Goal: Transaction & Acquisition: Book appointment/travel/reservation

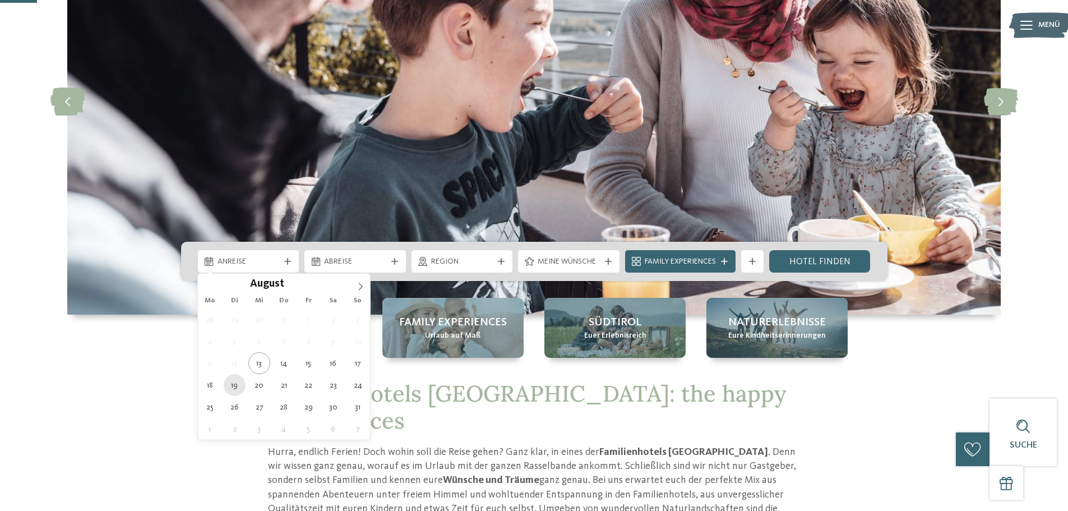
type div "19.08.2025"
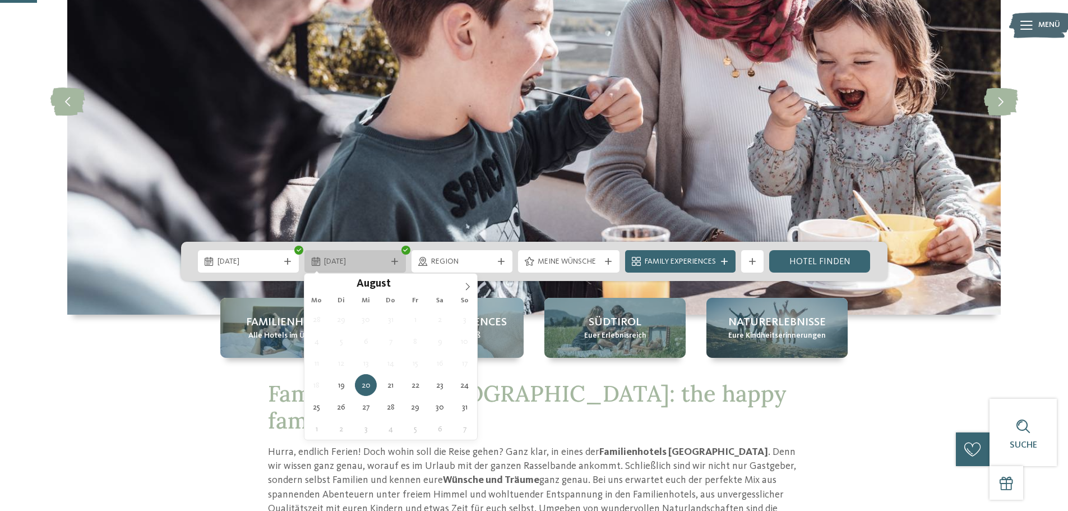
click at [393, 263] on icon at bounding box center [394, 261] width 7 height 7
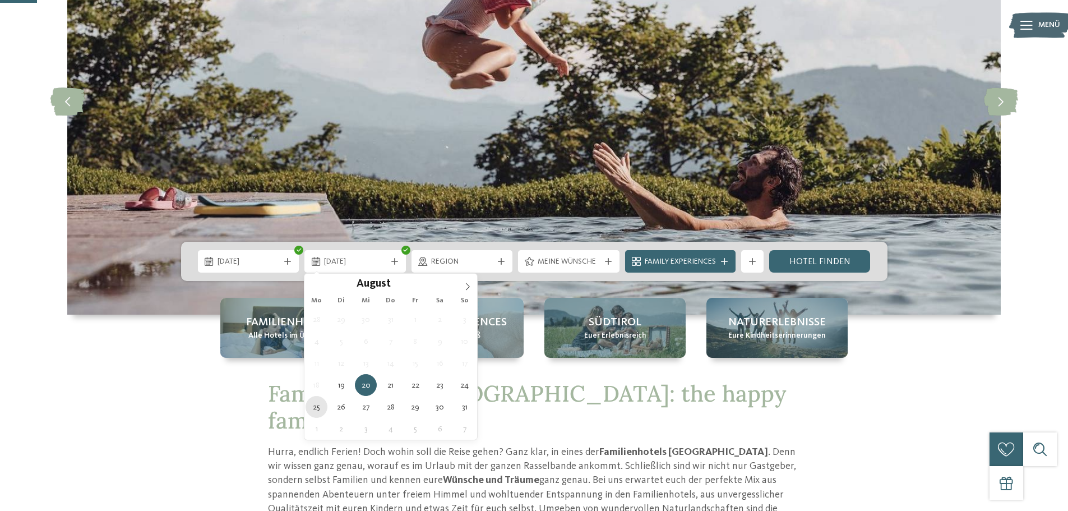
type div "[DATE]"
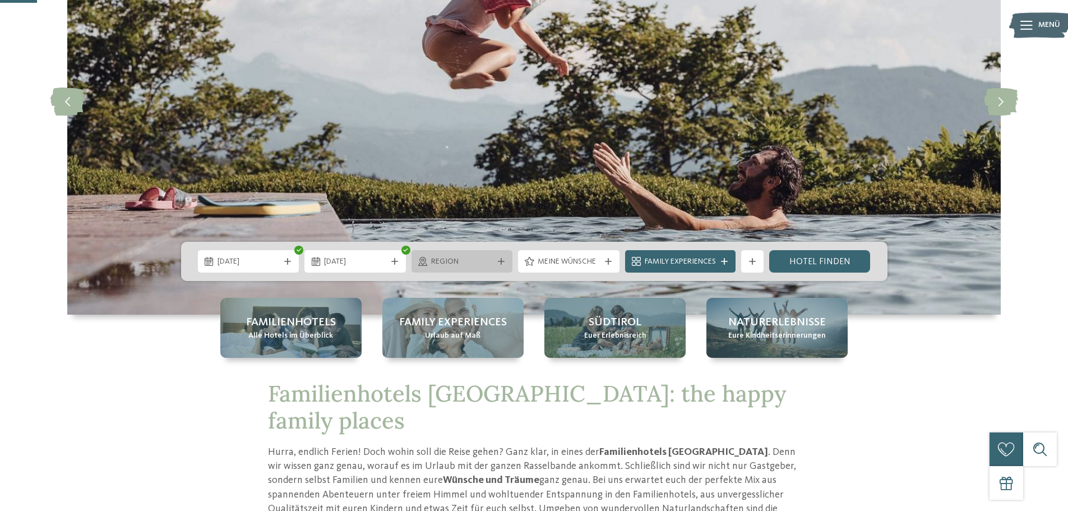
click at [462, 260] on span "Region" at bounding box center [462, 261] width 62 height 11
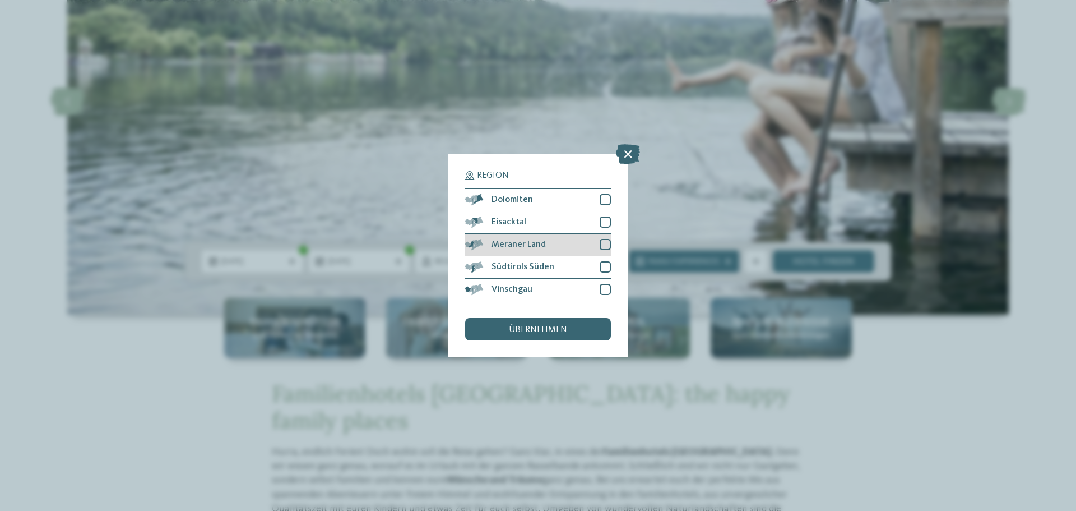
click at [604, 244] on div at bounding box center [605, 244] width 11 height 11
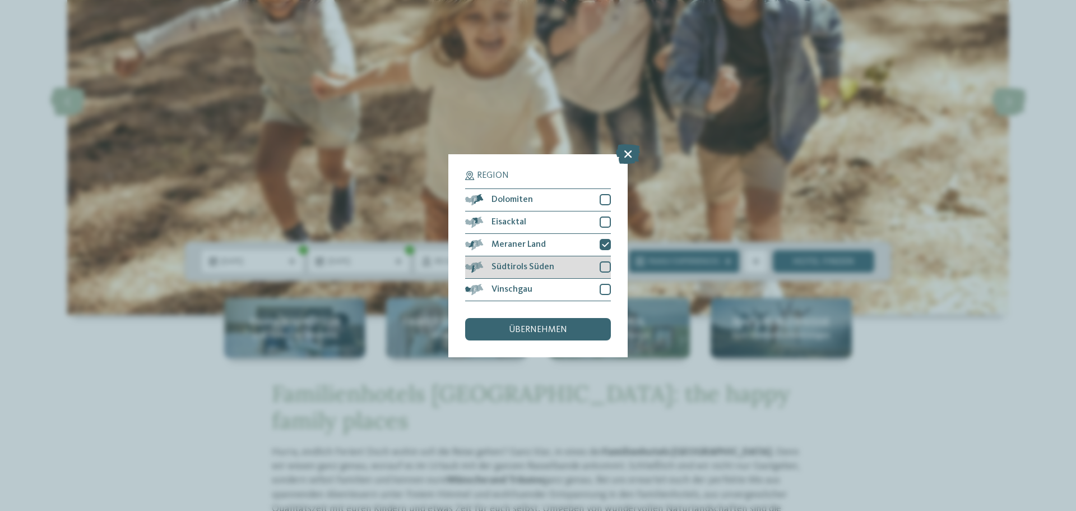
click at [604, 270] on div at bounding box center [605, 266] width 11 height 11
click at [521, 330] on span "übernehmen" at bounding box center [538, 329] width 58 height 9
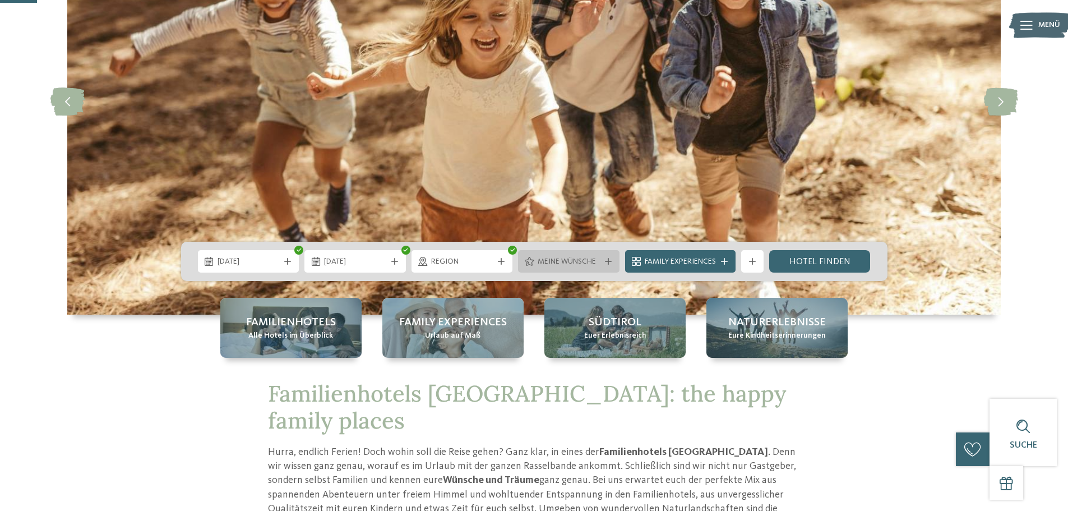
click at [538, 262] on span "Meine Wünsche" at bounding box center [569, 261] width 62 height 11
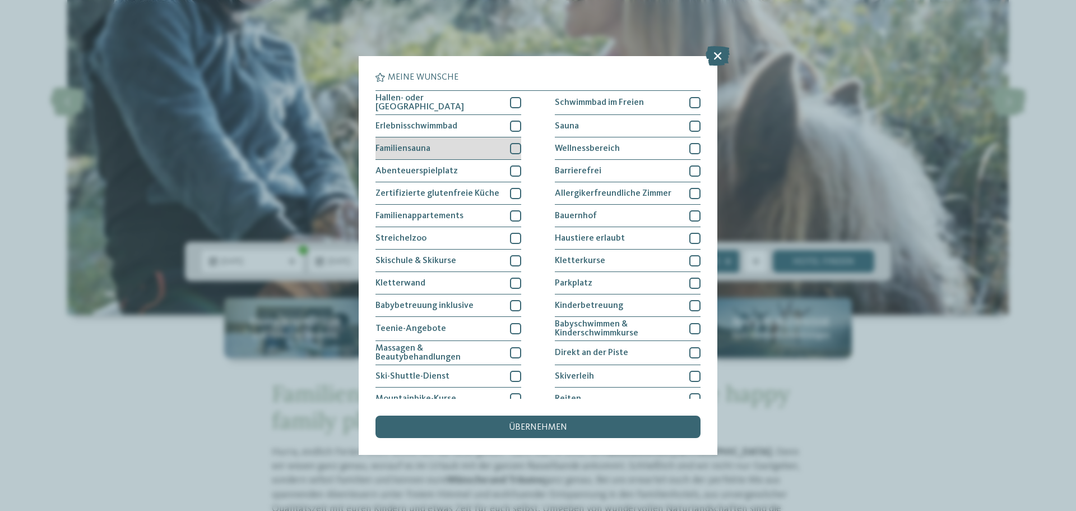
click at [511, 147] on div at bounding box center [515, 148] width 11 height 11
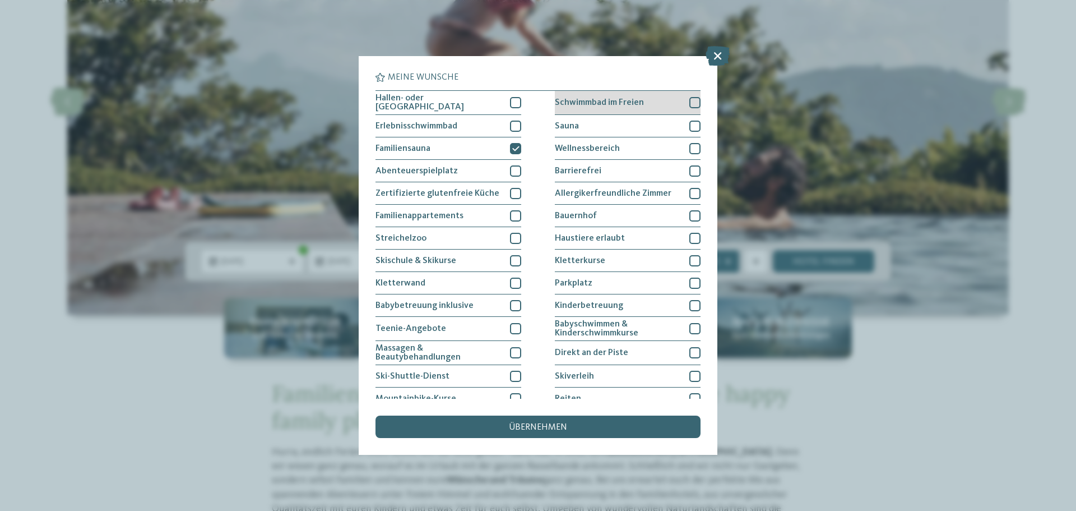
click at [630, 104] on span "Schwimmbad im Freien" at bounding box center [599, 102] width 89 height 9
click at [628, 123] on div "Sauna" at bounding box center [628, 126] width 146 height 22
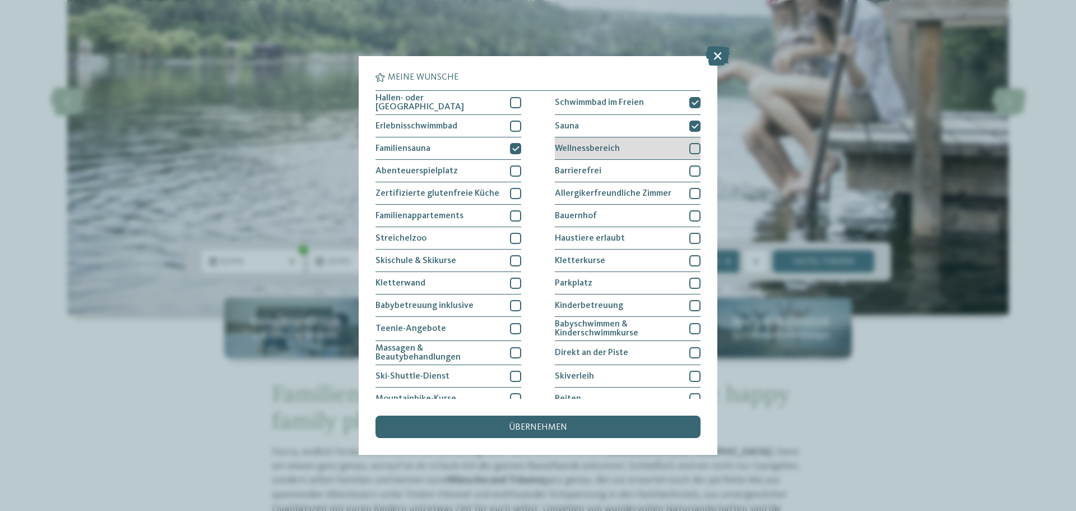
click at [628, 145] on div "Wellnessbereich" at bounding box center [628, 148] width 146 height 22
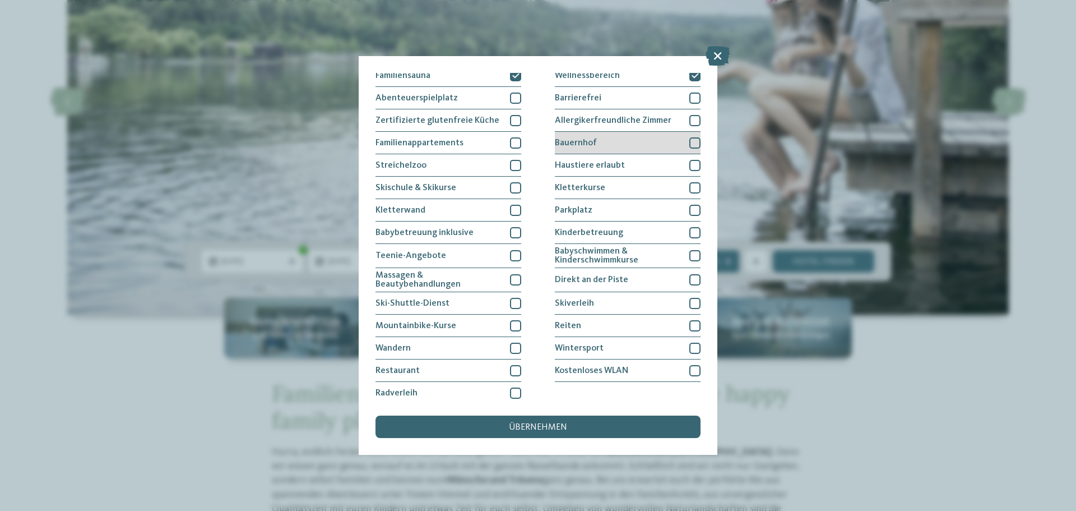
scroll to position [77, 0]
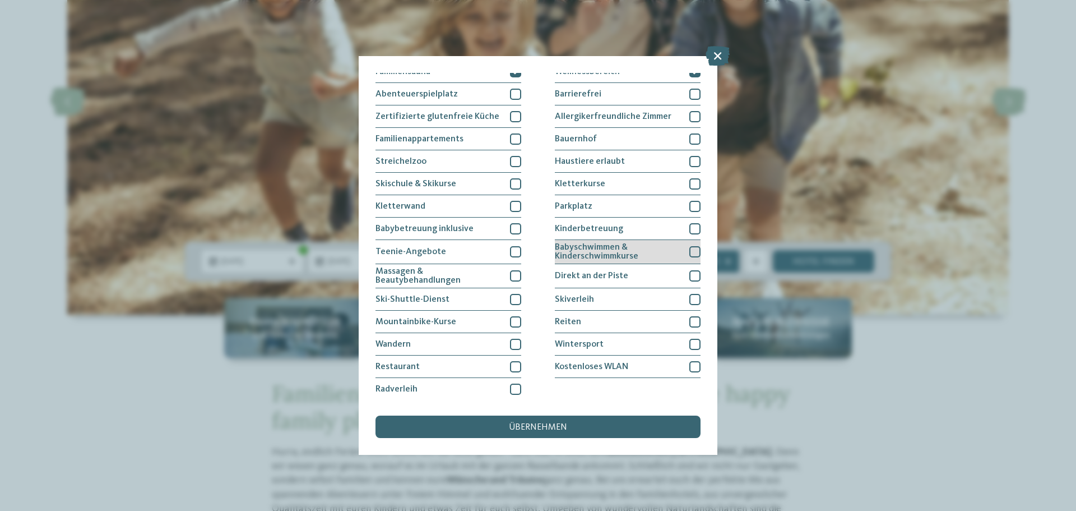
click at [646, 247] on span "Babyschwimmen & Kinderschwimmkurse" at bounding box center [618, 252] width 126 height 18
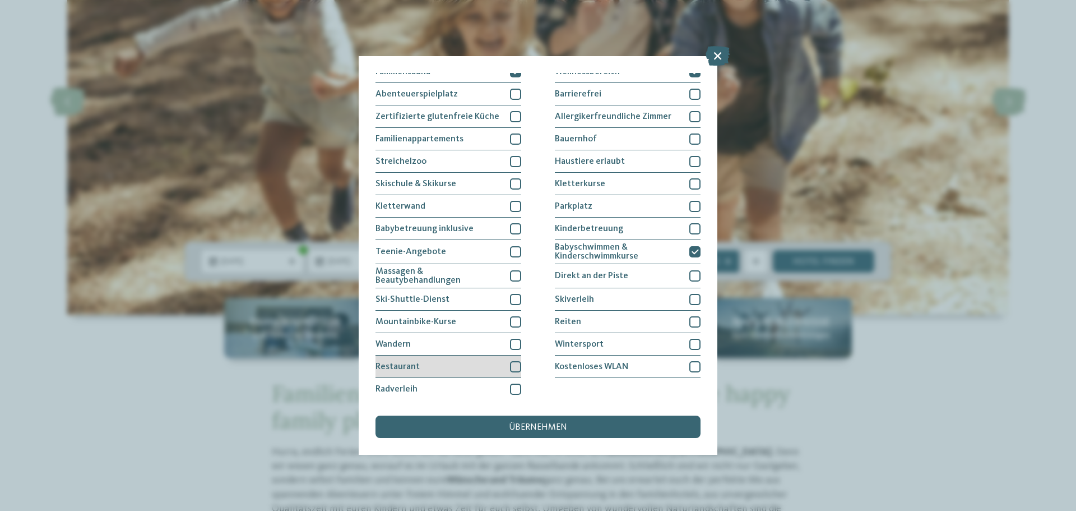
scroll to position [0, 0]
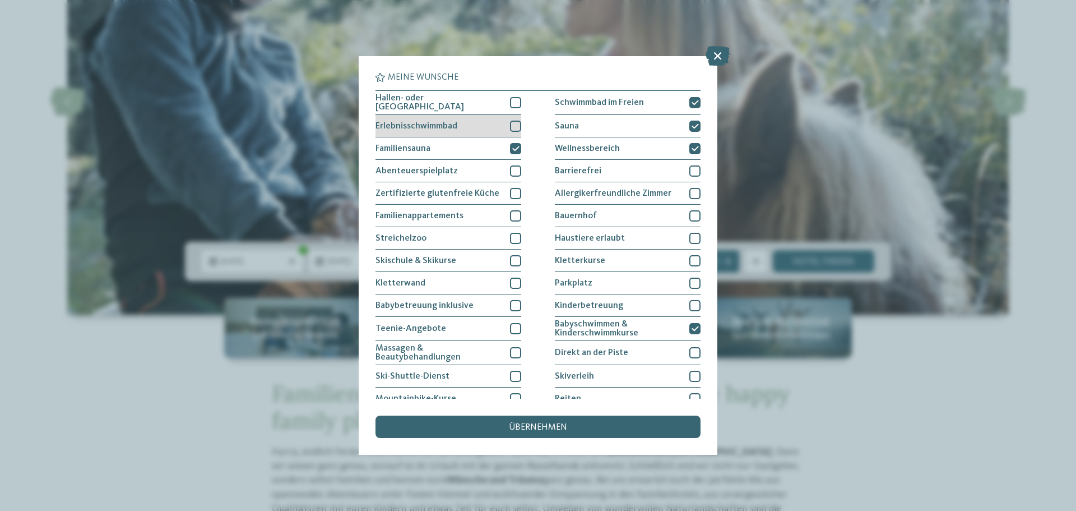
click at [418, 124] on span "Erlebnisschwimmbad" at bounding box center [417, 126] width 82 height 9
click at [418, 107] on div "Hallen- oder Schleusenbad" at bounding box center [449, 103] width 146 height 24
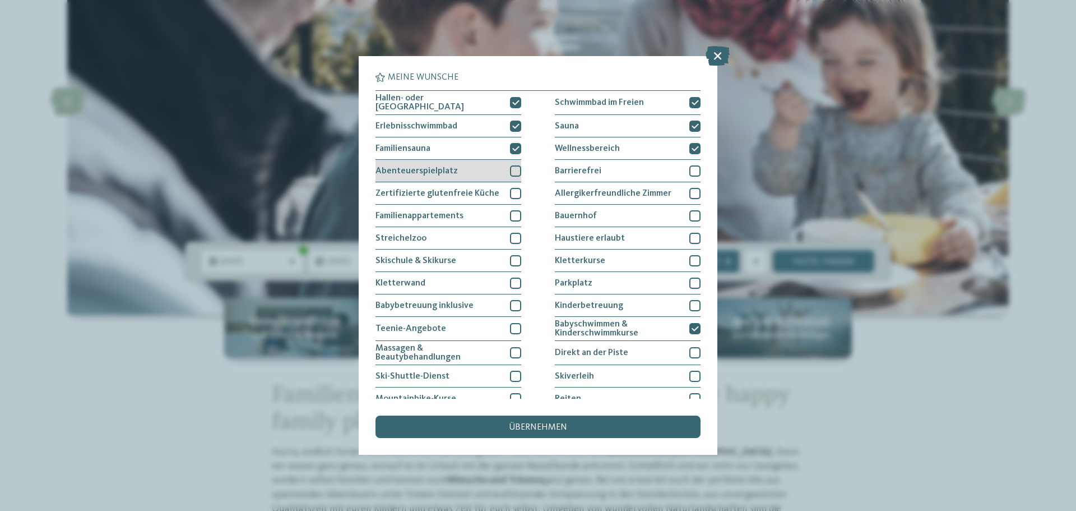
click at [451, 162] on div "Abenteuerspielplatz" at bounding box center [449, 171] width 146 height 22
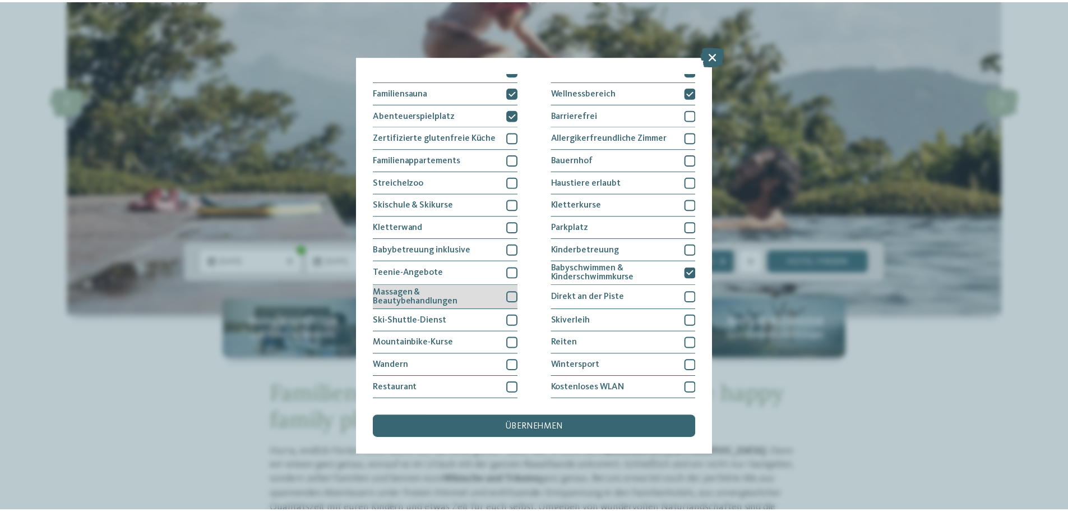
scroll to position [77, 0]
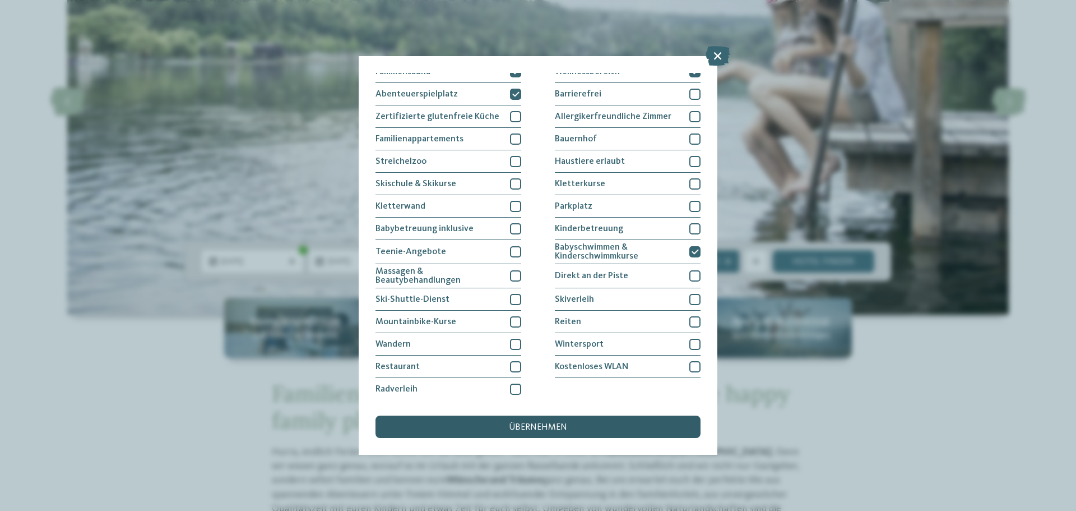
click at [582, 424] on div "übernehmen" at bounding box center [538, 426] width 325 height 22
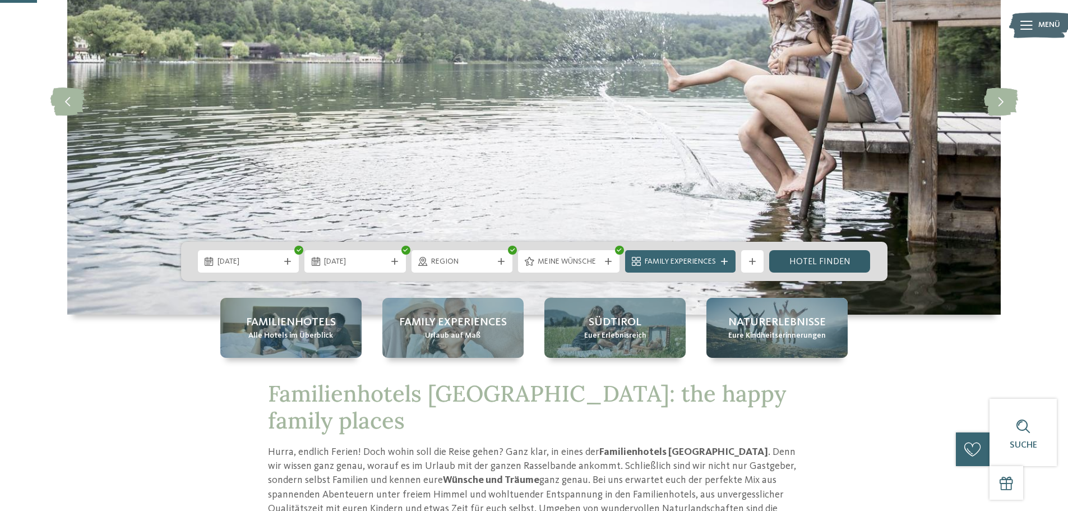
click at [812, 261] on link "Hotel finden" at bounding box center [819, 261] width 101 height 22
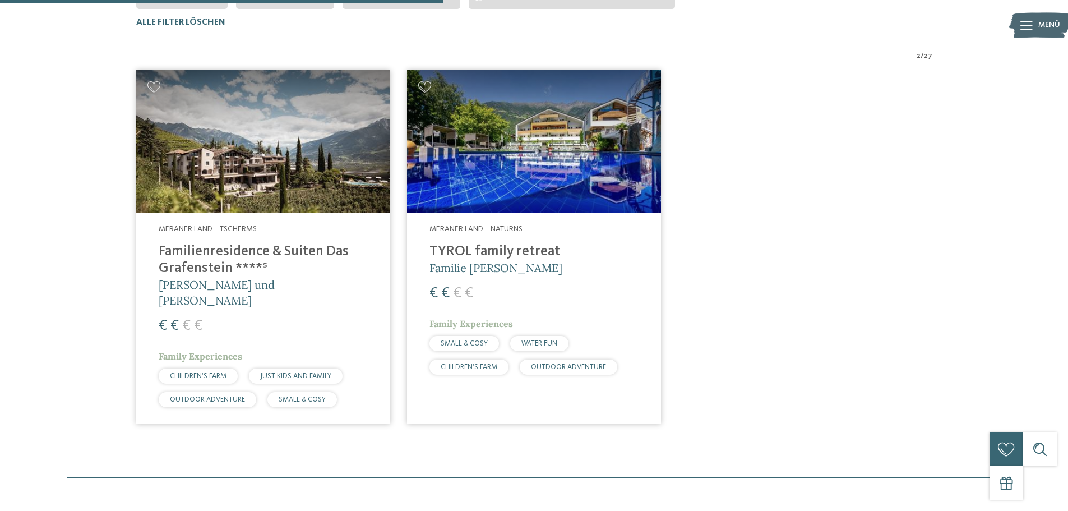
click at [316, 166] on img at bounding box center [263, 141] width 254 height 143
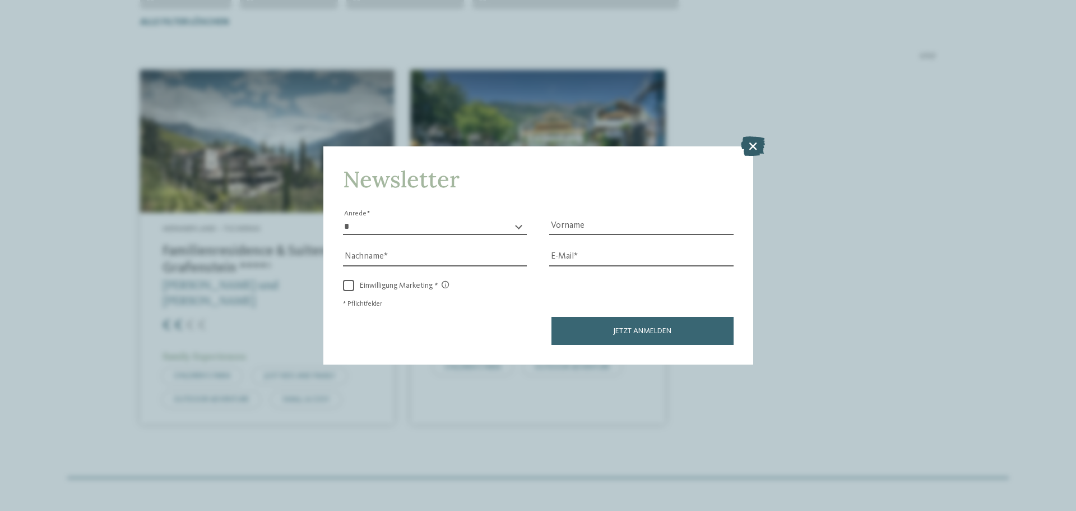
click at [752, 145] on icon at bounding box center [753, 146] width 24 height 20
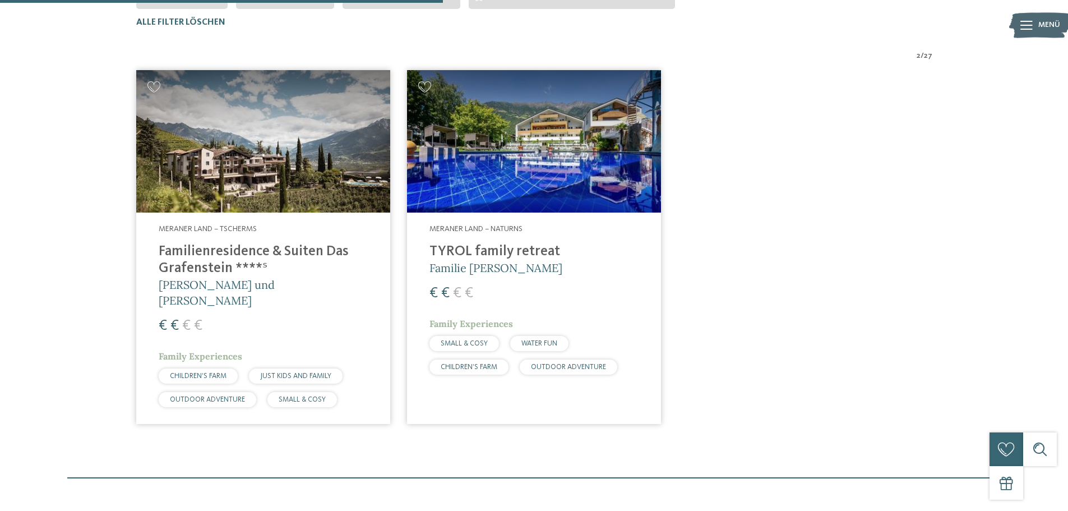
click at [291, 182] on img at bounding box center [263, 141] width 254 height 143
click at [152, 84] on icon at bounding box center [153, 86] width 13 height 11
click at [488, 129] on img at bounding box center [534, 141] width 254 height 143
click at [219, 164] on img at bounding box center [263, 141] width 254 height 143
click at [216, 148] on img at bounding box center [263, 141] width 254 height 143
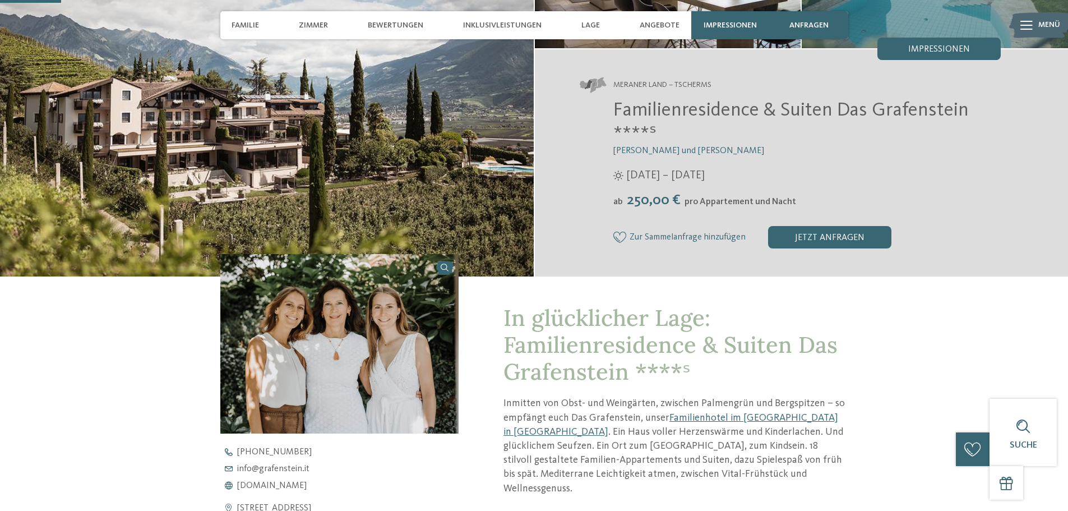
scroll to position [224, 0]
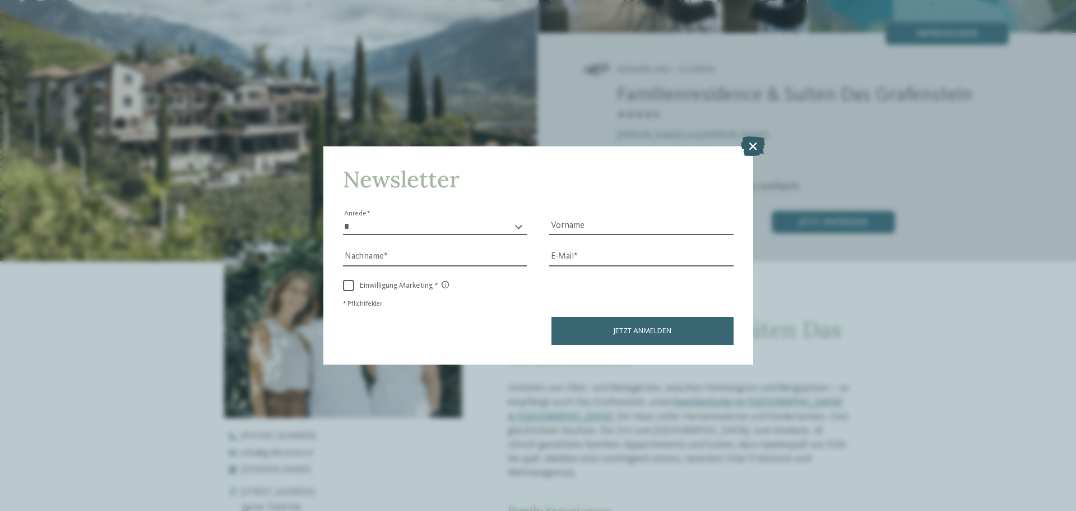
click at [752, 147] on icon at bounding box center [753, 146] width 24 height 20
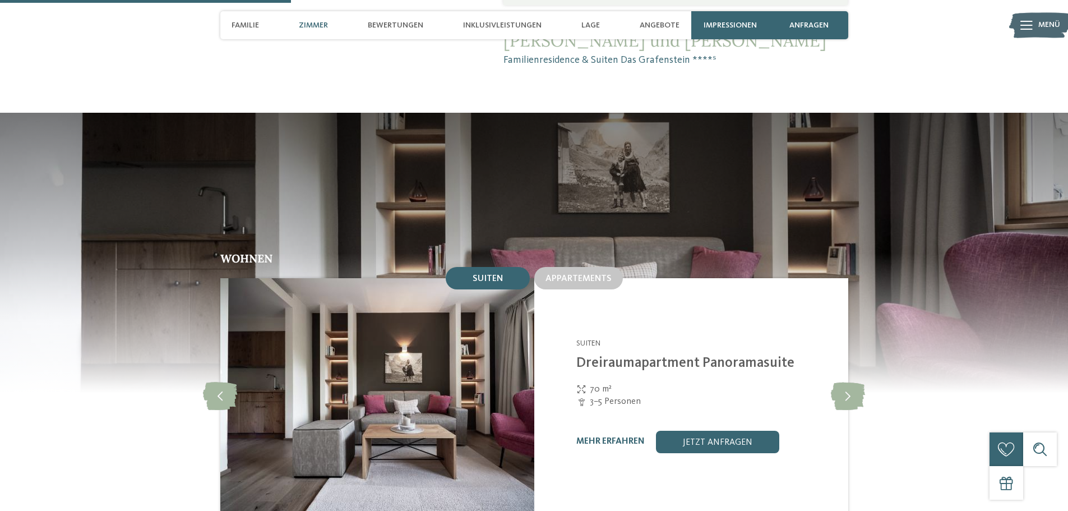
scroll to position [1009, 0]
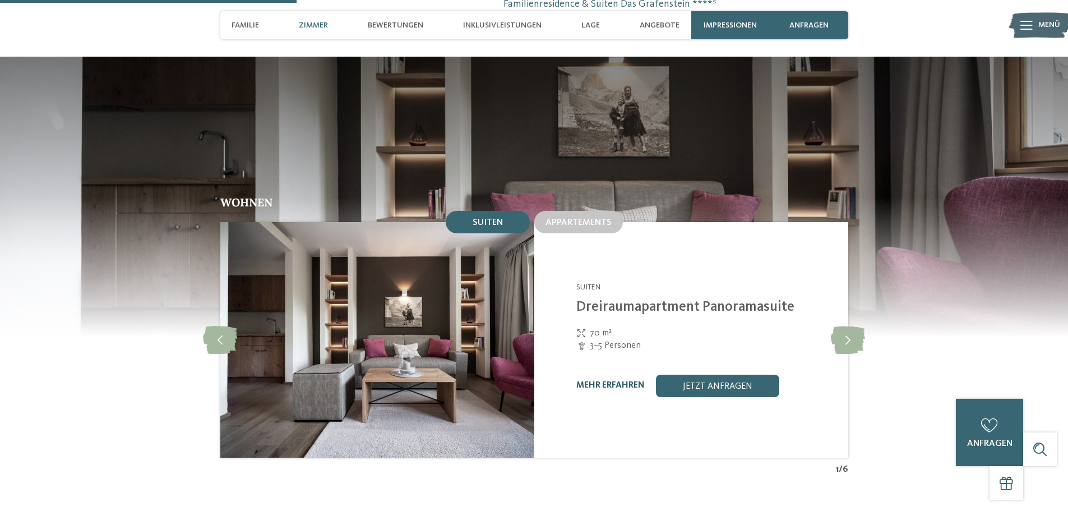
click at [612, 381] on link "mehr erfahren" at bounding box center [610, 385] width 68 height 9
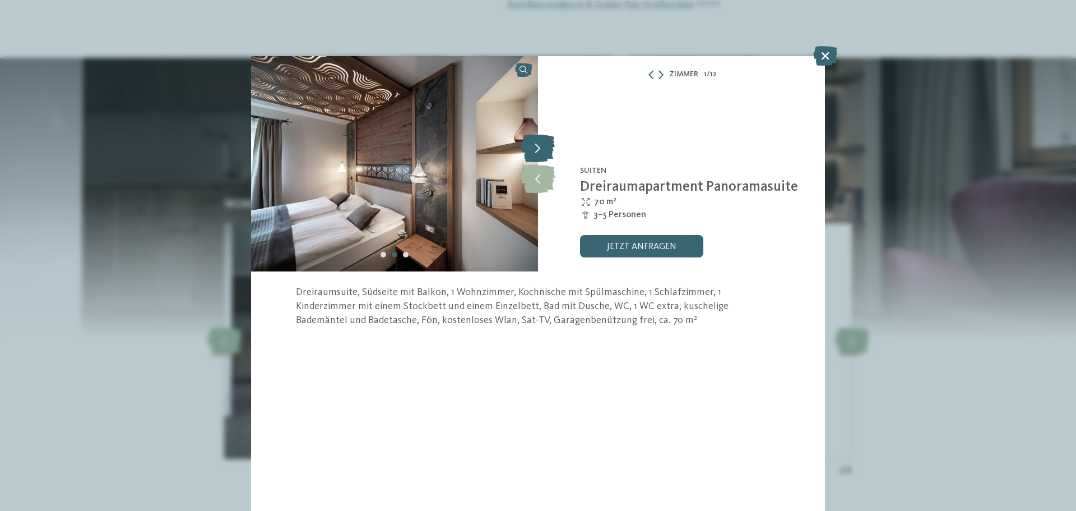
click at [536, 147] on icon at bounding box center [538, 148] width 34 height 28
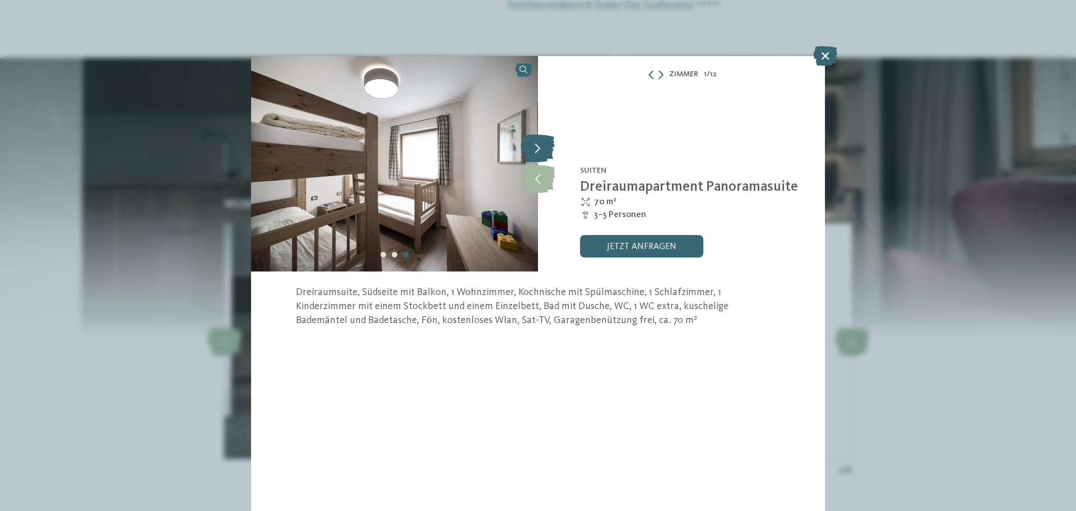
click at [536, 147] on icon at bounding box center [538, 148] width 34 height 28
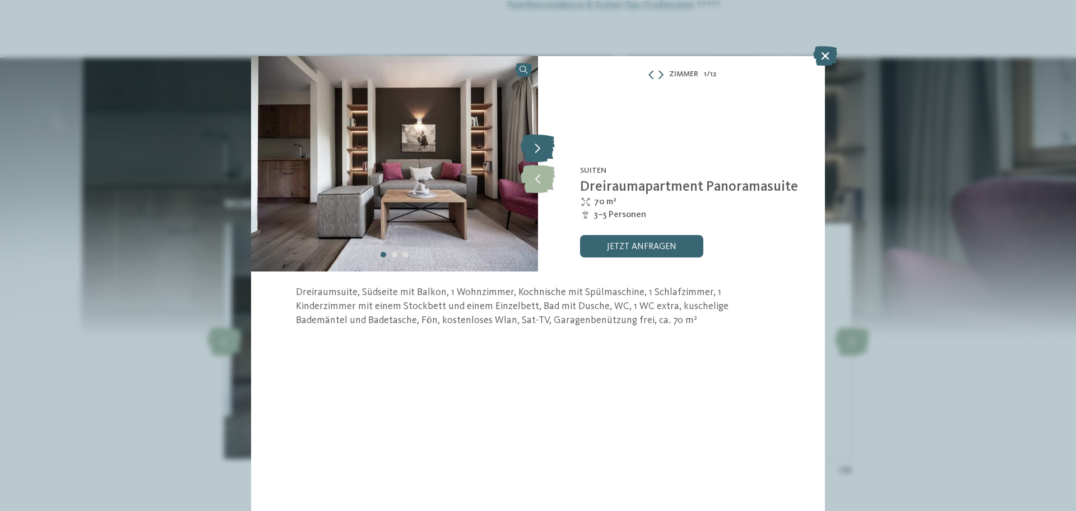
click at [536, 147] on icon at bounding box center [538, 148] width 34 height 28
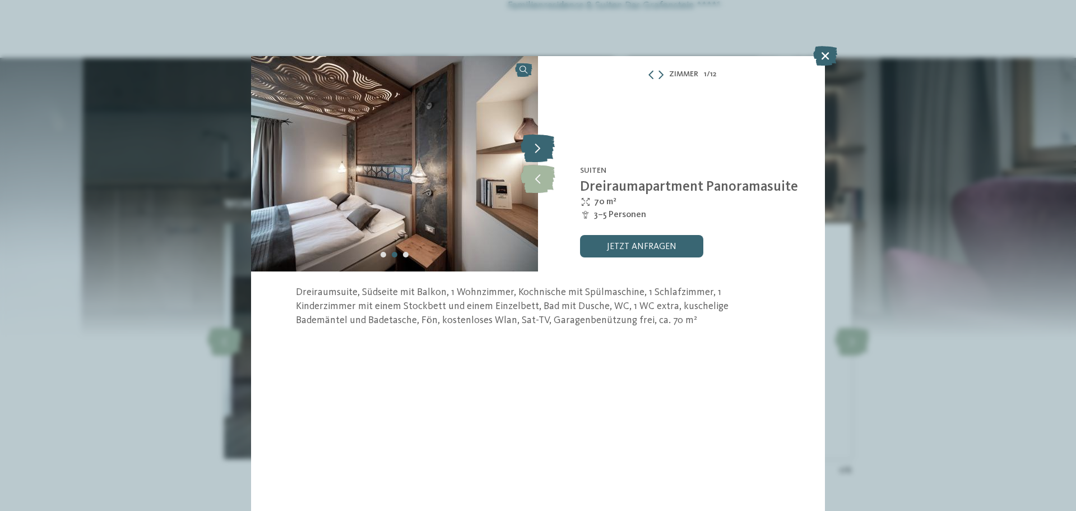
click at [536, 147] on icon at bounding box center [538, 148] width 34 height 28
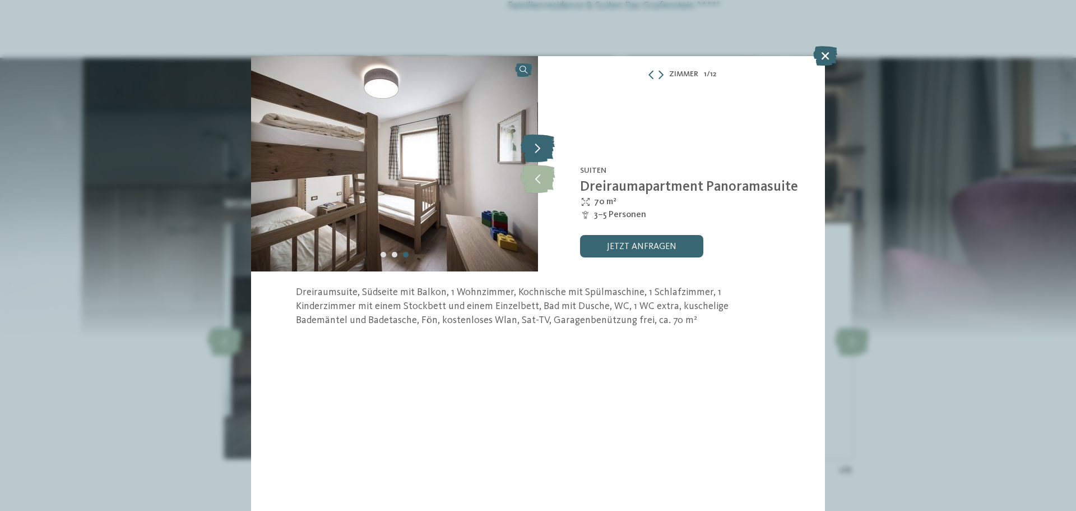
click at [536, 147] on icon at bounding box center [538, 148] width 34 height 28
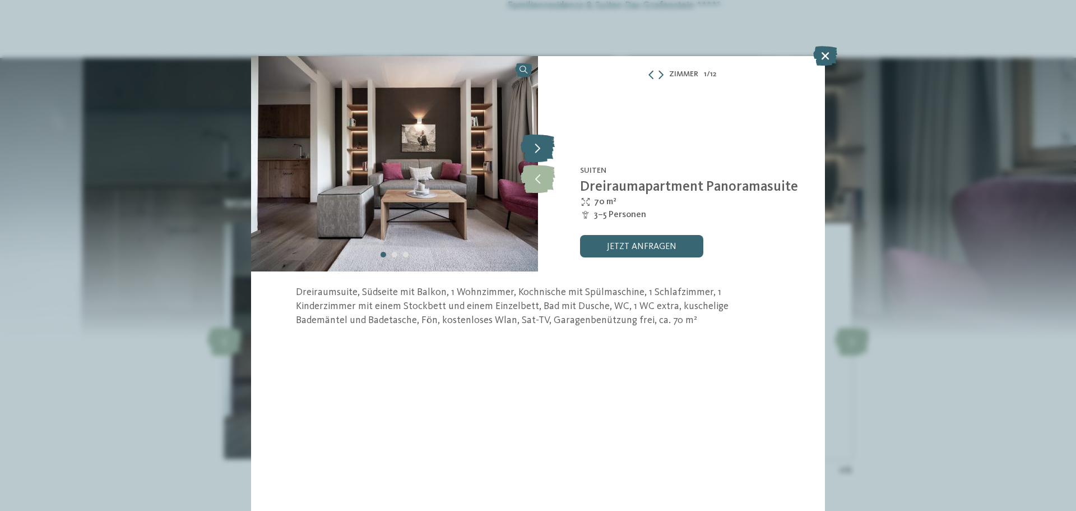
click at [536, 147] on icon at bounding box center [538, 148] width 34 height 28
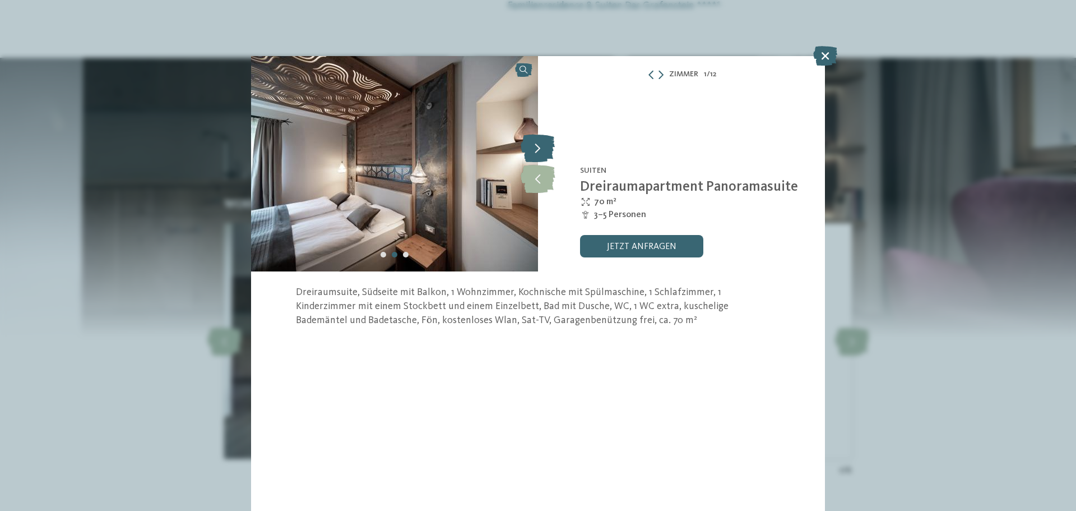
click at [536, 147] on icon at bounding box center [538, 148] width 34 height 28
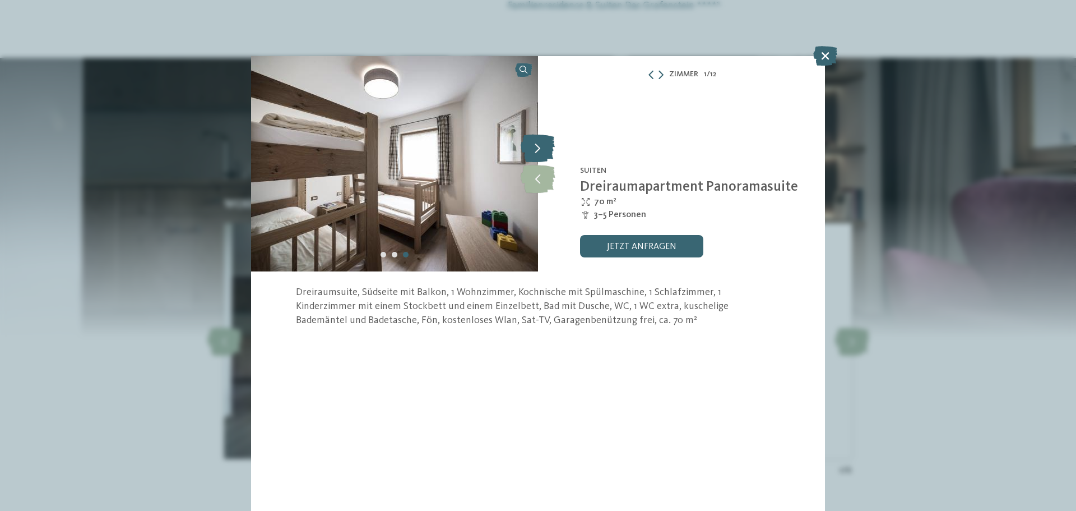
click at [536, 147] on icon at bounding box center [538, 148] width 34 height 28
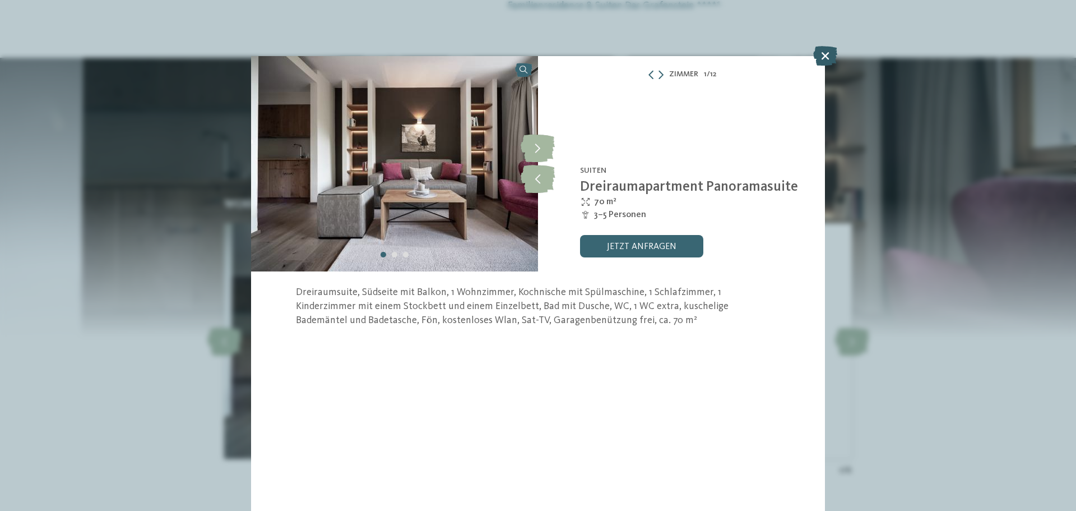
click at [827, 58] on icon at bounding box center [825, 56] width 24 height 20
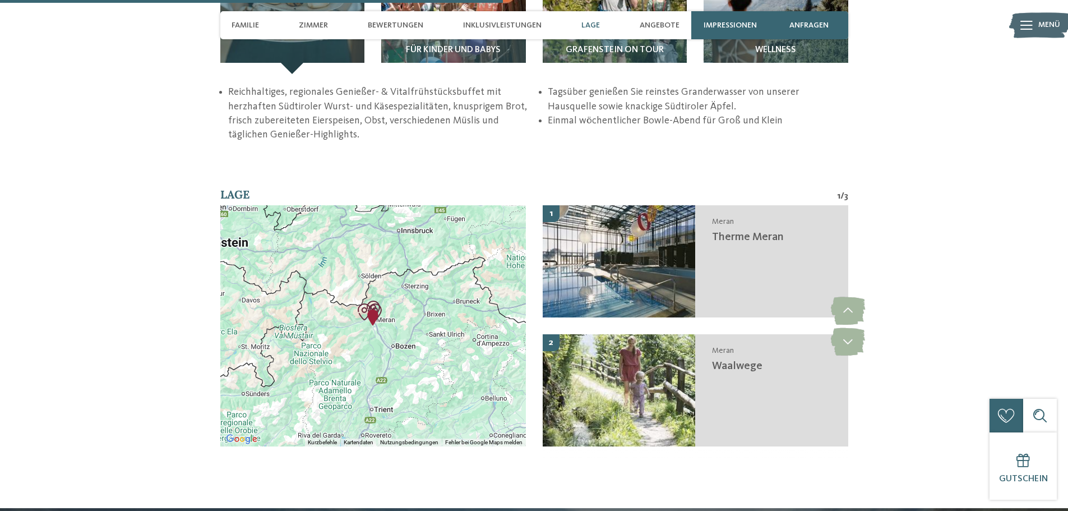
scroll to position [1794, 0]
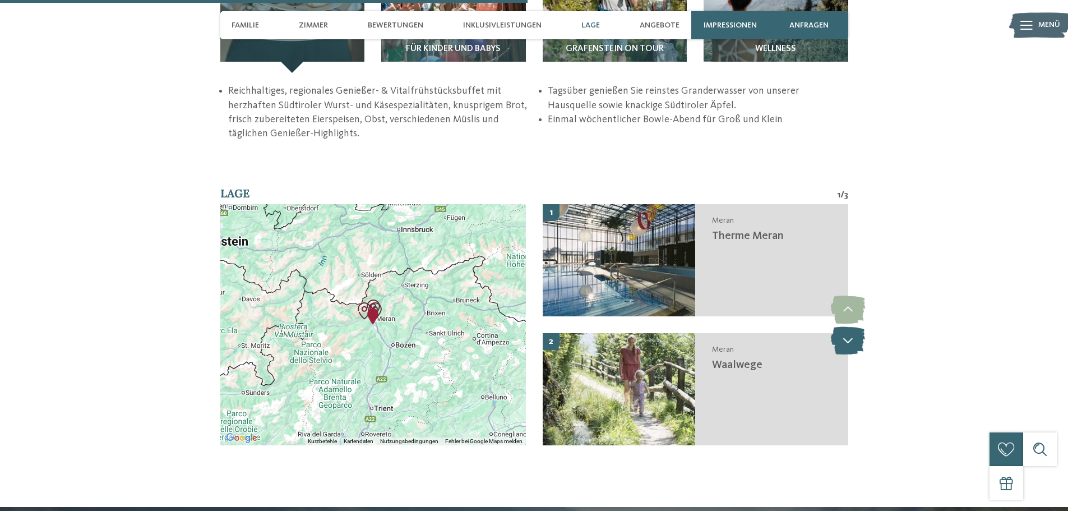
click at [843, 326] on icon at bounding box center [848, 340] width 34 height 28
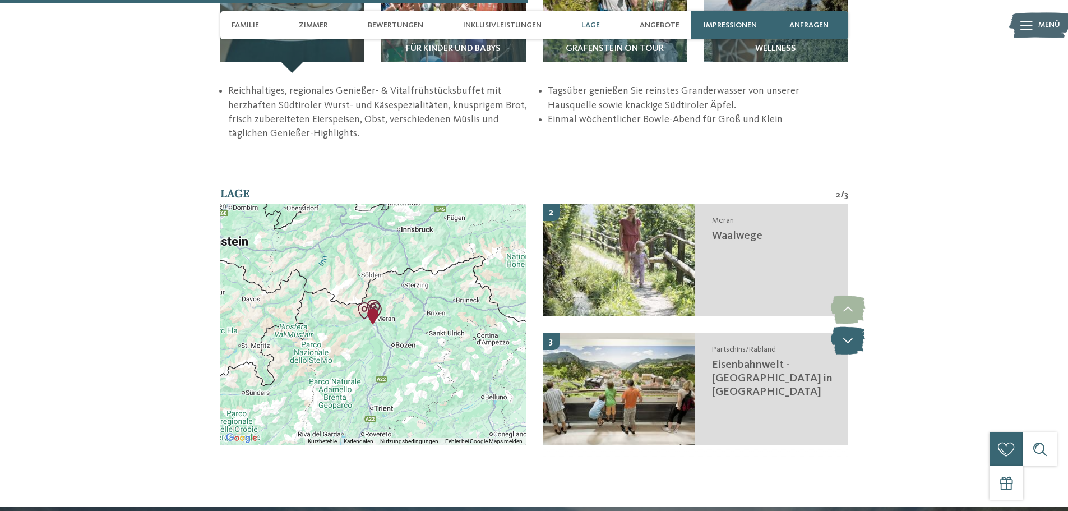
click at [843, 326] on icon at bounding box center [848, 340] width 34 height 28
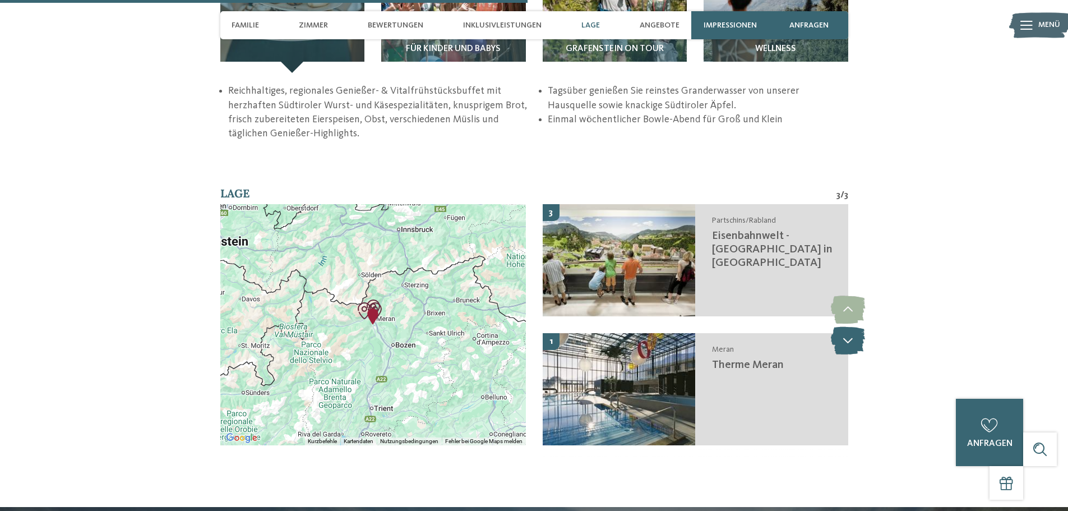
click at [843, 326] on icon at bounding box center [848, 340] width 34 height 28
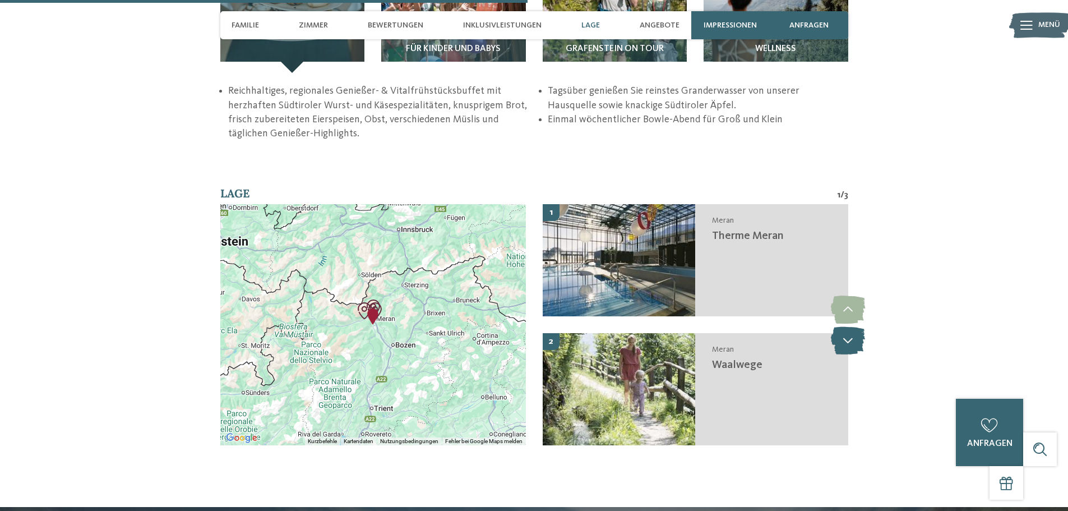
click at [843, 326] on icon at bounding box center [848, 340] width 34 height 28
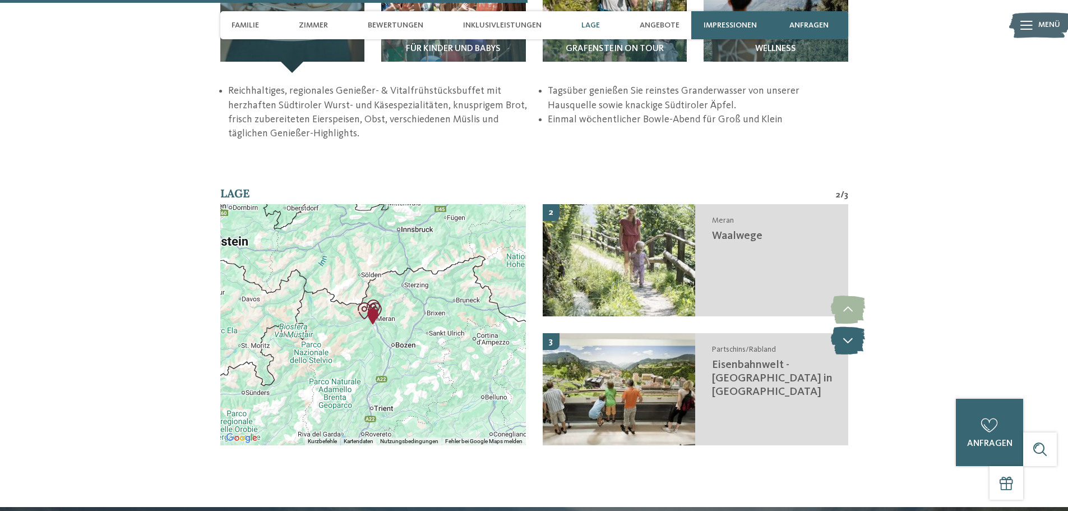
click at [843, 326] on icon at bounding box center [848, 340] width 34 height 28
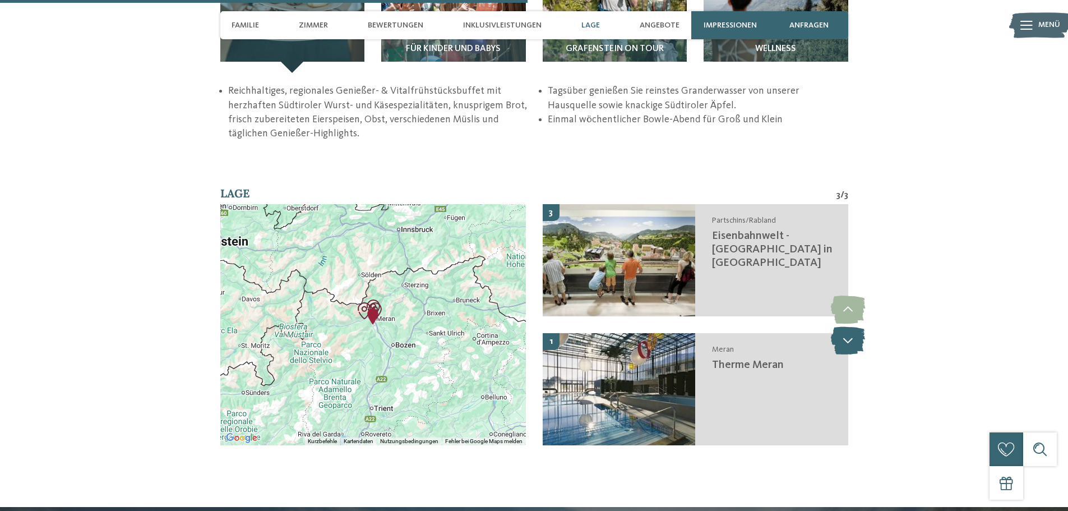
click at [843, 326] on icon at bounding box center [848, 340] width 34 height 28
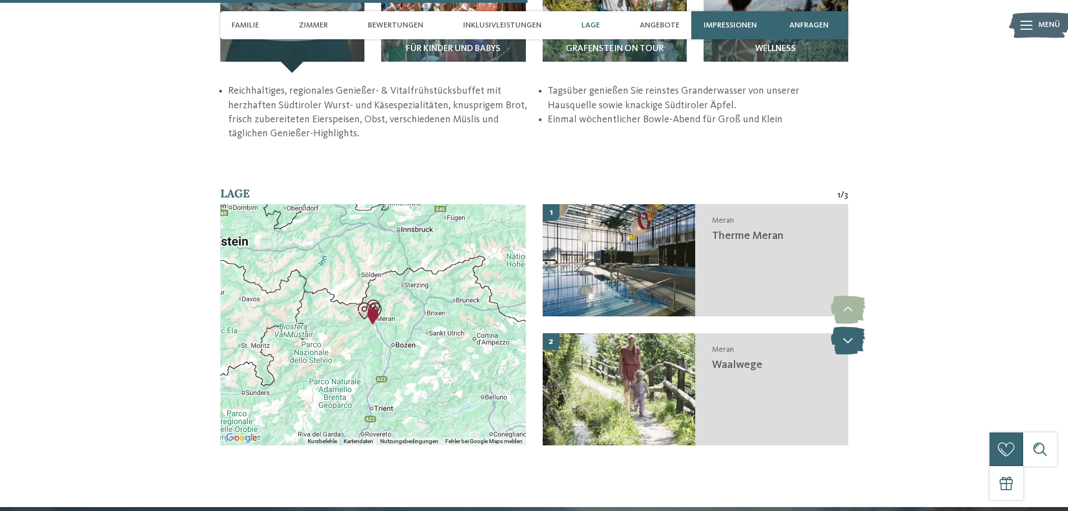
click at [843, 326] on icon at bounding box center [848, 340] width 34 height 28
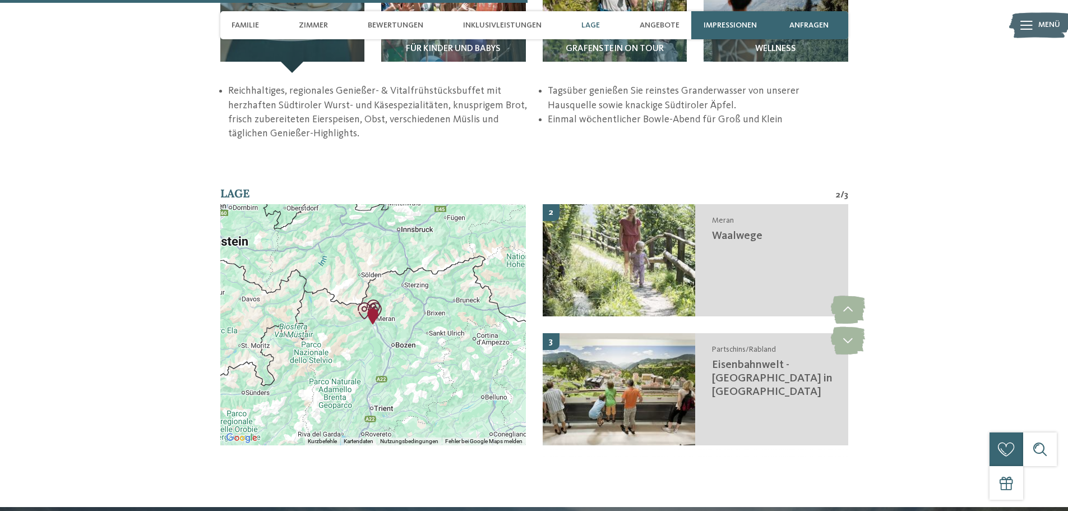
click at [642, 144] on div "zurück zur Hotelübersicht" at bounding box center [534, 14] width 1068 height 3505
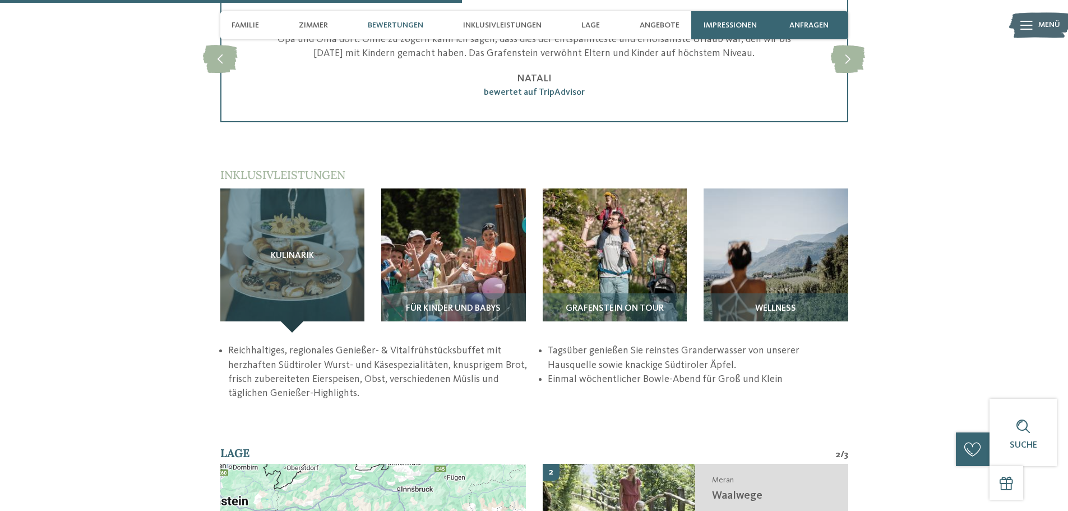
scroll to position [1513, 0]
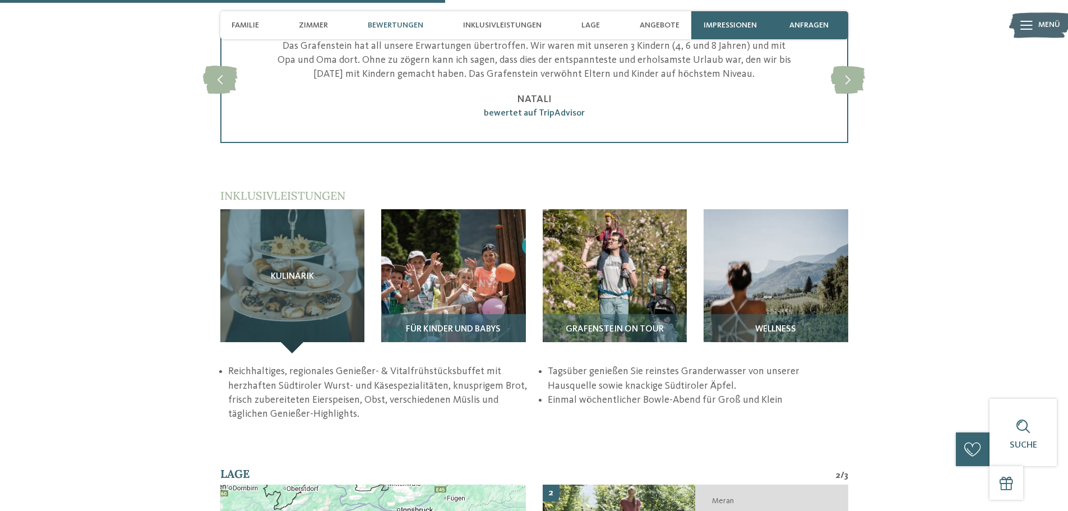
click at [491, 262] on img at bounding box center [453, 281] width 145 height 145
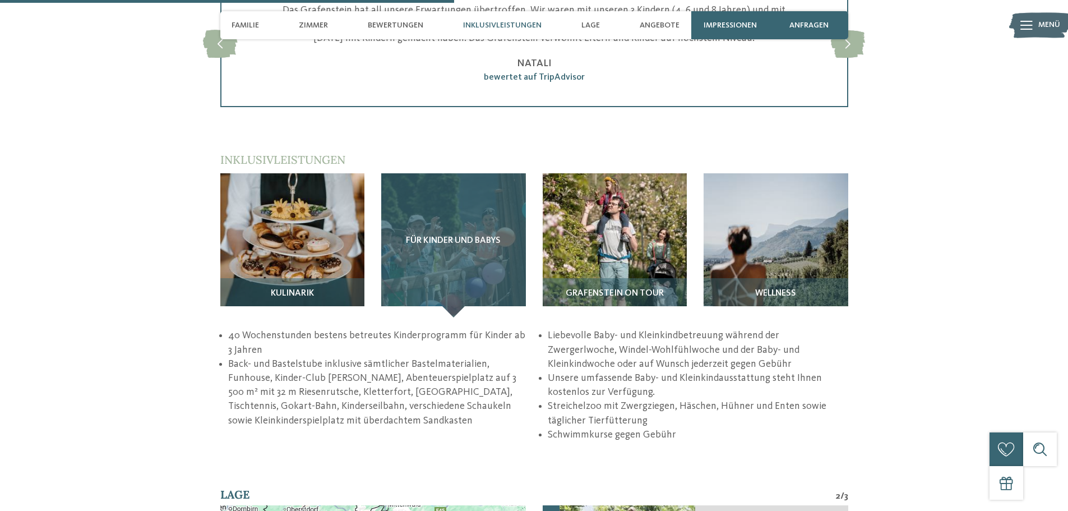
scroll to position [1569, 0]
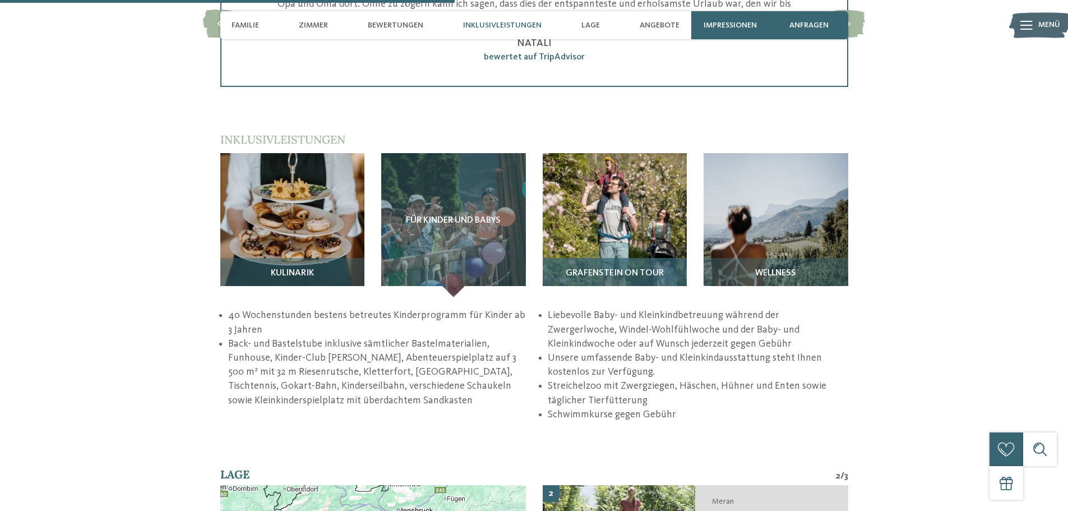
click at [600, 268] on span "Grafenstein on tour" at bounding box center [615, 273] width 98 height 10
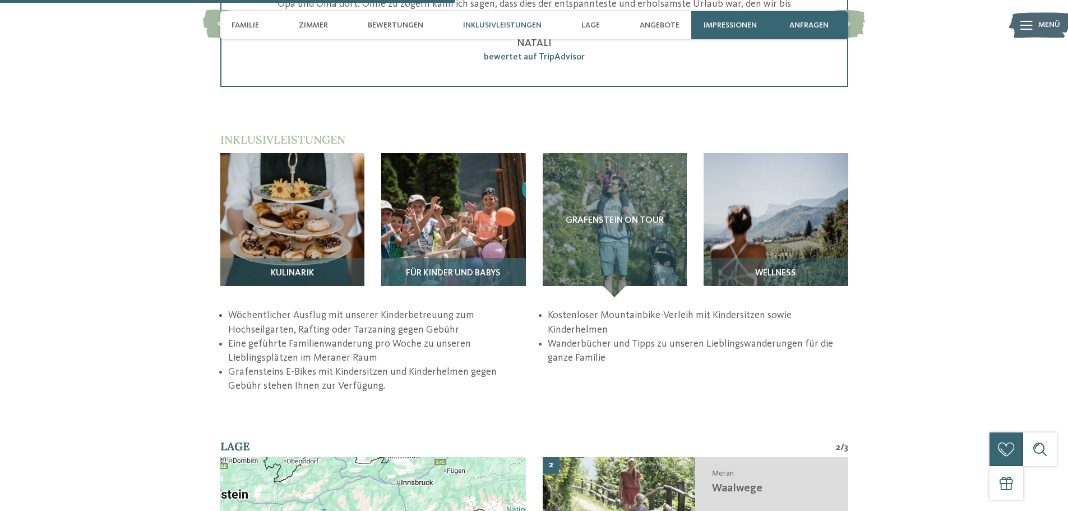
click at [479, 268] on span "Für Kinder und Babys" at bounding box center [453, 273] width 95 height 10
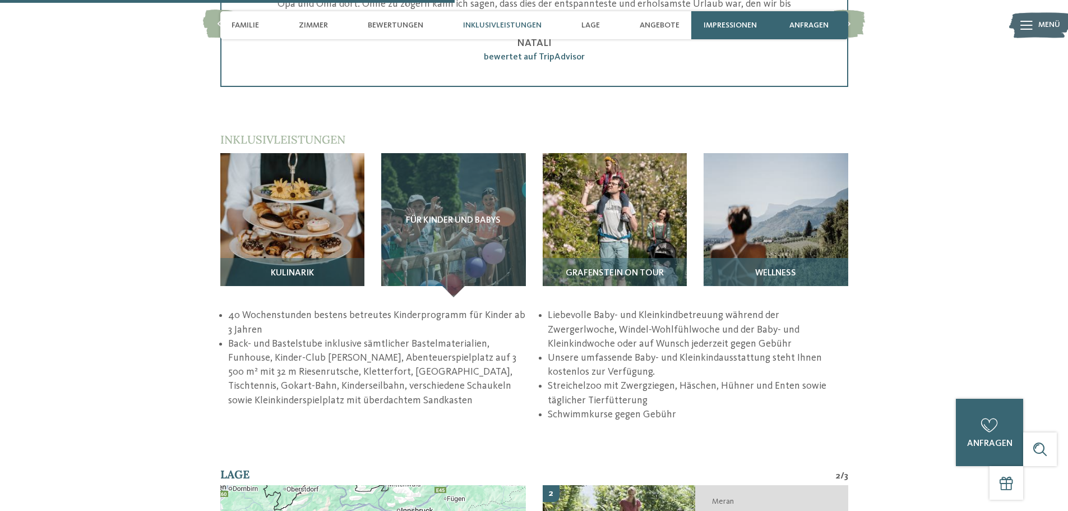
click at [738, 268] on h3 "Wellness" at bounding box center [775, 273] width 133 height 10
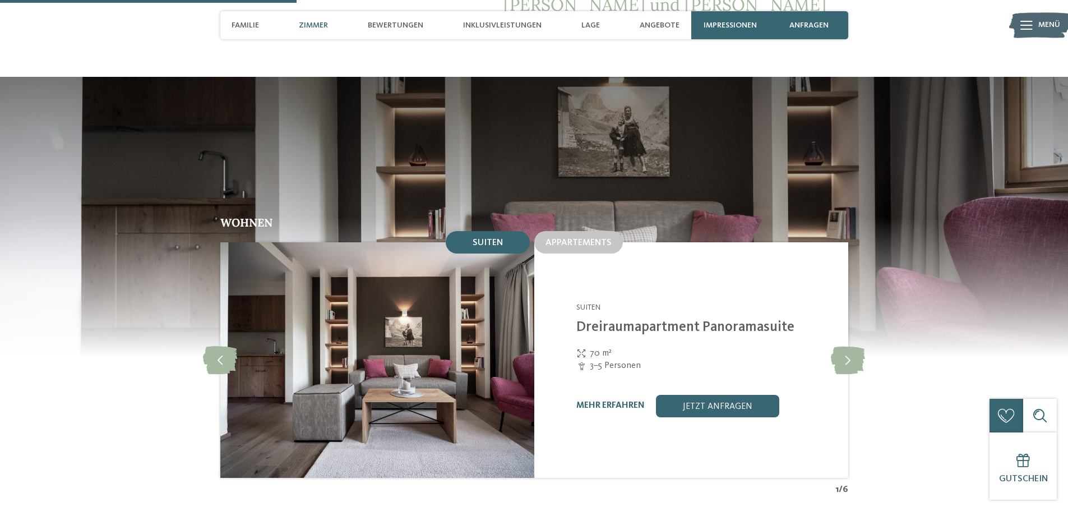
scroll to position [1009, 0]
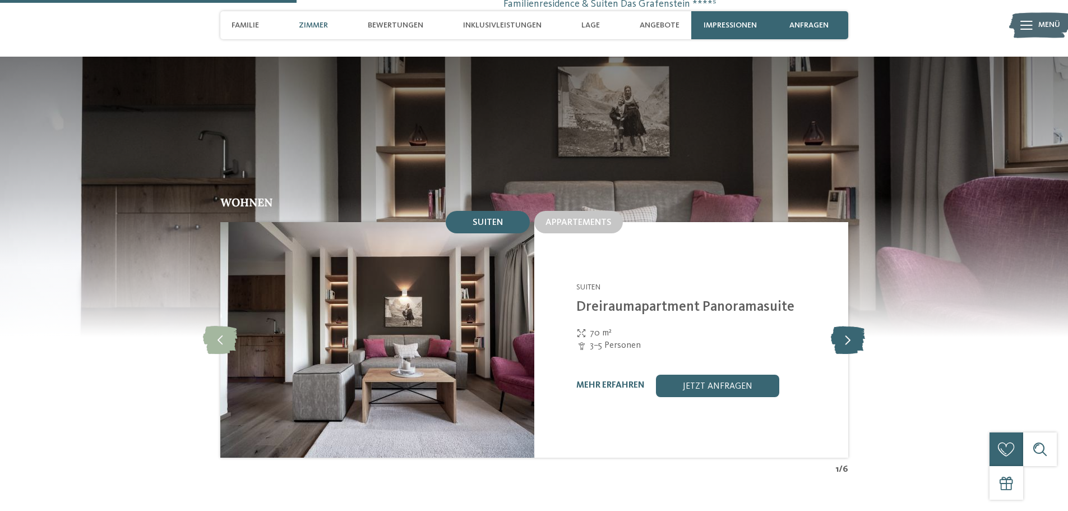
click at [856, 326] on icon at bounding box center [848, 340] width 34 height 28
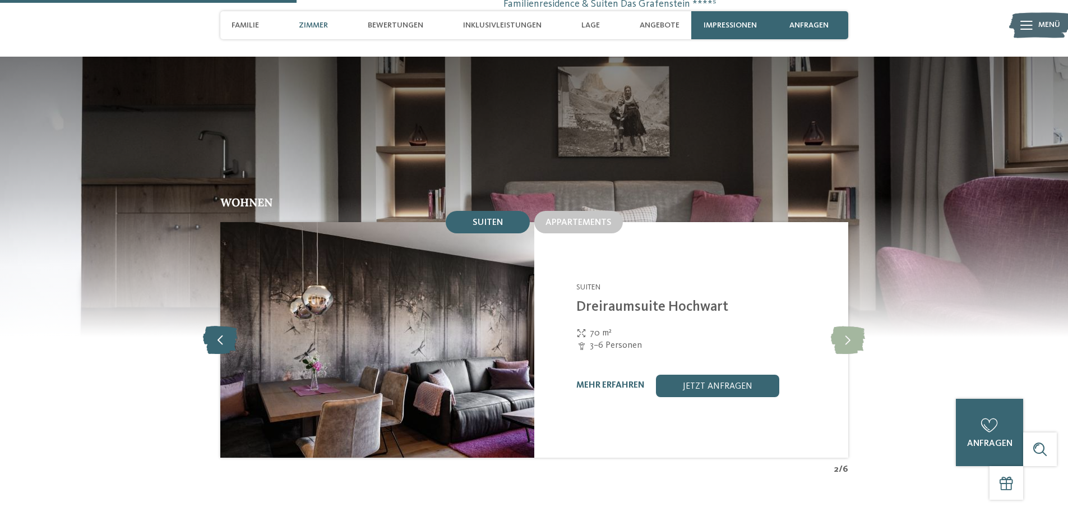
click at [215, 326] on icon at bounding box center [220, 340] width 34 height 28
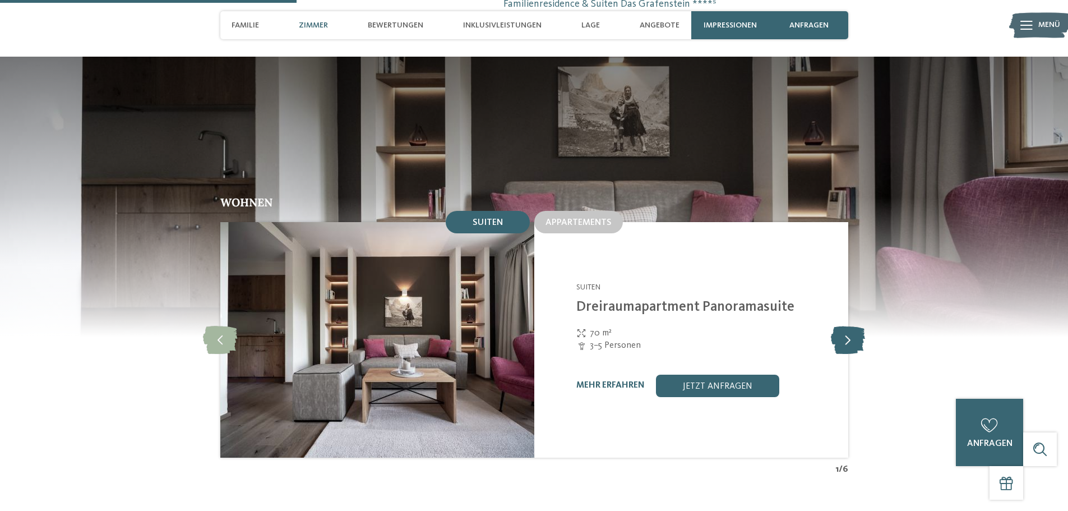
click at [841, 326] on icon at bounding box center [848, 340] width 34 height 28
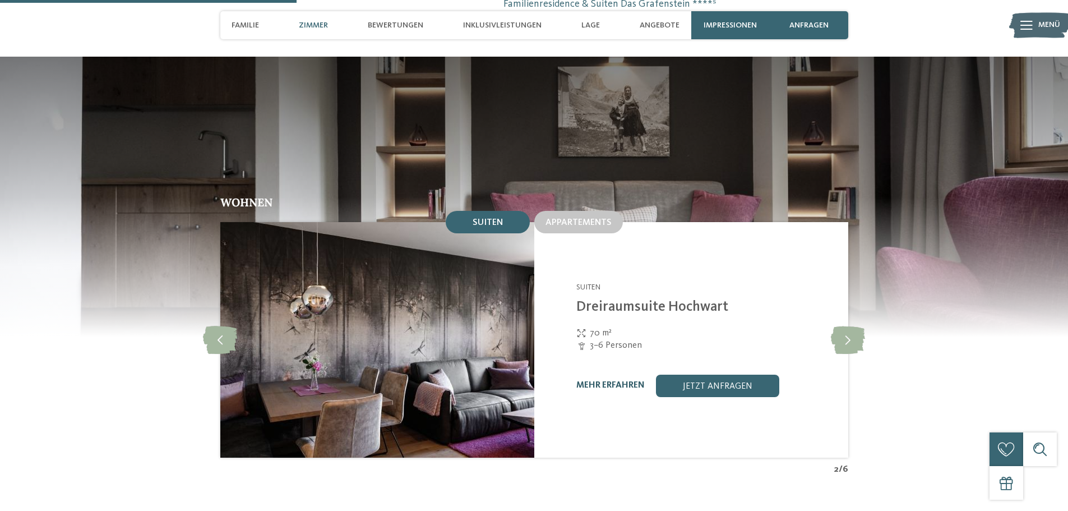
click at [636, 381] on link "mehr erfahren" at bounding box center [610, 385] width 68 height 9
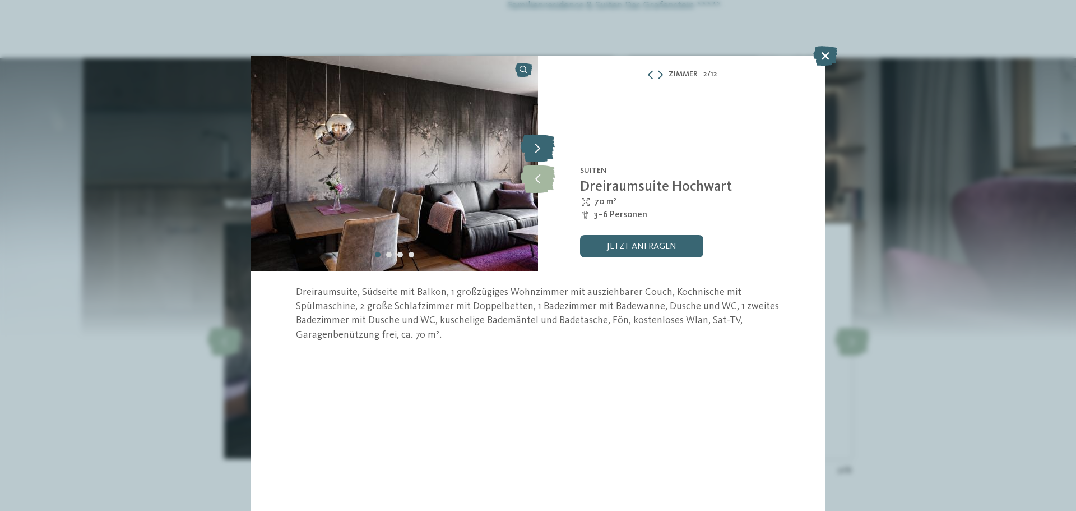
click at [535, 153] on icon at bounding box center [538, 148] width 34 height 28
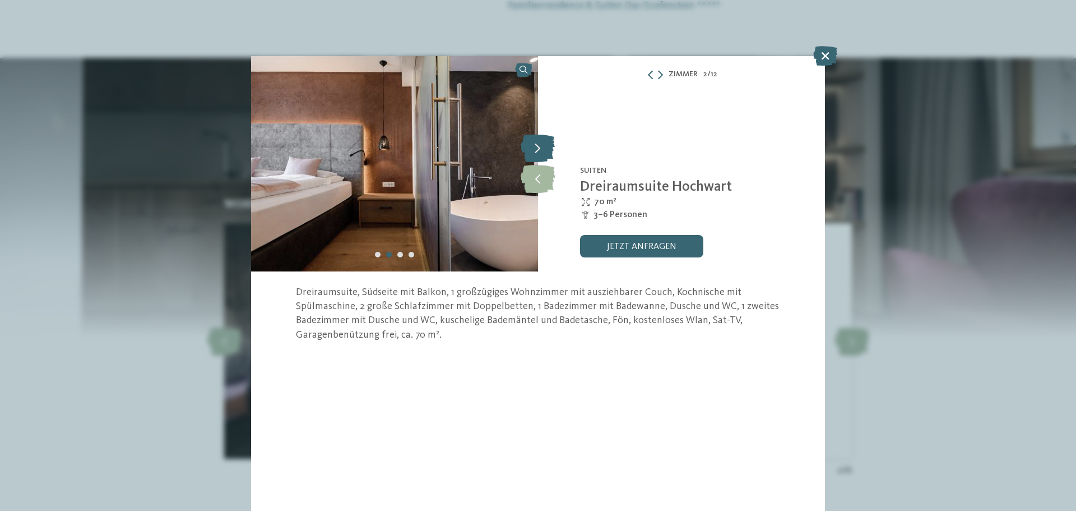
click at [535, 153] on icon at bounding box center [538, 148] width 34 height 28
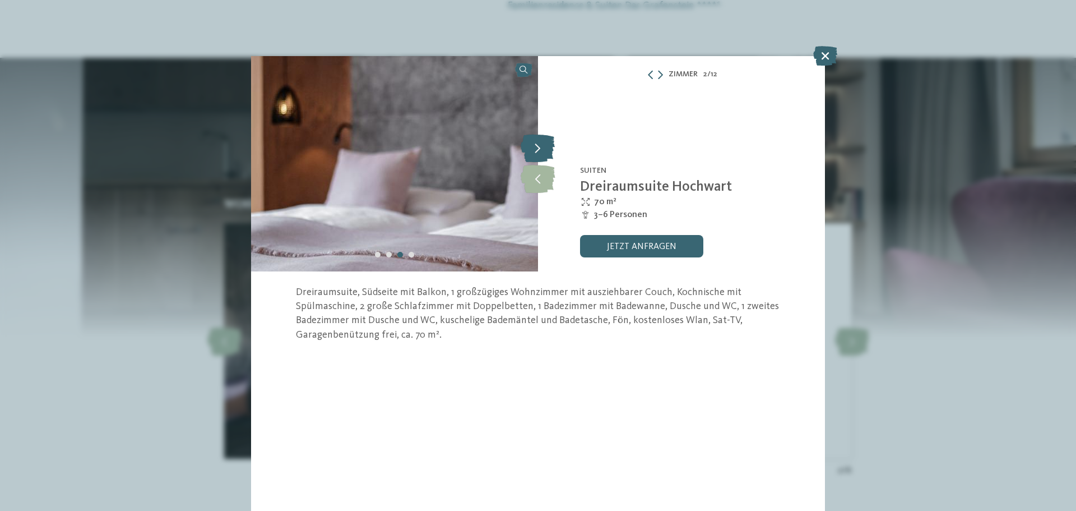
click at [535, 153] on icon at bounding box center [538, 148] width 34 height 28
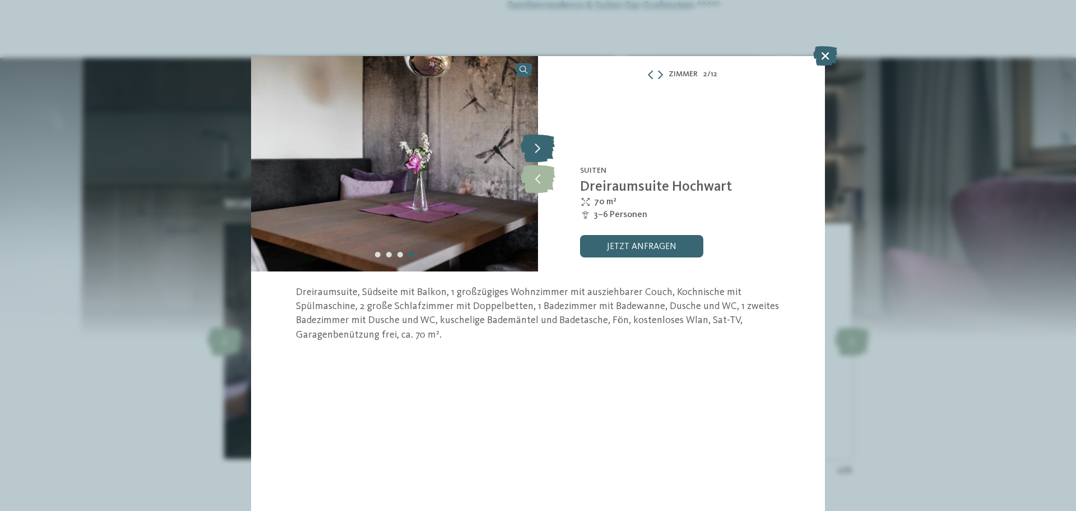
click at [535, 153] on icon at bounding box center [538, 148] width 34 height 28
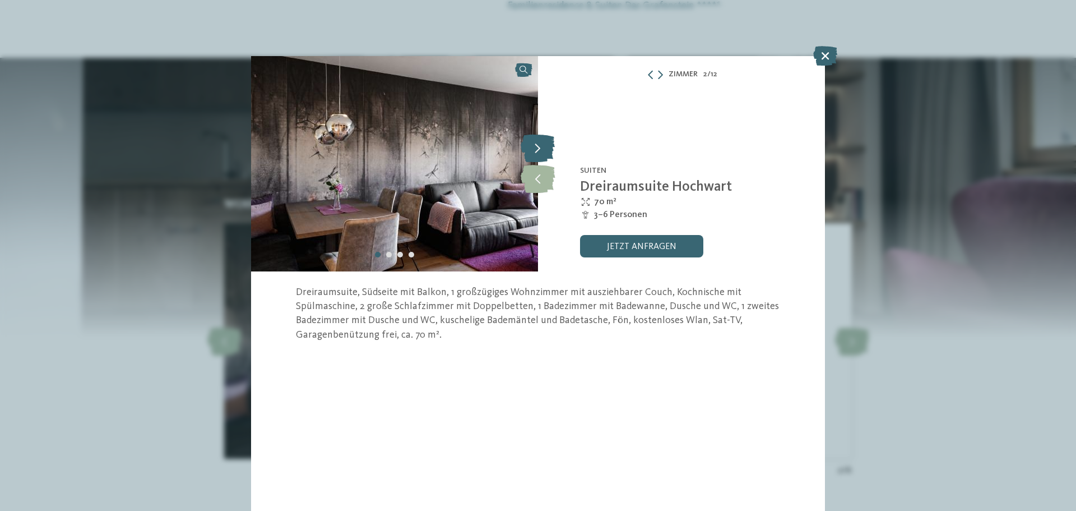
click at [535, 153] on icon at bounding box center [538, 148] width 34 height 28
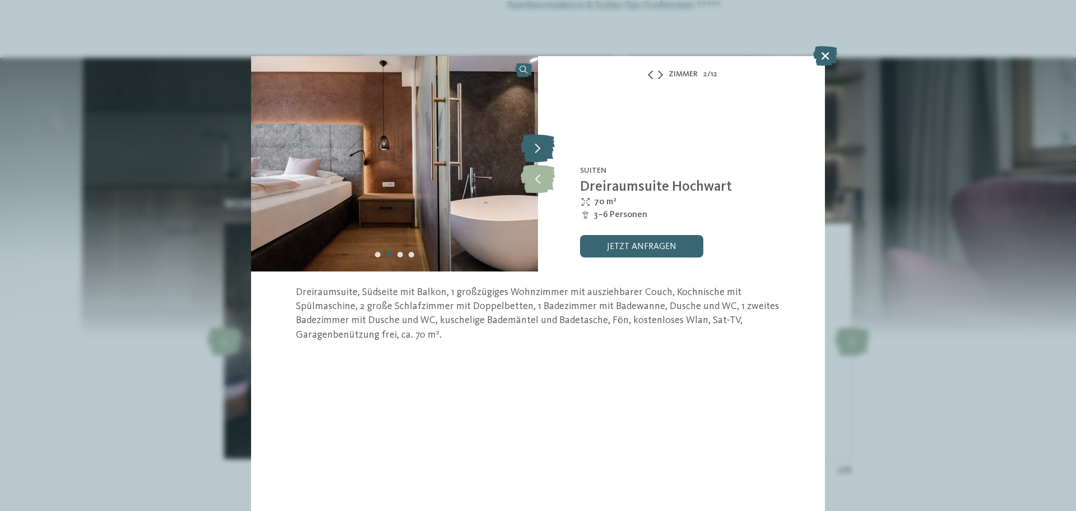
click at [535, 153] on icon at bounding box center [538, 148] width 34 height 28
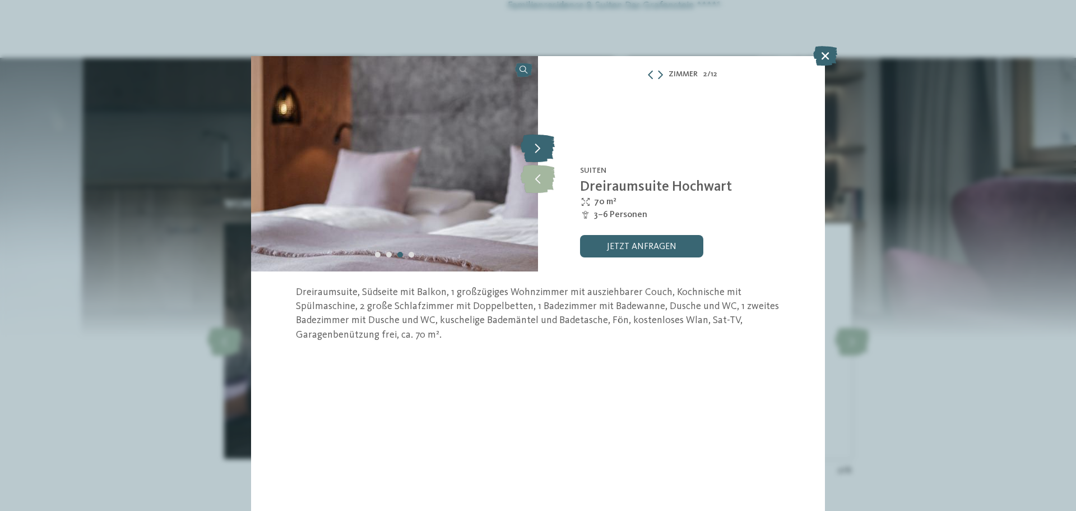
click at [535, 153] on icon at bounding box center [538, 148] width 34 height 28
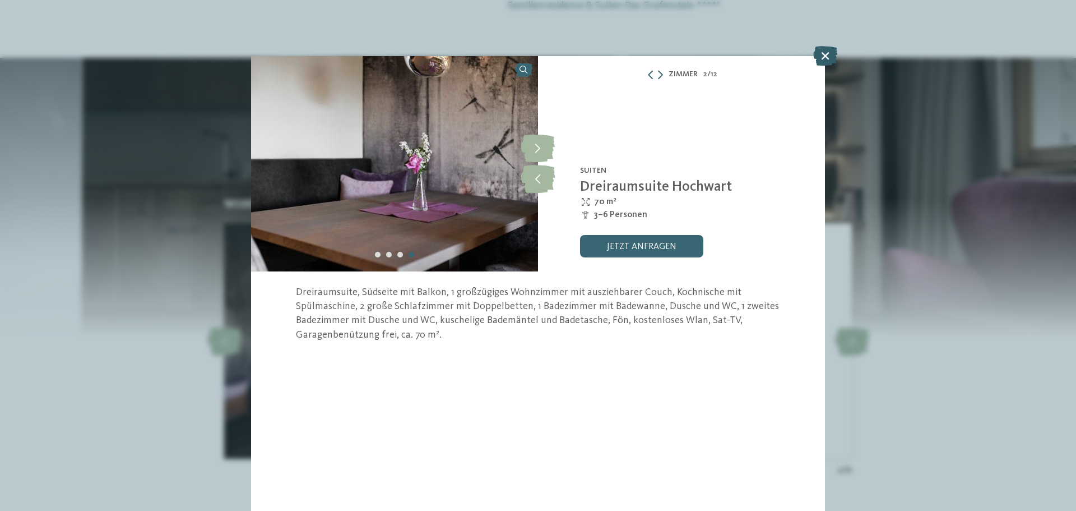
click at [827, 58] on icon at bounding box center [825, 56] width 24 height 20
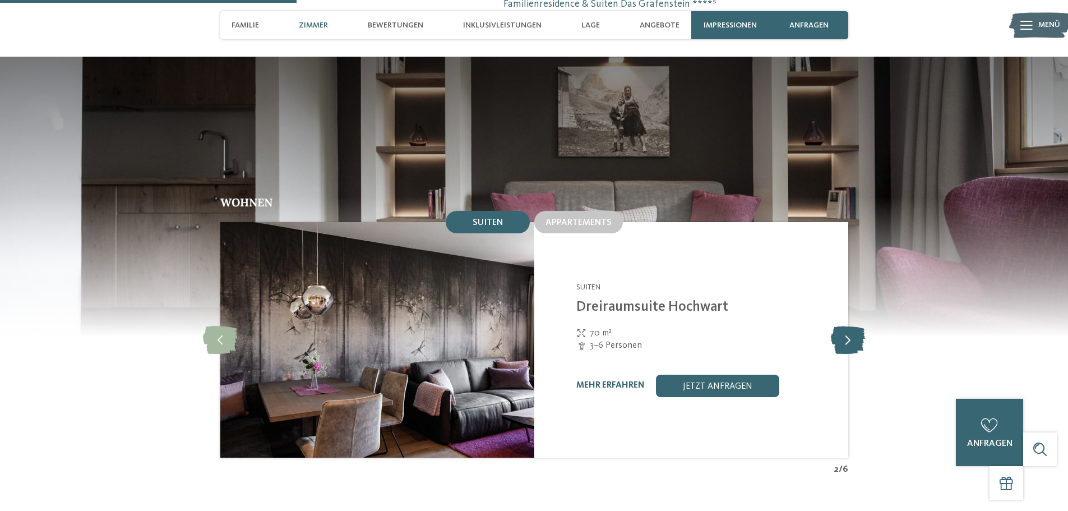
click at [844, 326] on icon at bounding box center [848, 340] width 34 height 28
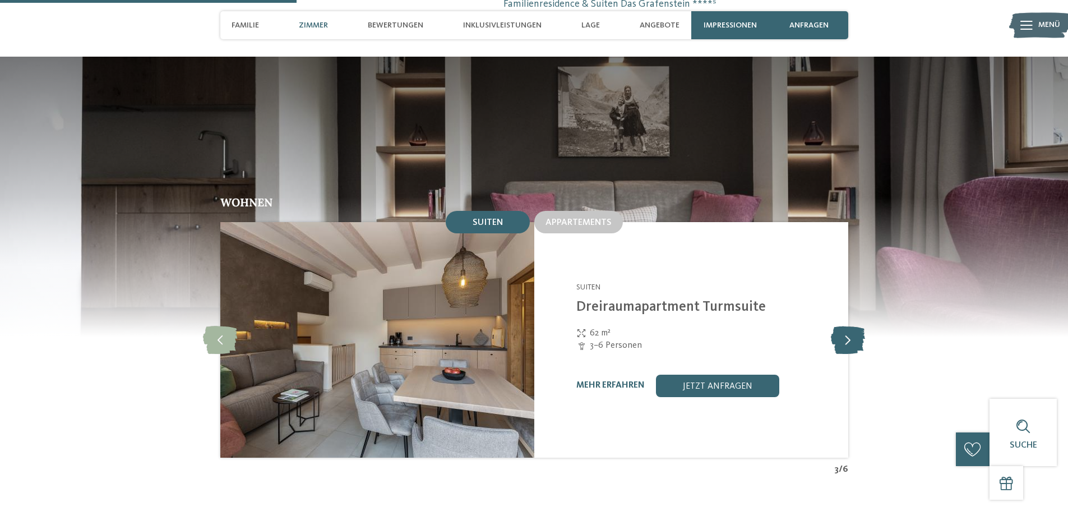
click at [850, 326] on icon at bounding box center [848, 340] width 34 height 28
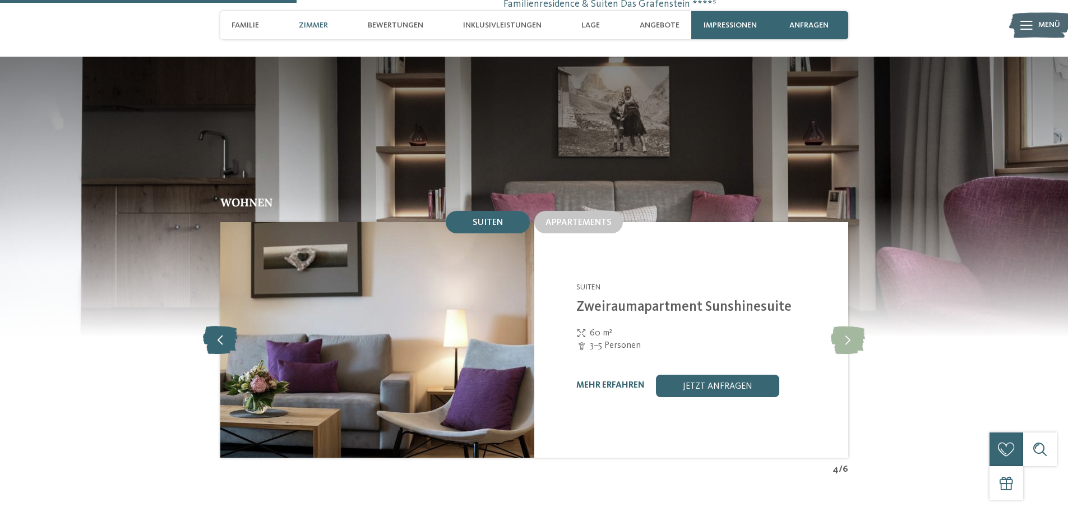
click at [217, 326] on icon at bounding box center [220, 340] width 34 height 28
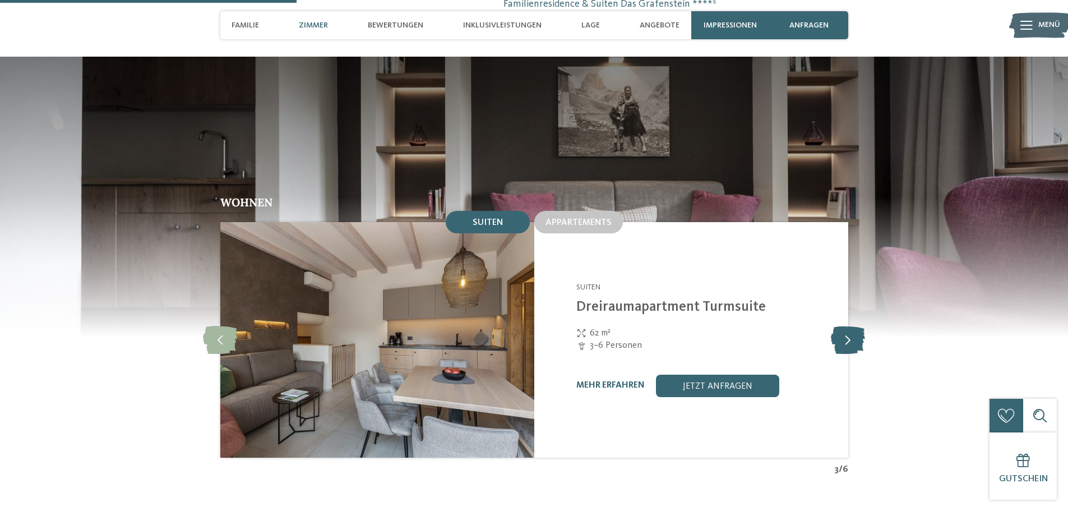
click at [856, 326] on icon at bounding box center [848, 340] width 34 height 28
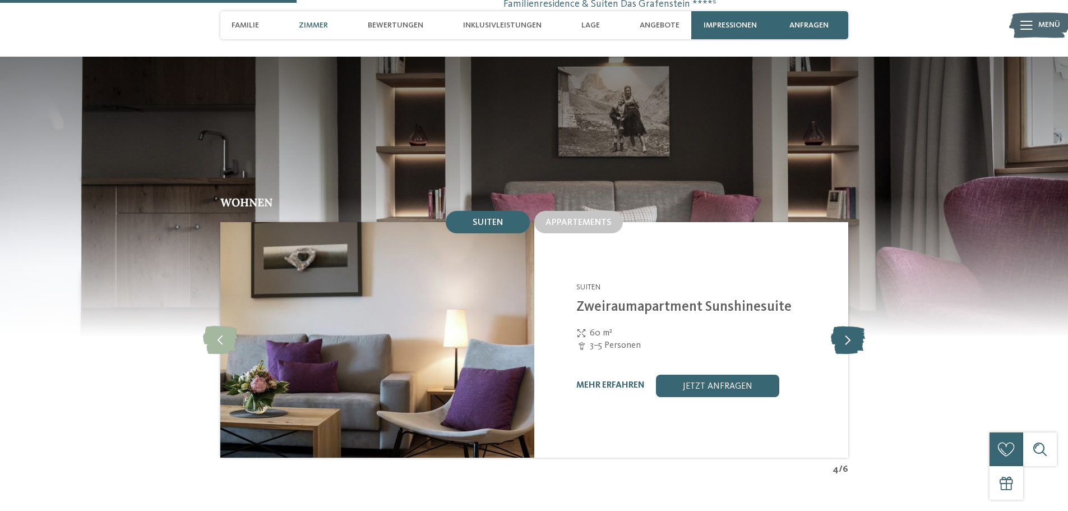
click at [856, 326] on icon at bounding box center [848, 340] width 34 height 28
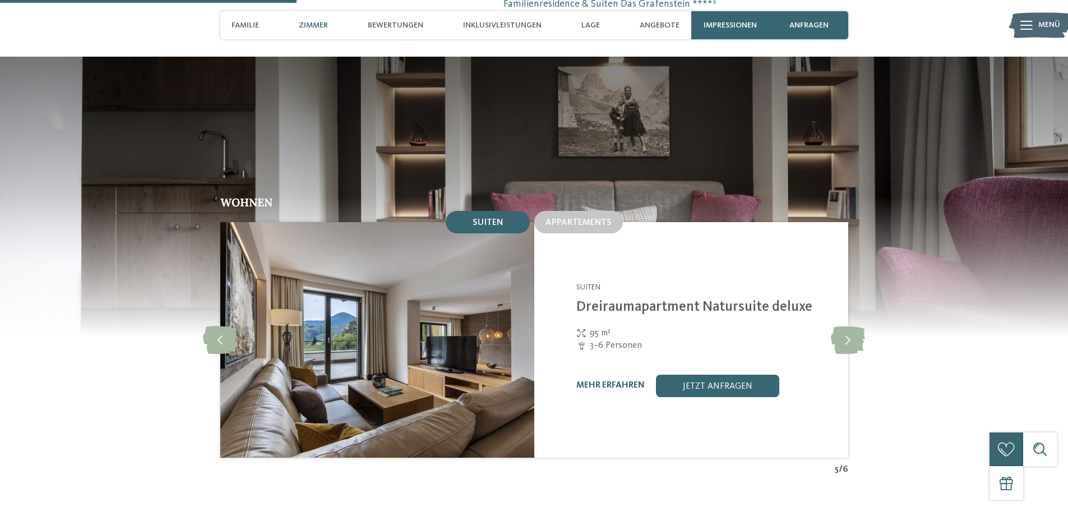
click at [457, 343] on img at bounding box center [377, 339] width 314 height 235
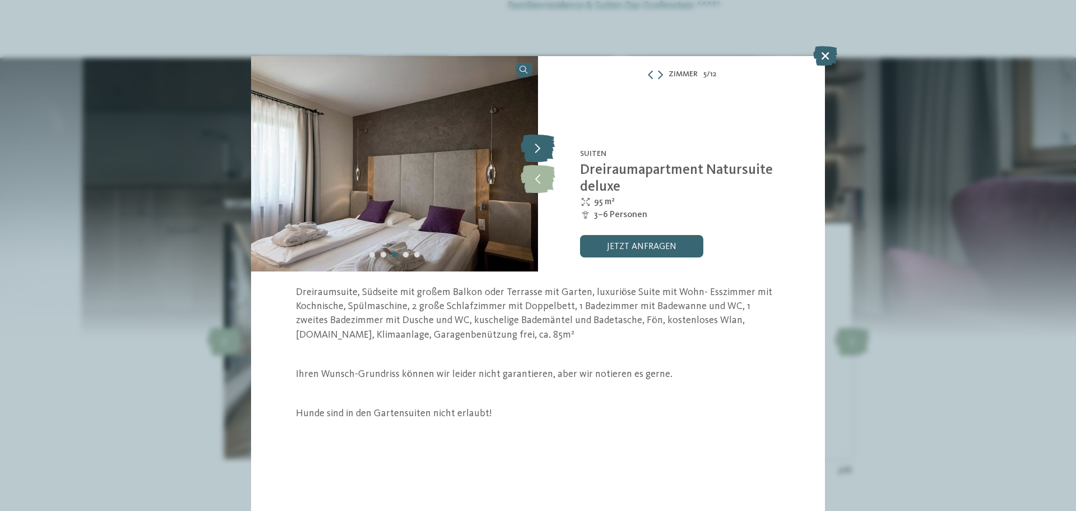
click at [543, 149] on icon at bounding box center [538, 148] width 34 height 28
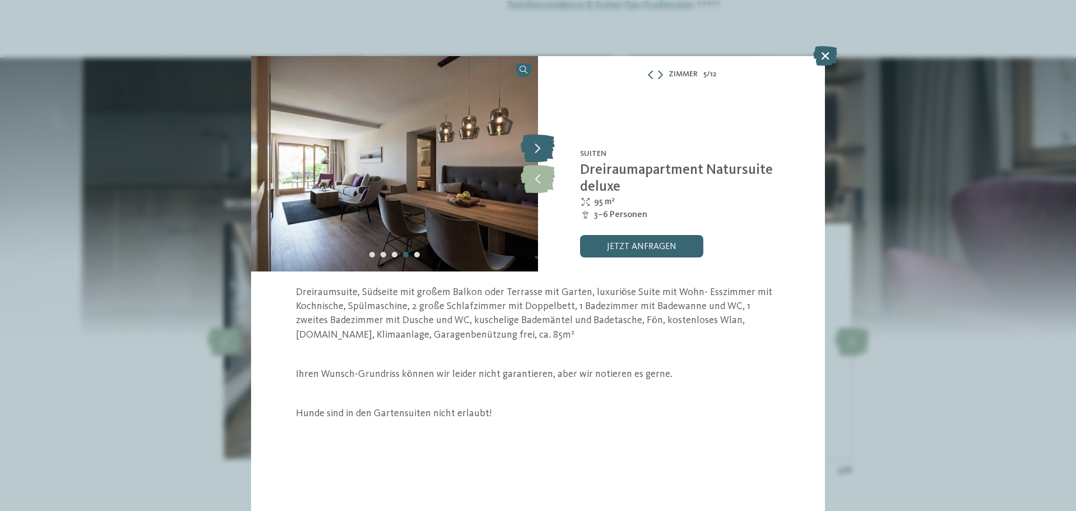
click at [543, 149] on icon at bounding box center [538, 148] width 34 height 28
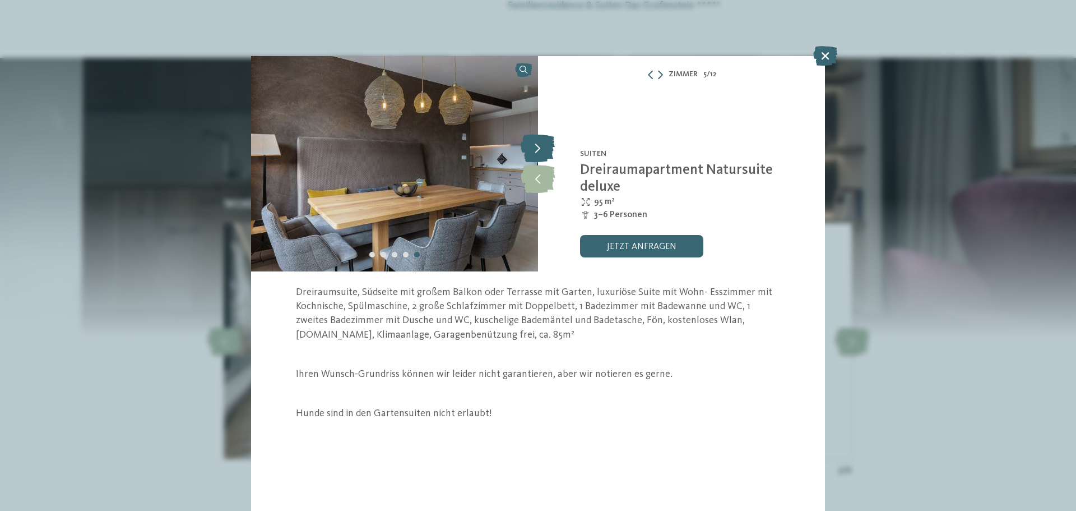
click at [543, 149] on icon at bounding box center [538, 148] width 34 height 28
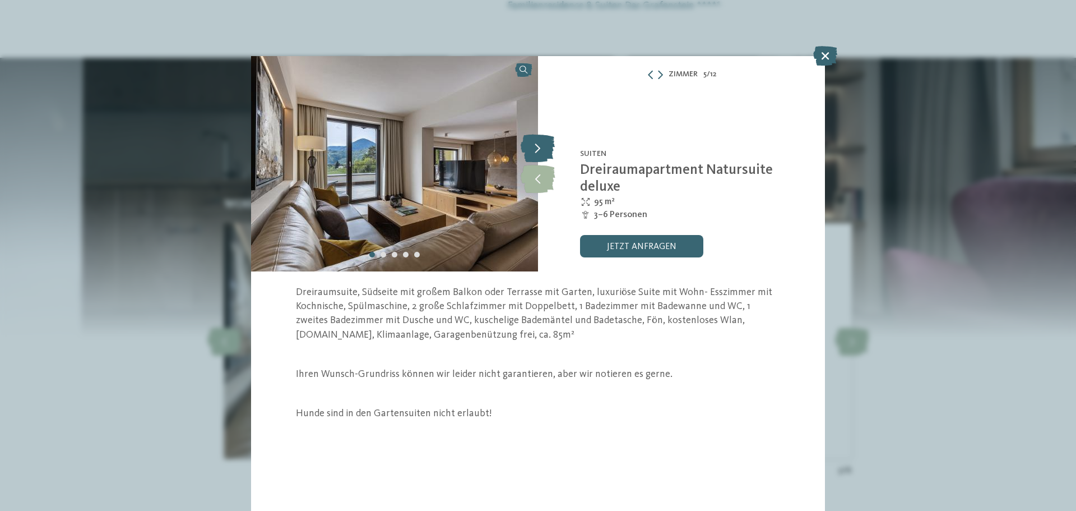
click at [543, 149] on icon at bounding box center [538, 148] width 34 height 28
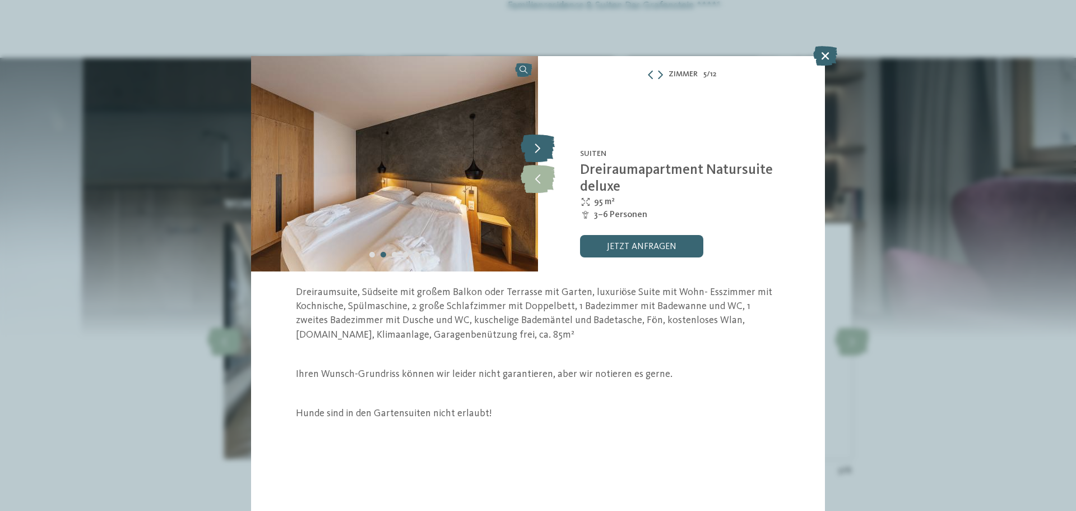
click at [543, 149] on icon at bounding box center [538, 148] width 34 height 28
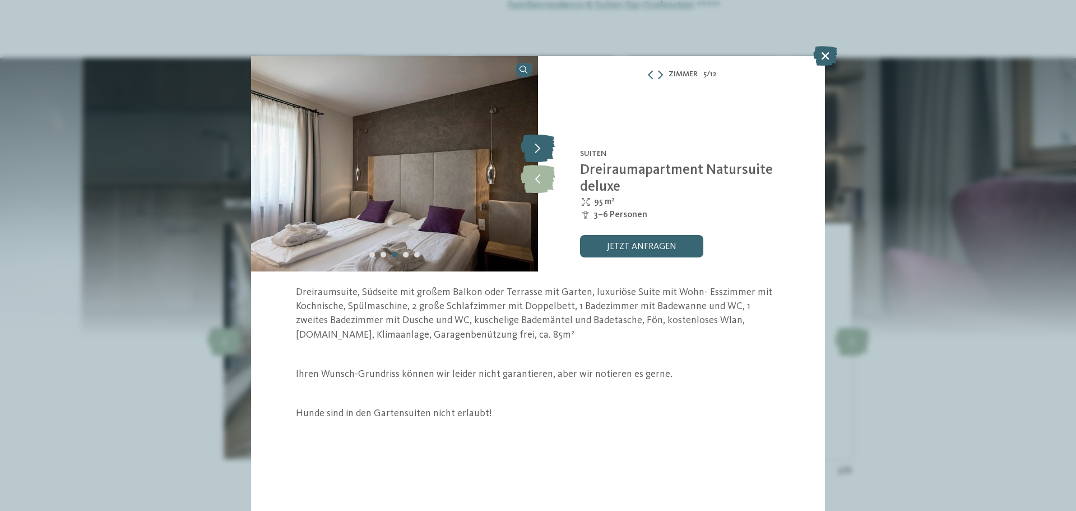
click at [535, 152] on icon at bounding box center [538, 148] width 34 height 28
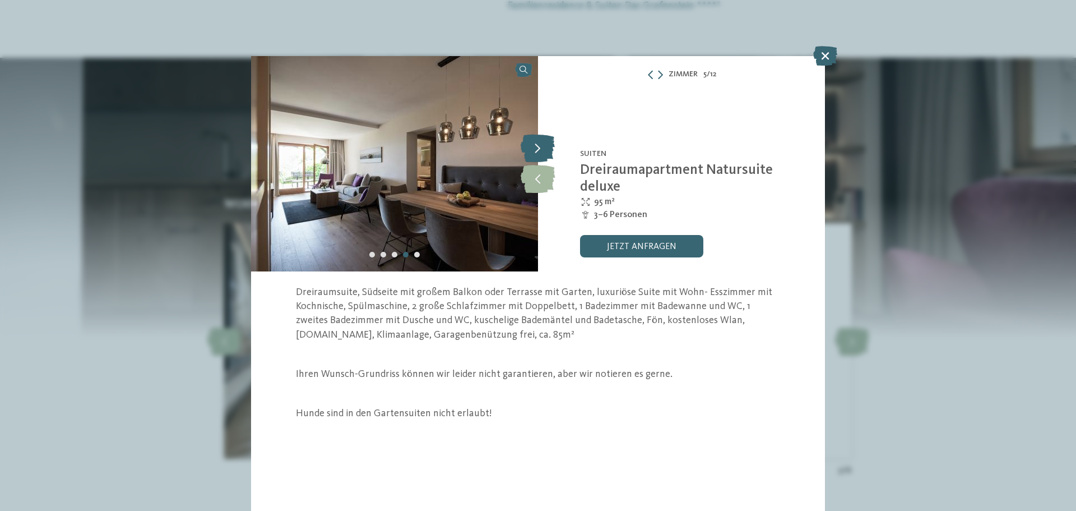
click at [535, 152] on icon at bounding box center [538, 148] width 34 height 28
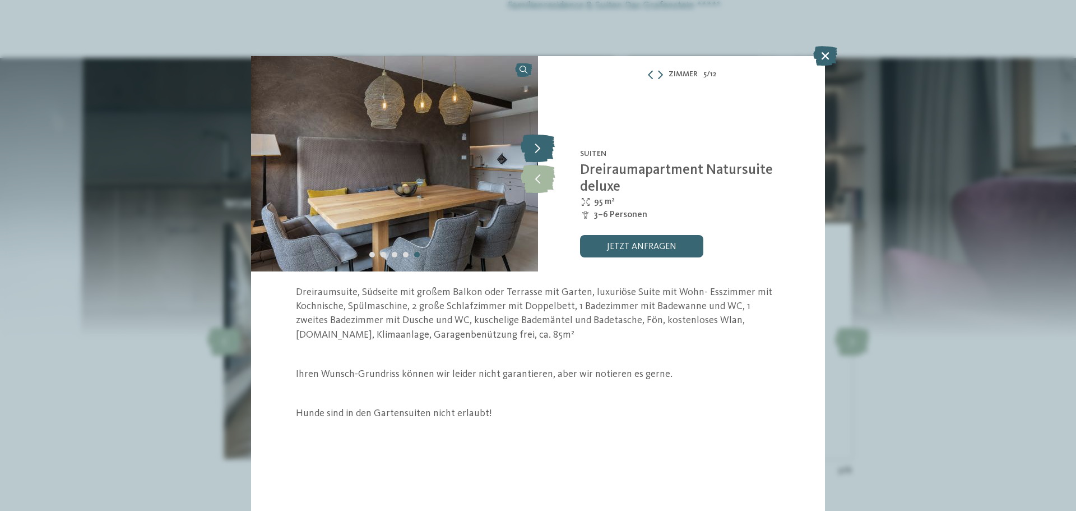
click at [535, 152] on icon at bounding box center [538, 148] width 34 height 28
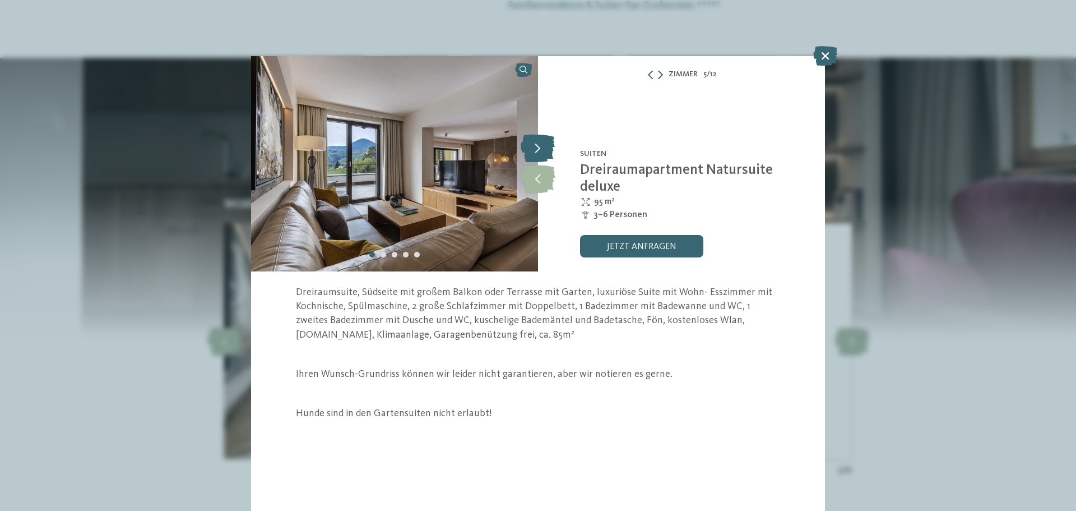
click at [535, 152] on icon at bounding box center [538, 148] width 34 height 28
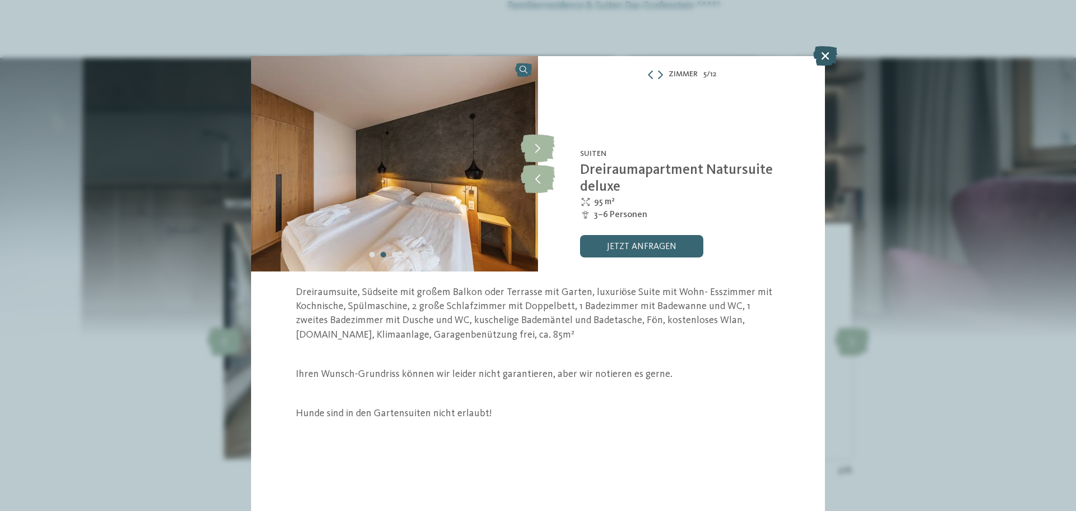
click at [821, 55] on icon at bounding box center [825, 56] width 24 height 20
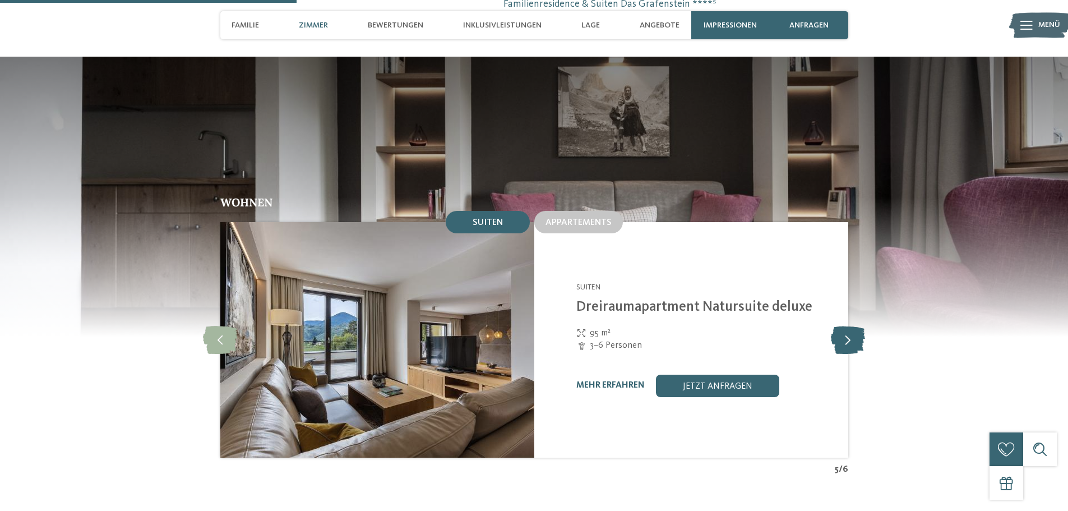
click at [844, 326] on icon at bounding box center [848, 340] width 34 height 28
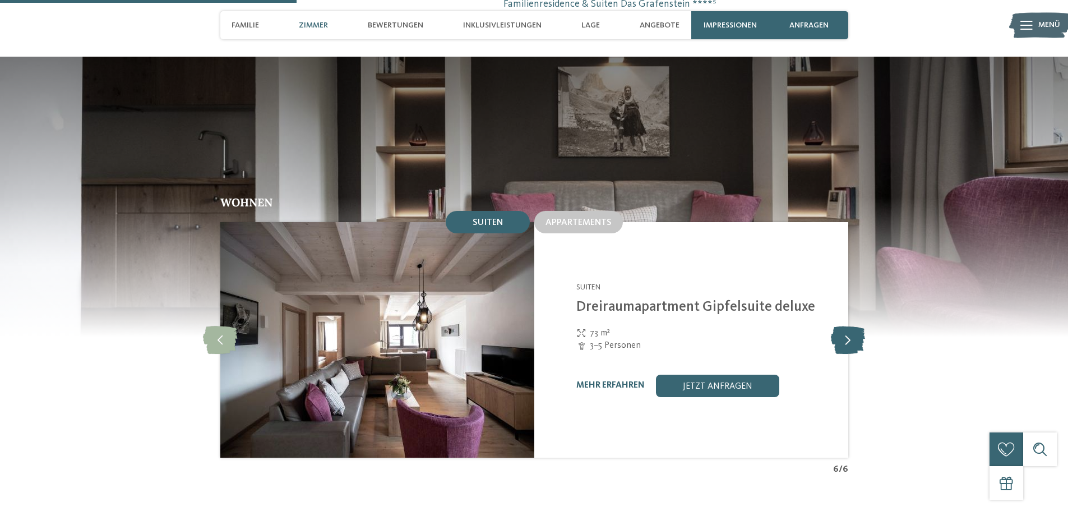
click at [843, 326] on icon at bounding box center [848, 340] width 34 height 28
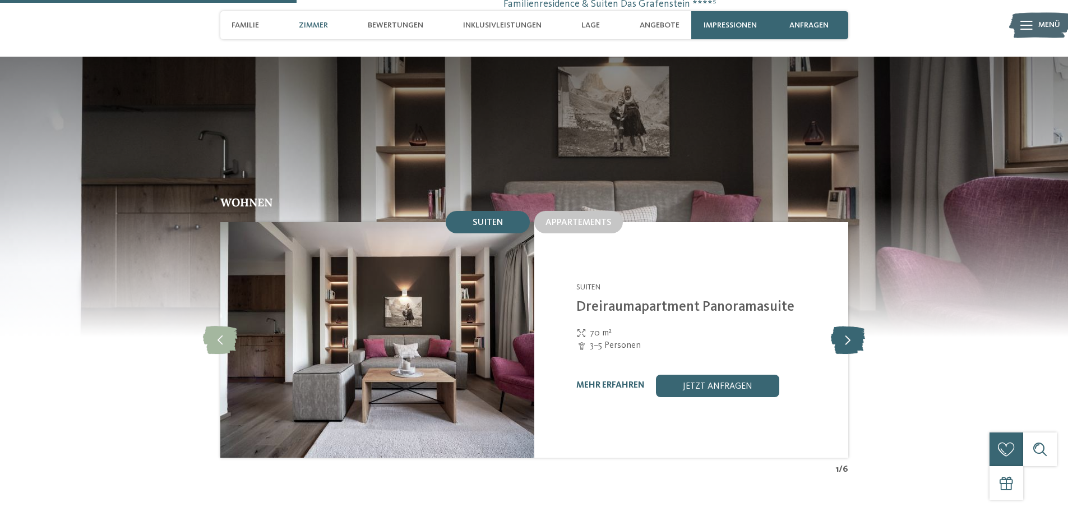
click at [843, 326] on icon at bounding box center [848, 340] width 34 height 28
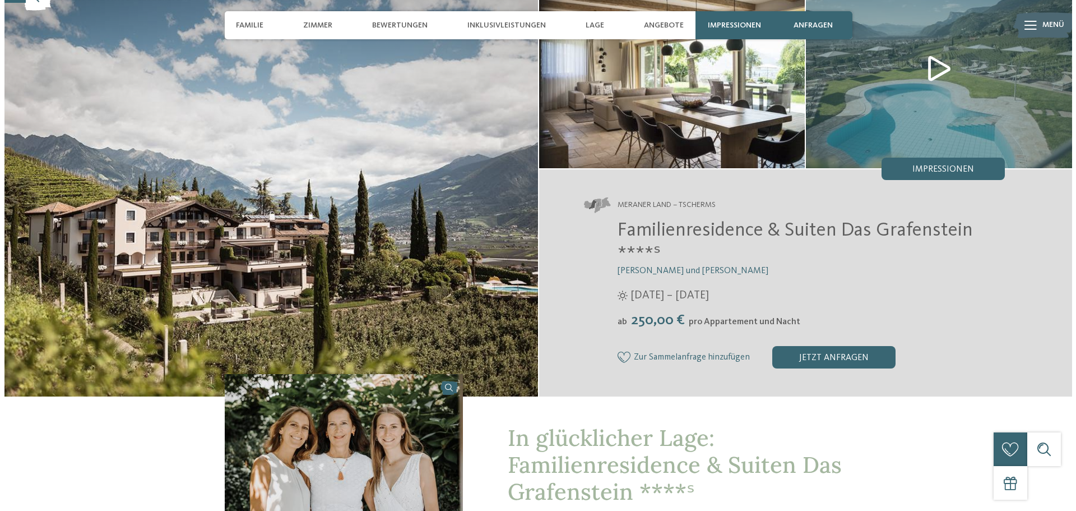
scroll to position [56, 0]
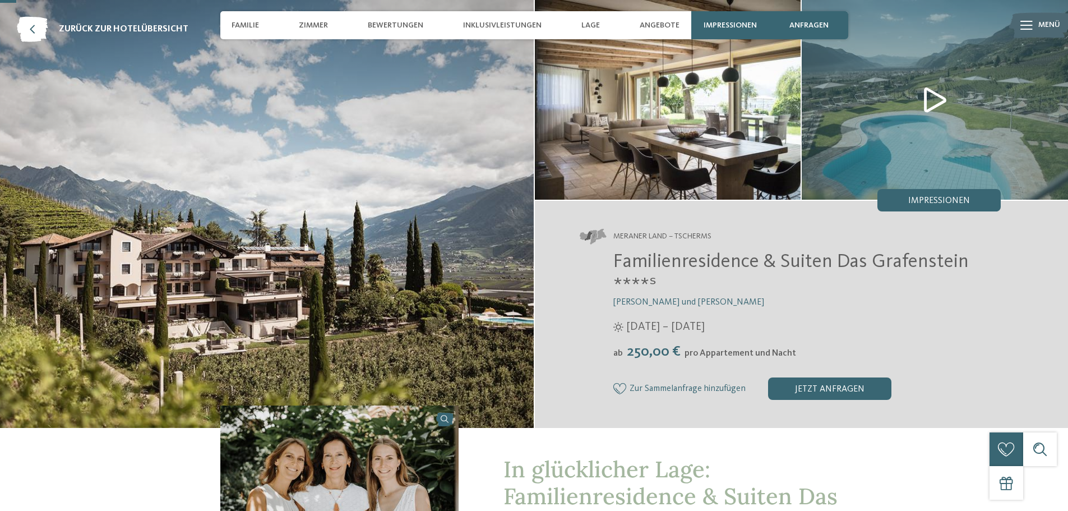
click at [693, 128] on img at bounding box center [668, 100] width 266 height 200
click at [929, 98] on img at bounding box center [935, 100] width 266 height 200
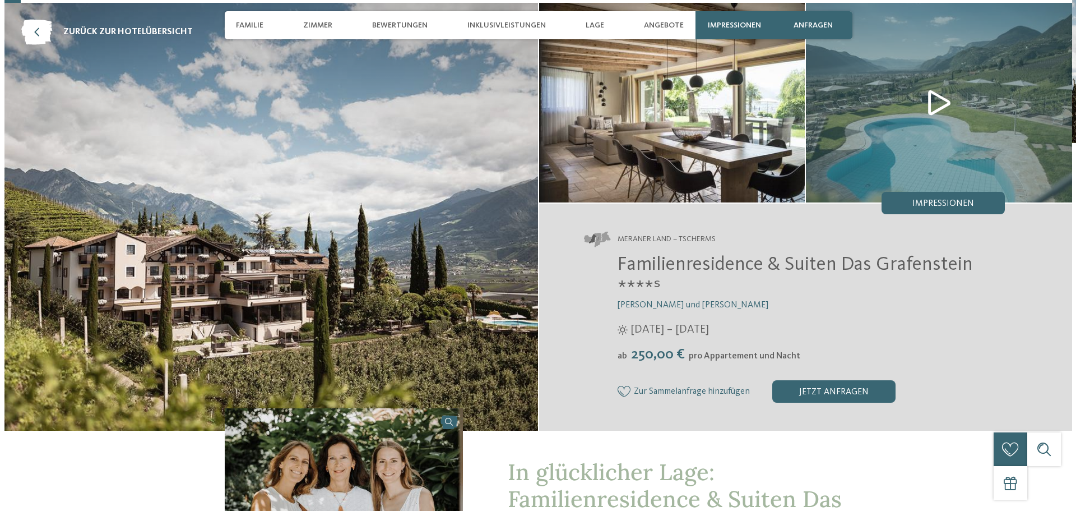
scroll to position [56, 0]
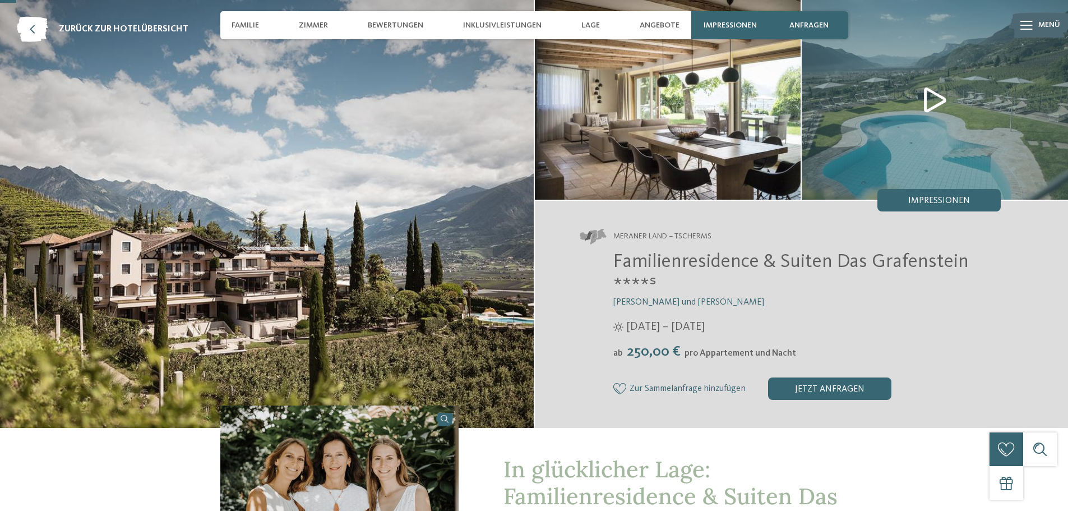
click at [929, 94] on img at bounding box center [935, 100] width 266 height 200
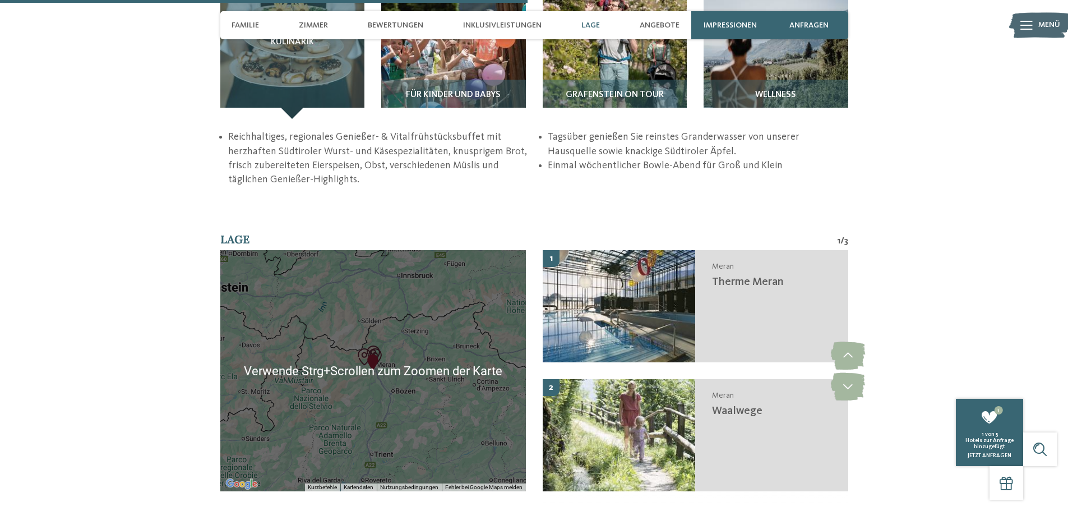
scroll to position [1794, 0]
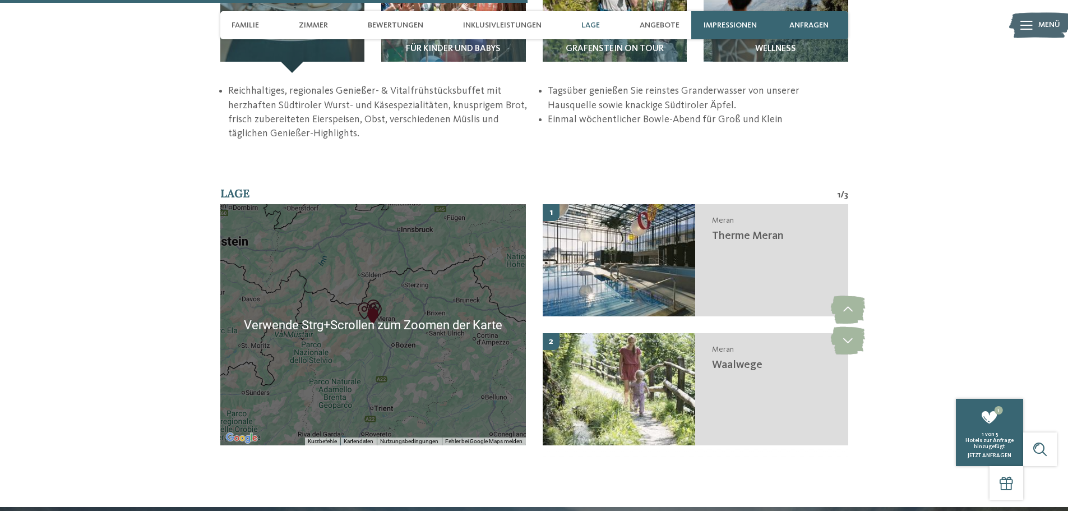
click at [386, 289] on div at bounding box center [372, 324] width 305 height 241
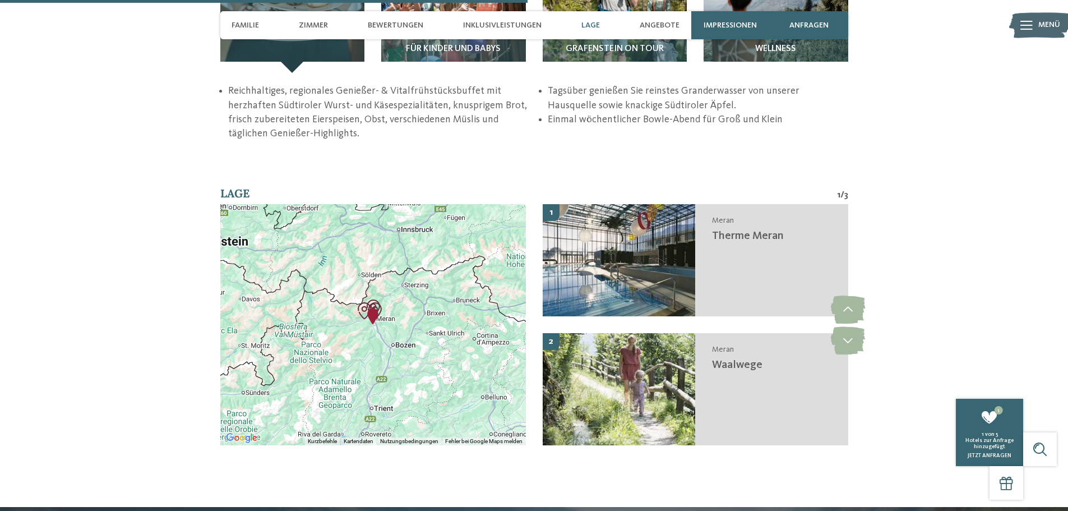
click at [386, 289] on div at bounding box center [372, 324] width 305 height 241
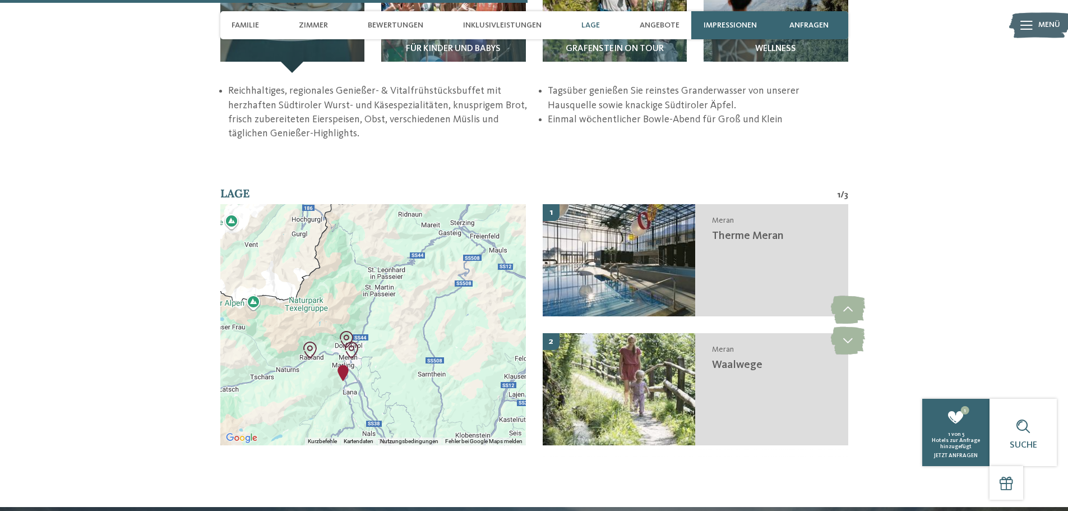
drag, startPoint x: 341, startPoint y: 339, endPoint x: 389, endPoint y: 337, distance: 48.2
click at [389, 337] on div at bounding box center [372, 324] width 305 height 241
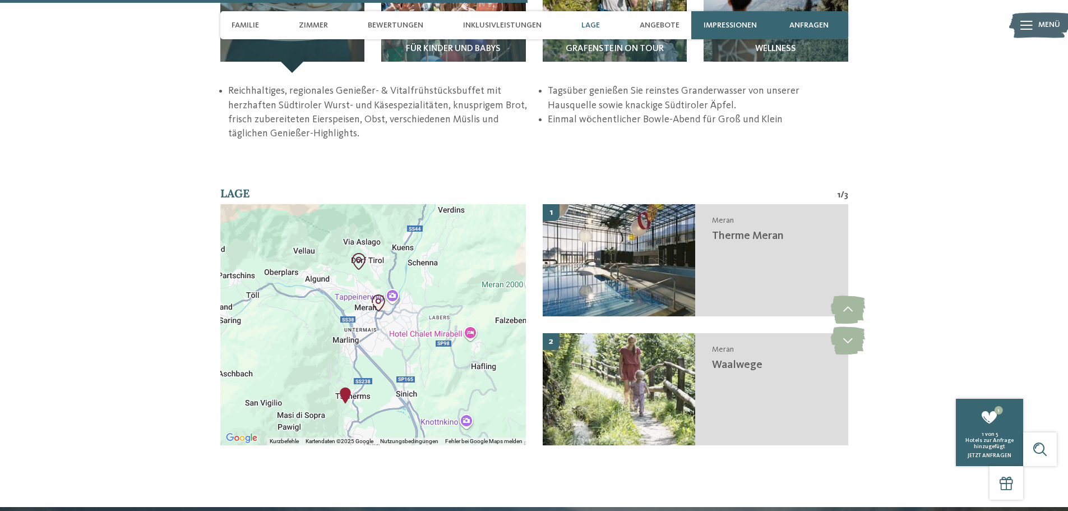
drag, startPoint x: 362, startPoint y: 367, endPoint x: 440, endPoint y: 336, distance: 84.3
click at [440, 336] on div at bounding box center [372, 324] width 305 height 241
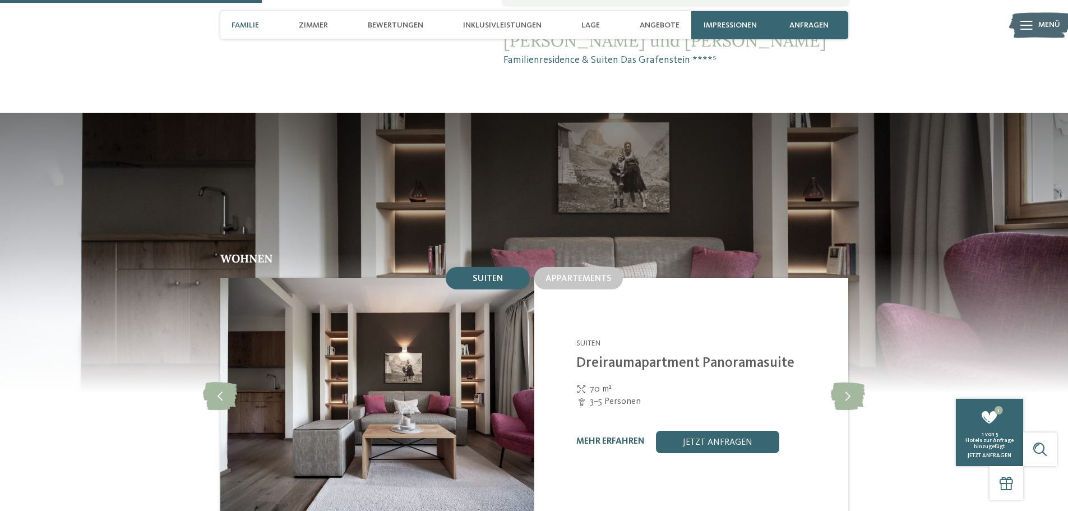
scroll to position [673, 0]
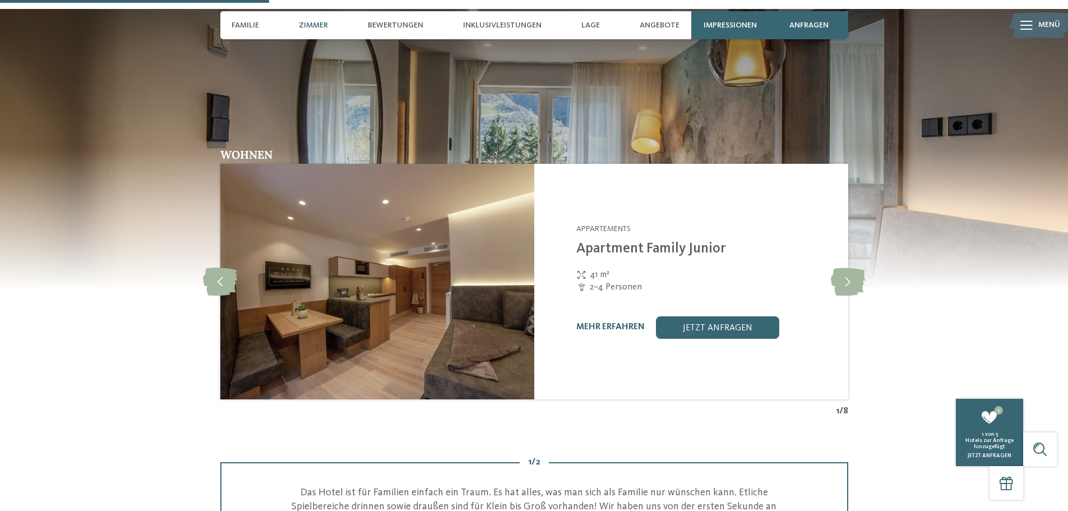
scroll to position [1009, 0]
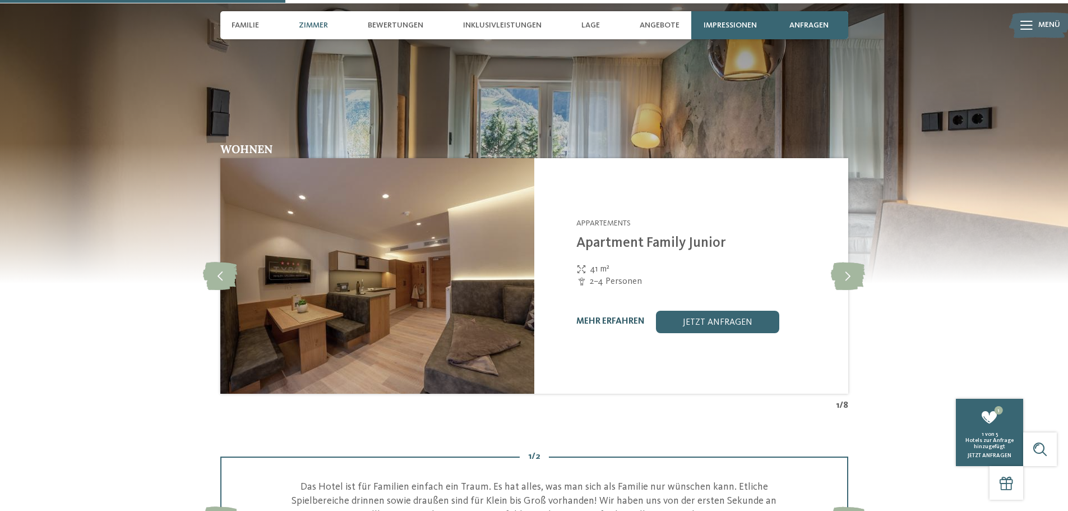
click at [616, 323] on link "mehr erfahren" at bounding box center [610, 321] width 68 height 9
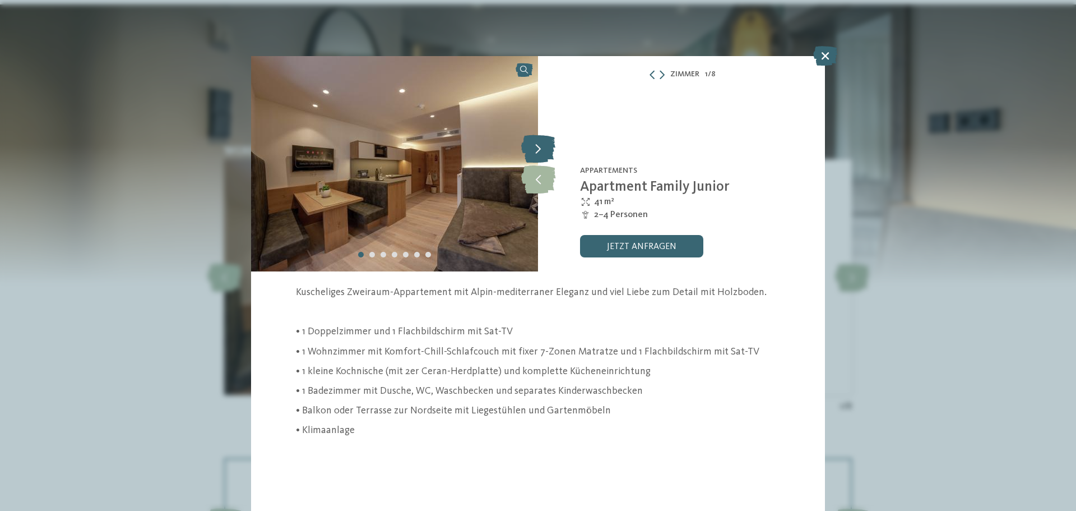
click at [539, 151] on icon at bounding box center [538, 149] width 34 height 28
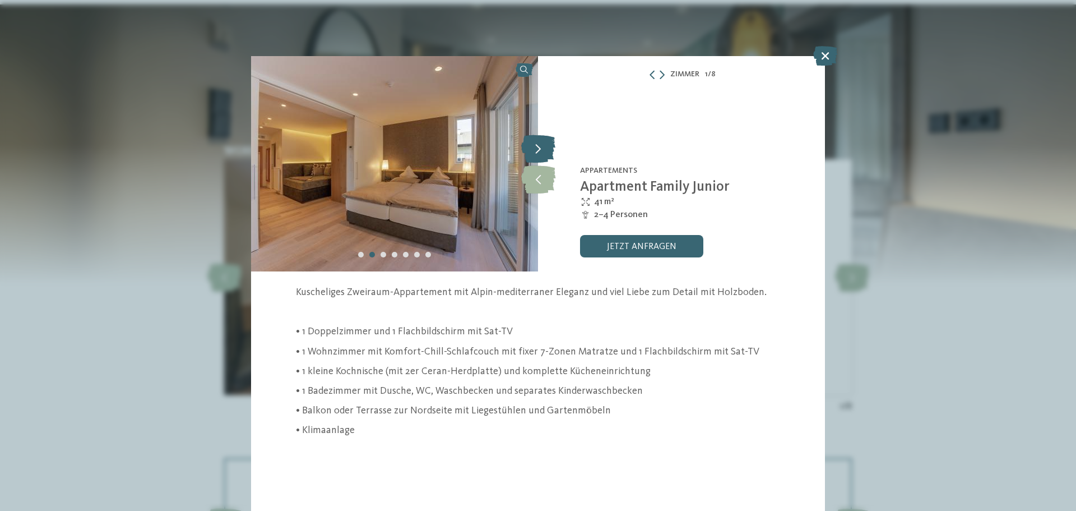
click at [539, 151] on icon at bounding box center [538, 149] width 34 height 28
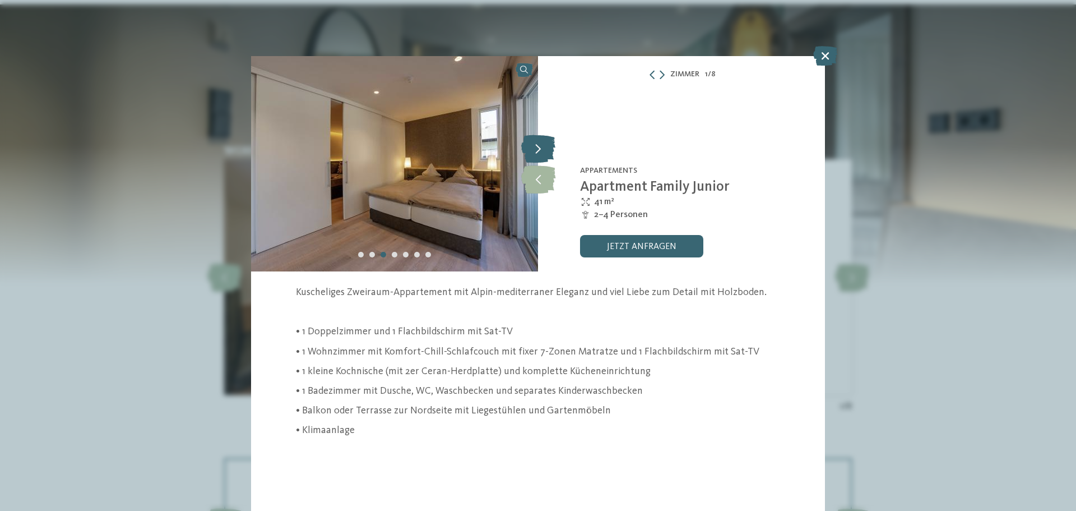
click at [539, 151] on icon at bounding box center [538, 149] width 34 height 28
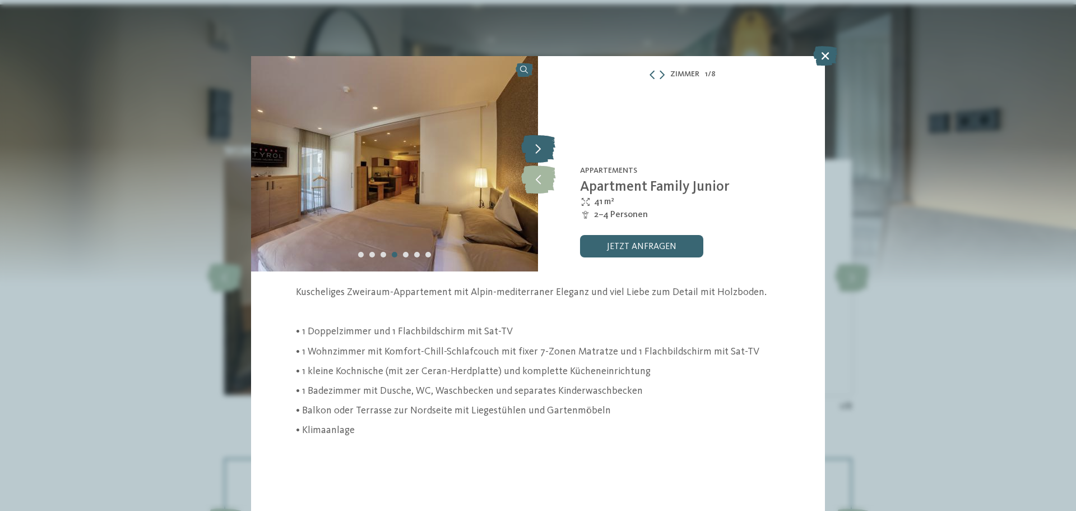
click at [539, 151] on icon at bounding box center [538, 149] width 34 height 28
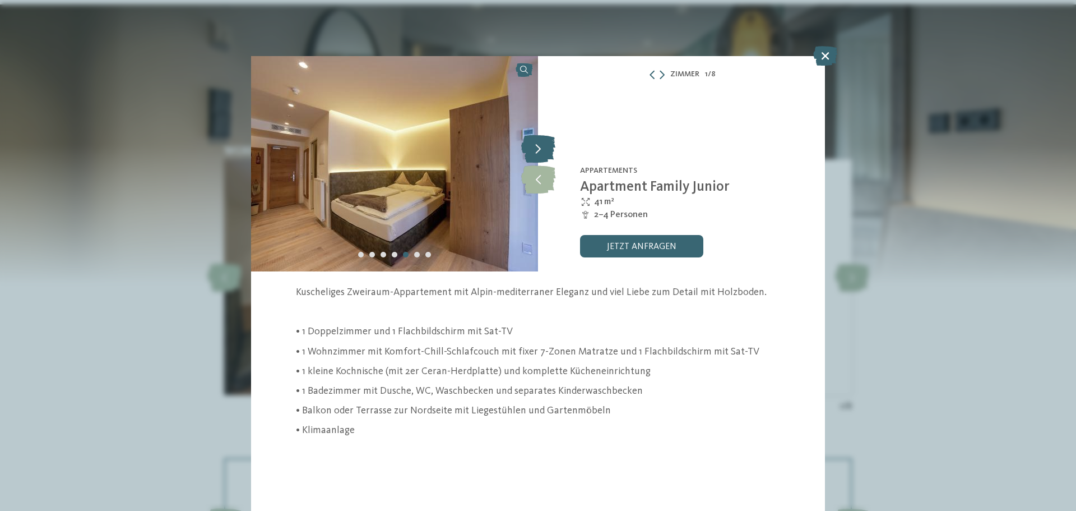
click at [539, 151] on icon at bounding box center [538, 149] width 34 height 28
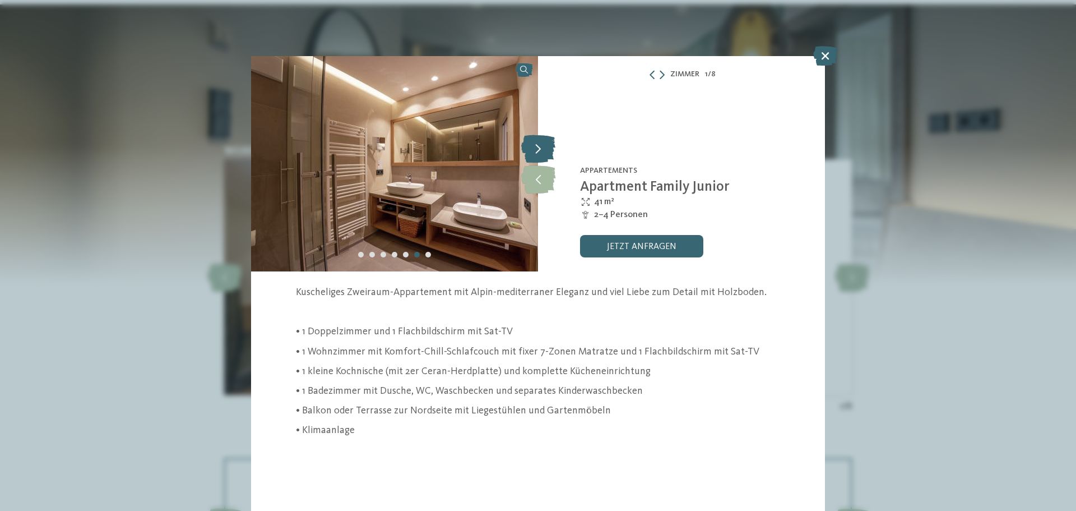
click at [539, 151] on icon at bounding box center [538, 149] width 34 height 28
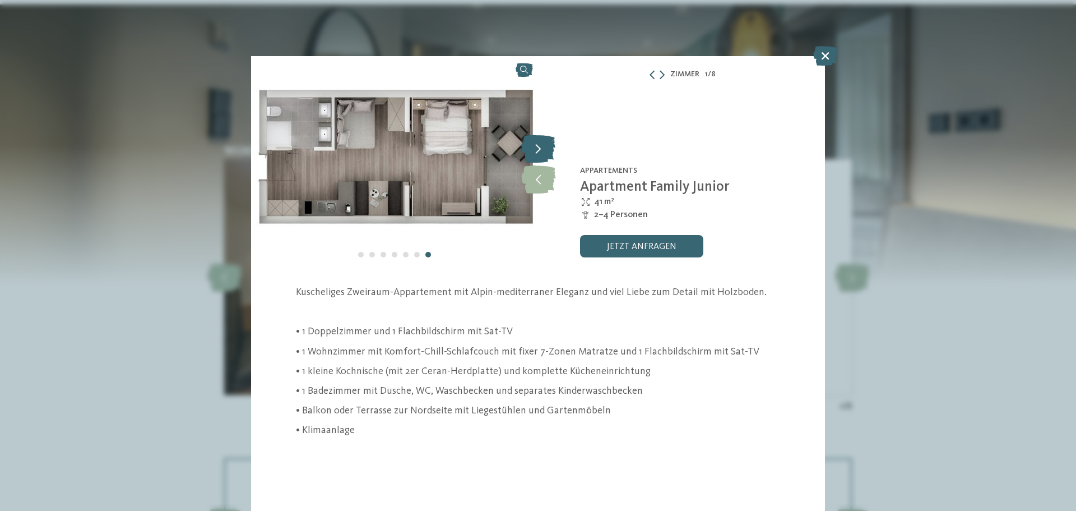
click at [539, 151] on icon at bounding box center [538, 149] width 34 height 28
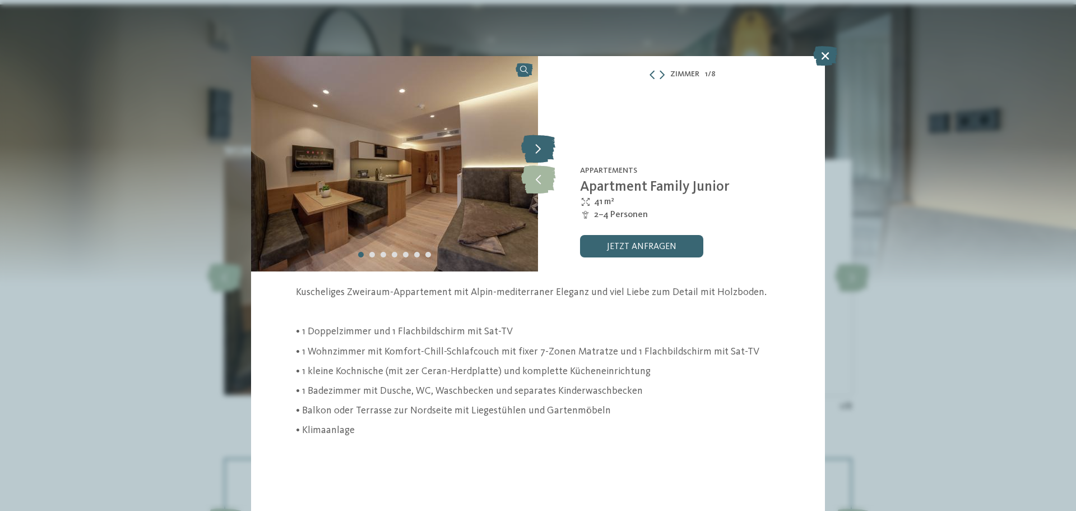
click at [539, 151] on icon at bounding box center [538, 149] width 34 height 28
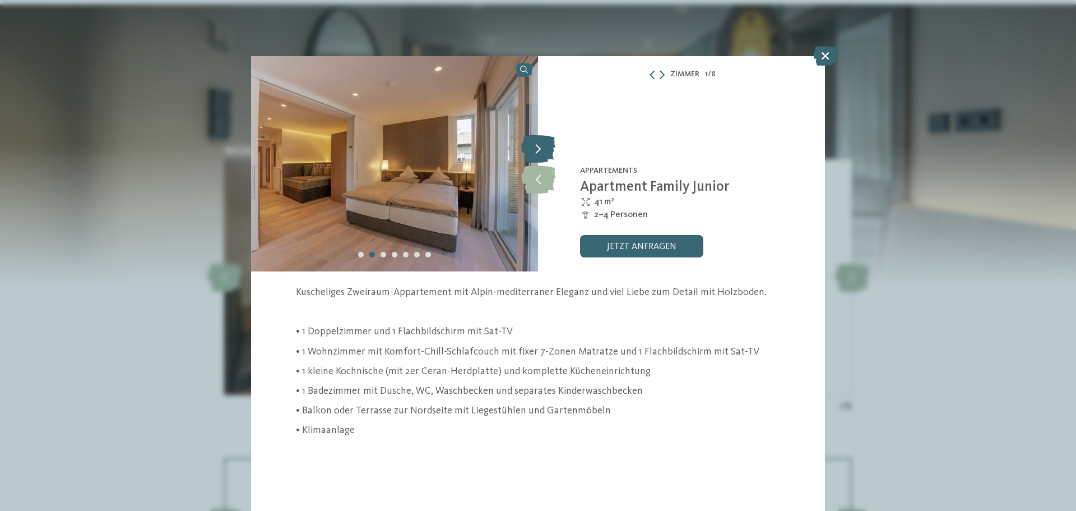
click at [539, 151] on icon at bounding box center [538, 149] width 34 height 28
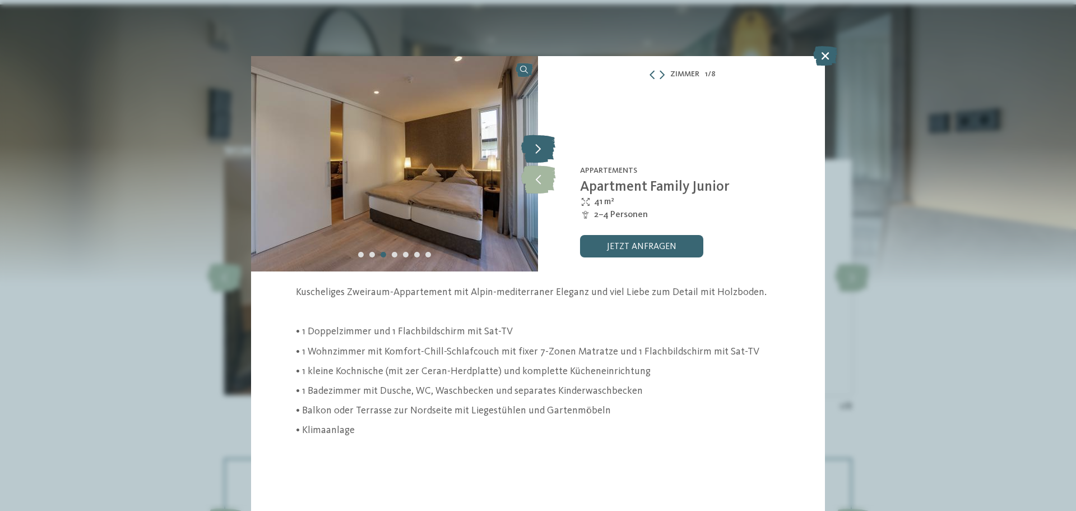
click at [539, 151] on icon at bounding box center [538, 149] width 34 height 28
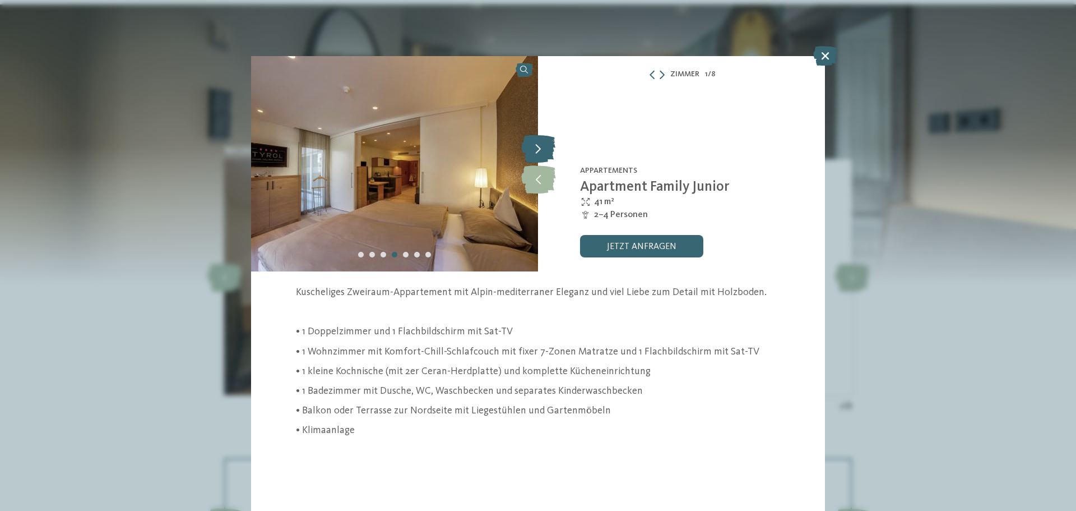
click at [539, 151] on icon at bounding box center [538, 149] width 34 height 28
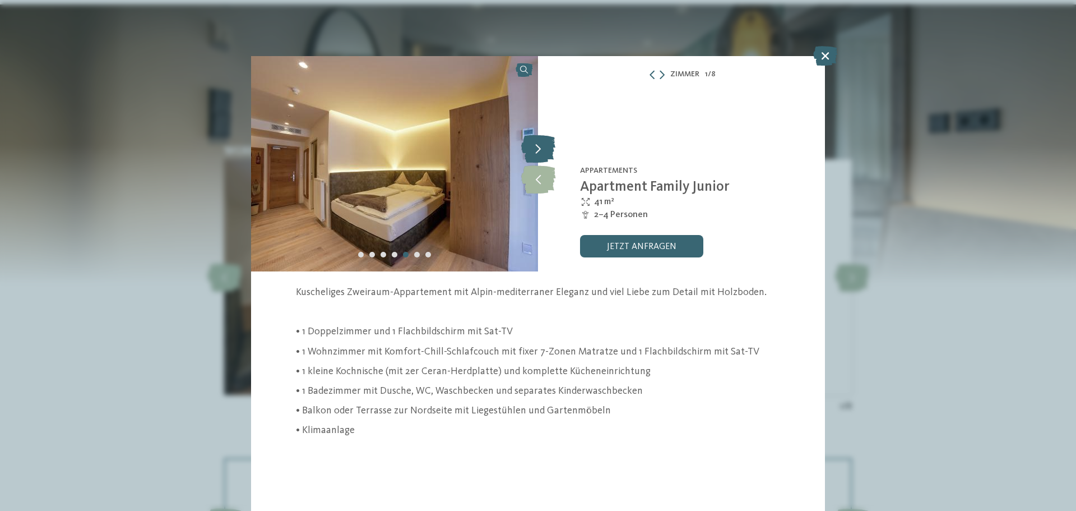
click at [539, 151] on icon at bounding box center [538, 149] width 34 height 28
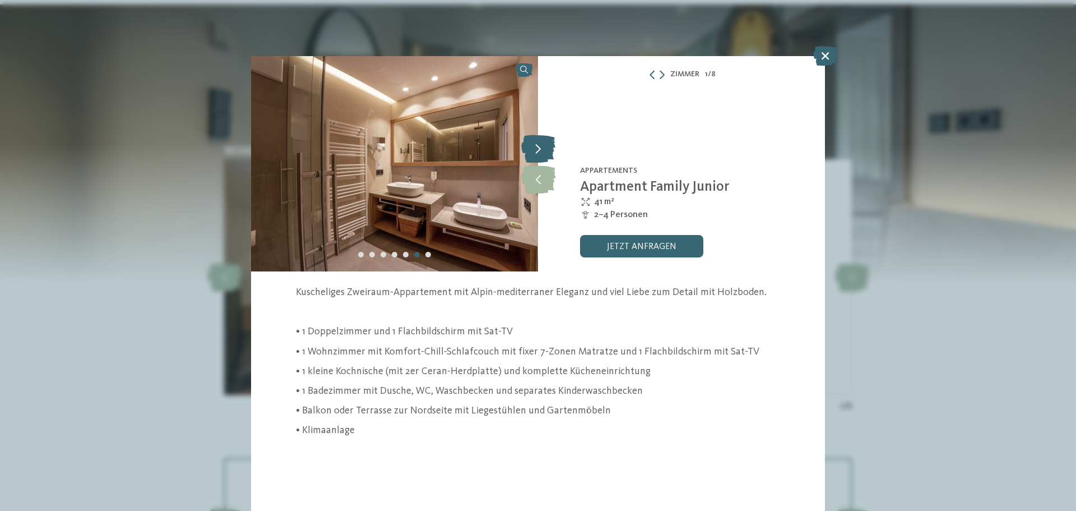
click at [539, 151] on icon at bounding box center [538, 149] width 34 height 28
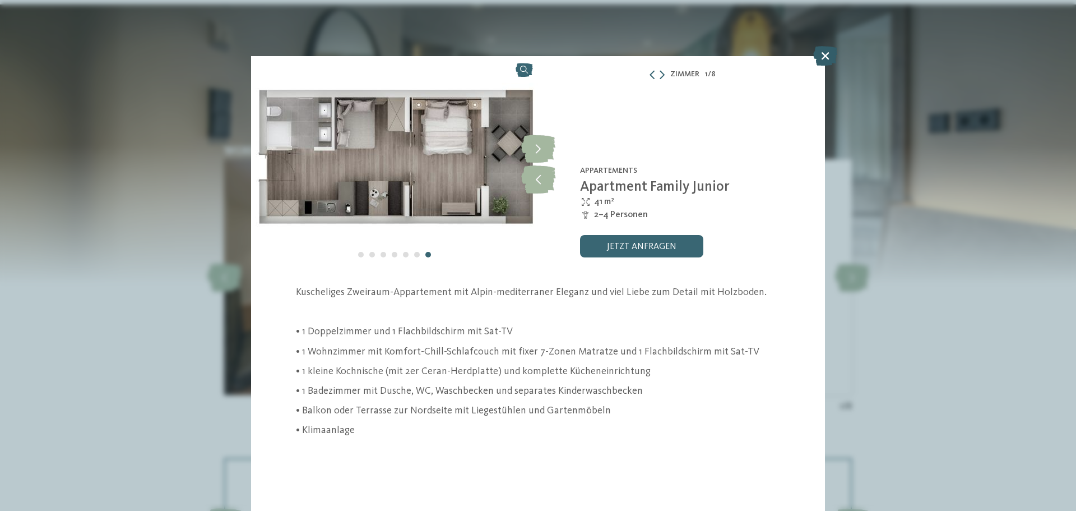
click at [825, 59] on icon at bounding box center [825, 56] width 24 height 20
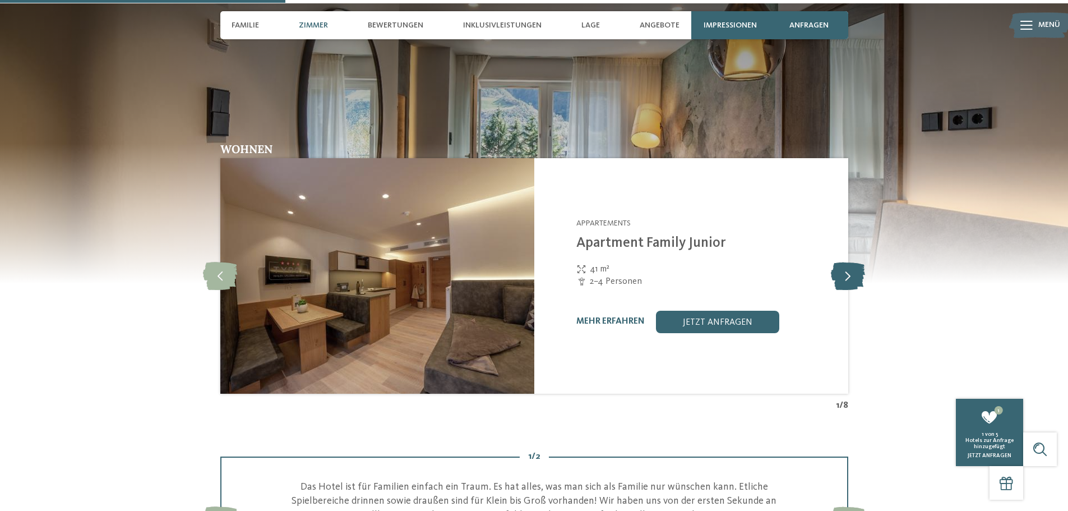
click at [840, 275] on icon at bounding box center [848, 276] width 34 height 28
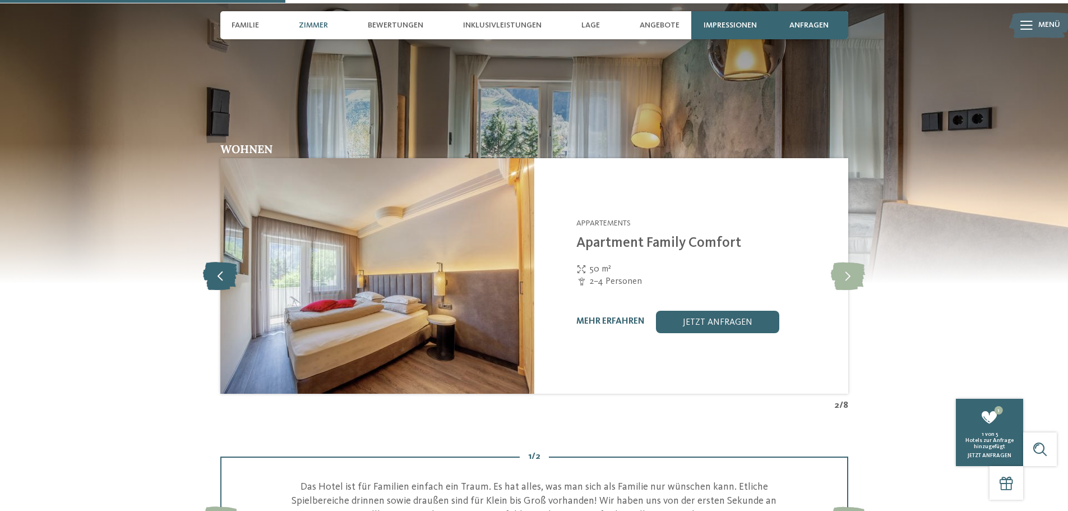
click at [215, 270] on icon at bounding box center [220, 276] width 34 height 28
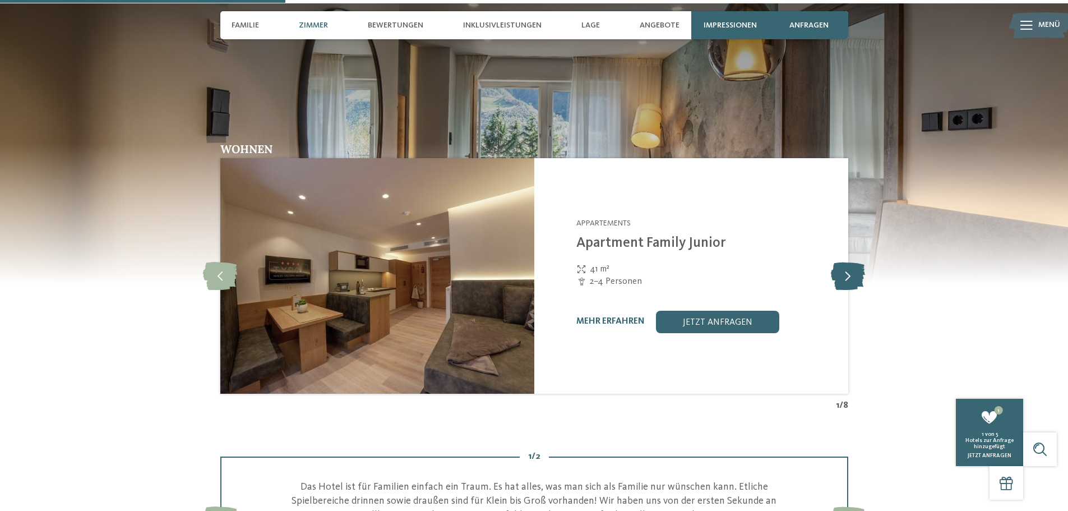
click at [844, 274] on icon at bounding box center [848, 276] width 34 height 28
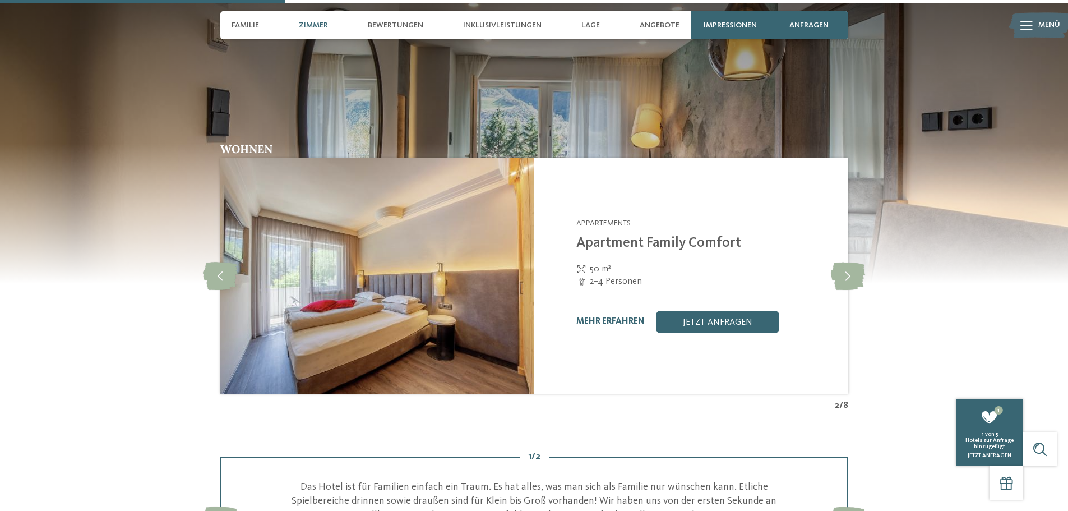
click at [327, 261] on img at bounding box center [377, 275] width 314 height 235
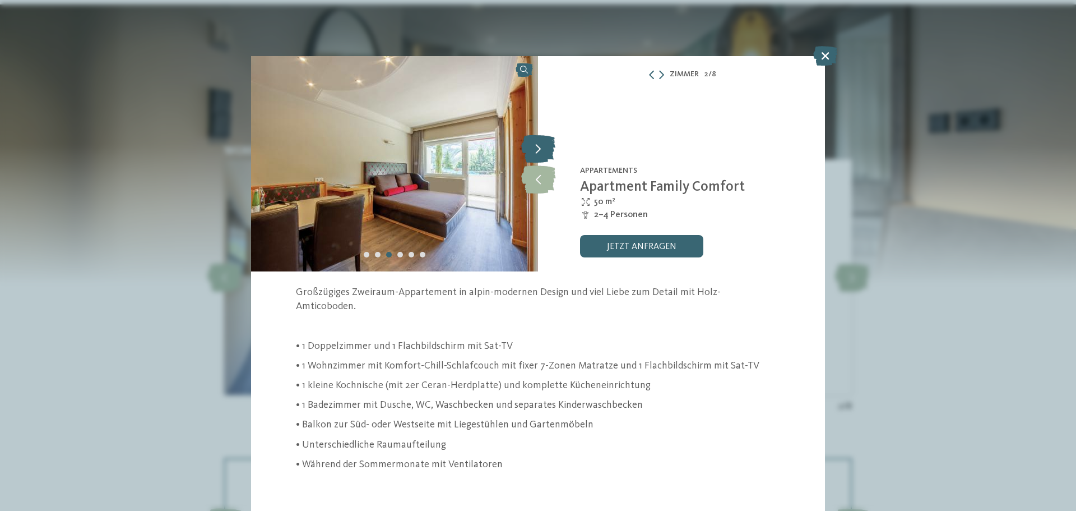
click at [542, 145] on icon at bounding box center [538, 149] width 34 height 28
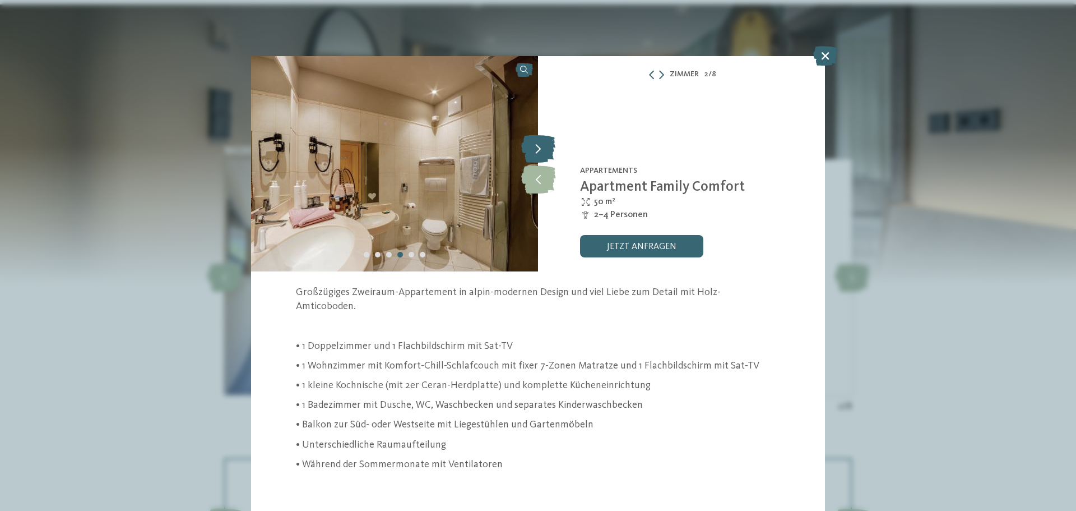
click at [542, 145] on icon at bounding box center [538, 149] width 34 height 28
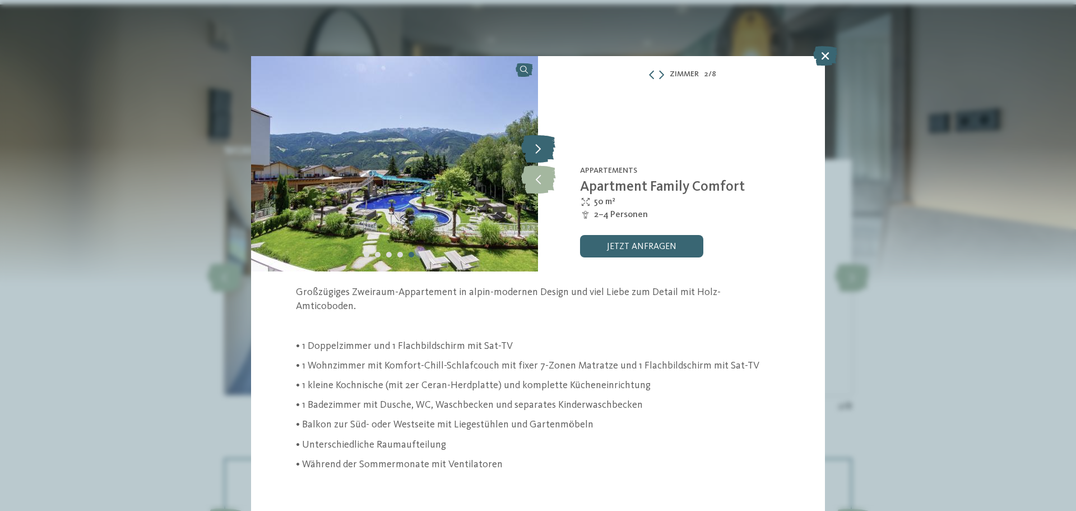
click at [542, 145] on icon at bounding box center [538, 149] width 34 height 28
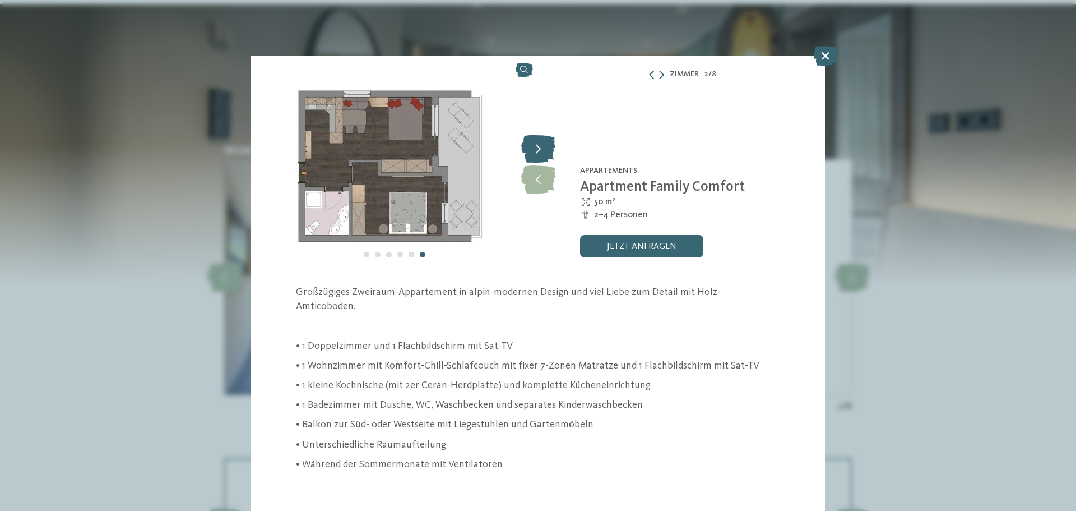
click at [542, 145] on icon at bounding box center [538, 149] width 34 height 28
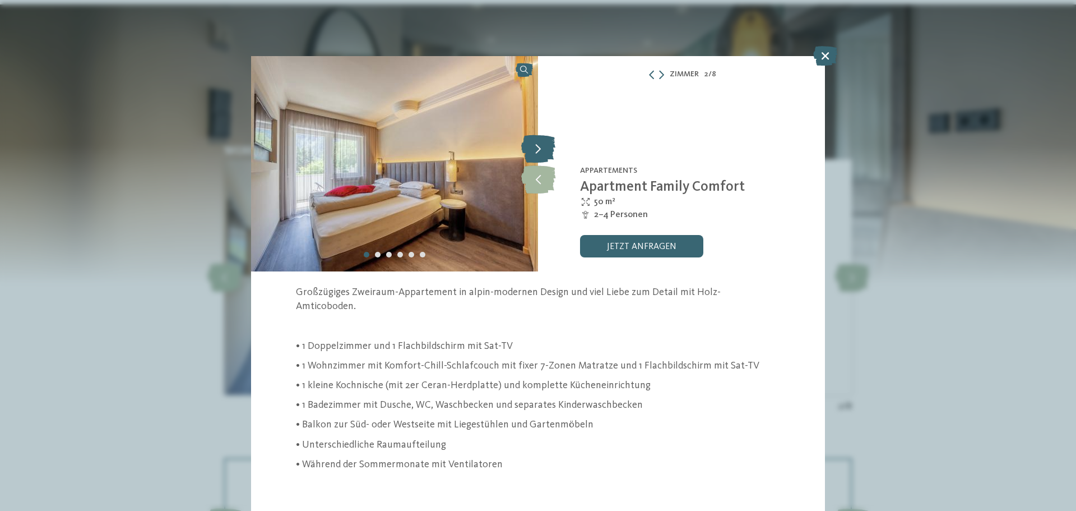
click at [542, 145] on icon at bounding box center [538, 149] width 34 height 28
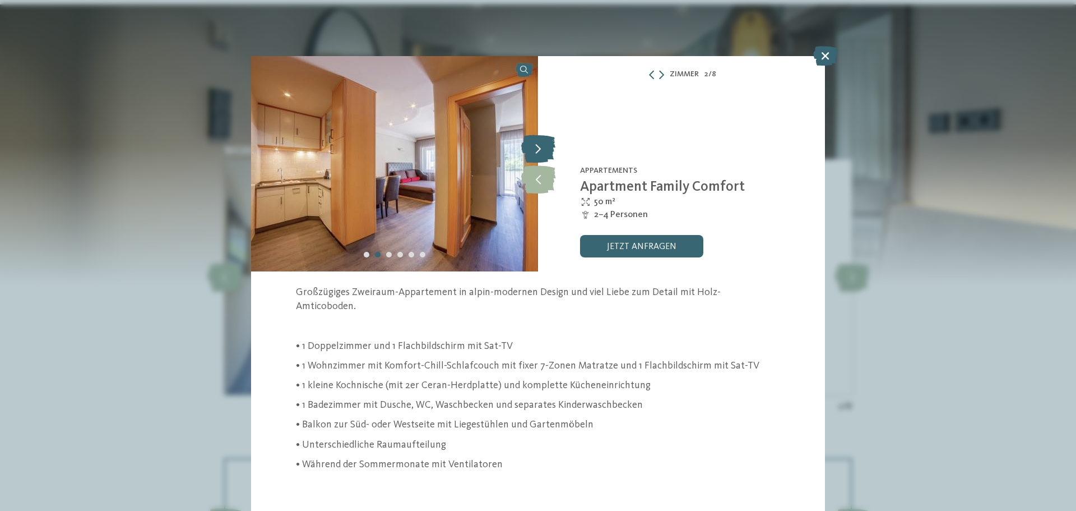
click at [542, 145] on icon at bounding box center [538, 149] width 34 height 28
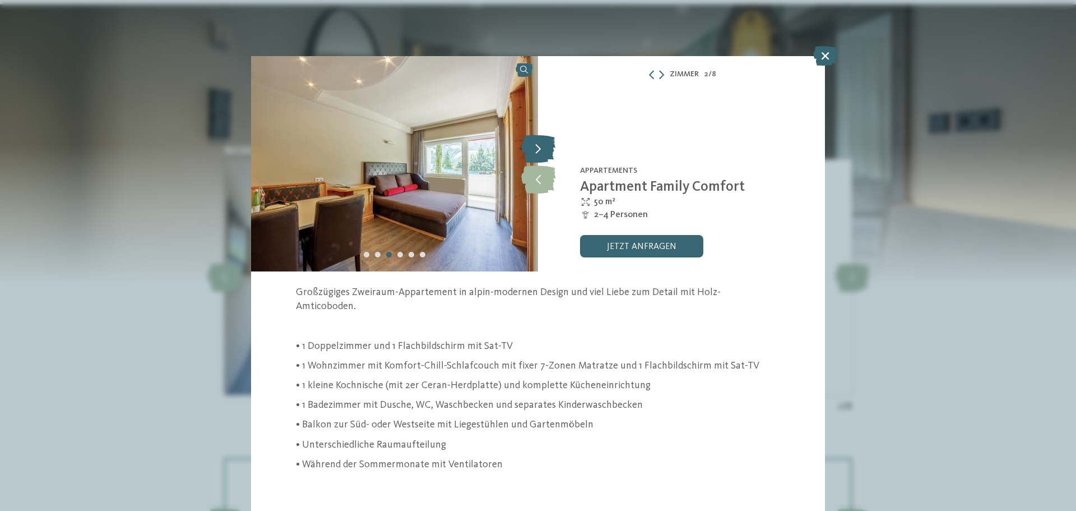
click at [542, 145] on icon at bounding box center [538, 149] width 34 height 28
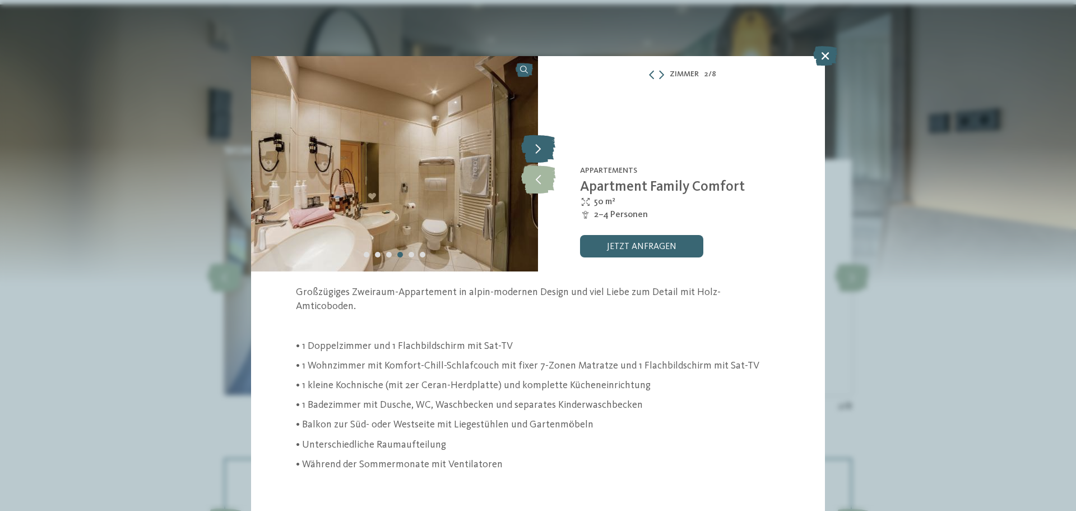
click at [542, 145] on icon at bounding box center [538, 149] width 34 height 28
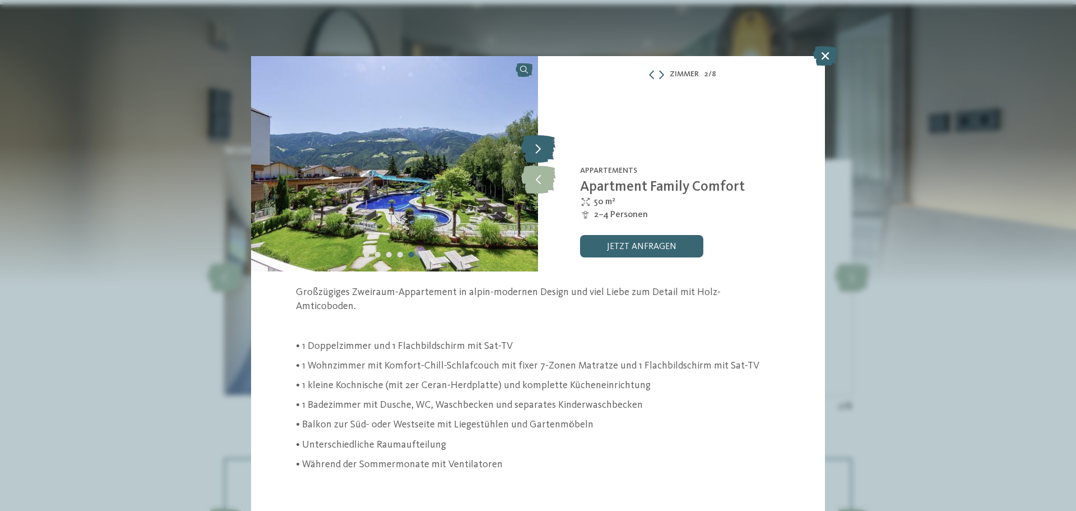
click at [542, 145] on icon at bounding box center [538, 149] width 34 height 28
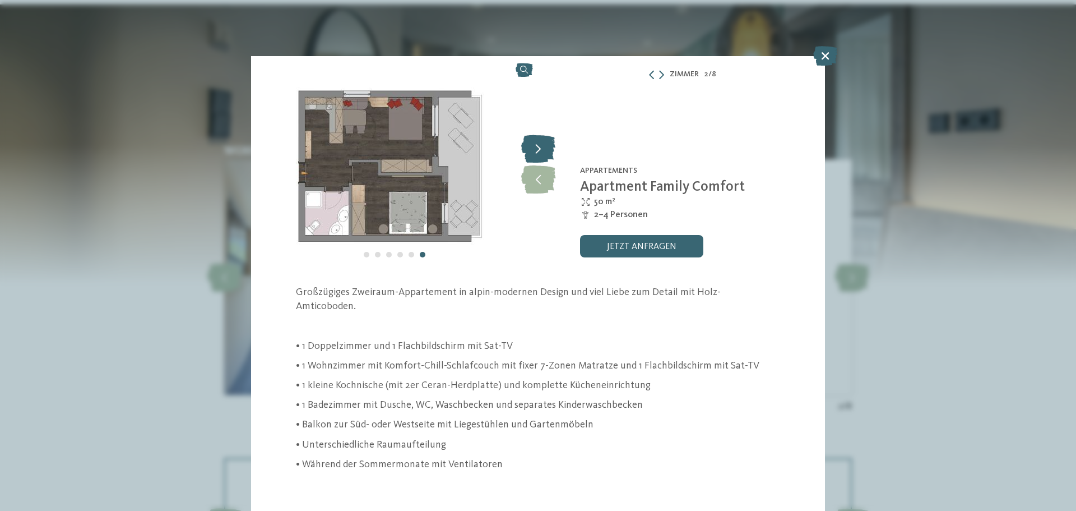
click at [542, 145] on icon at bounding box center [538, 149] width 34 height 28
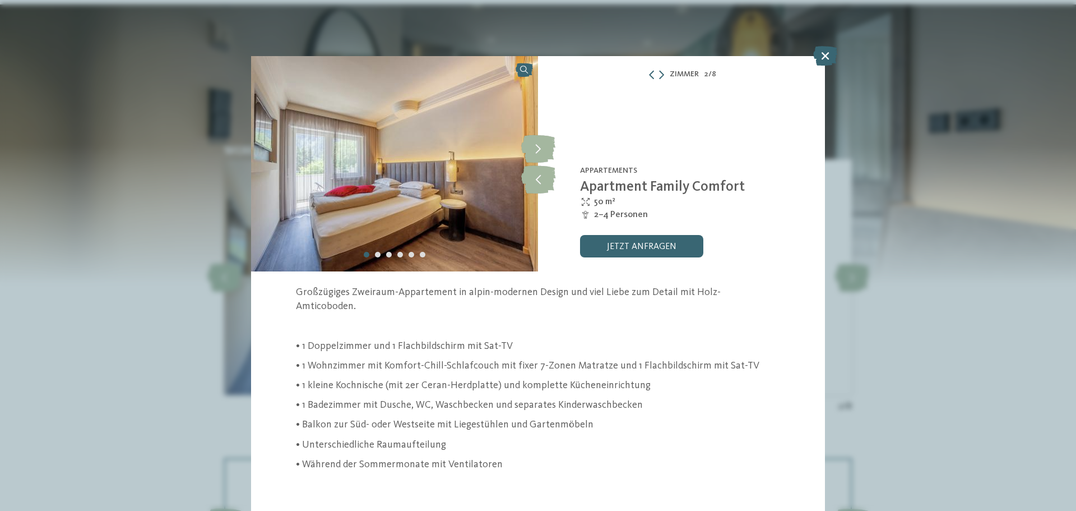
click at [825, 59] on icon at bounding box center [825, 56] width 24 height 20
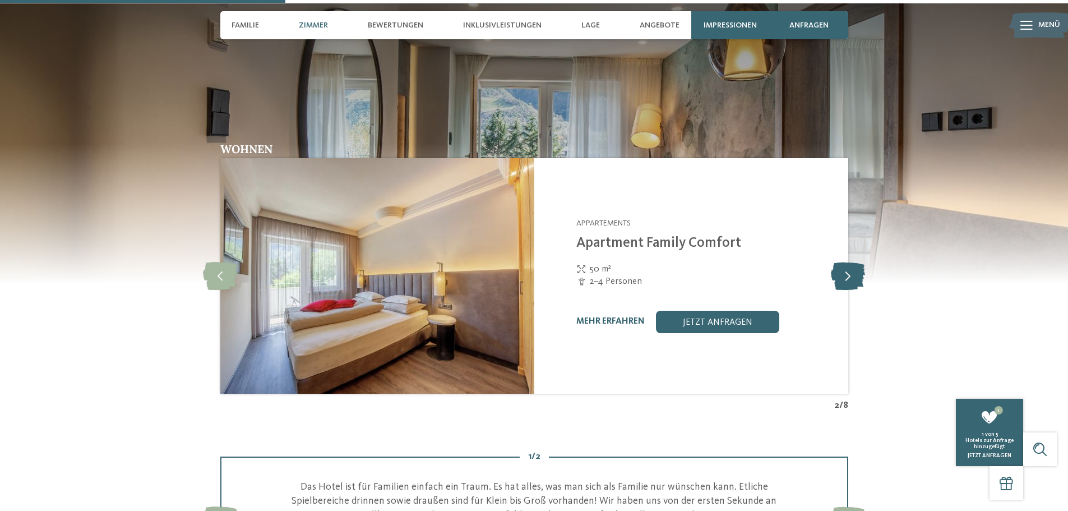
click at [849, 267] on icon at bounding box center [848, 276] width 34 height 28
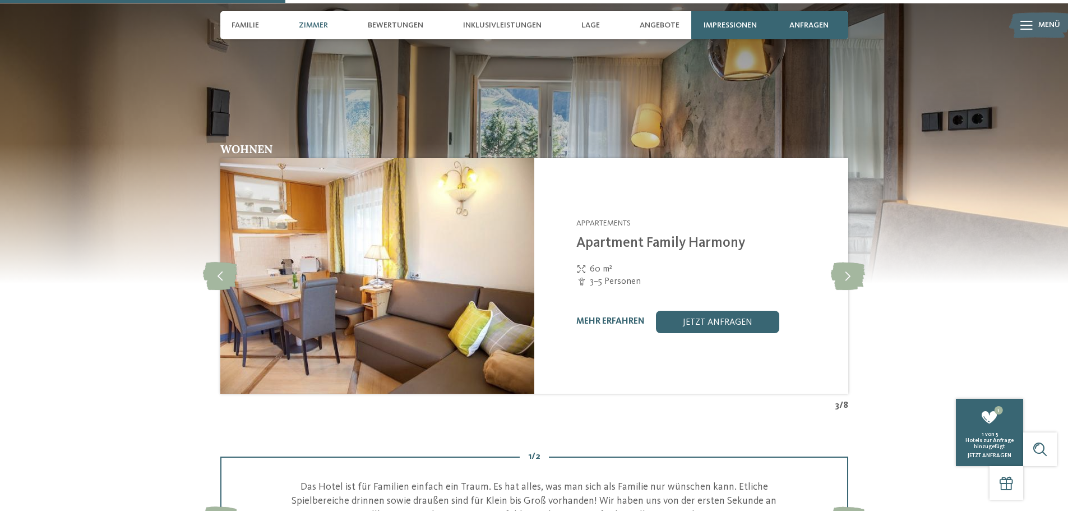
click at [473, 302] on img at bounding box center [377, 275] width 314 height 235
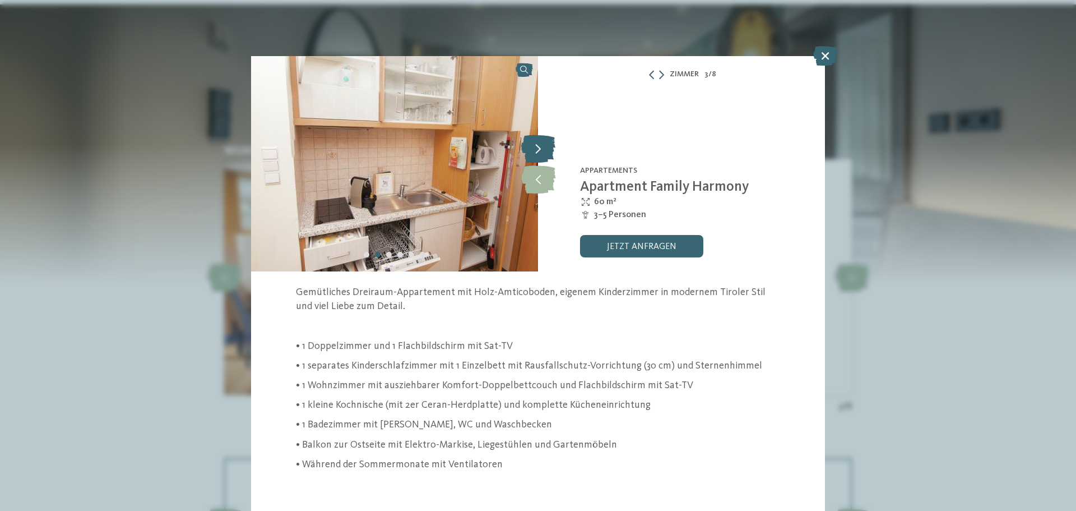
click at [536, 142] on icon at bounding box center [538, 149] width 34 height 28
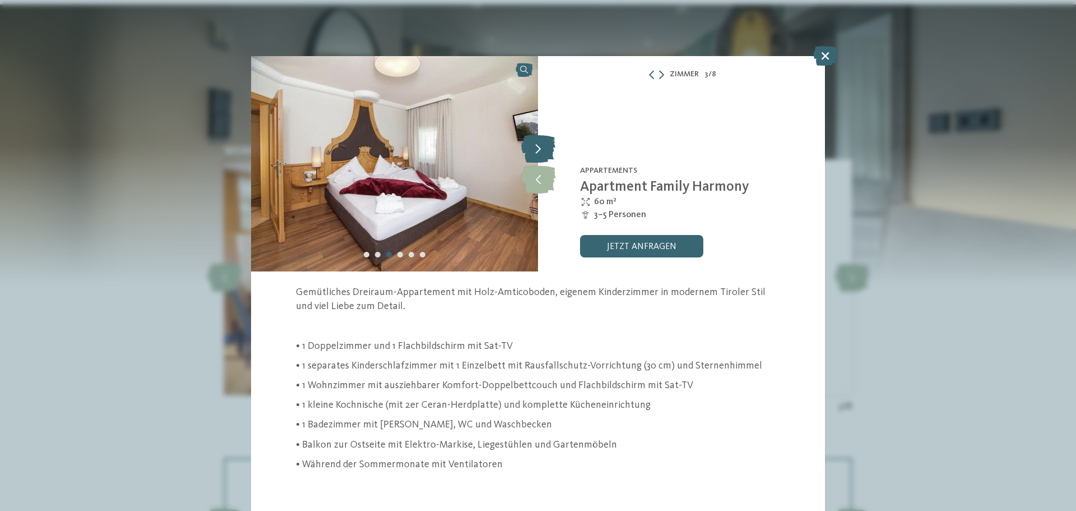
click at [536, 142] on icon at bounding box center [538, 149] width 34 height 28
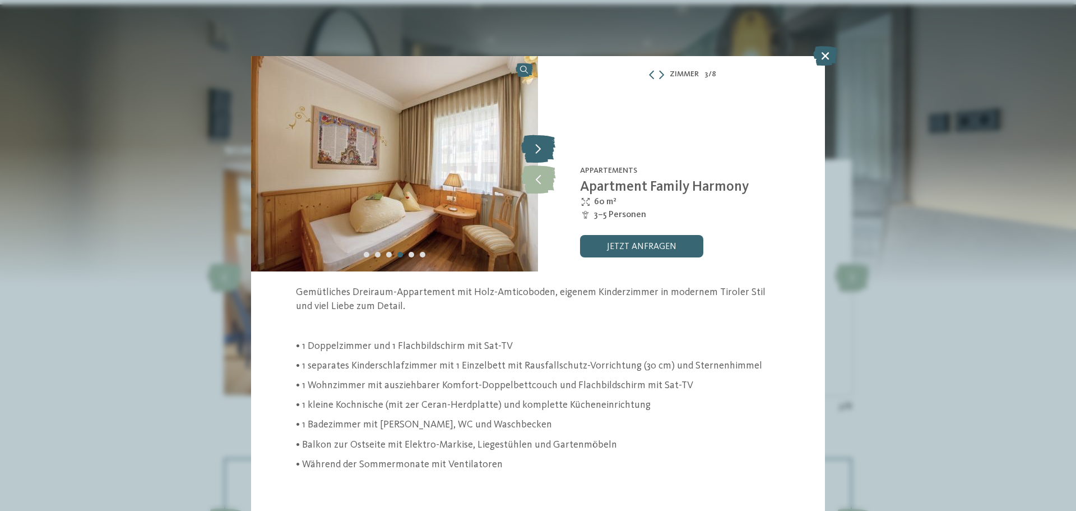
click at [536, 142] on icon at bounding box center [538, 149] width 34 height 28
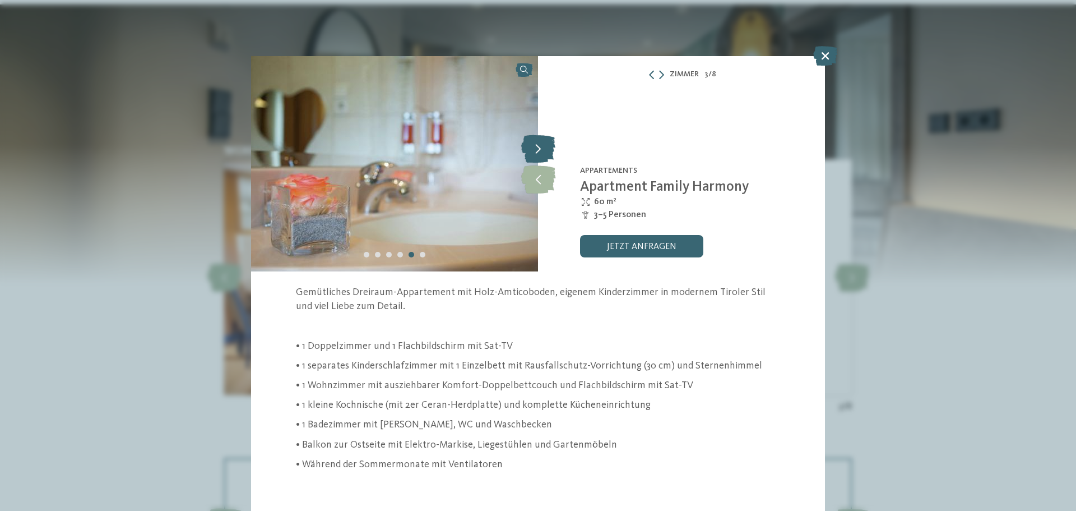
click at [536, 142] on icon at bounding box center [538, 149] width 34 height 28
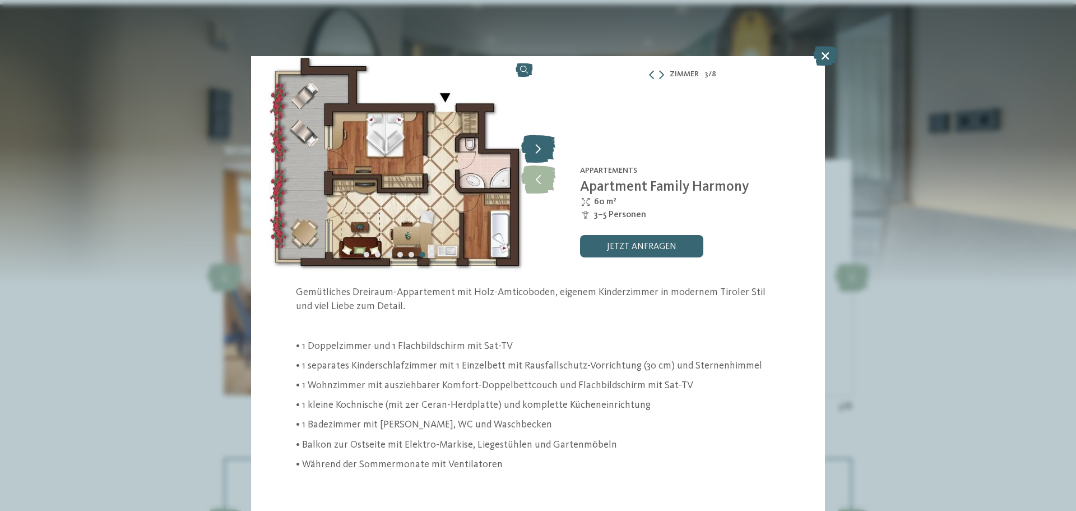
click at [536, 142] on icon at bounding box center [538, 149] width 34 height 28
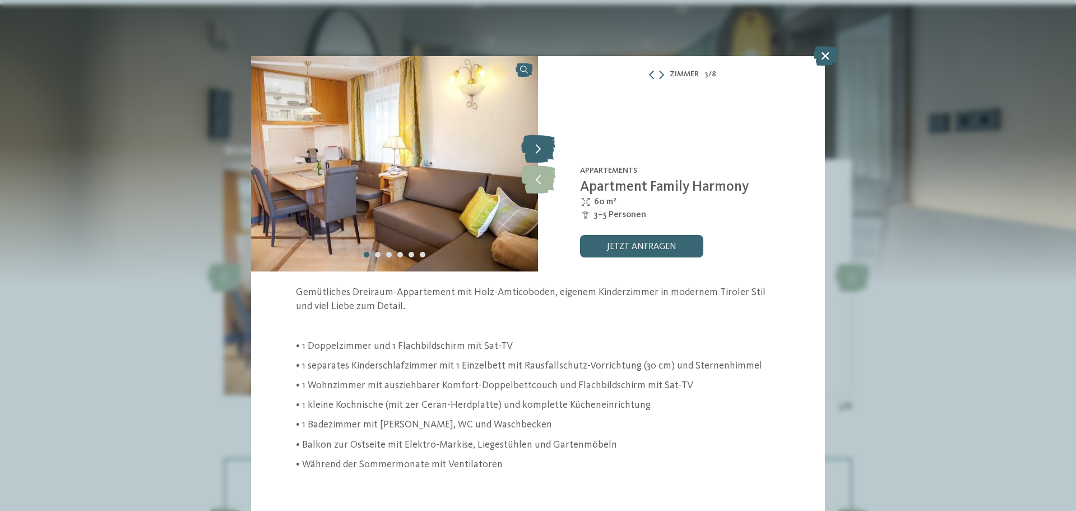
click at [536, 142] on icon at bounding box center [538, 149] width 34 height 28
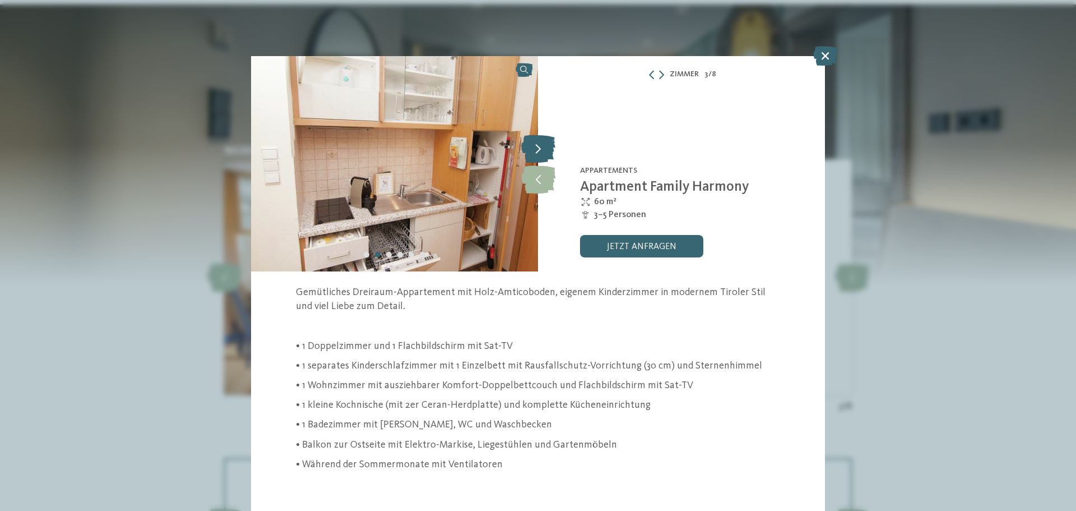
click at [536, 142] on icon at bounding box center [538, 149] width 34 height 28
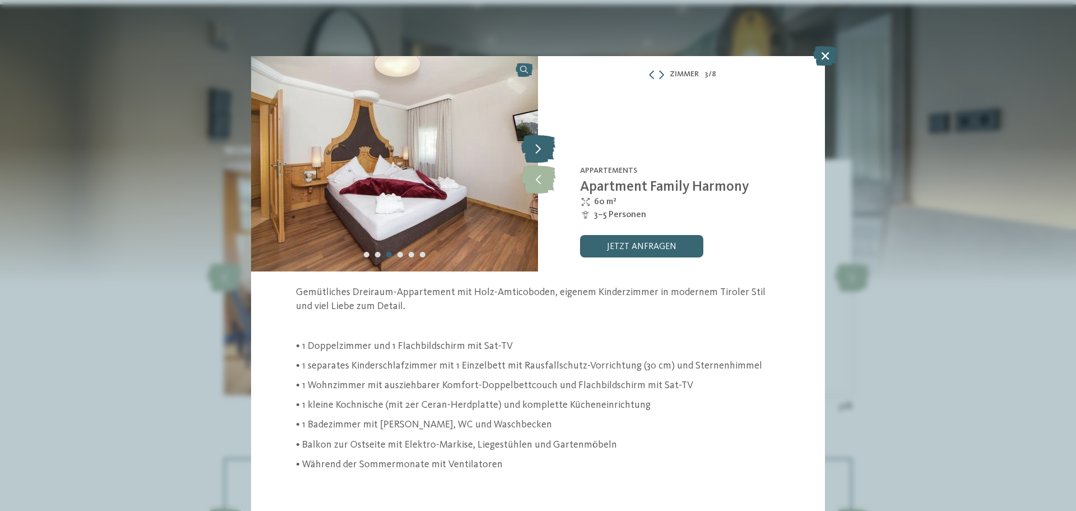
click at [536, 142] on icon at bounding box center [538, 149] width 34 height 28
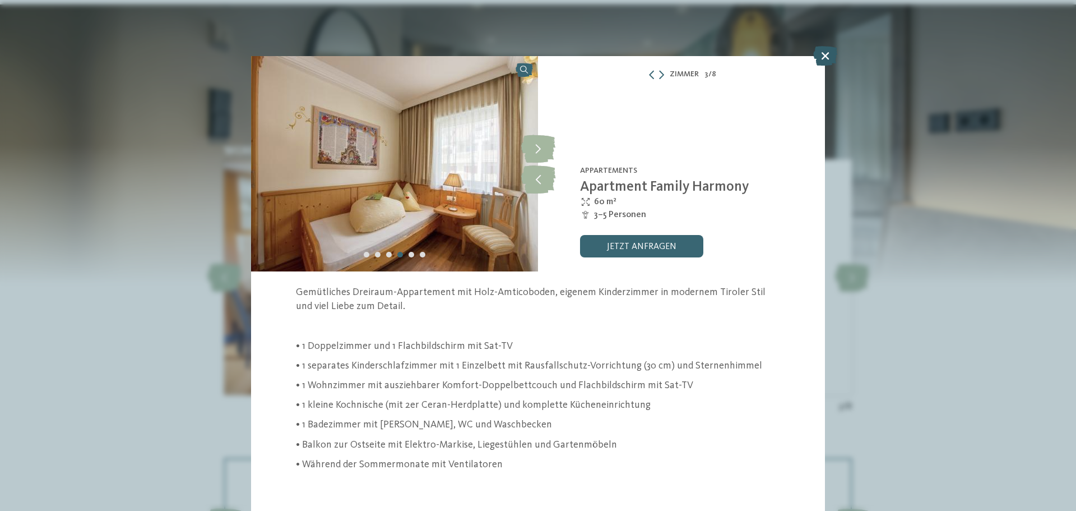
click at [823, 55] on icon at bounding box center [825, 56] width 24 height 20
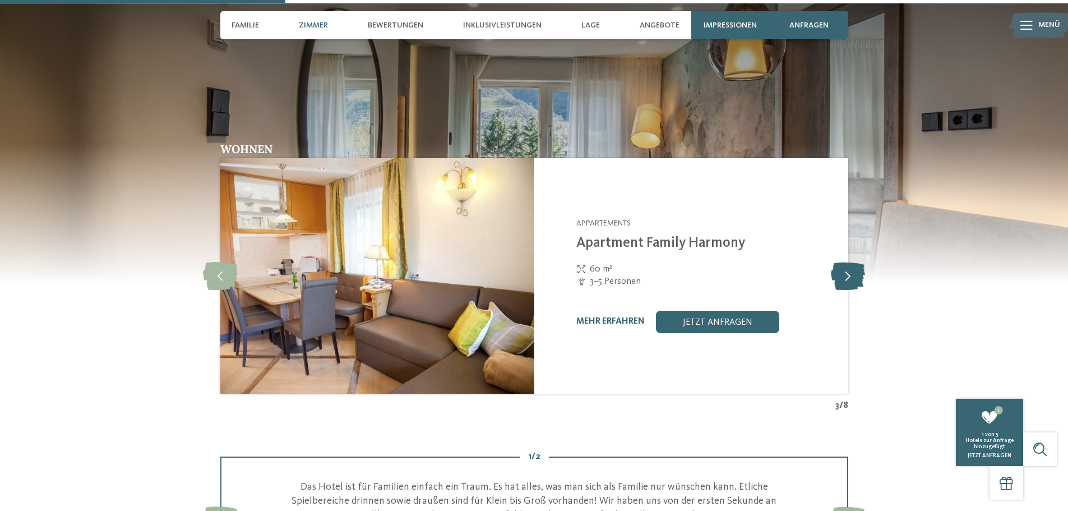
click at [850, 271] on icon at bounding box center [848, 276] width 34 height 28
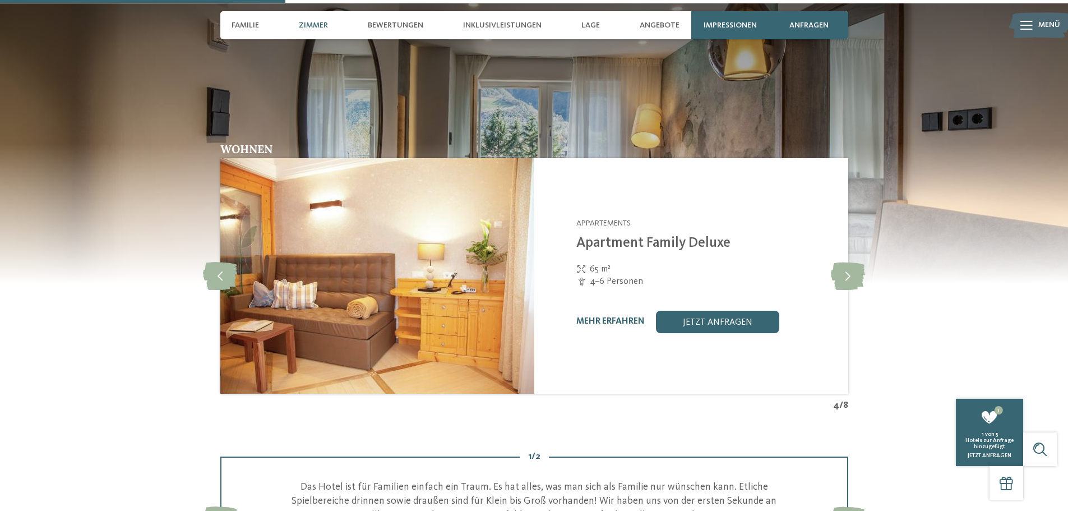
click at [490, 312] on img at bounding box center [377, 275] width 314 height 235
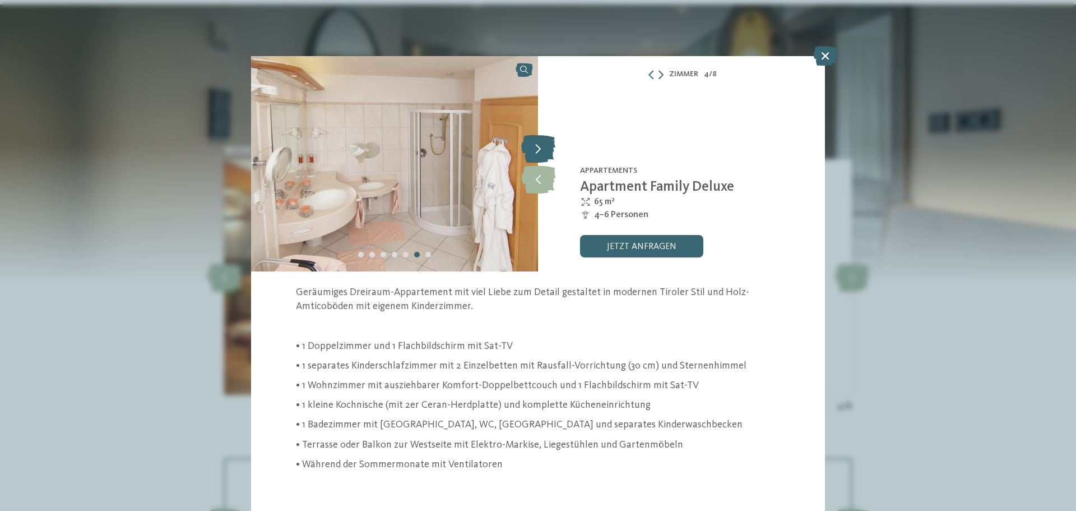
click at [540, 152] on icon at bounding box center [538, 149] width 34 height 28
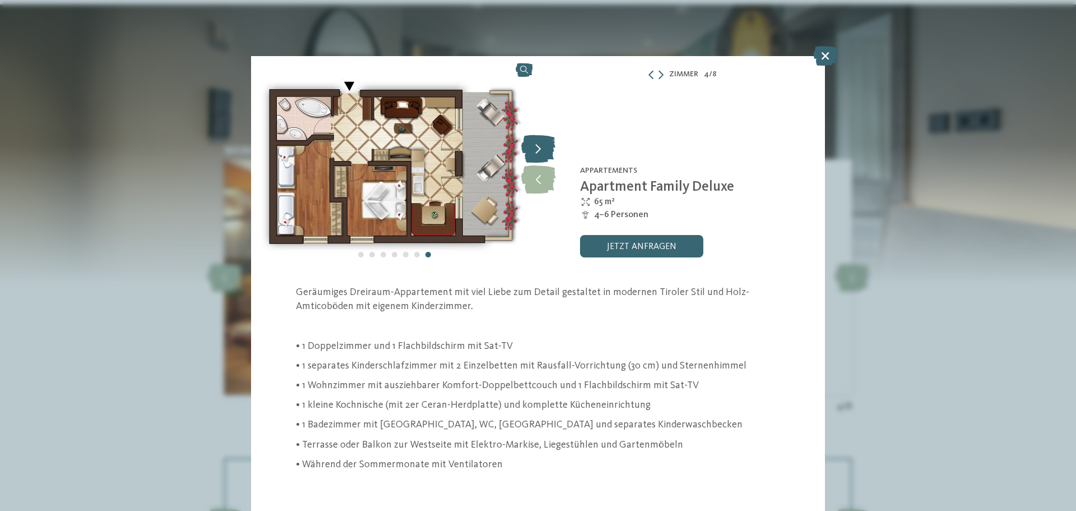
click at [540, 152] on icon at bounding box center [538, 149] width 34 height 28
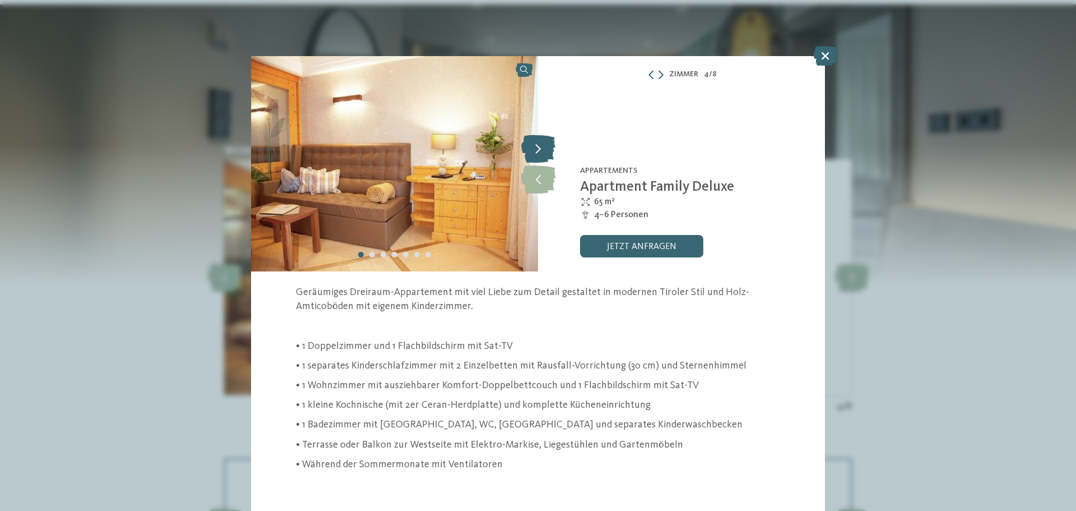
click at [540, 152] on icon at bounding box center [538, 149] width 34 height 28
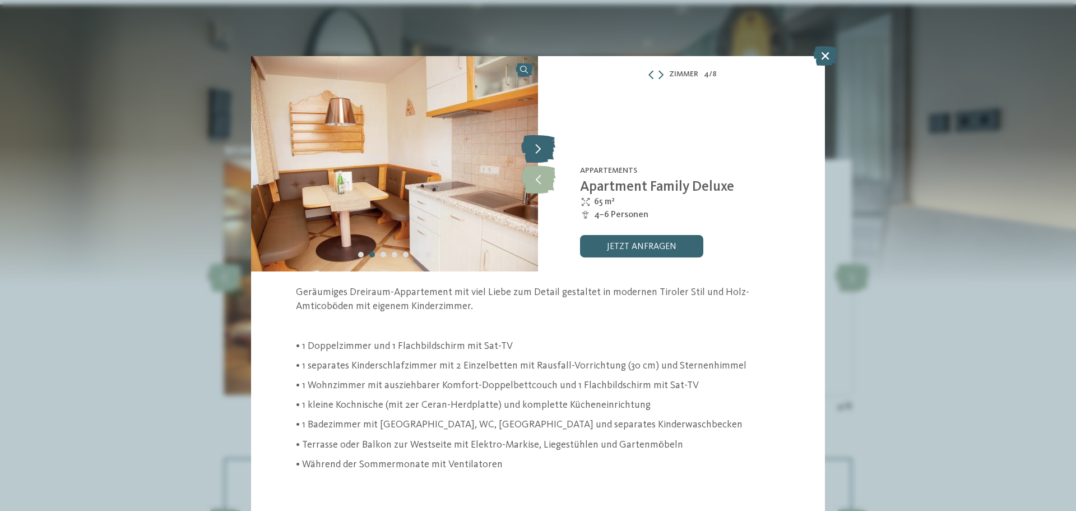
click at [540, 152] on icon at bounding box center [538, 149] width 34 height 28
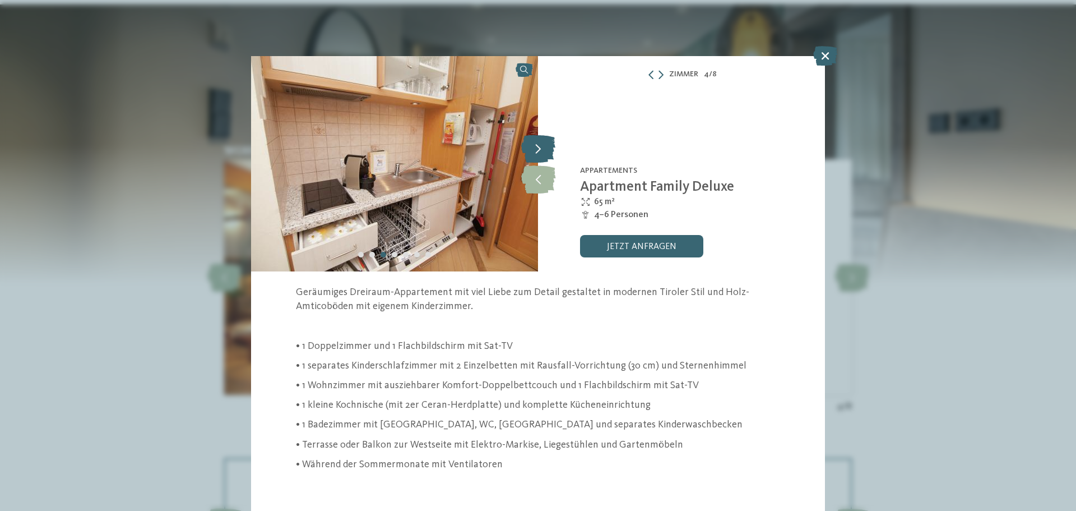
click at [540, 152] on icon at bounding box center [538, 149] width 34 height 28
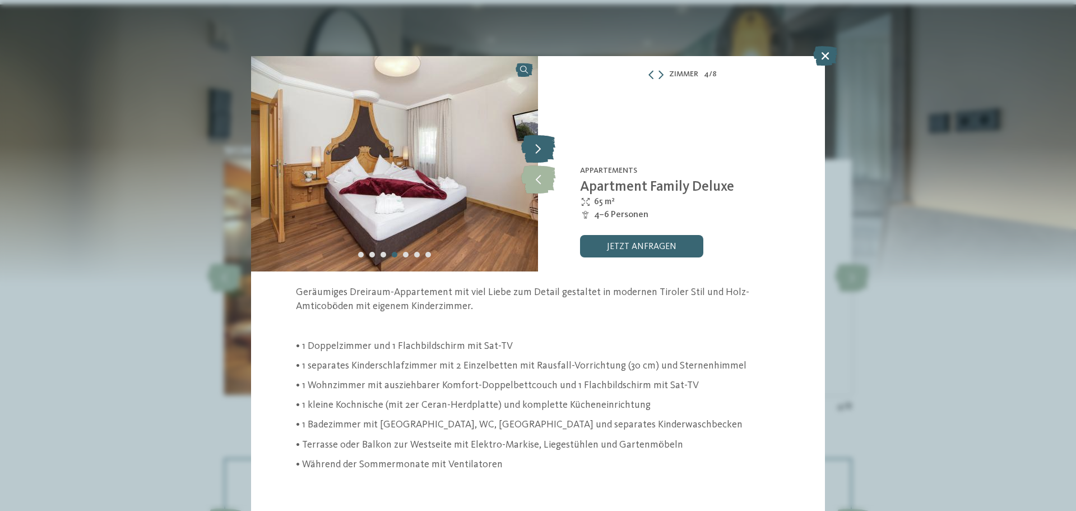
click at [540, 152] on icon at bounding box center [538, 149] width 34 height 28
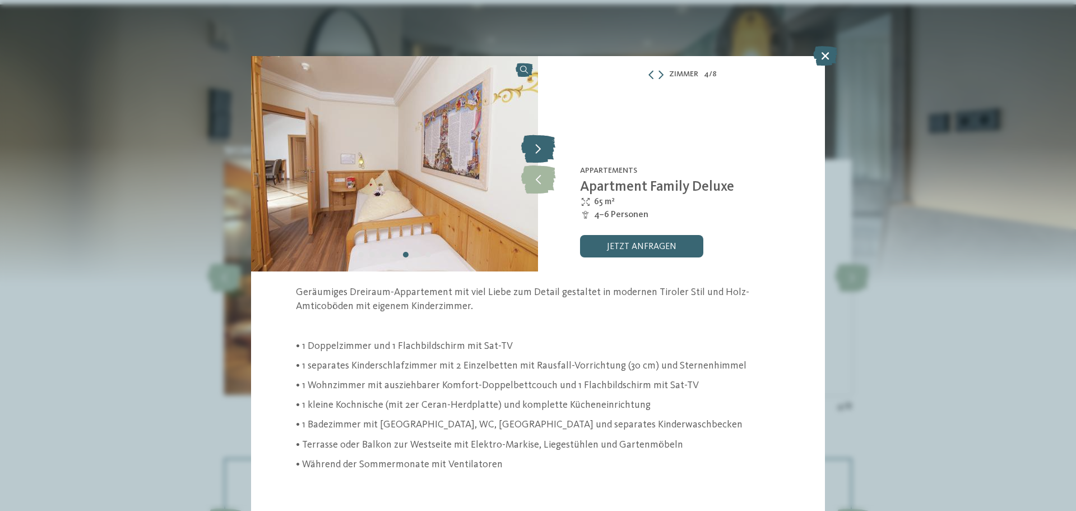
click at [540, 152] on icon at bounding box center [538, 149] width 34 height 28
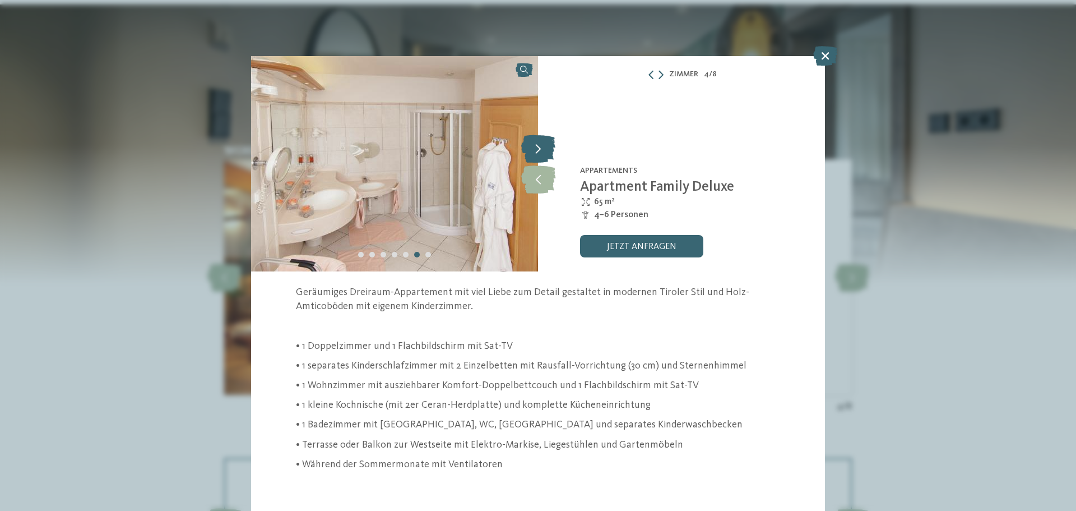
click at [540, 152] on icon at bounding box center [538, 149] width 34 height 28
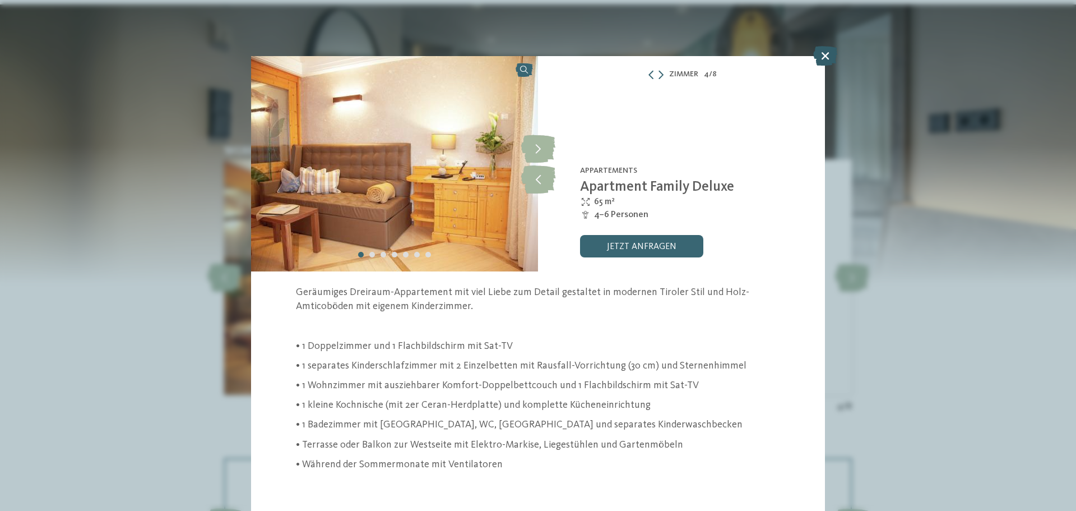
click at [821, 58] on icon at bounding box center [825, 56] width 24 height 20
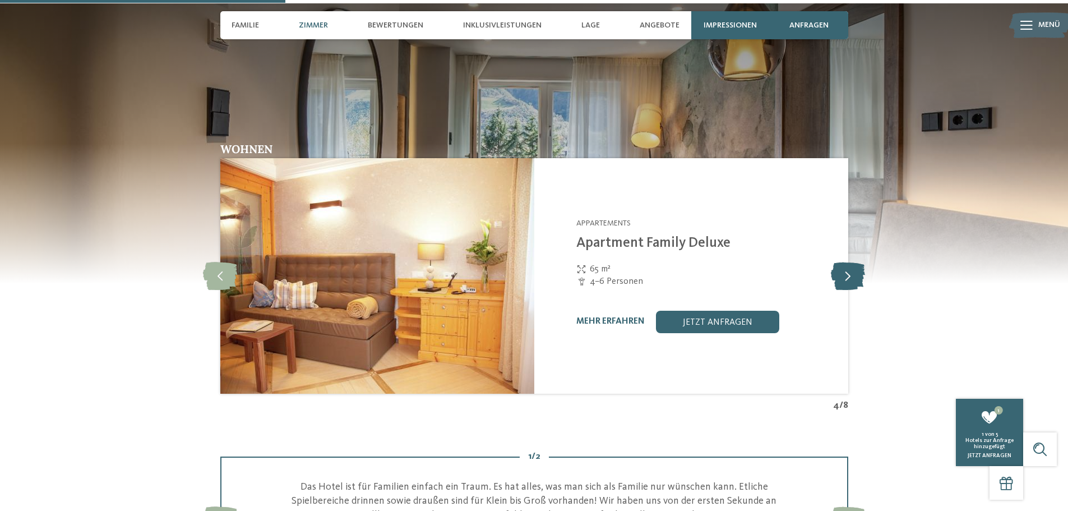
click at [850, 279] on icon at bounding box center [848, 276] width 34 height 28
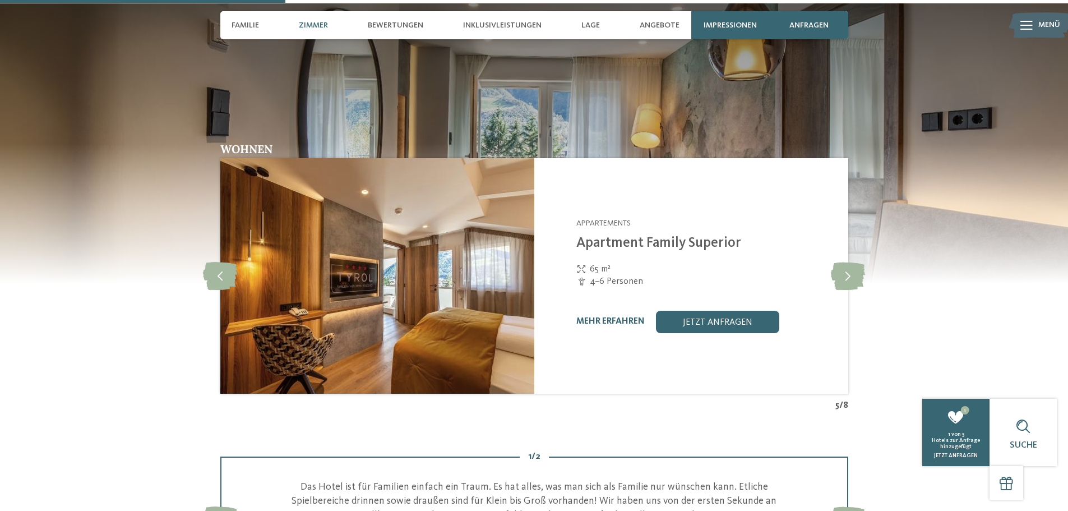
click at [490, 263] on img at bounding box center [377, 275] width 314 height 235
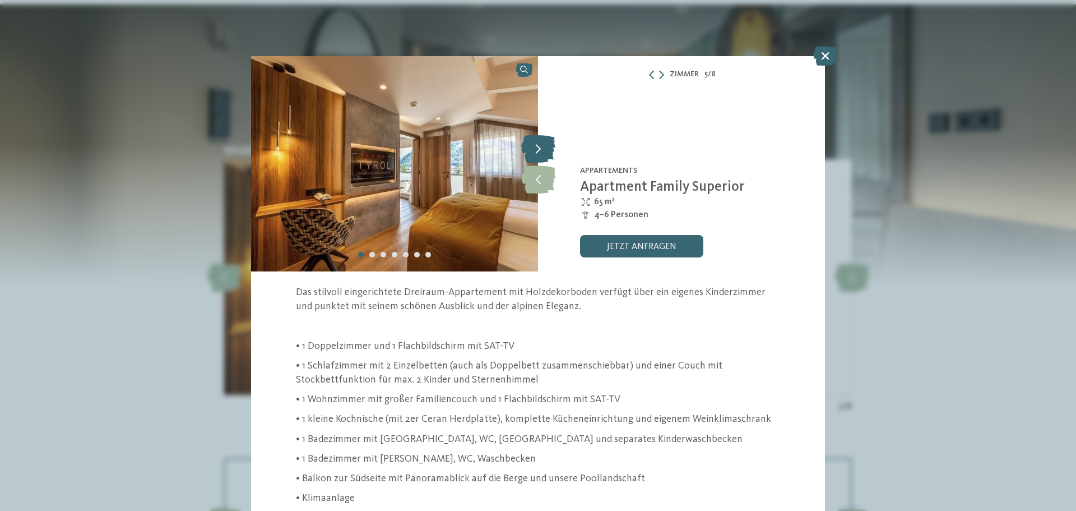
click at [539, 153] on icon at bounding box center [538, 149] width 34 height 28
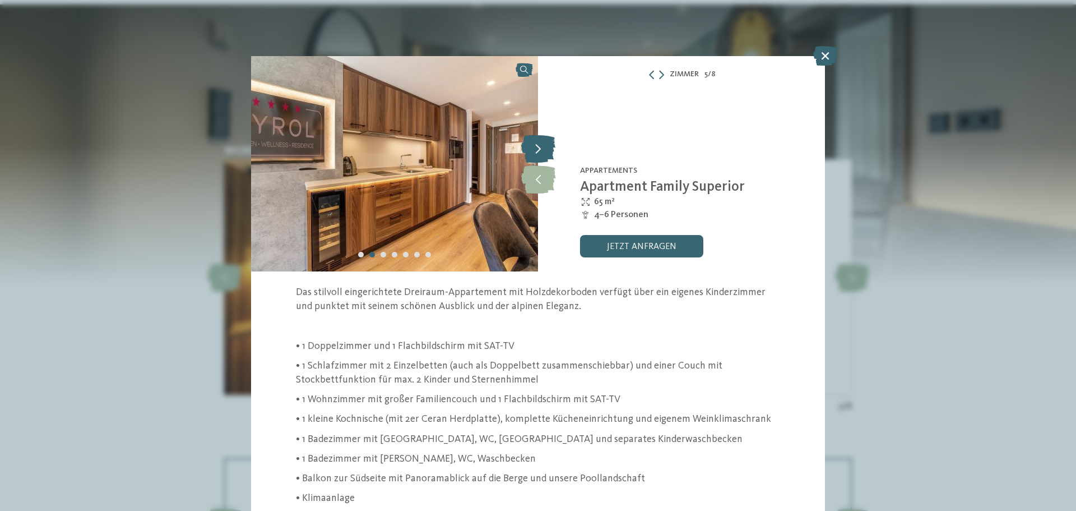
click at [539, 153] on icon at bounding box center [538, 149] width 34 height 28
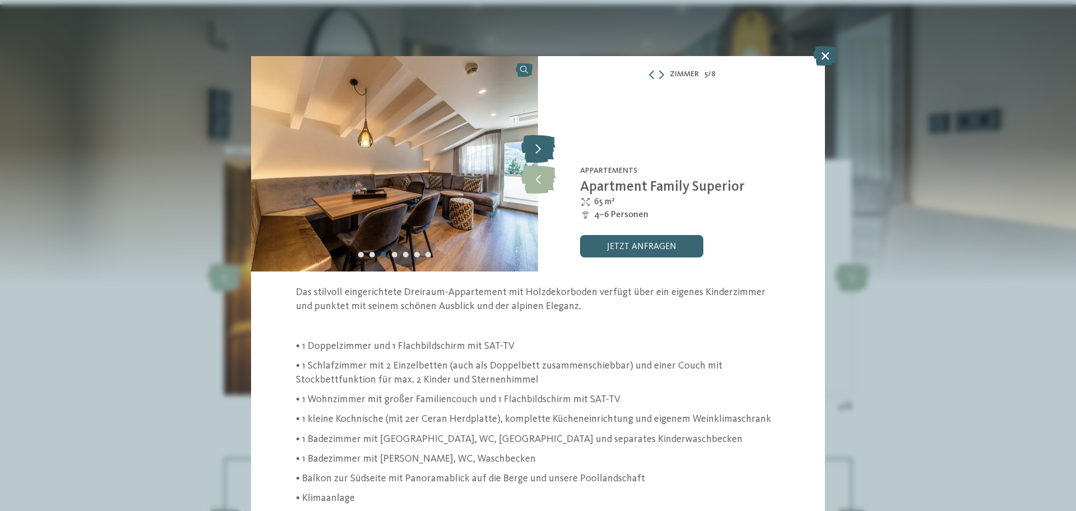
click at [539, 153] on icon at bounding box center [538, 149] width 34 height 28
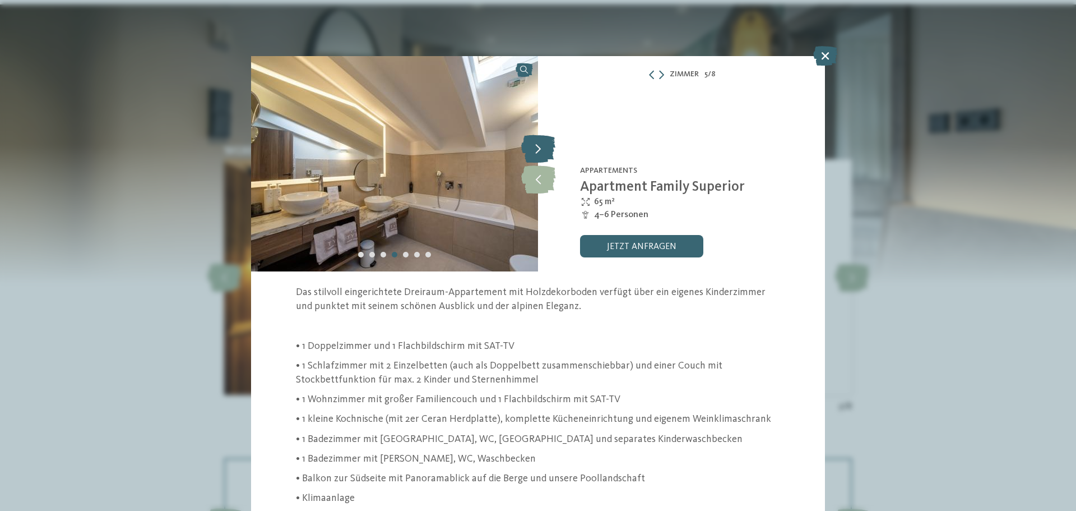
click at [539, 153] on icon at bounding box center [538, 149] width 34 height 28
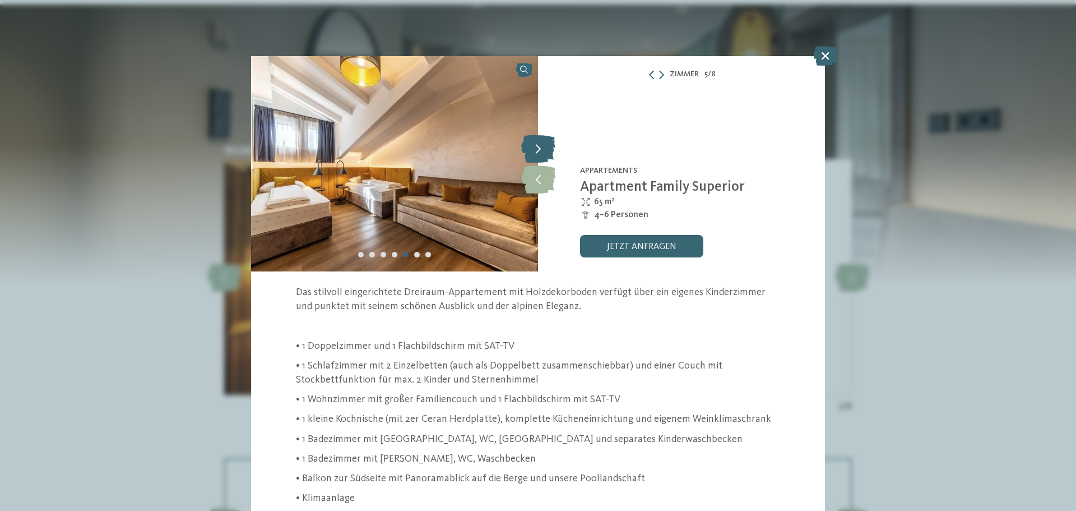
click at [539, 153] on icon at bounding box center [538, 149] width 34 height 28
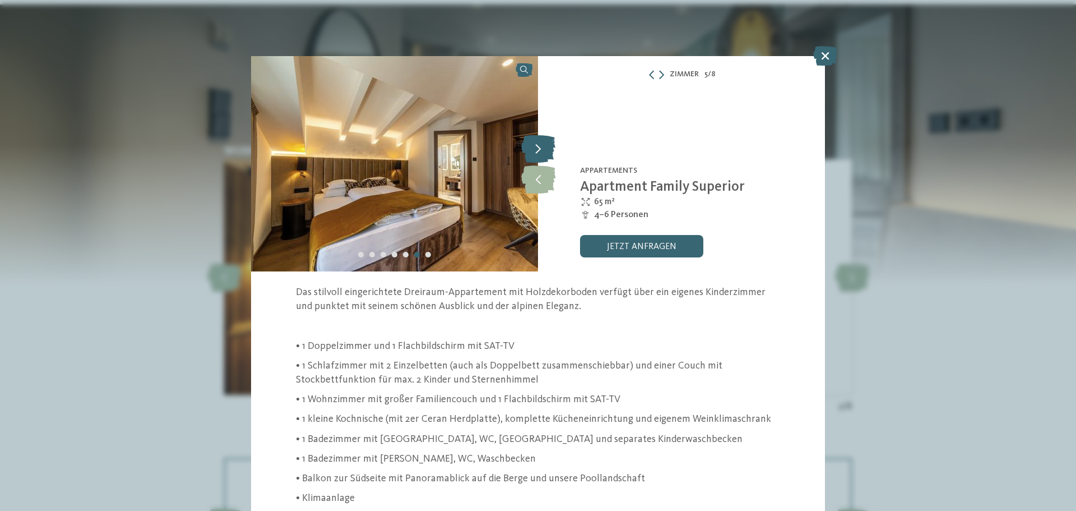
click at [539, 153] on icon at bounding box center [538, 149] width 34 height 28
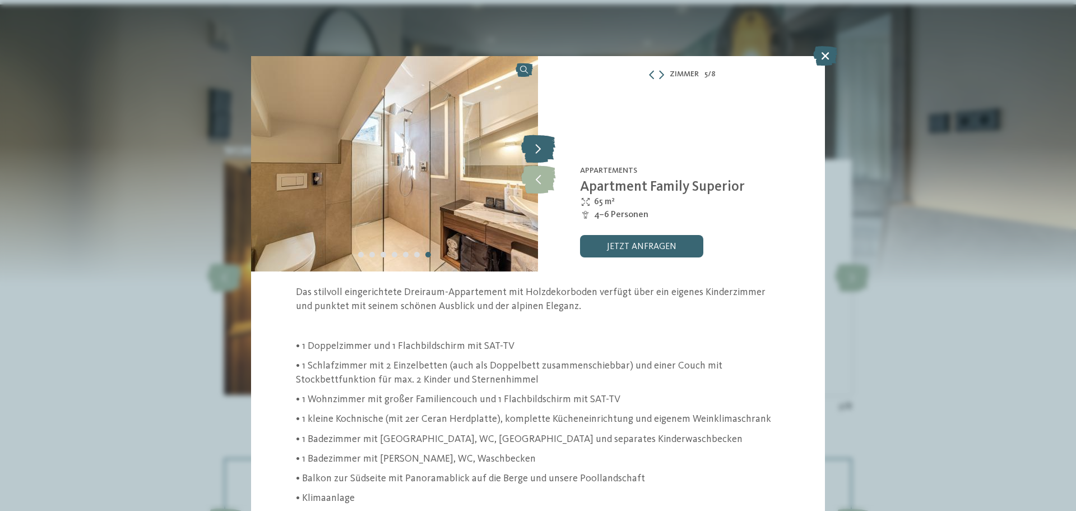
click at [539, 153] on icon at bounding box center [538, 149] width 34 height 28
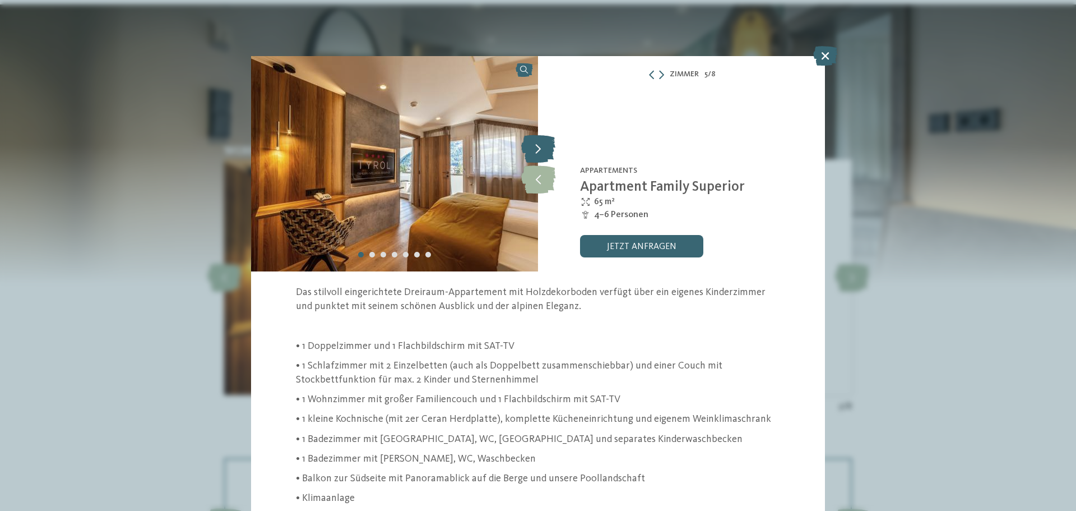
click at [539, 153] on icon at bounding box center [538, 149] width 34 height 28
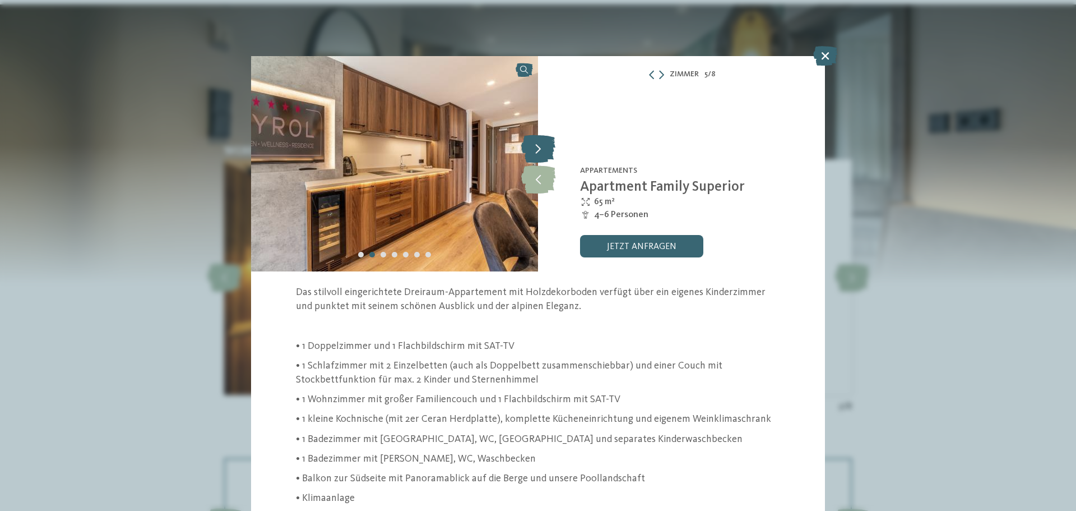
click at [539, 153] on icon at bounding box center [538, 149] width 34 height 28
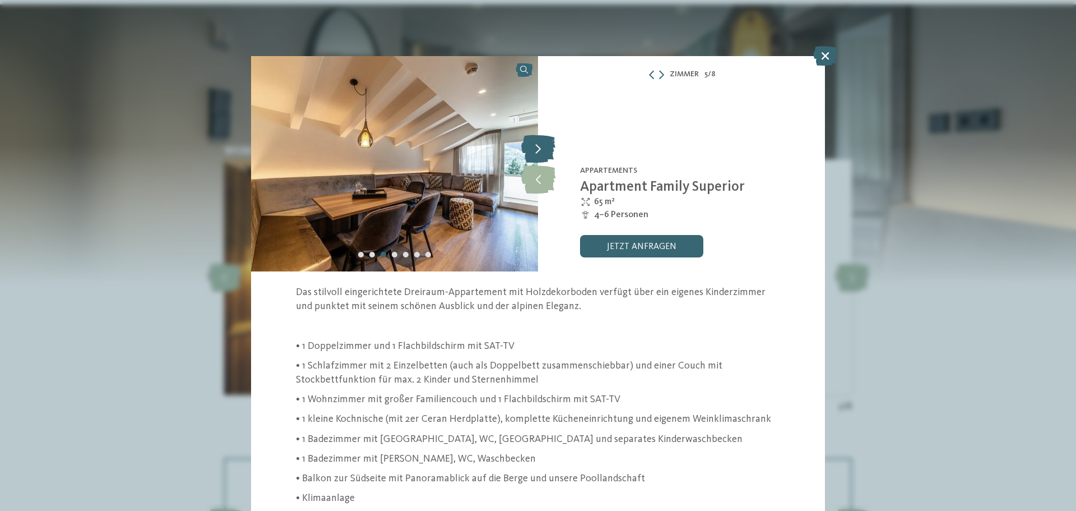
click at [539, 153] on icon at bounding box center [538, 149] width 34 height 28
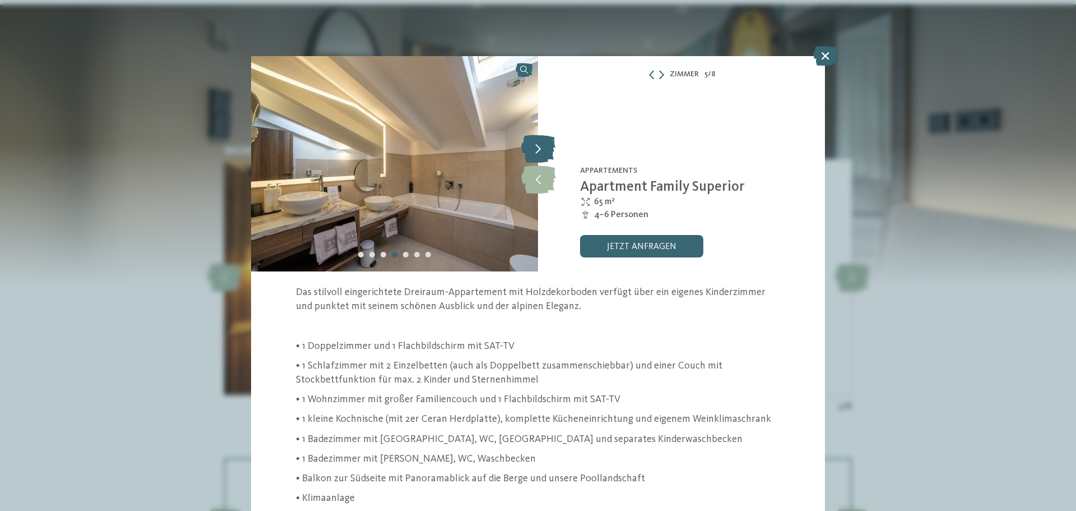
click at [539, 153] on icon at bounding box center [538, 149] width 34 height 28
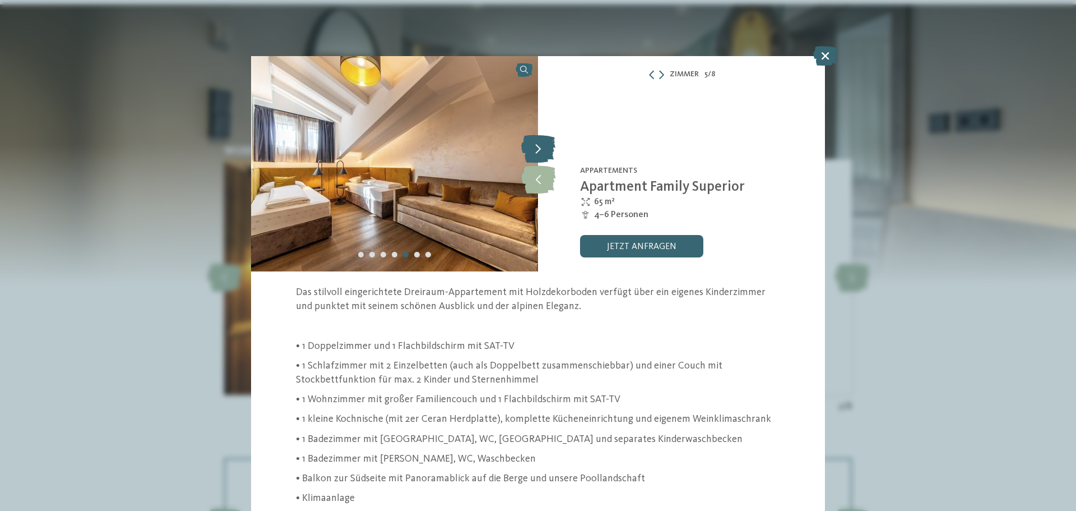
click at [539, 153] on icon at bounding box center [538, 149] width 34 height 28
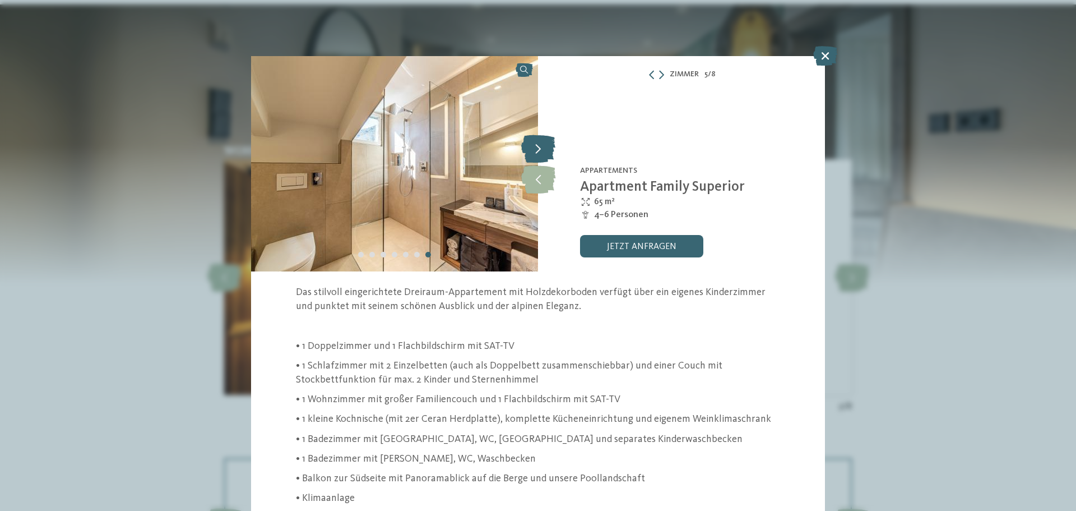
click at [532, 154] on icon at bounding box center [538, 149] width 34 height 28
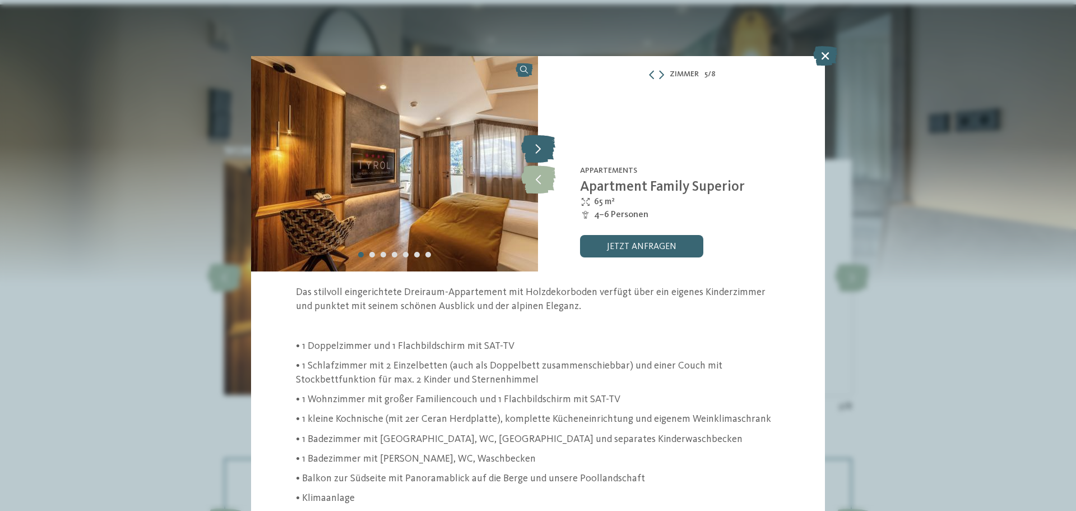
click at [532, 154] on icon at bounding box center [538, 149] width 34 height 28
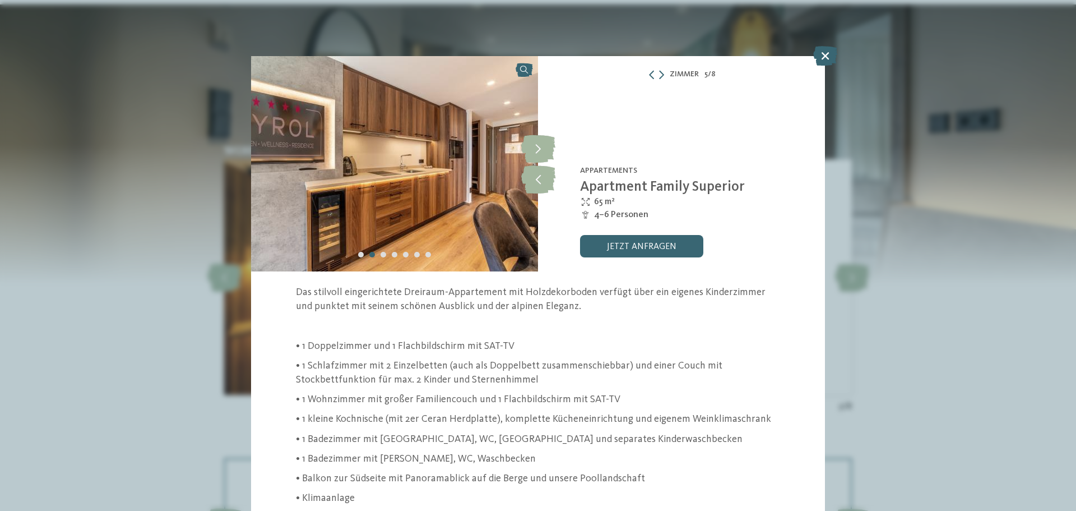
drag, startPoint x: 827, startPoint y: 60, endPoint x: 819, endPoint y: 63, distance: 8.5
click at [827, 59] on icon at bounding box center [825, 56] width 24 height 20
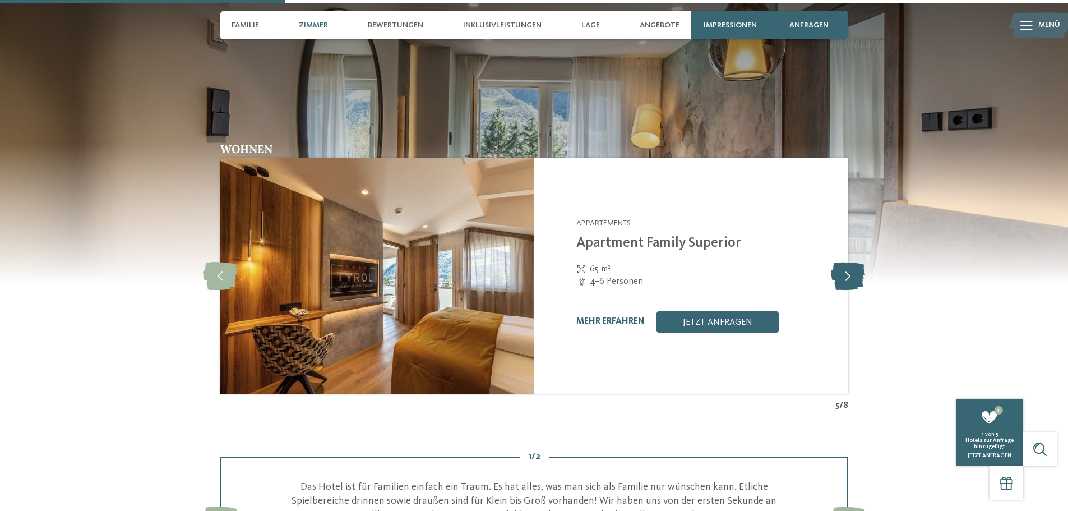
click at [846, 267] on icon at bounding box center [848, 276] width 34 height 28
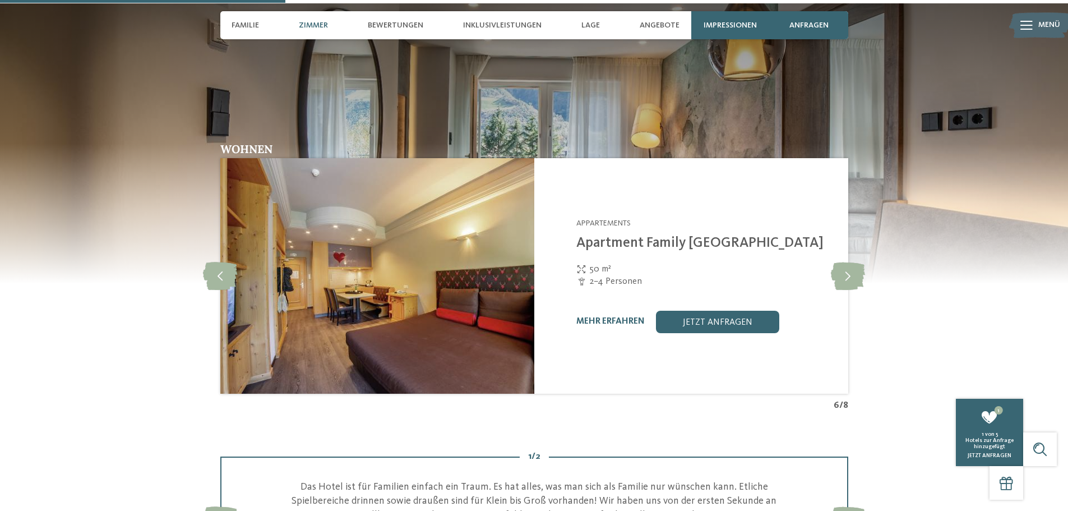
click at [413, 311] on img at bounding box center [377, 275] width 314 height 235
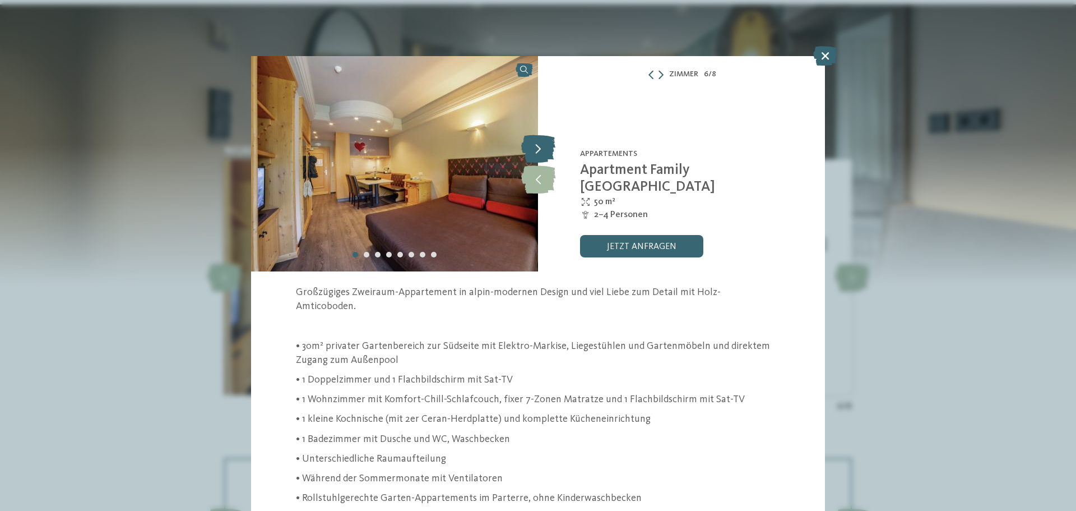
click at [541, 147] on icon at bounding box center [538, 149] width 34 height 28
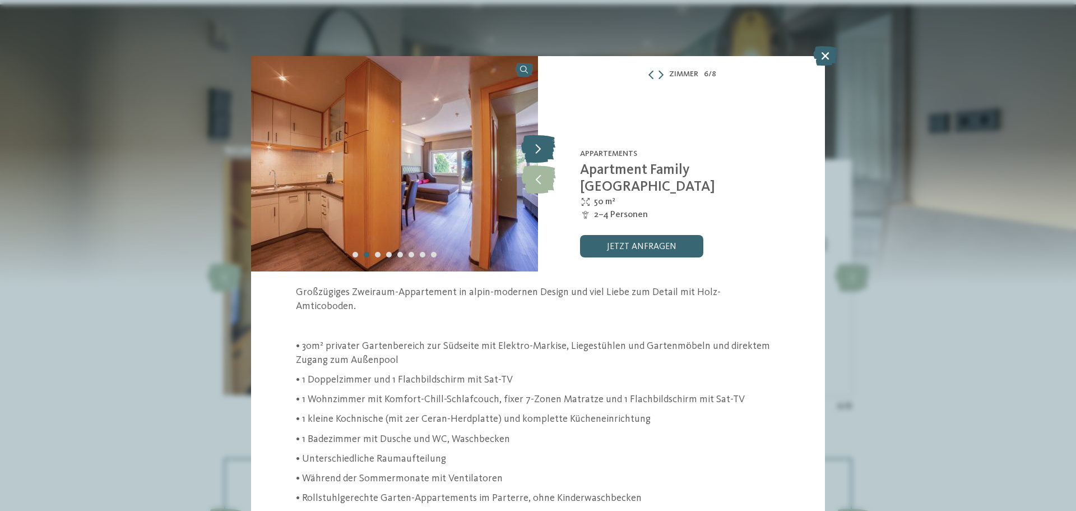
click at [541, 147] on icon at bounding box center [538, 149] width 34 height 28
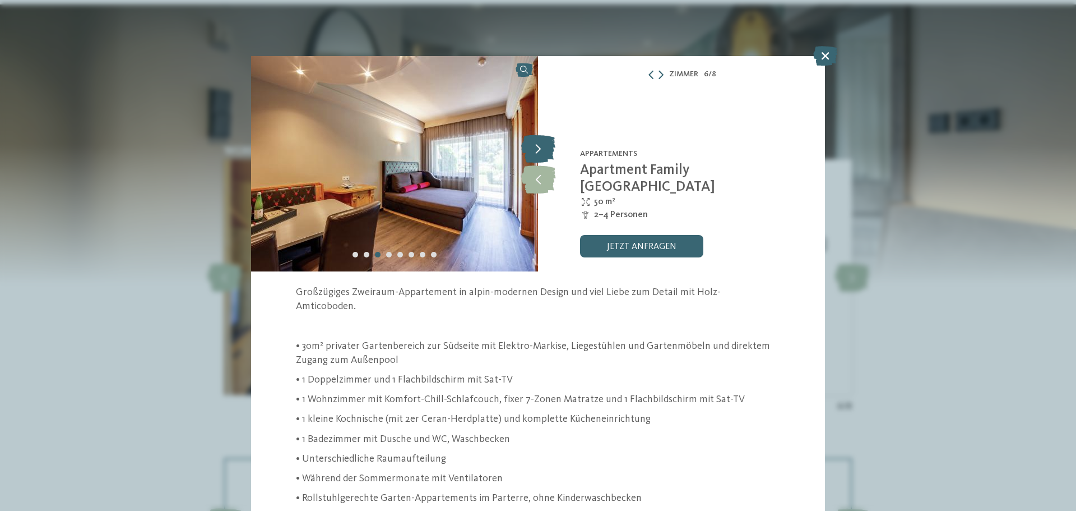
click at [541, 147] on icon at bounding box center [538, 149] width 34 height 28
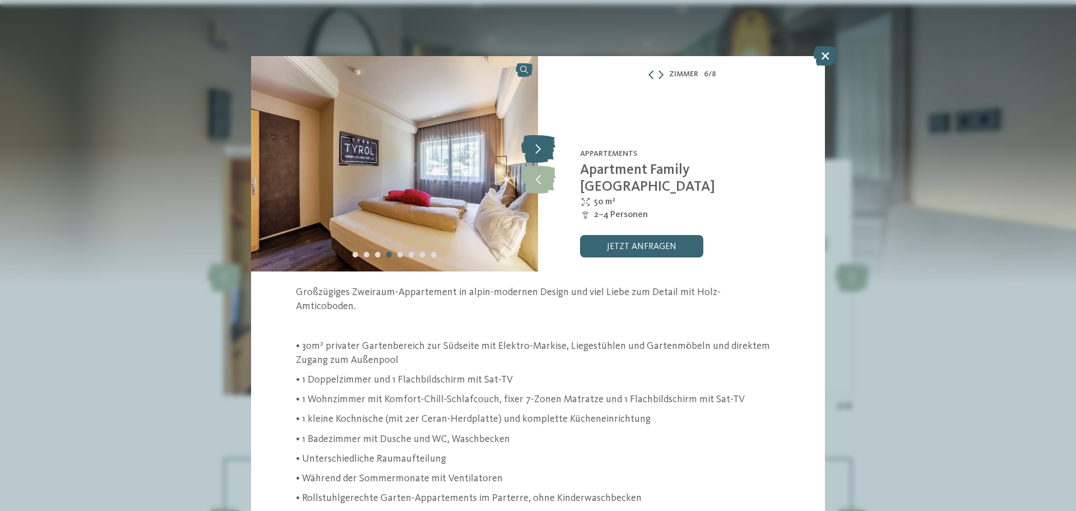
click at [541, 147] on icon at bounding box center [538, 149] width 34 height 28
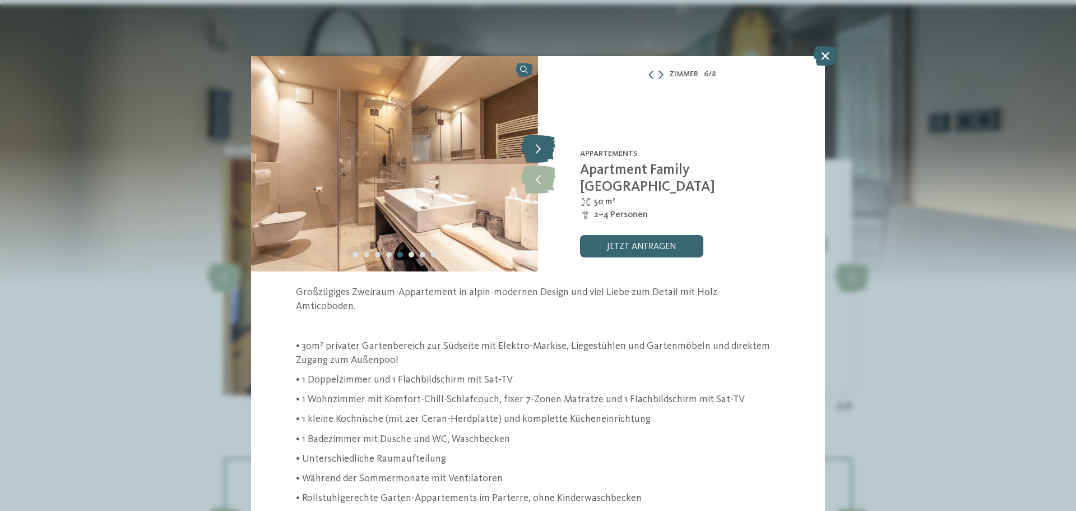
click at [541, 147] on icon at bounding box center [538, 149] width 34 height 28
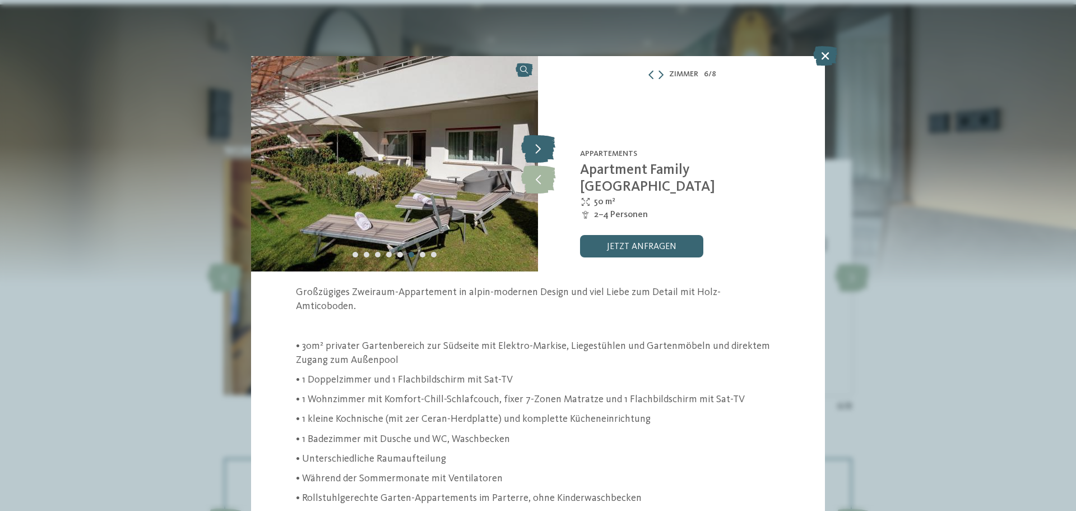
click at [541, 147] on icon at bounding box center [538, 149] width 34 height 28
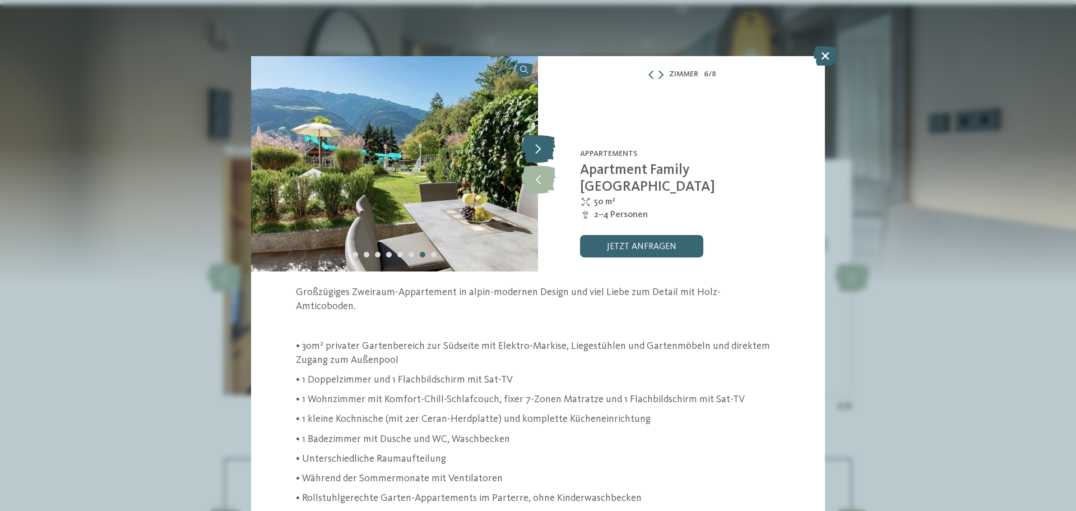
click at [541, 147] on icon at bounding box center [538, 149] width 34 height 28
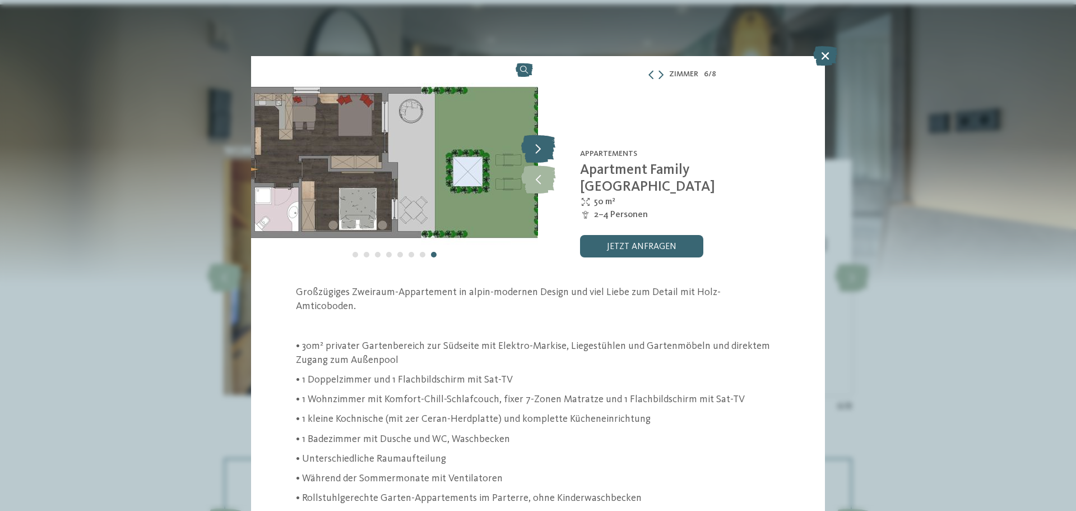
click at [541, 147] on icon at bounding box center [538, 149] width 34 height 28
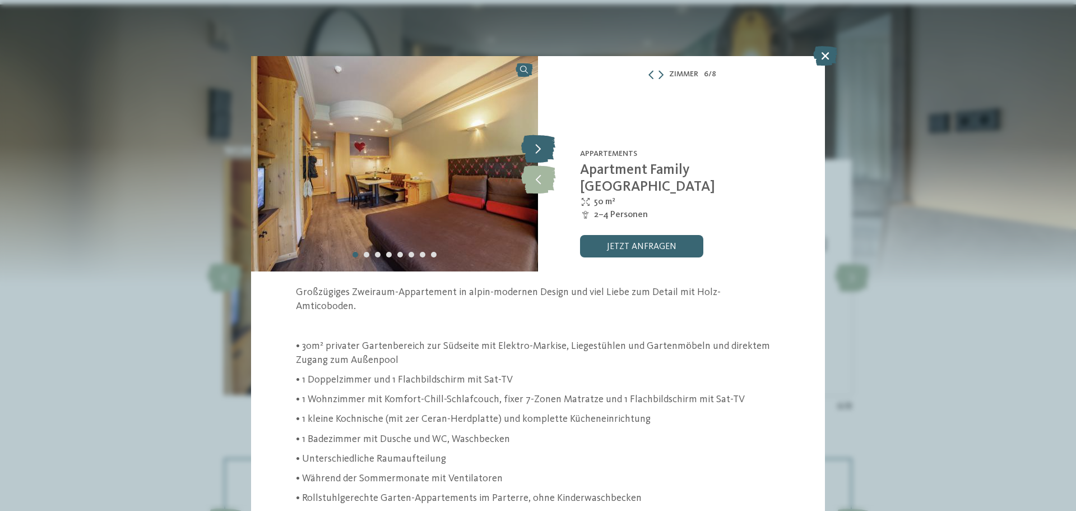
click at [541, 147] on icon at bounding box center [538, 149] width 34 height 28
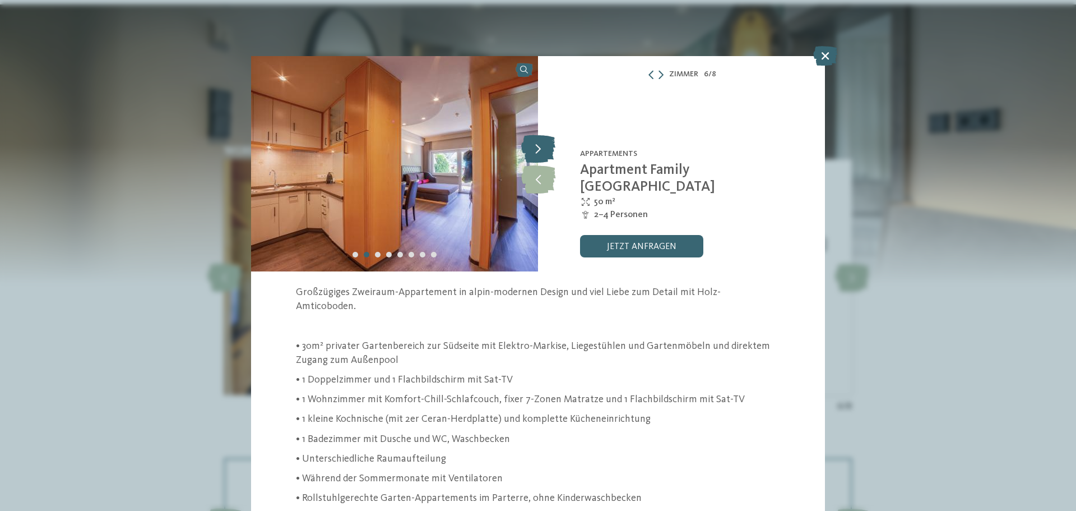
click at [541, 147] on icon at bounding box center [538, 149] width 34 height 28
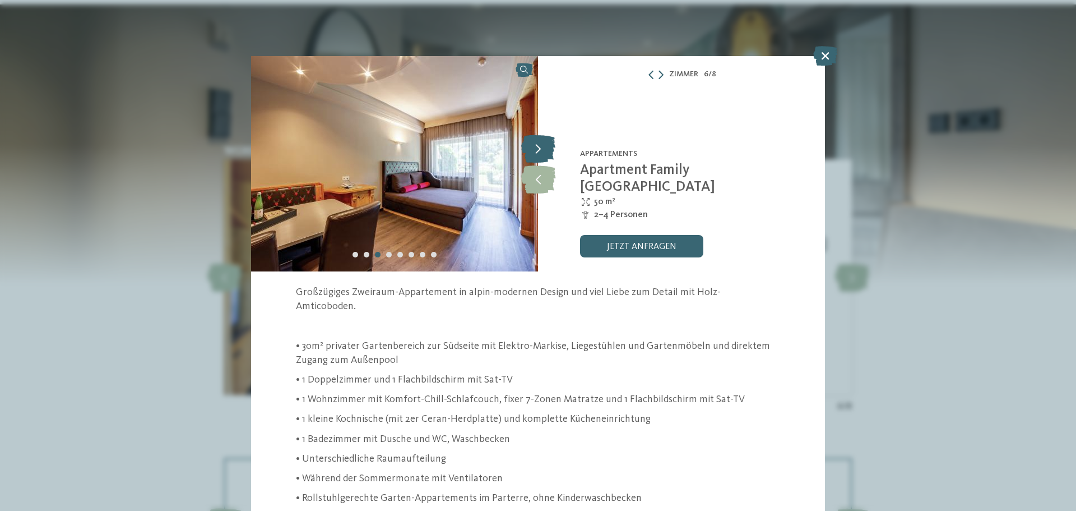
click at [541, 147] on icon at bounding box center [538, 149] width 34 height 28
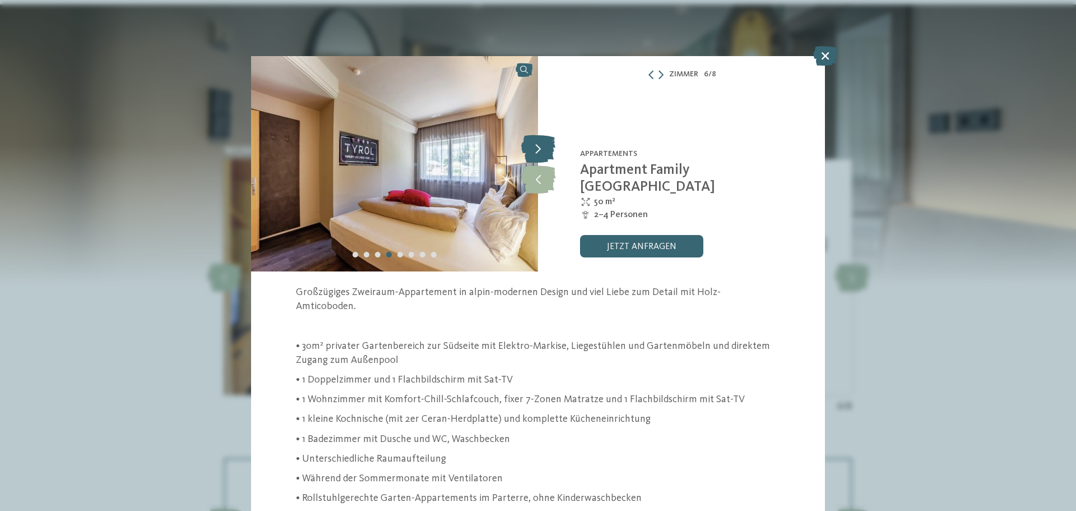
click at [541, 147] on icon at bounding box center [538, 149] width 34 height 28
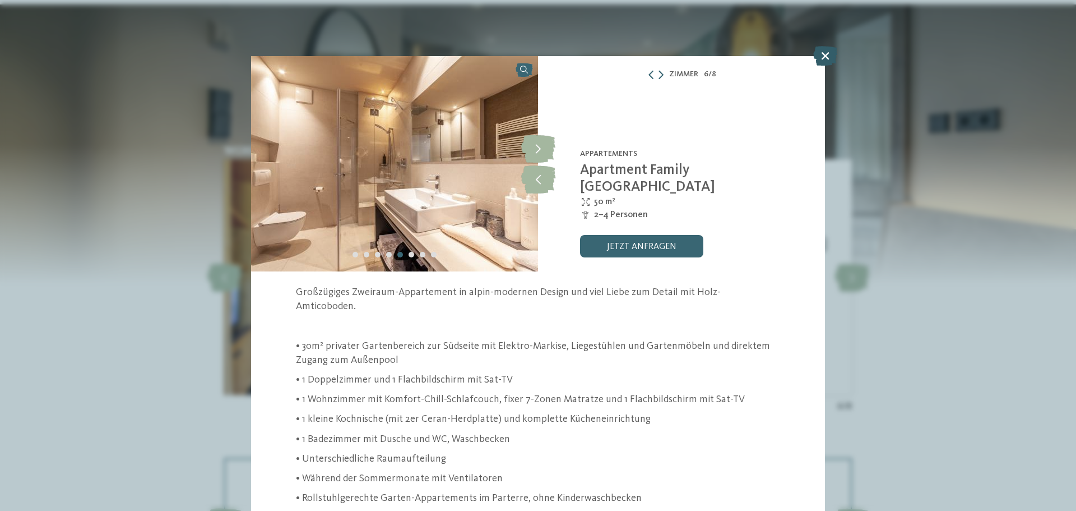
click at [825, 57] on icon at bounding box center [825, 56] width 24 height 20
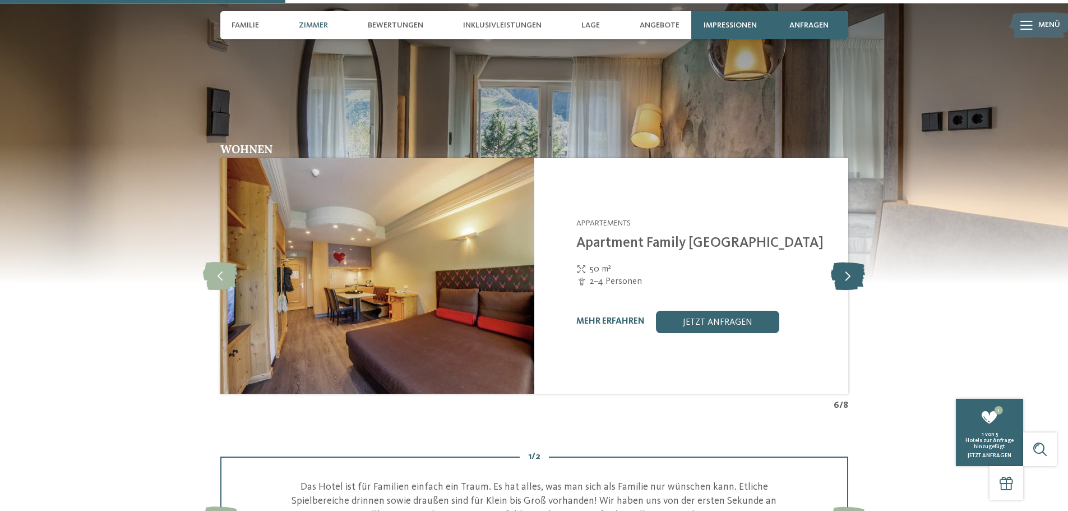
click at [840, 276] on icon at bounding box center [848, 276] width 34 height 28
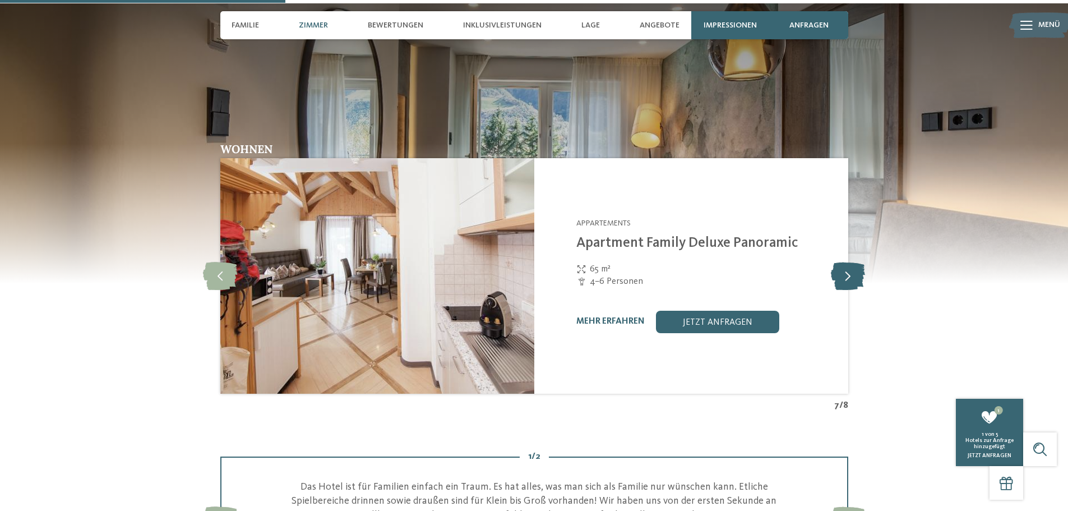
click at [840, 276] on icon at bounding box center [848, 276] width 34 height 28
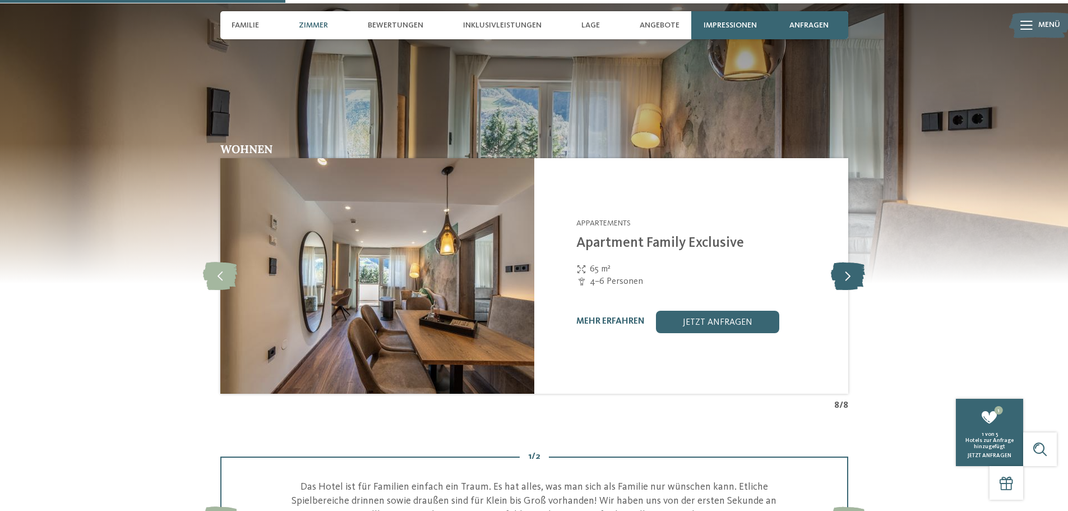
click at [840, 276] on icon at bounding box center [848, 276] width 34 height 28
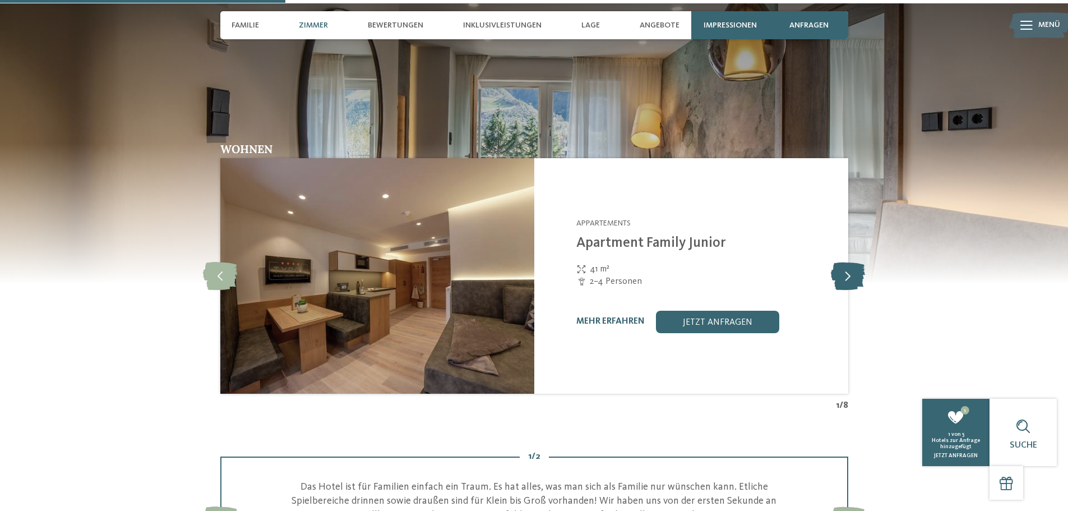
click at [840, 276] on icon at bounding box center [848, 276] width 34 height 28
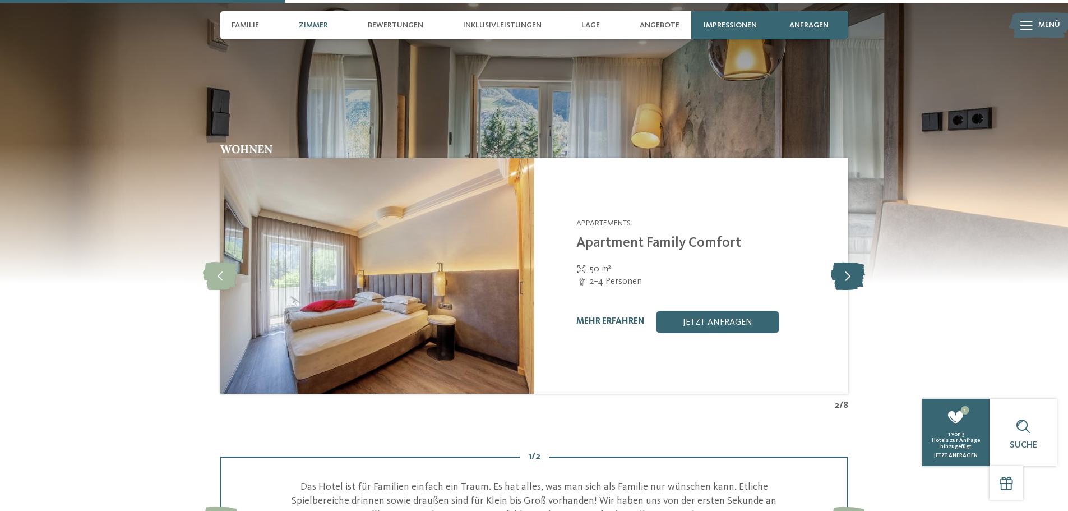
click at [840, 276] on icon at bounding box center [848, 276] width 34 height 28
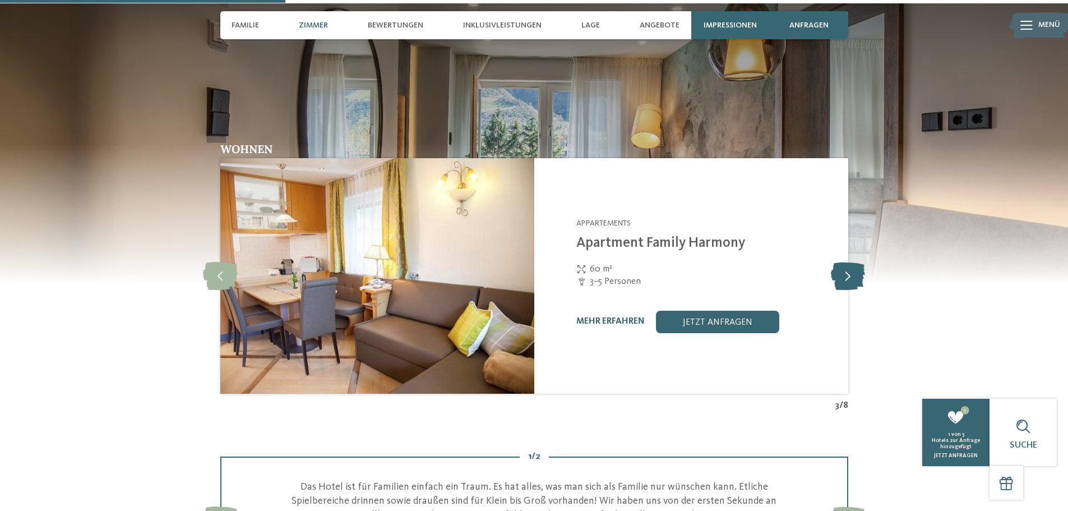
click at [840, 276] on icon at bounding box center [848, 276] width 34 height 28
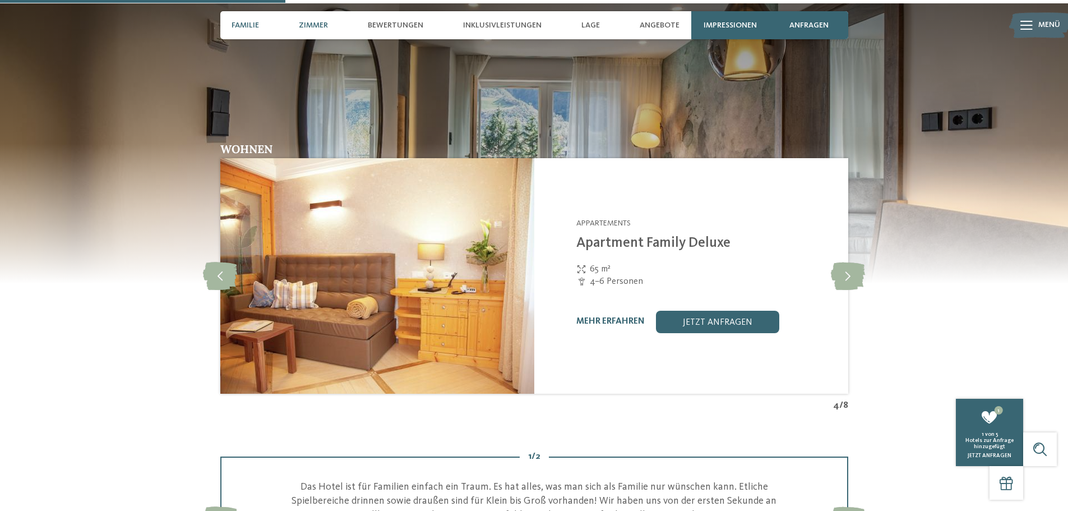
click at [234, 23] on span "Familie" at bounding box center [244, 26] width 27 height 10
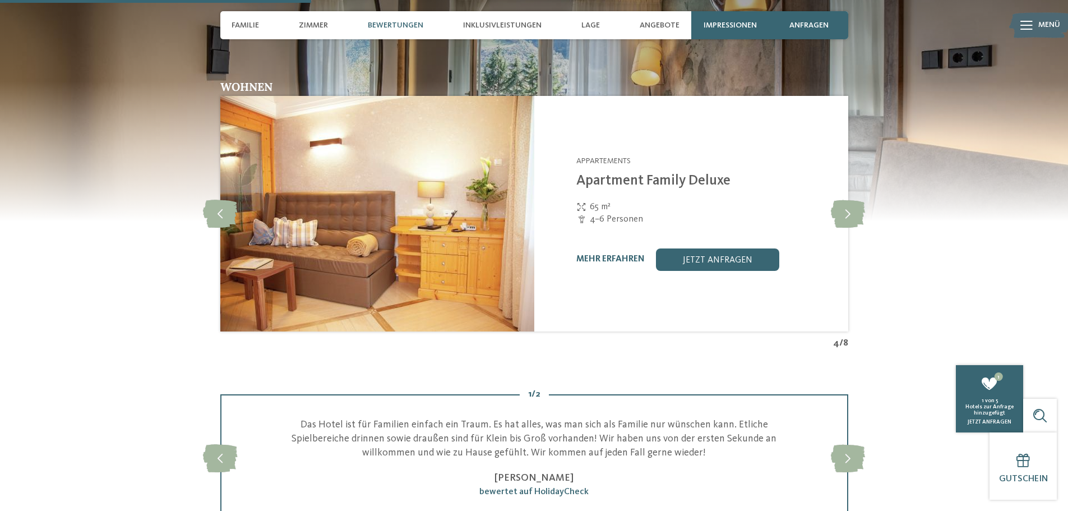
scroll to position [1351, 0]
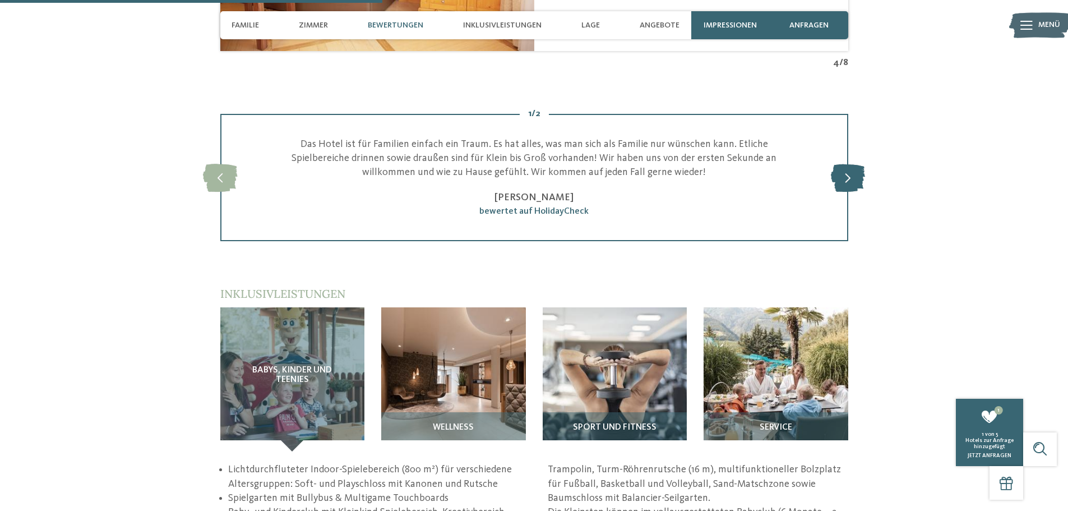
click at [845, 178] on icon at bounding box center [848, 177] width 34 height 28
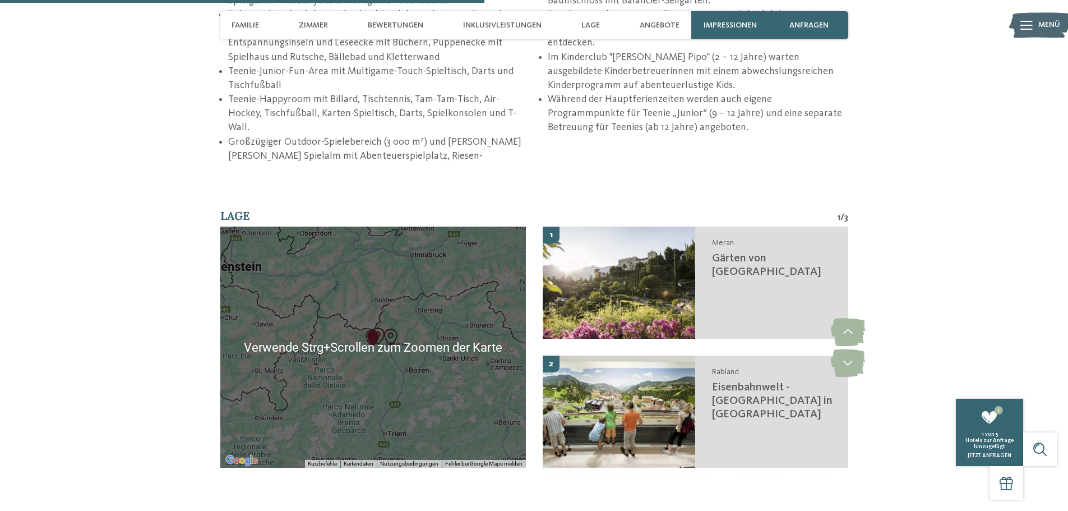
scroll to position [1912, 0]
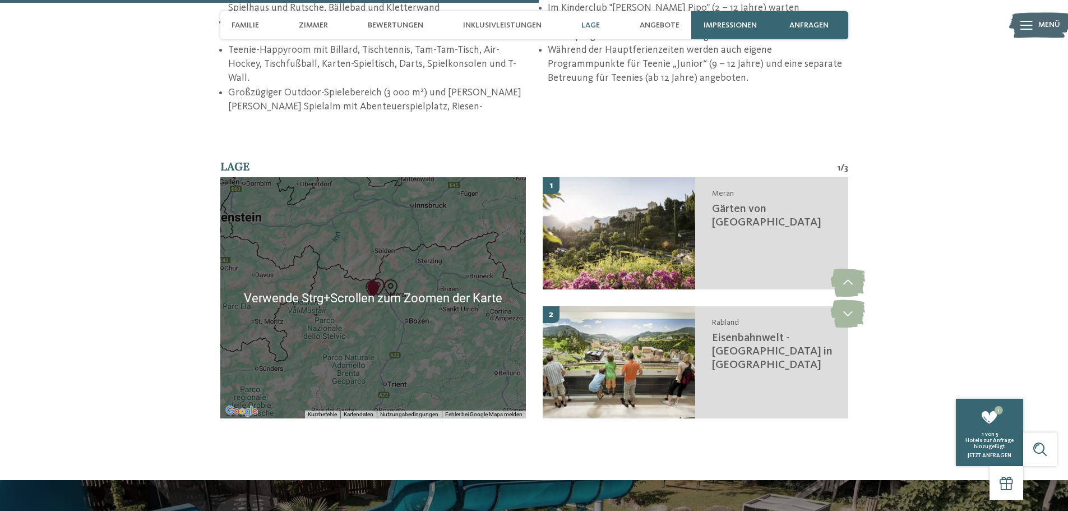
click at [378, 316] on div at bounding box center [372, 297] width 305 height 241
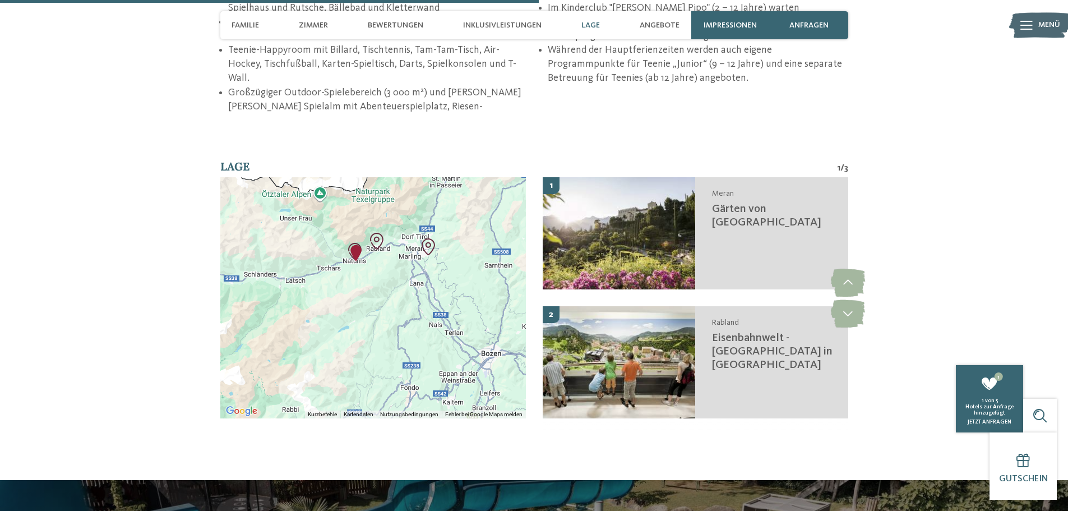
drag, startPoint x: 386, startPoint y: 240, endPoint x: 385, endPoint y: 307, distance: 67.3
click at [385, 307] on div at bounding box center [372, 297] width 305 height 241
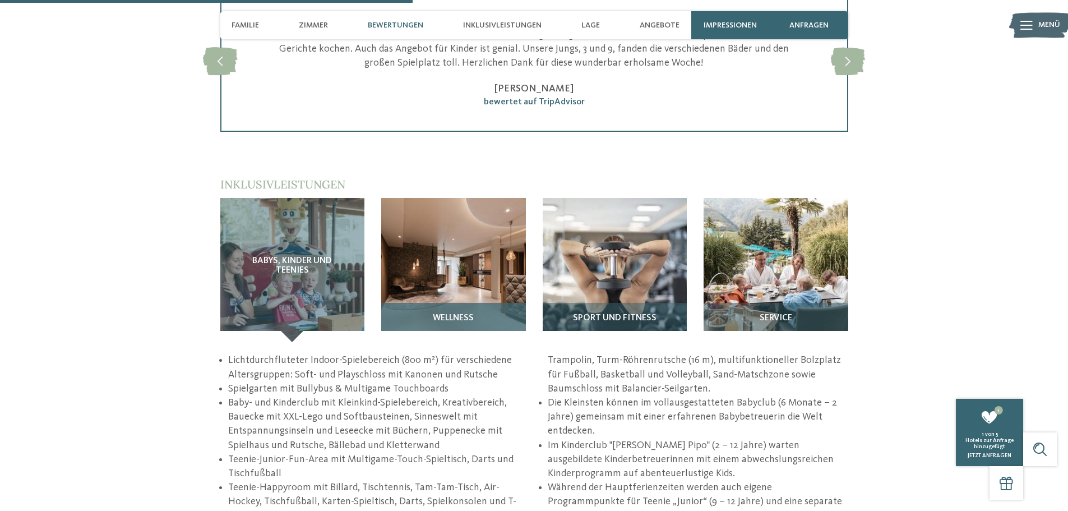
scroll to position [1464, 0]
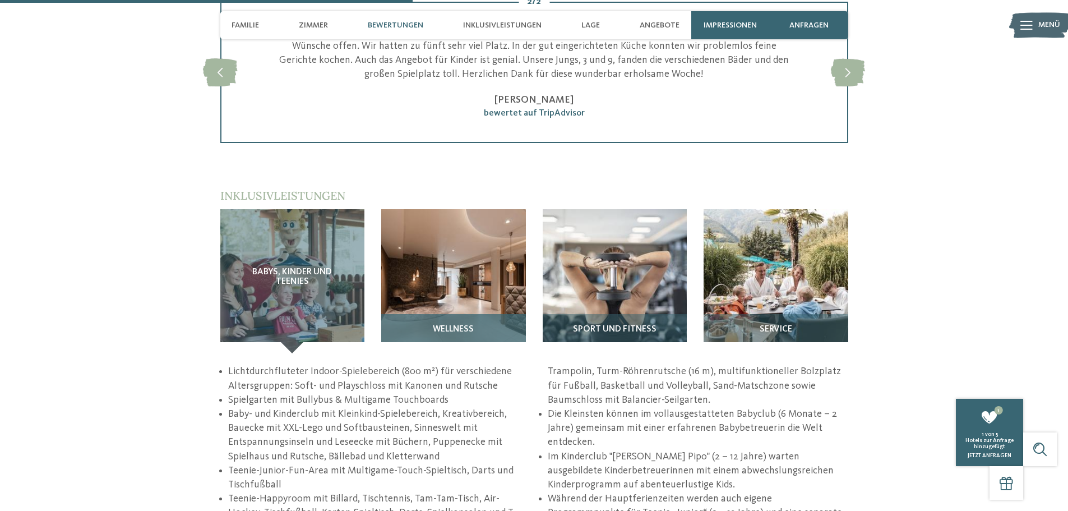
click at [457, 273] on img at bounding box center [453, 281] width 145 height 145
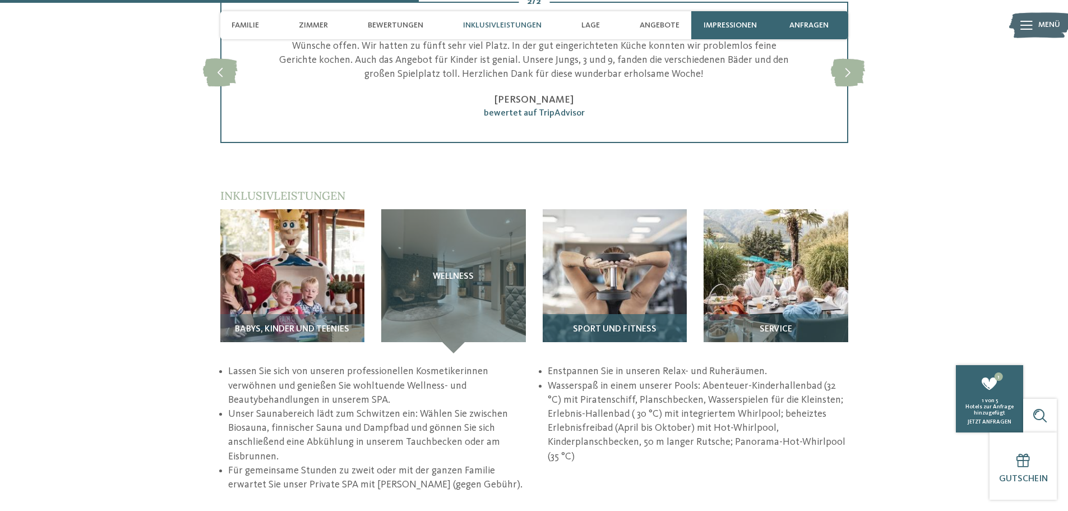
click at [656, 279] on img at bounding box center [615, 281] width 145 height 145
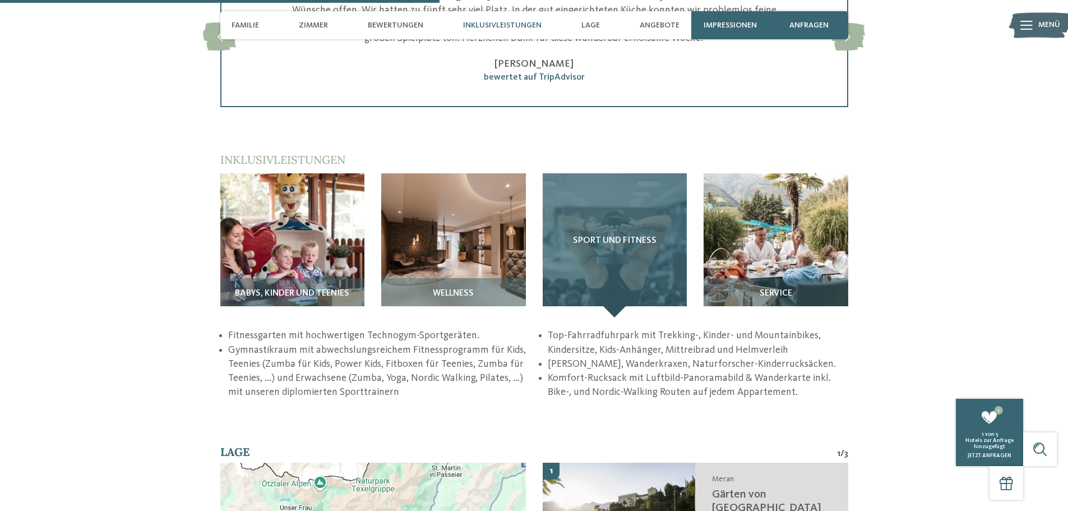
scroll to position [1520, 0]
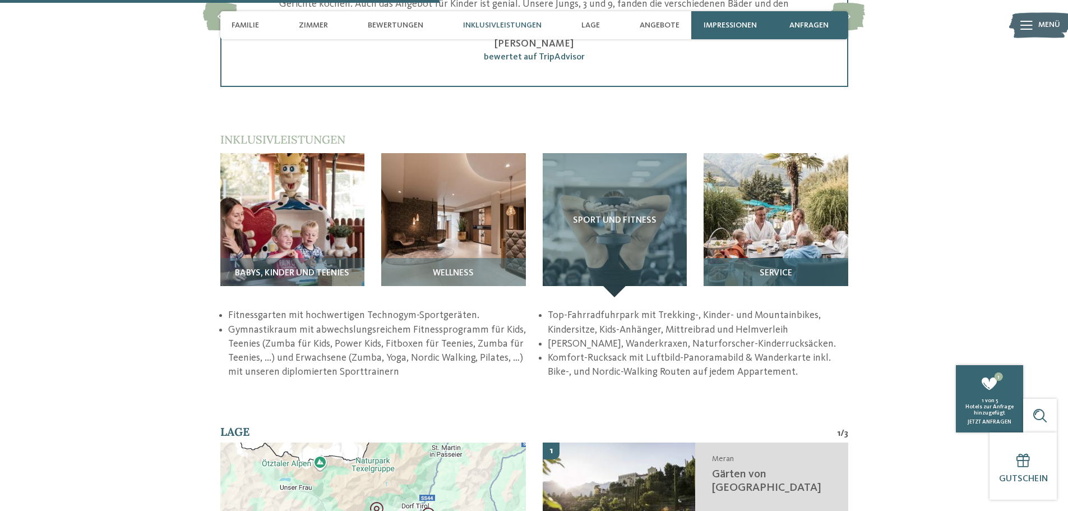
click at [781, 216] on img at bounding box center [775, 225] width 145 height 145
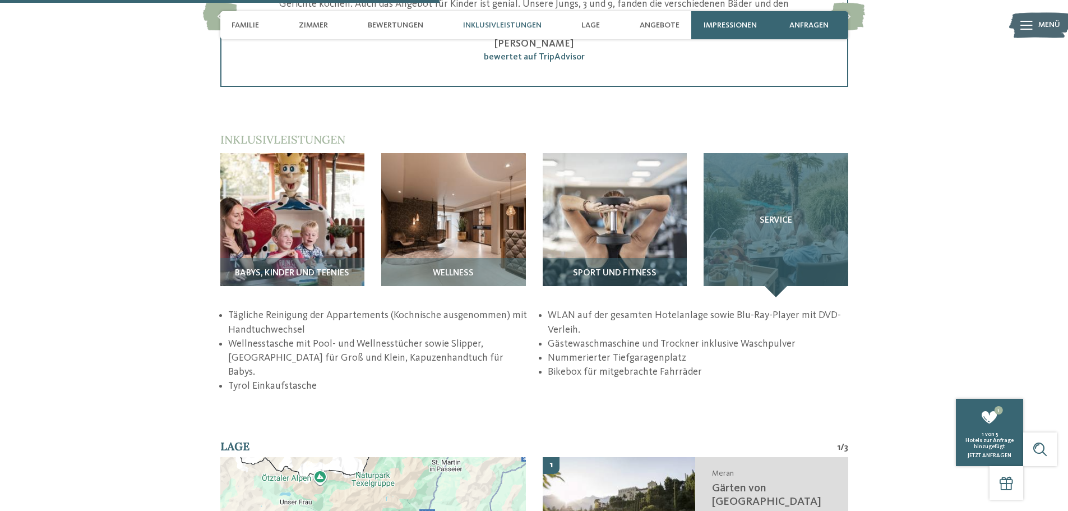
click at [761, 220] on span "Service" at bounding box center [776, 221] width 33 height 10
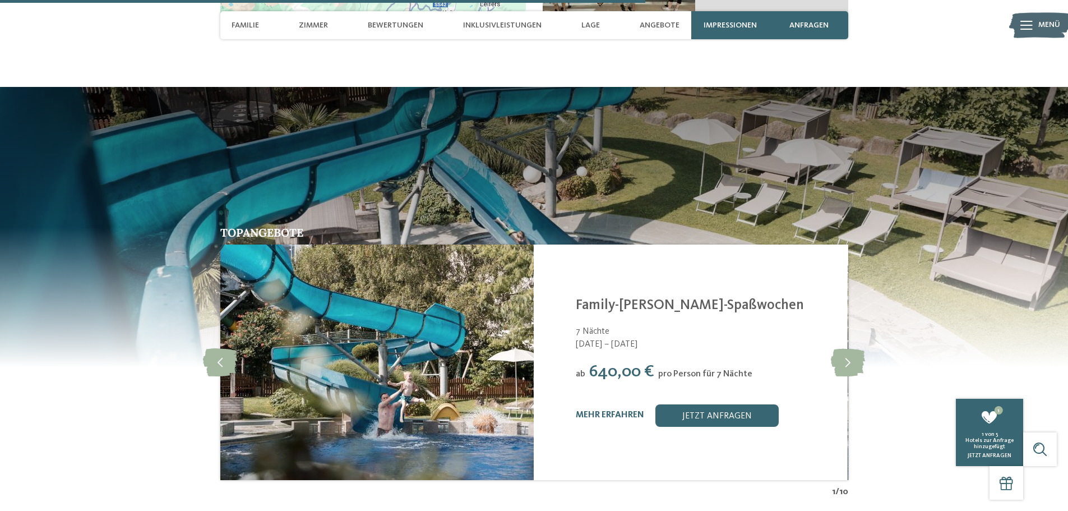
scroll to position [2248, 0]
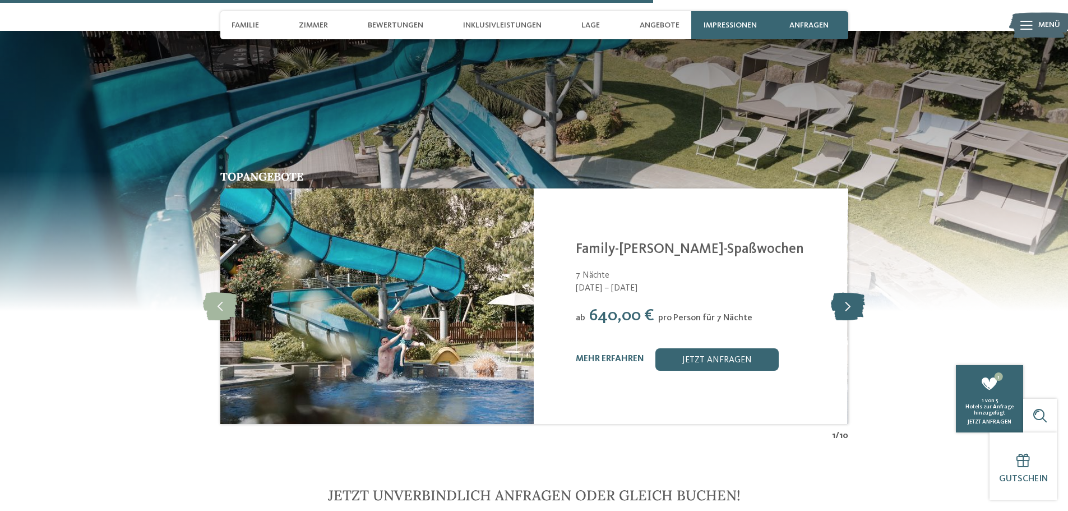
click at [842, 293] on icon at bounding box center [848, 306] width 34 height 28
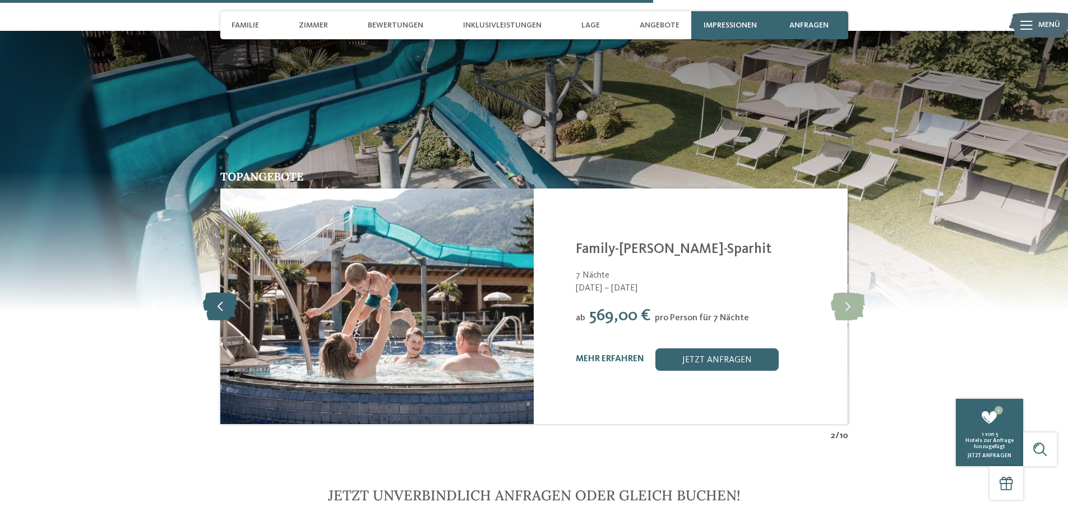
click at [221, 292] on icon at bounding box center [220, 306] width 34 height 28
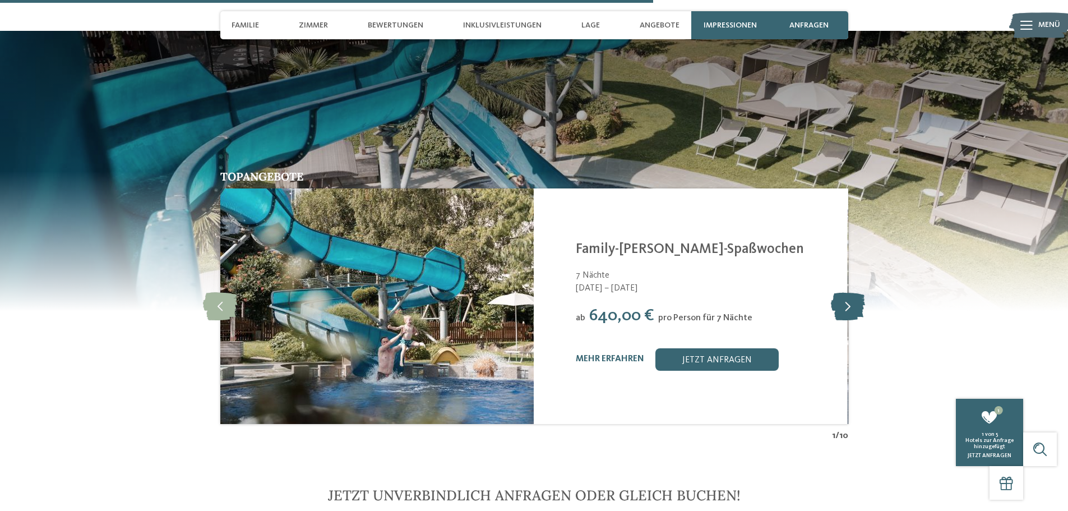
click at [855, 297] on icon at bounding box center [848, 306] width 34 height 28
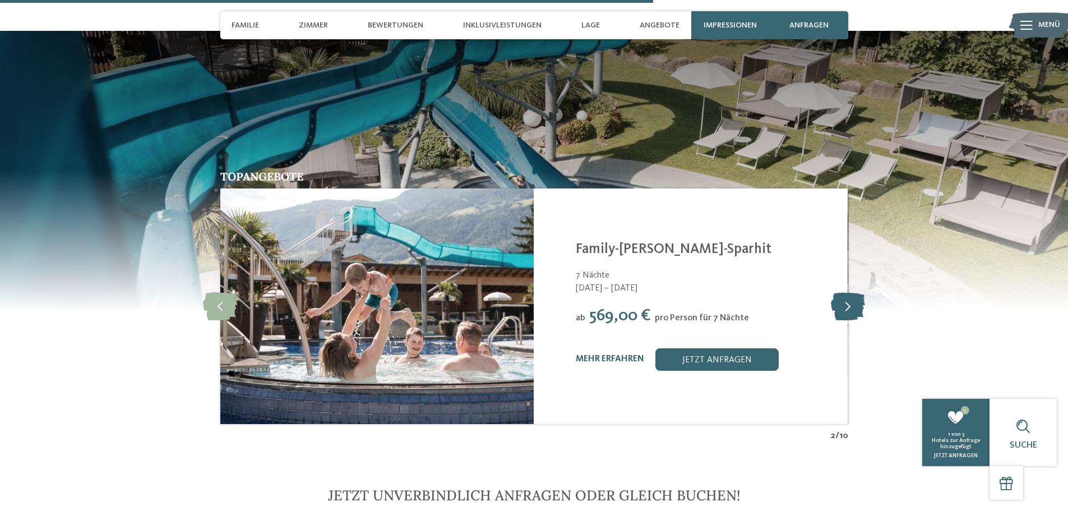
click at [848, 299] on icon at bounding box center [848, 306] width 34 height 28
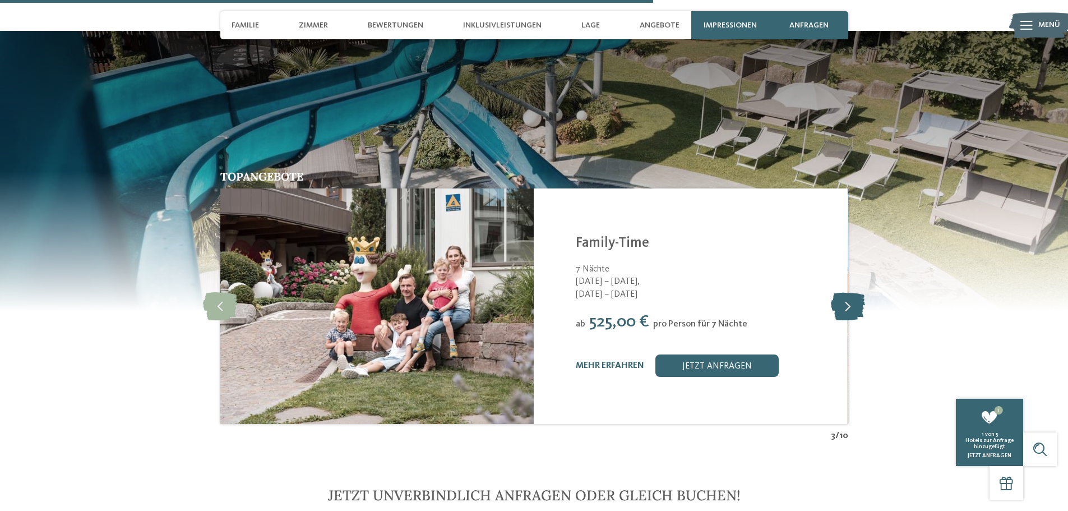
click at [848, 299] on icon at bounding box center [848, 306] width 34 height 28
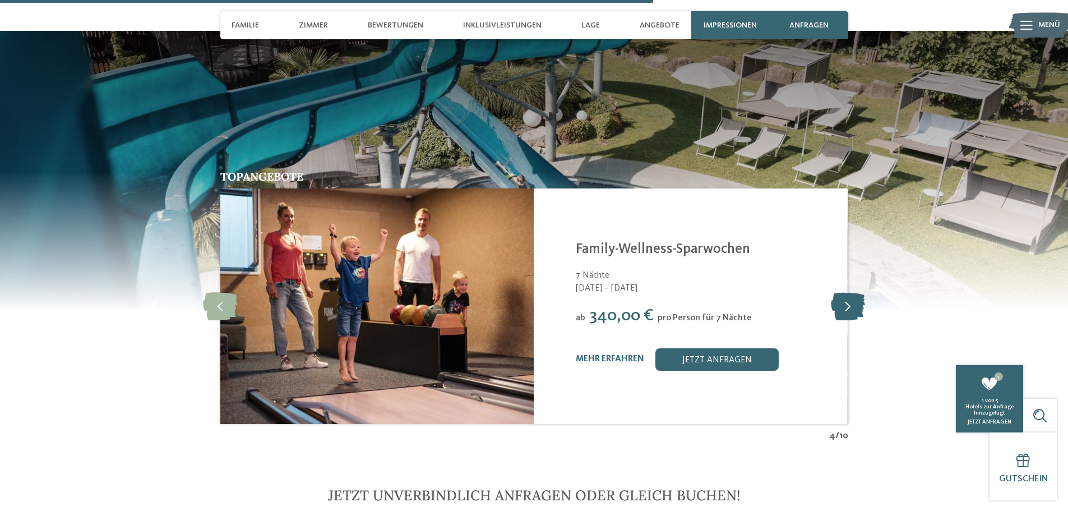
click at [848, 299] on icon at bounding box center [848, 306] width 34 height 28
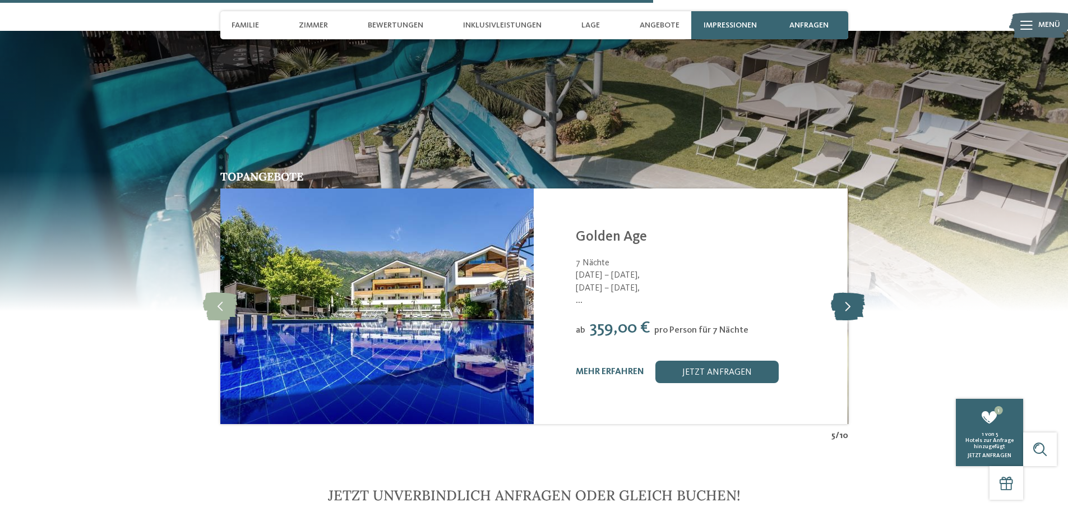
click at [848, 299] on icon at bounding box center [848, 306] width 34 height 28
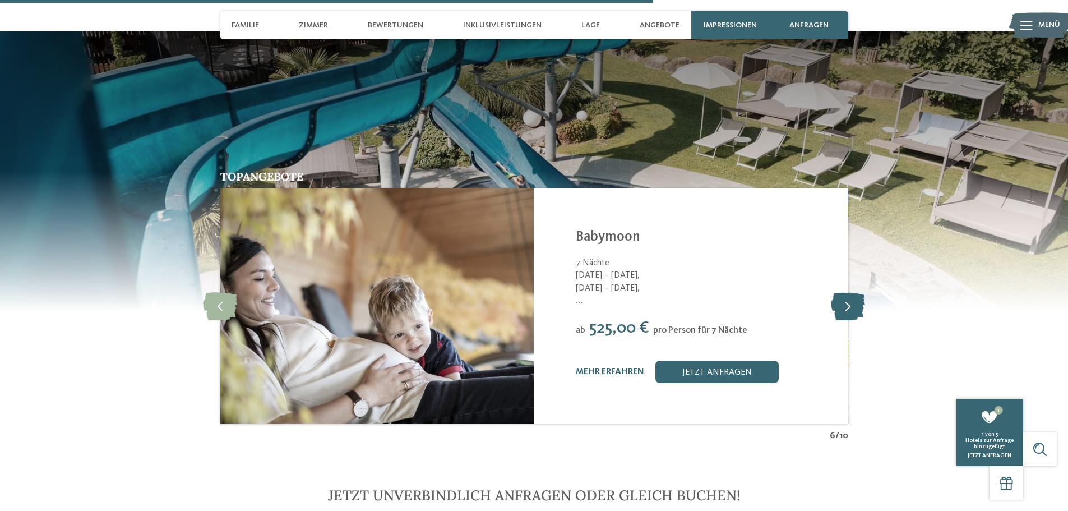
click at [848, 299] on icon at bounding box center [848, 306] width 34 height 28
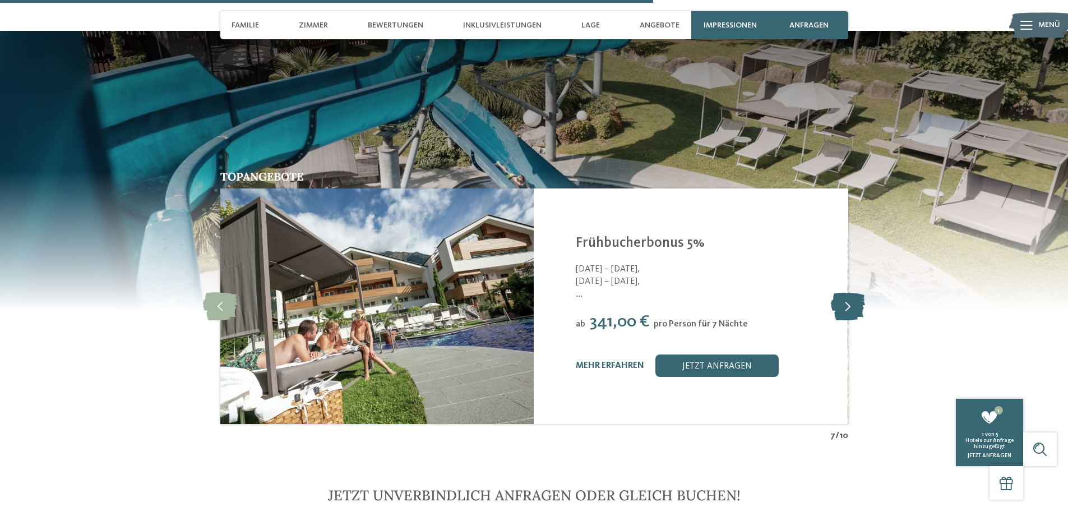
click at [848, 299] on icon at bounding box center [848, 306] width 34 height 28
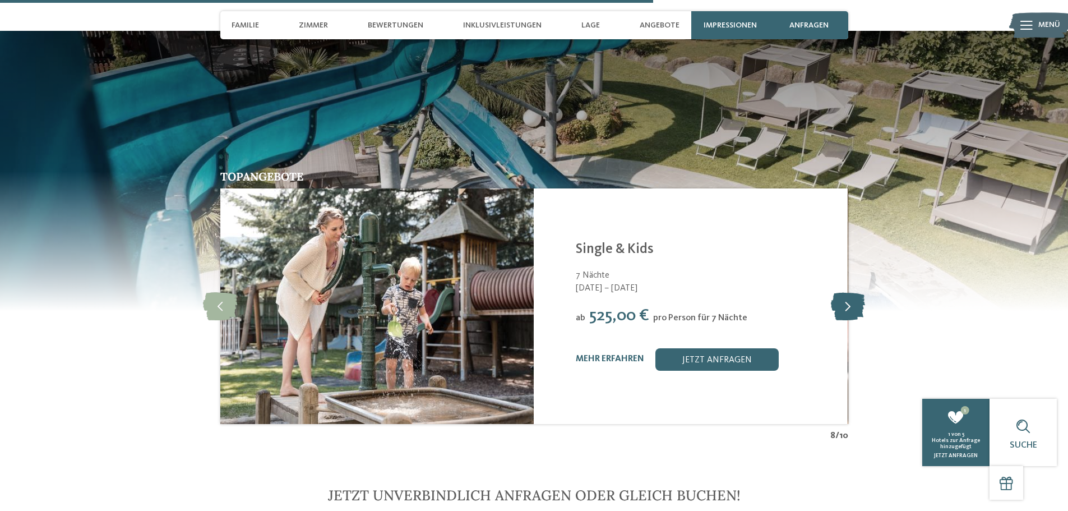
click at [848, 299] on icon at bounding box center [848, 306] width 34 height 28
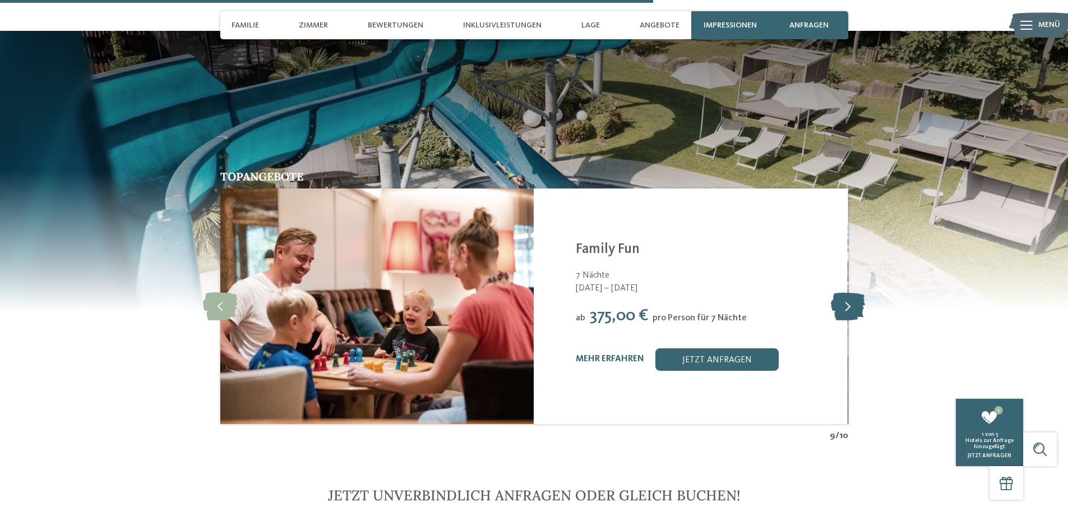
click at [848, 299] on icon at bounding box center [848, 306] width 34 height 28
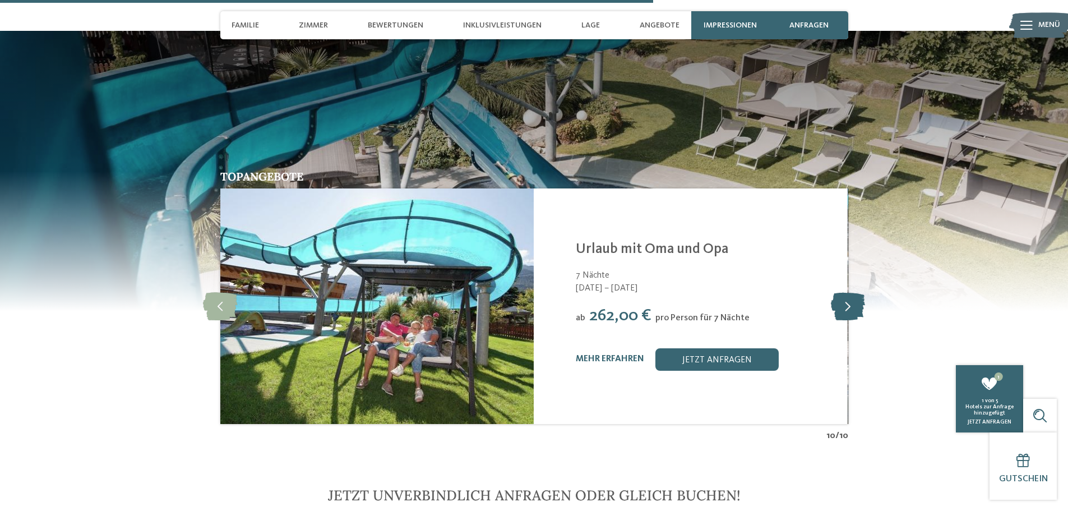
click at [848, 299] on icon at bounding box center [848, 306] width 34 height 28
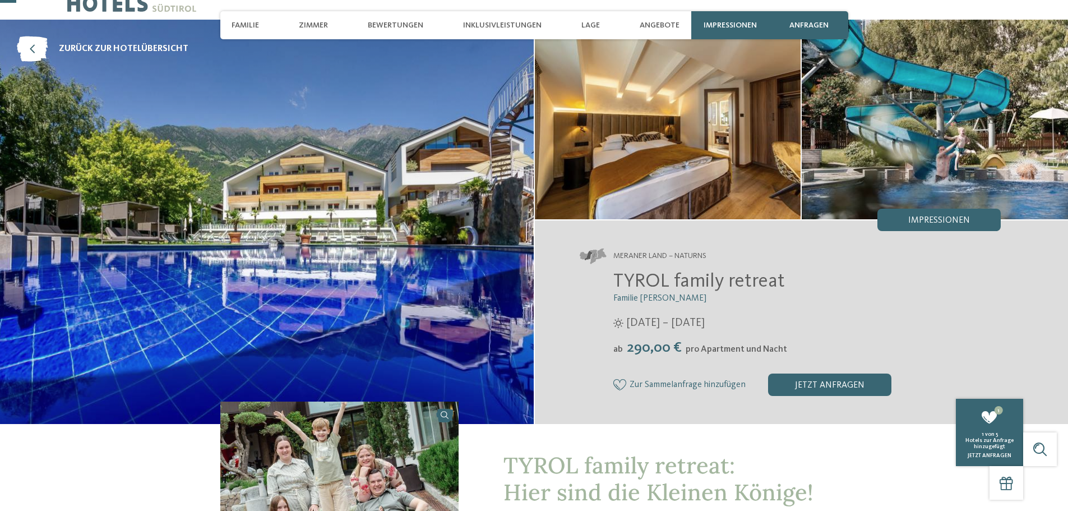
scroll to position [56, 0]
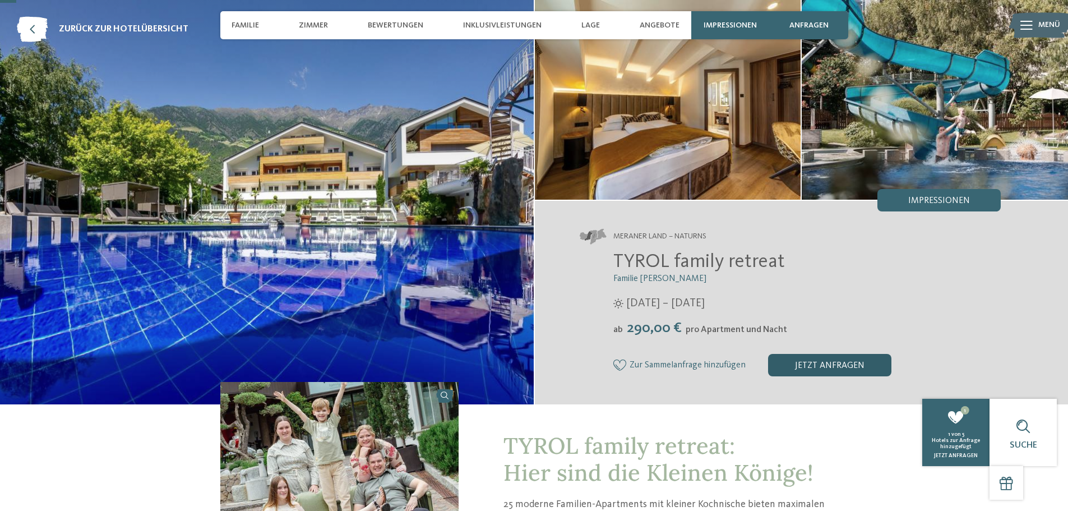
click at [809, 363] on div "jetzt anfragen" at bounding box center [829, 365] width 123 height 22
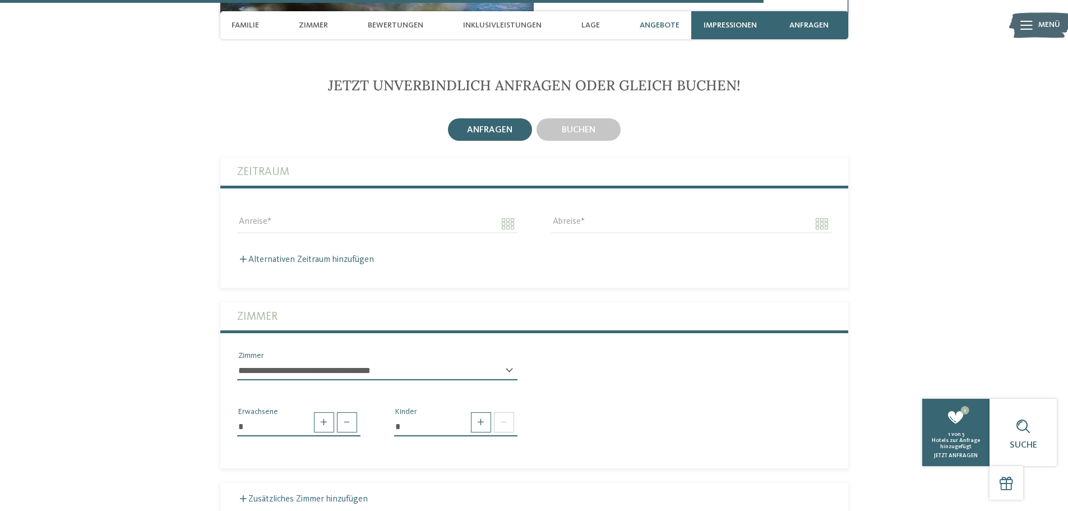
scroll to position [2659, 0]
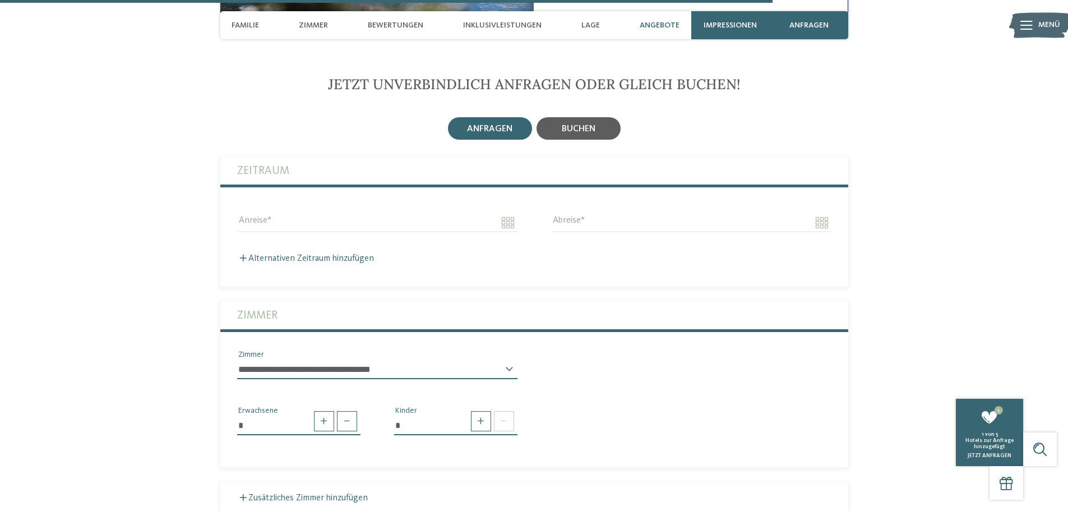
click at [571, 124] on span "buchen" at bounding box center [579, 128] width 34 height 9
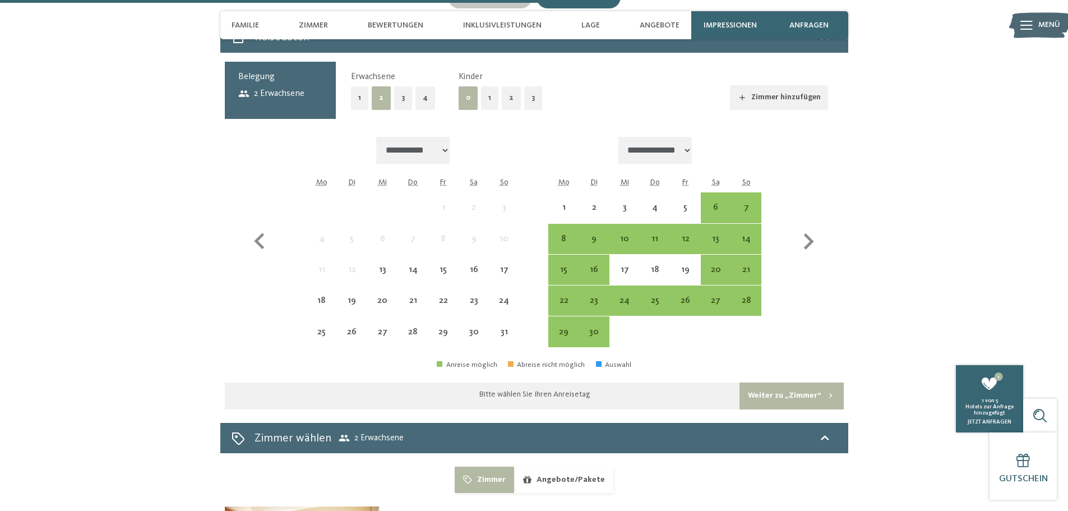
scroll to position [2771, 0]
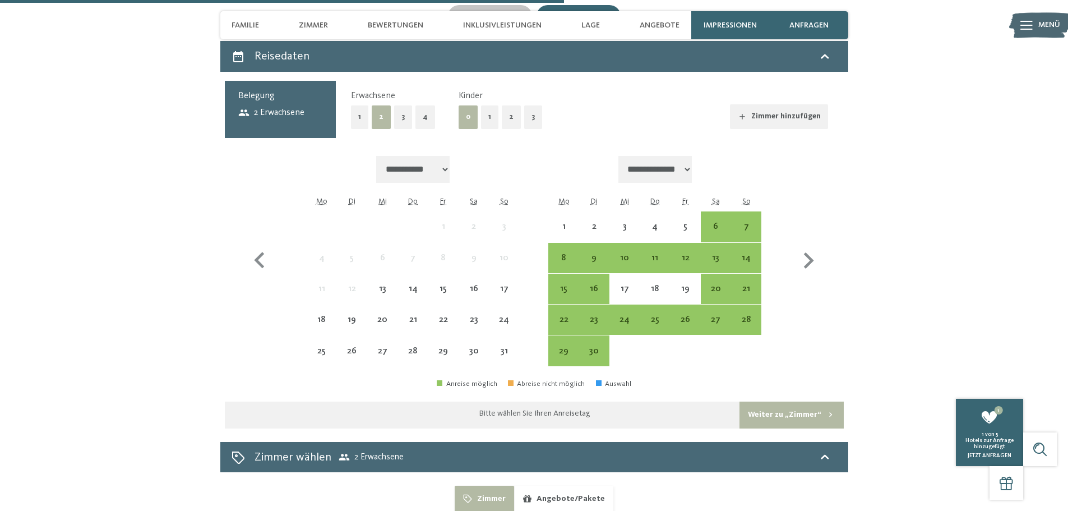
click at [530, 106] on button "3" at bounding box center [533, 116] width 18 height 23
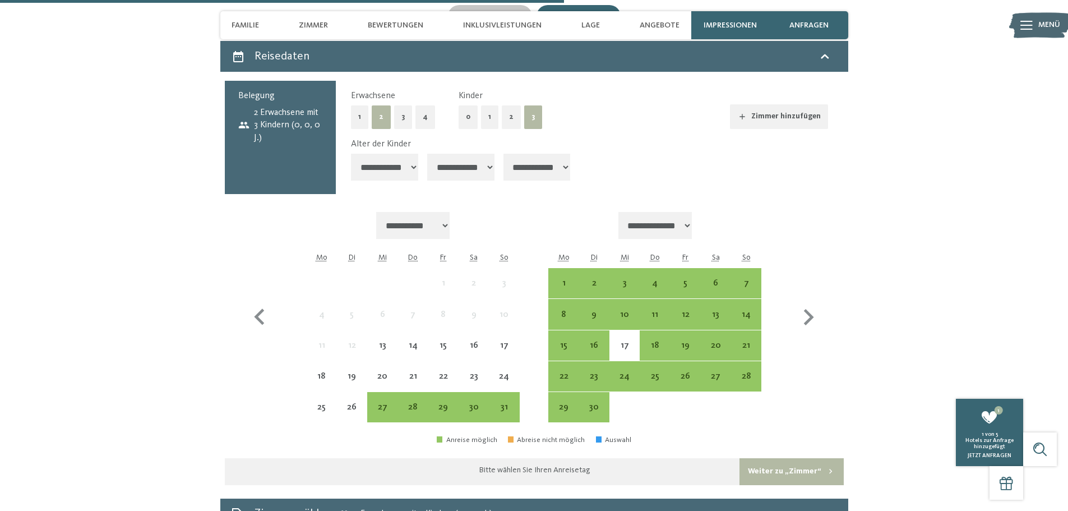
click at [471, 155] on select "**********" at bounding box center [460, 167] width 67 height 27
select select "*"
click at [428, 154] on select "**********" at bounding box center [460, 167] width 67 height 27
click at [522, 155] on select "**********" at bounding box center [536, 167] width 67 height 27
select select "*"
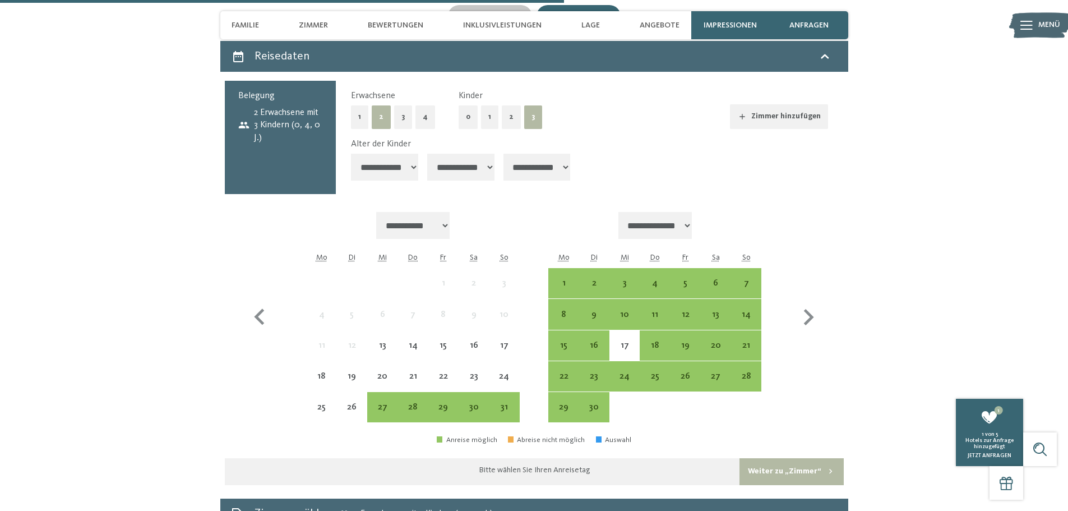
click at [506, 154] on select "**********" at bounding box center [536, 167] width 67 height 27
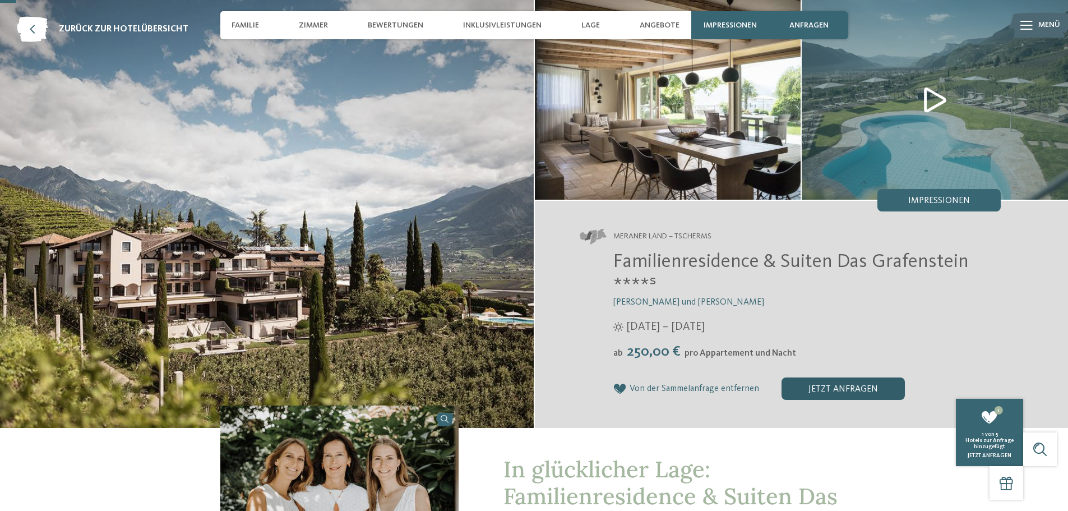
click at [822, 391] on div "jetzt anfragen" at bounding box center [842, 388] width 123 height 22
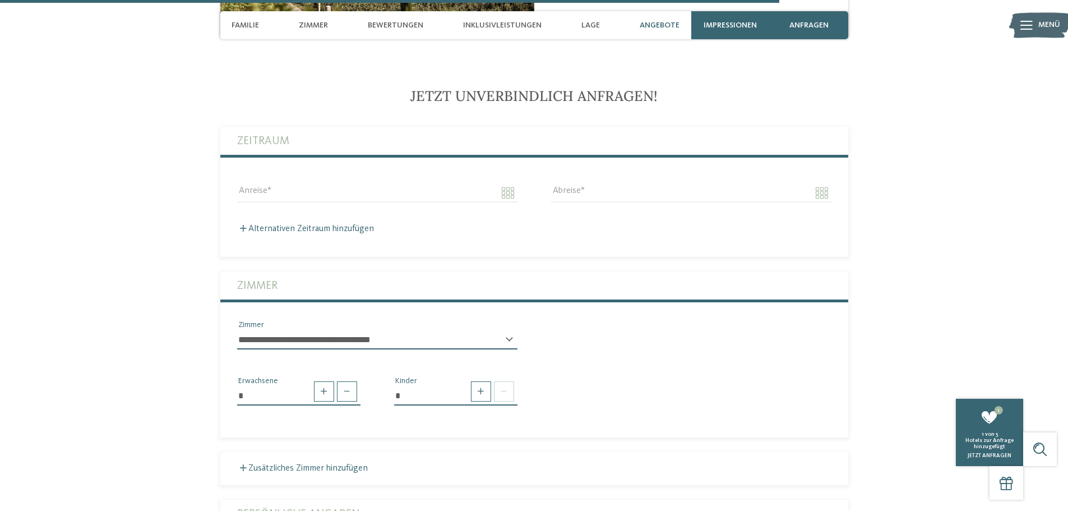
scroll to position [2657, 0]
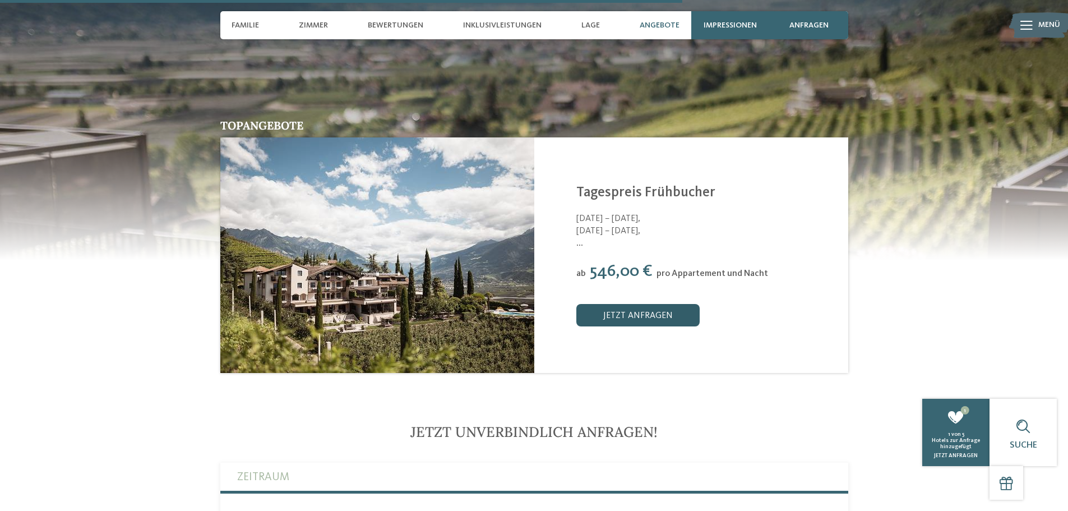
click at [624, 304] on link "jetzt anfragen" at bounding box center [637, 315] width 123 height 22
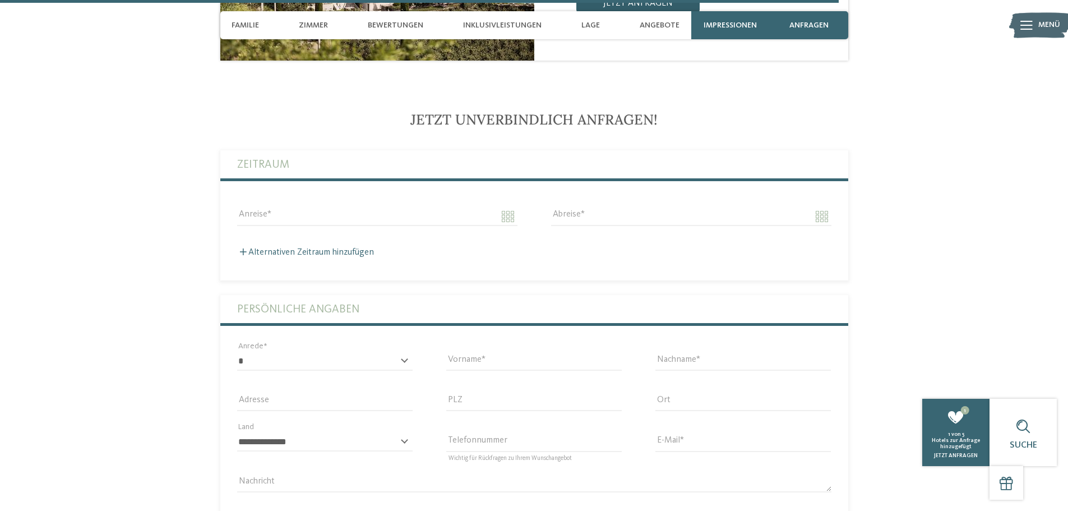
scroll to position [2696, 0]
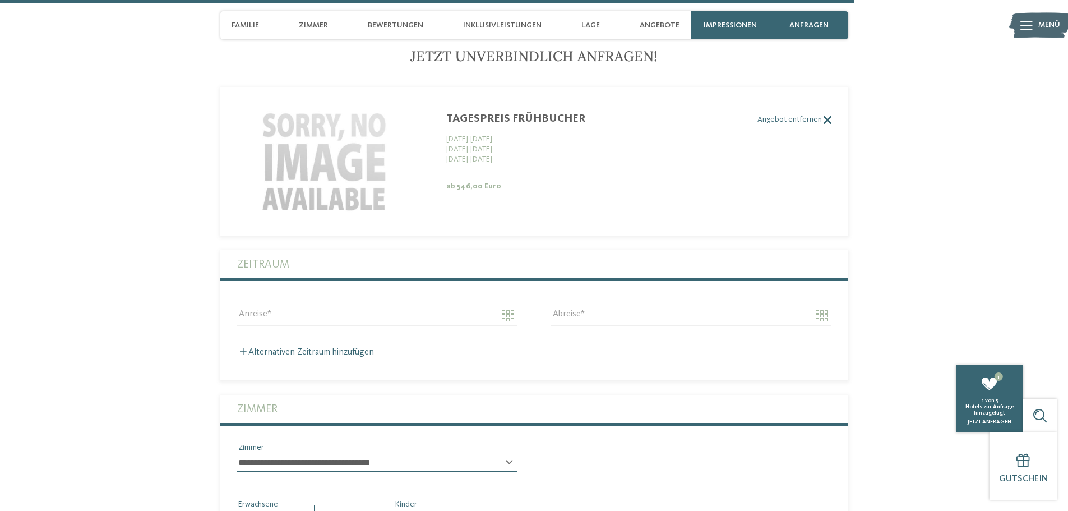
click at [808, 115] on label "Angebot entfernen" at bounding box center [525, 120] width 611 height 10
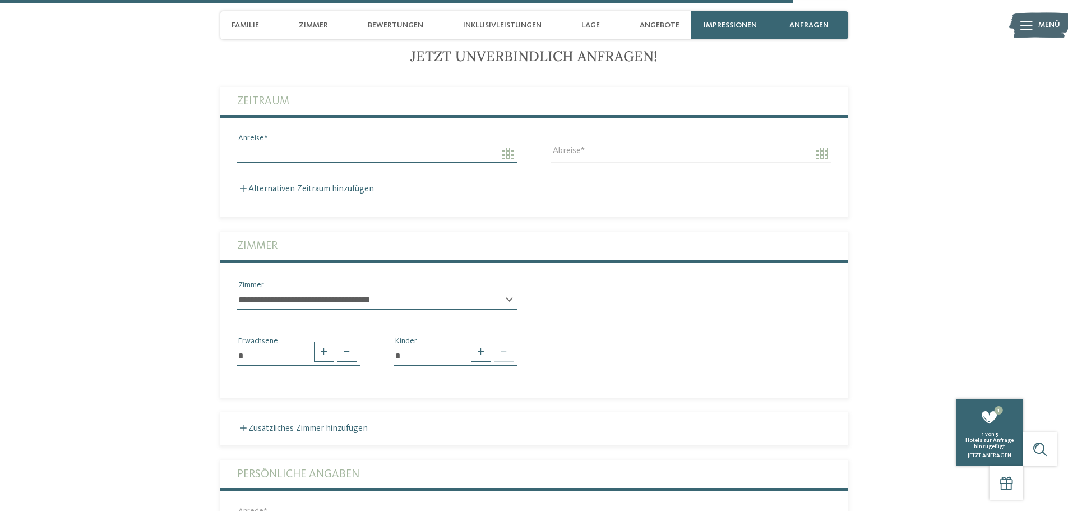
click at [328, 143] on input "Anreise" at bounding box center [377, 152] width 280 height 19
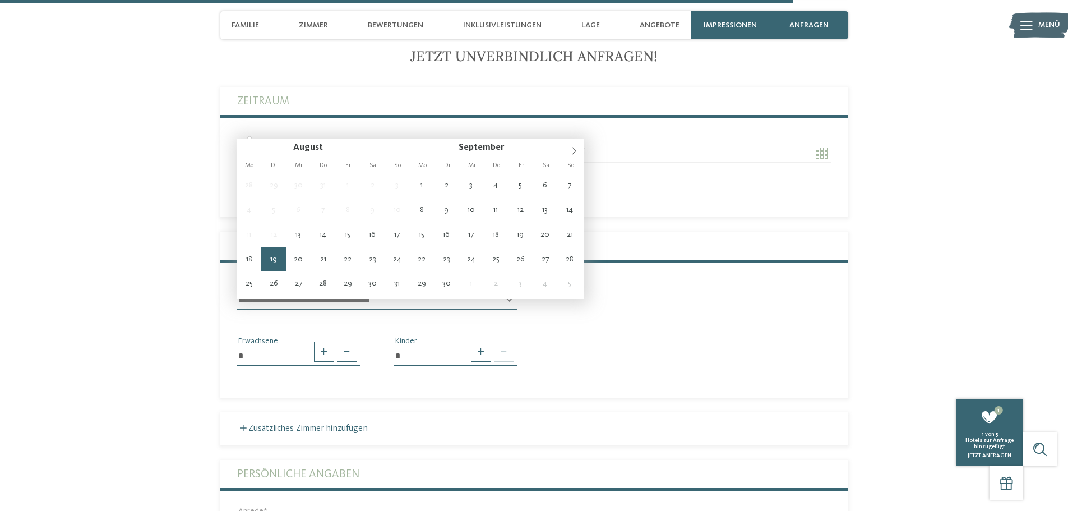
type input "**********"
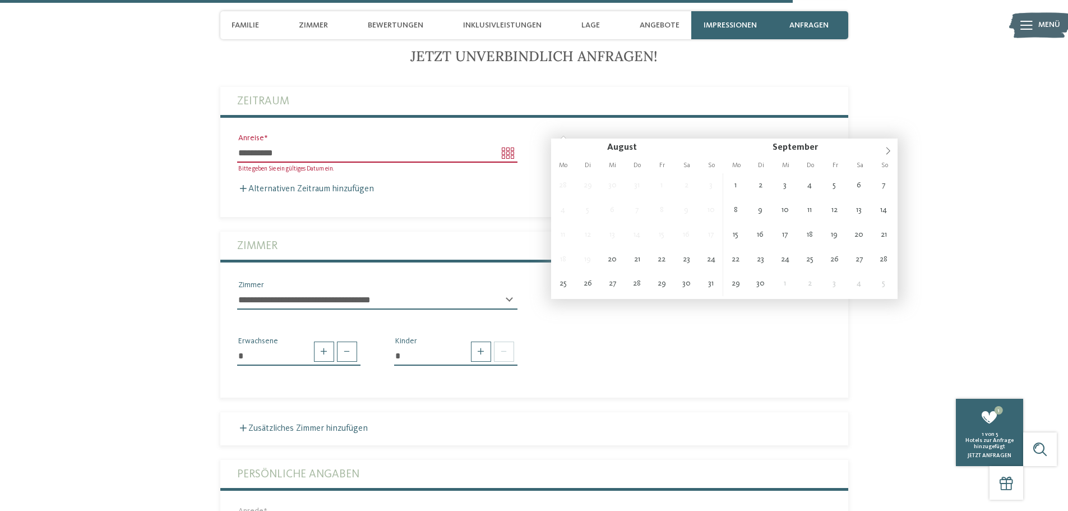
click at [337, 201] on div "**********" at bounding box center [534, 437] width 628 height 700
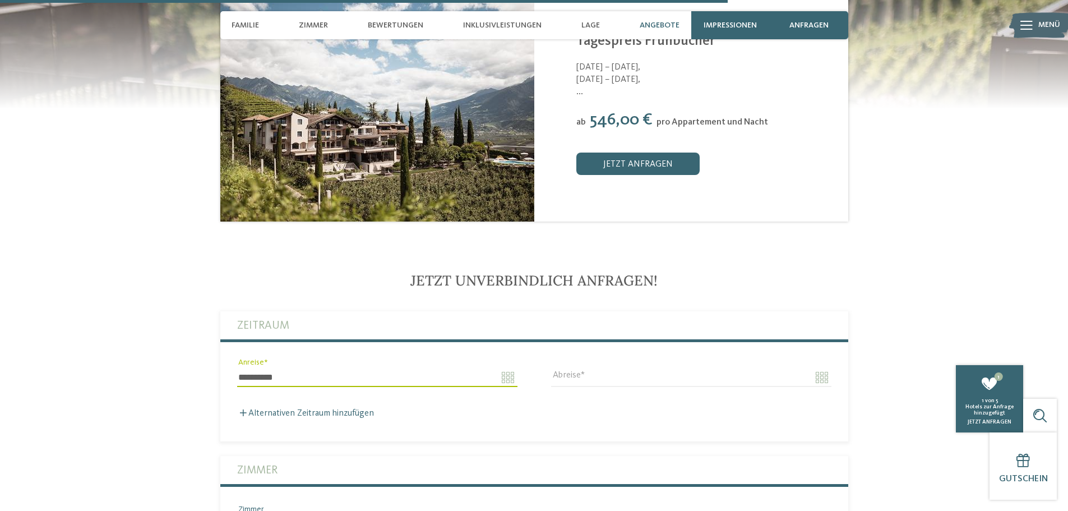
scroll to position [2528, 0]
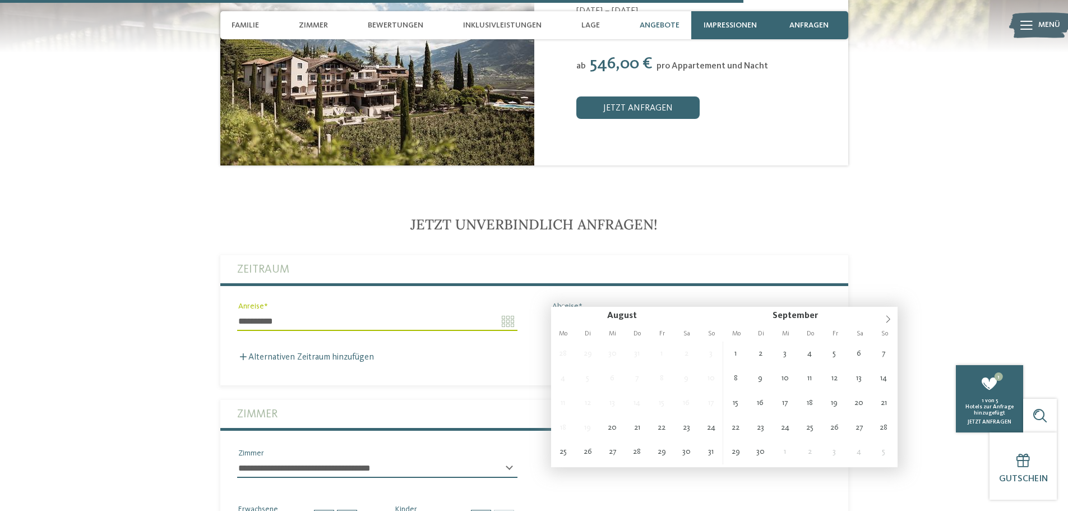
click at [580, 312] on input "Abreise" at bounding box center [691, 321] width 280 height 19
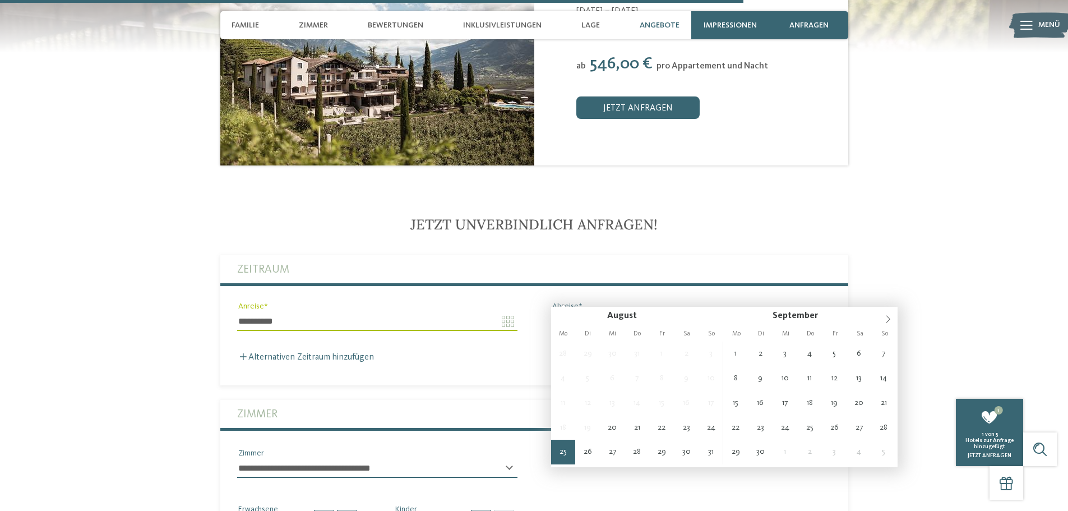
type input "**********"
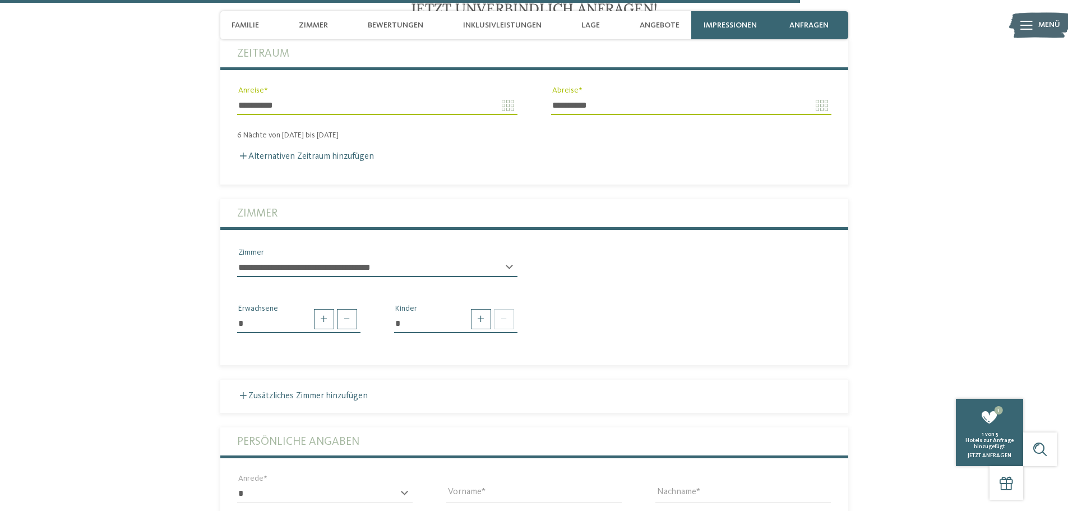
scroll to position [2752, 0]
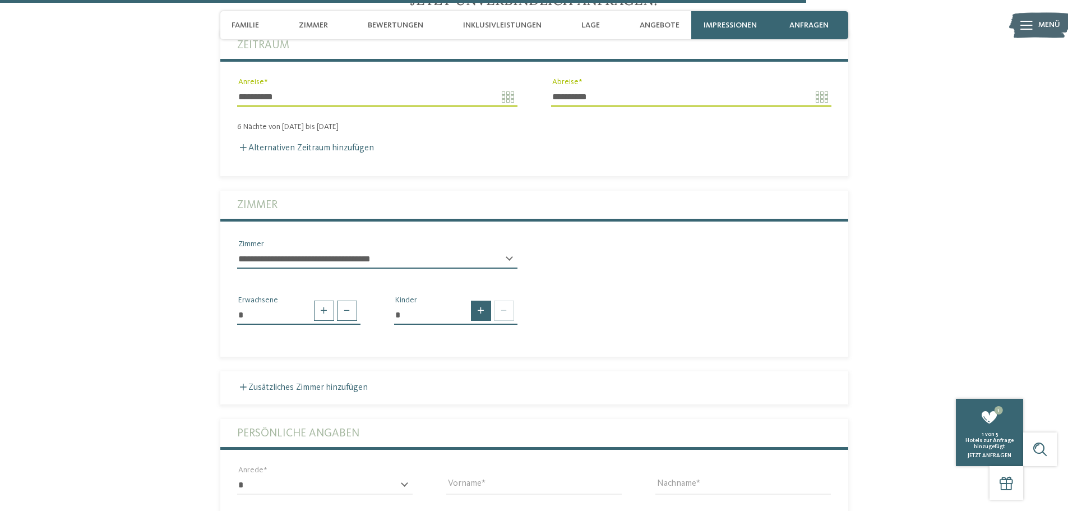
click at [483, 300] on span at bounding box center [481, 310] width 20 height 20
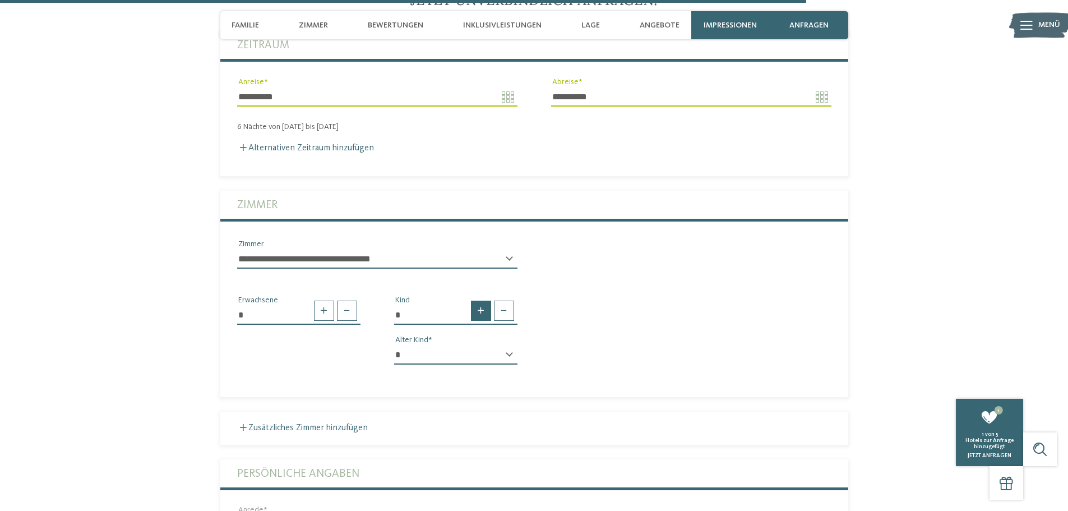
click at [483, 300] on span at bounding box center [481, 310] width 20 height 20
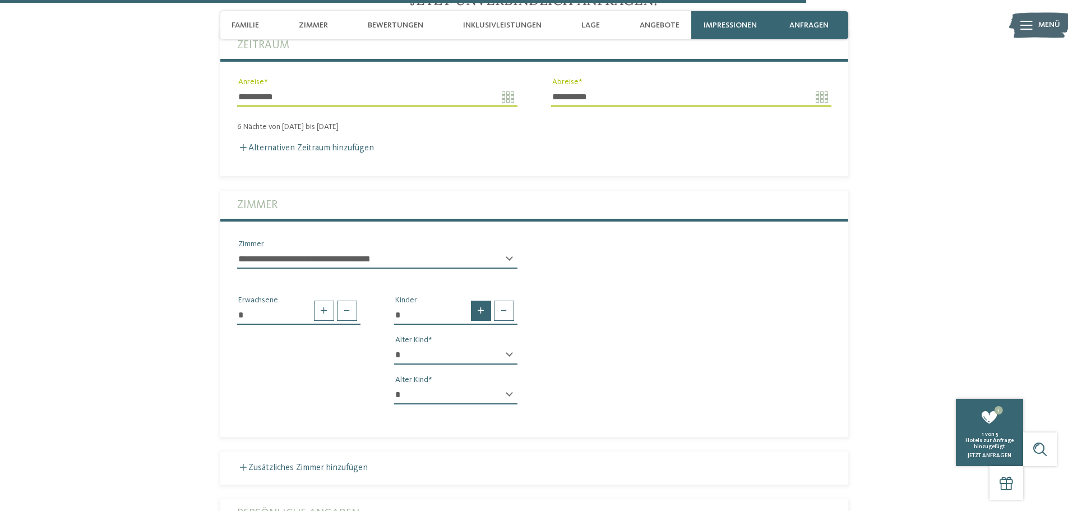
click at [483, 300] on span at bounding box center [481, 310] width 20 height 20
type input "*"
click at [476, 345] on select "* * * * * * * * * * * ** ** ** ** ** ** ** **" at bounding box center [455, 354] width 123 height 19
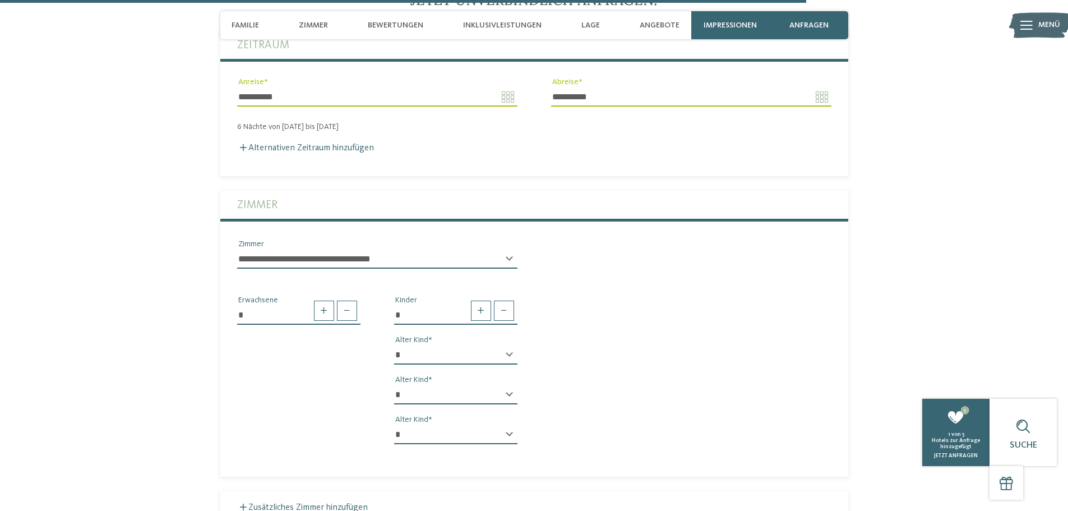
select select "*"
click at [394, 345] on select "* * * * * * * * * * * ** ** ** ** ** ** ** **" at bounding box center [455, 354] width 123 height 19
click at [423, 358] on div "* * * * * * * * * * * ** ** ** ** ** ** ** ** Alter Kind * * * * * * * * * * * …" at bounding box center [455, 399] width 123 height 108
click at [439, 385] on select "* * * * * * * * * * * ** ** ** ** ** ** ** **" at bounding box center [455, 394] width 123 height 19
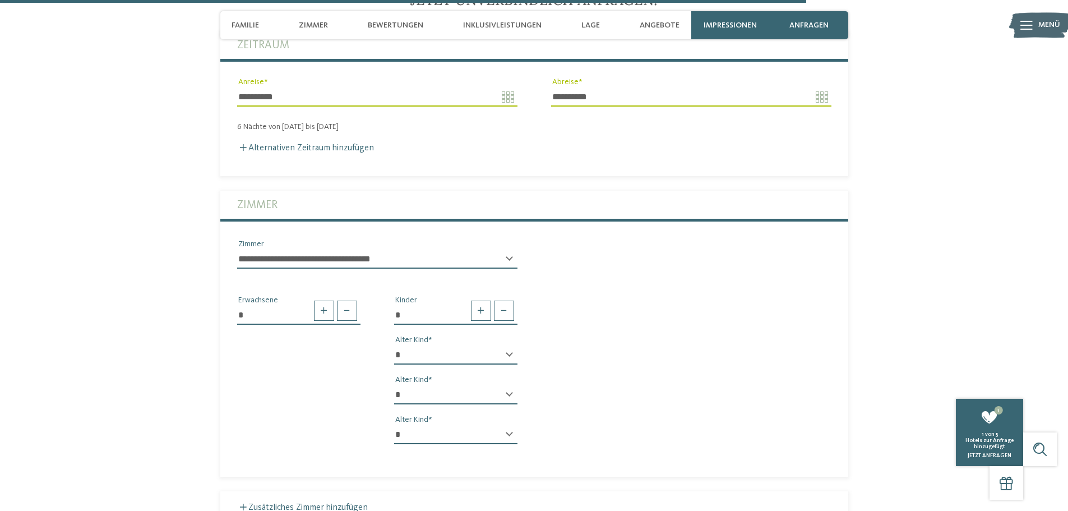
select select "*"
click at [394, 385] on select "* * * * * * * * * * * ** ** ** ** ** ** ** **" at bounding box center [455, 394] width 123 height 19
click at [460, 425] on select "* * * * * * * * * * * ** ** ** ** ** ** ** **" at bounding box center [455, 434] width 123 height 19
select select "*"
click at [394, 425] on select "* * * * * * * * * * * ** ** ** ** ** ** ** **" at bounding box center [455, 434] width 123 height 19
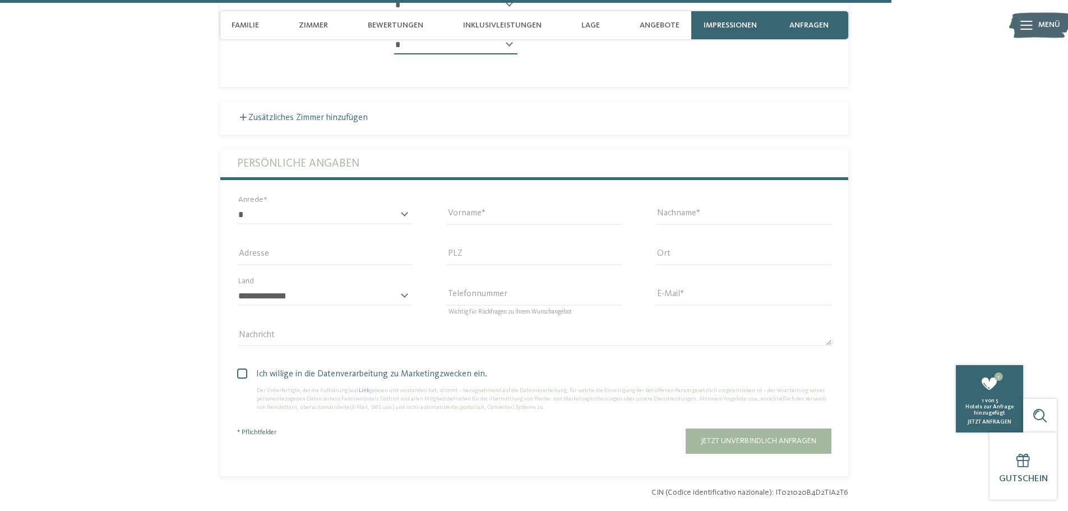
scroll to position [3144, 0]
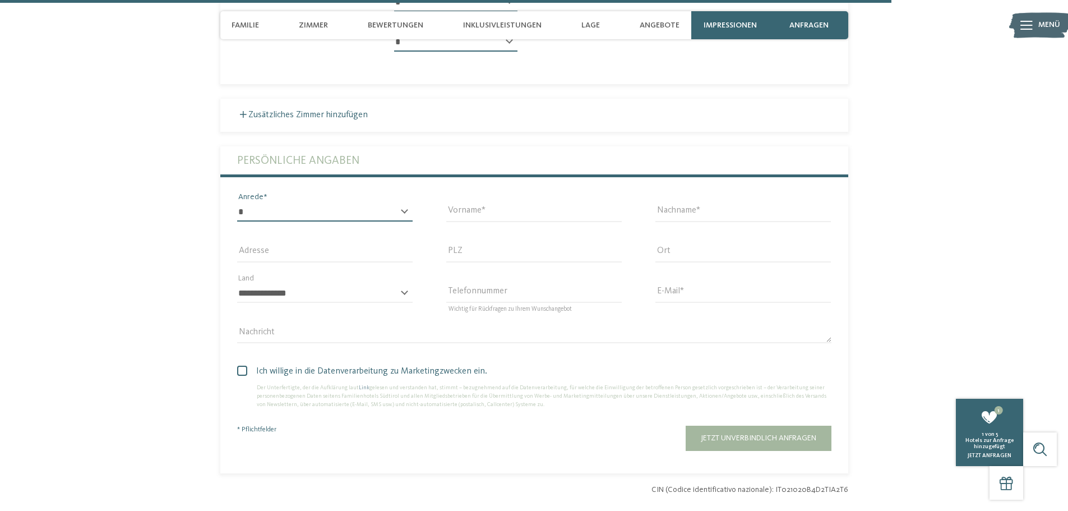
drag, startPoint x: 321, startPoint y: 187, endPoint x: 322, endPoint y: 193, distance: 6.3
click at [321, 202] on select "* **** **** ******* ******" at bounding box center [324, 211] width 175 height 19
select select "*"
click at [237, 202] on select "* **** **** ******* ******" at bounding box center [324, 211] width 175 height 19
click at [474, 202] on input "Vorname" at bounding box center [533, 211] width 175 height 19
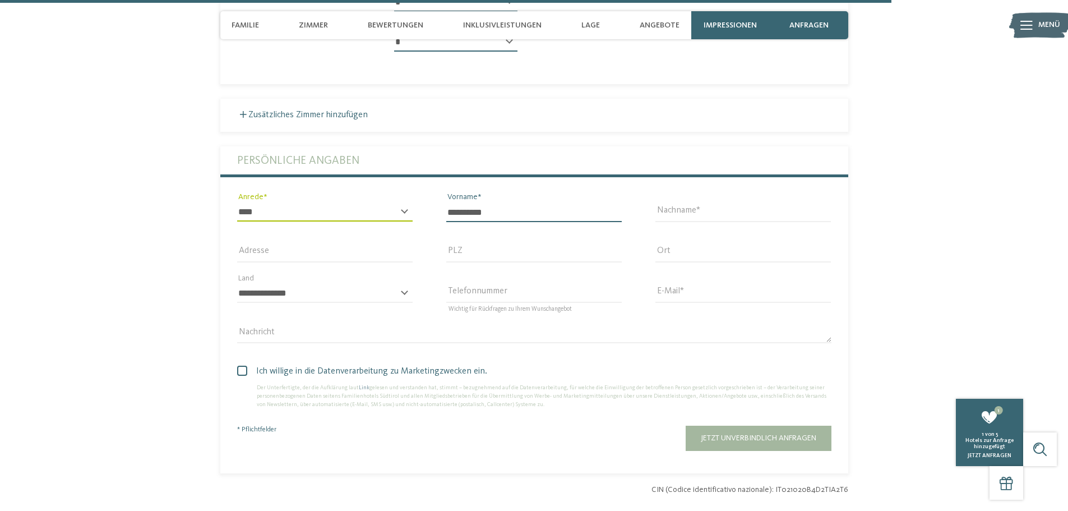
type input "**********"
type input "******"
click at [364, 243] on input "Adresse" at bounding box center [324, 252] width 175 height 19
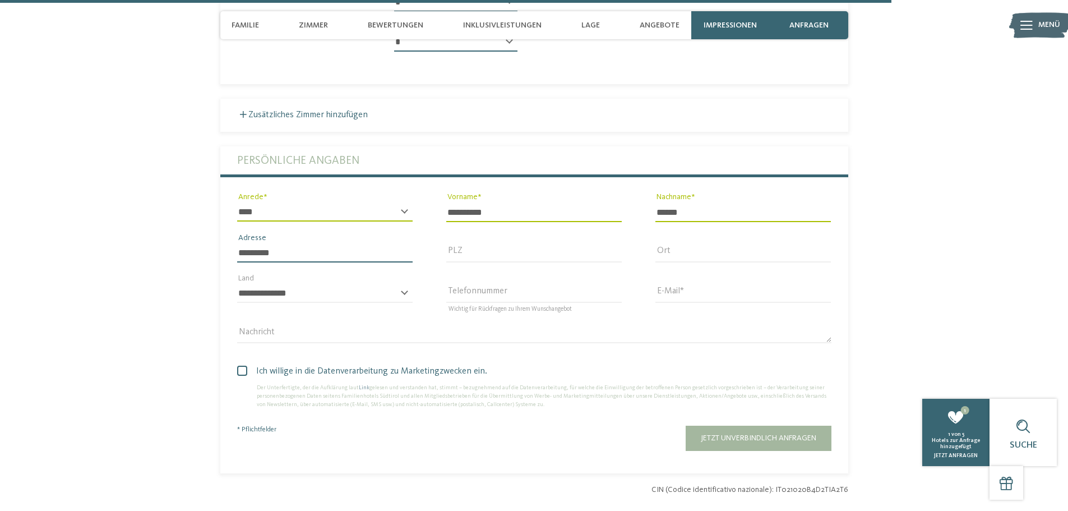
type input "*********"
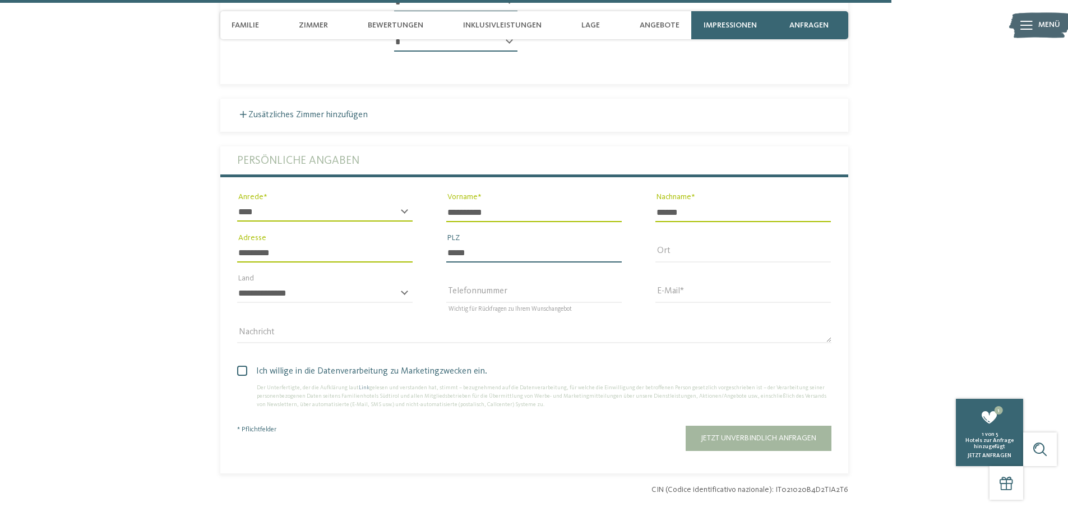
type input "*****"
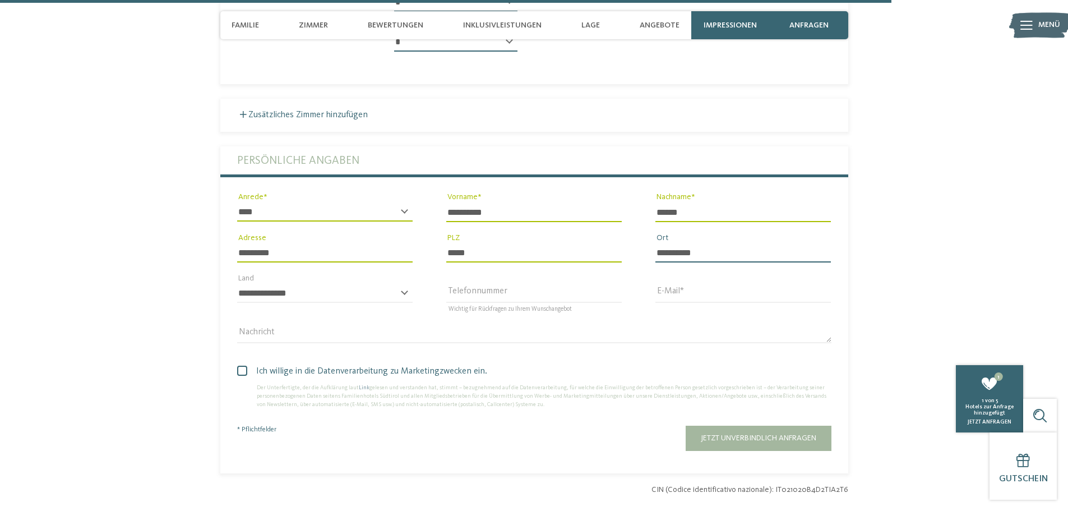
type input "**********"
click at [384, 284] on select "**********" at bounding box center [324, 293] width 175 height 19
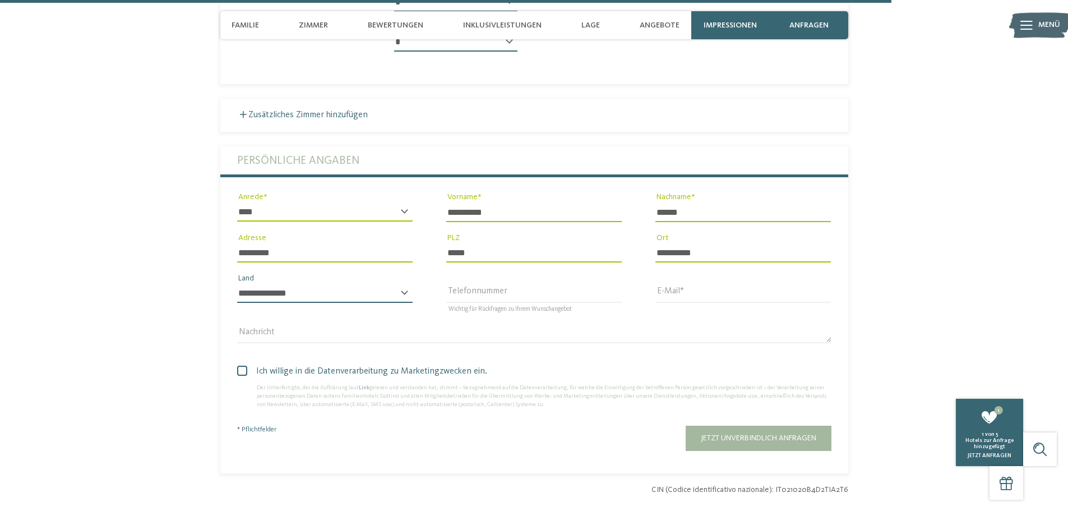
select select "**"
click at [237, 284] on select "**********" at bounding box center [324, 293] width 175 height 19
click at [475, 284] on input "Telefonnummer" at bounding box center [533, 293] width 175 height 19
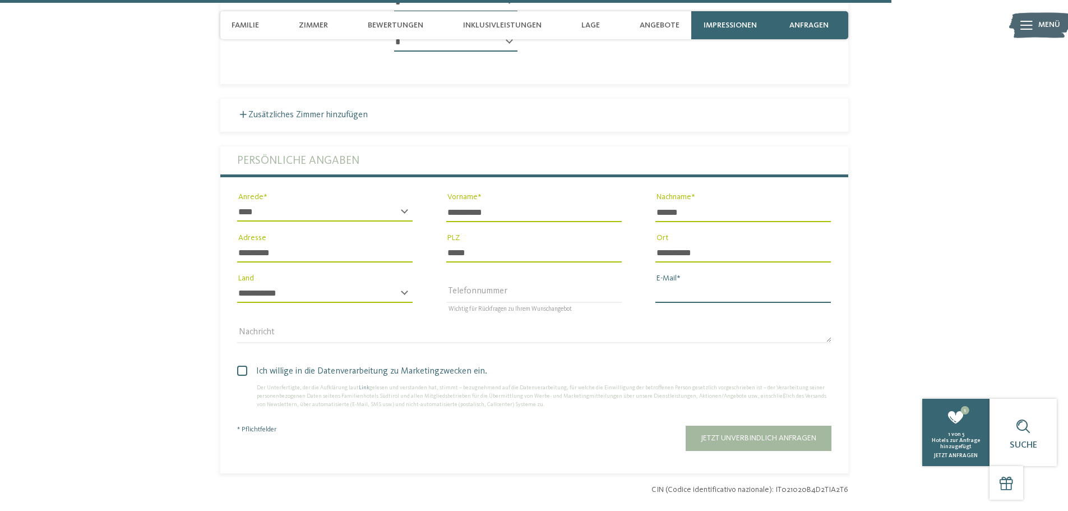
click at [665, 284] on input "E-Mail" at bounding box center [742, 293] width 175 height 19
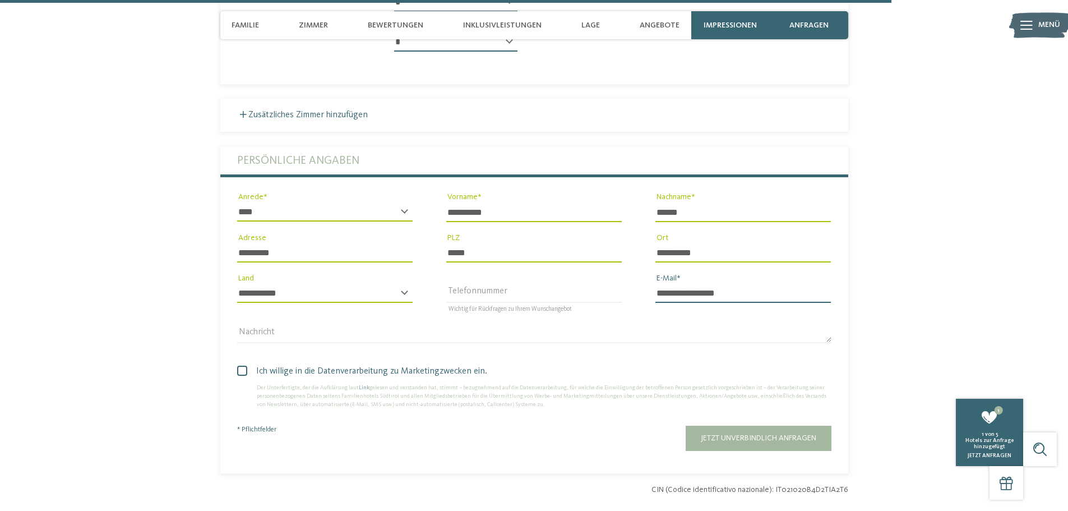
type input "**********"
click at [578, 284] on input "Telefonnummer" at bounding box center [533, 293] width 175 height 19
type input "*********"
click at [243, 365] on span at bounding box center [242, 370] width 10 height 10
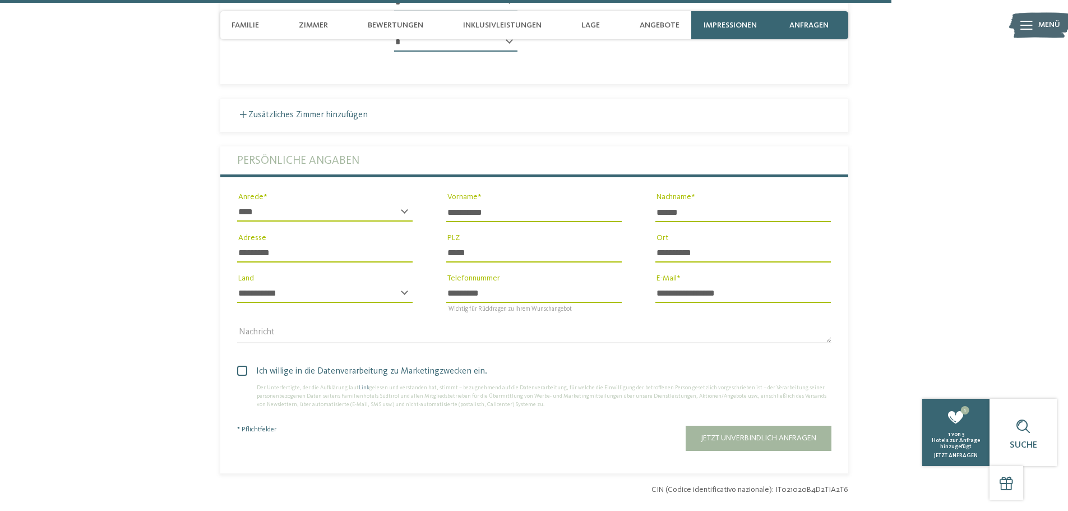
click at [0, 0] on span at bounding box center [0, 0] width 0 height 0
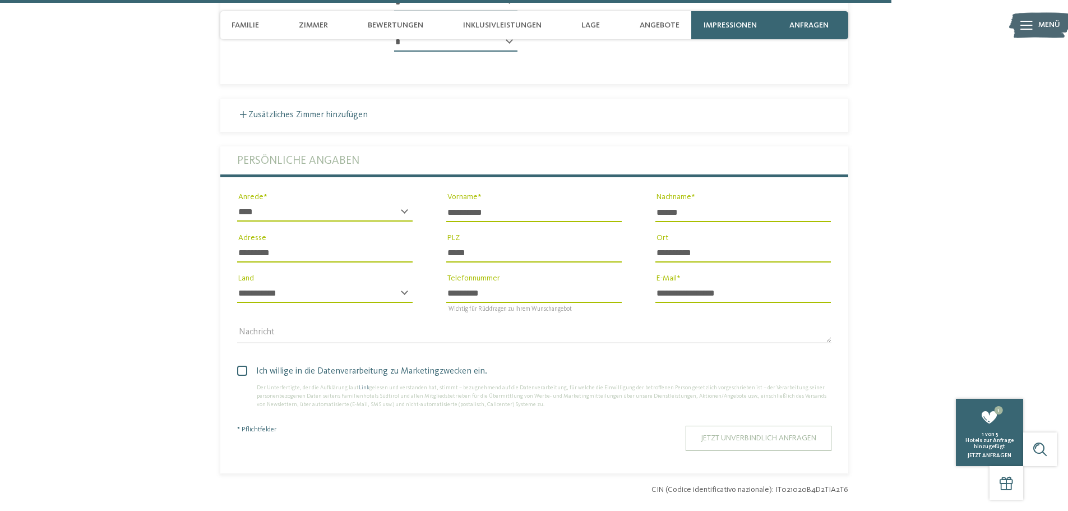
click at [735, 425] on button "Jetzt unverbindlich anfragen" at bounding box center [759, 437] width 146 height 25
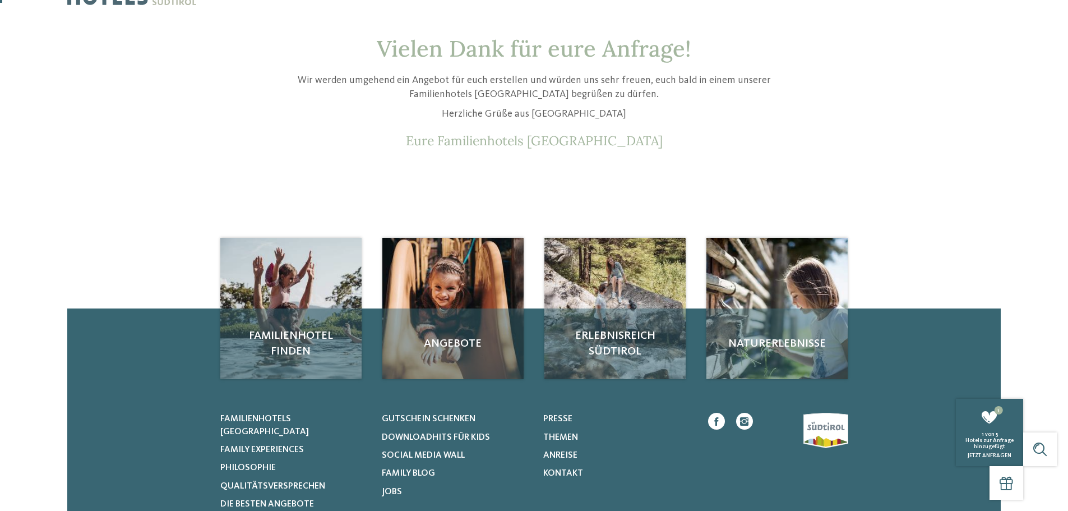
scroll to position [56, 0]
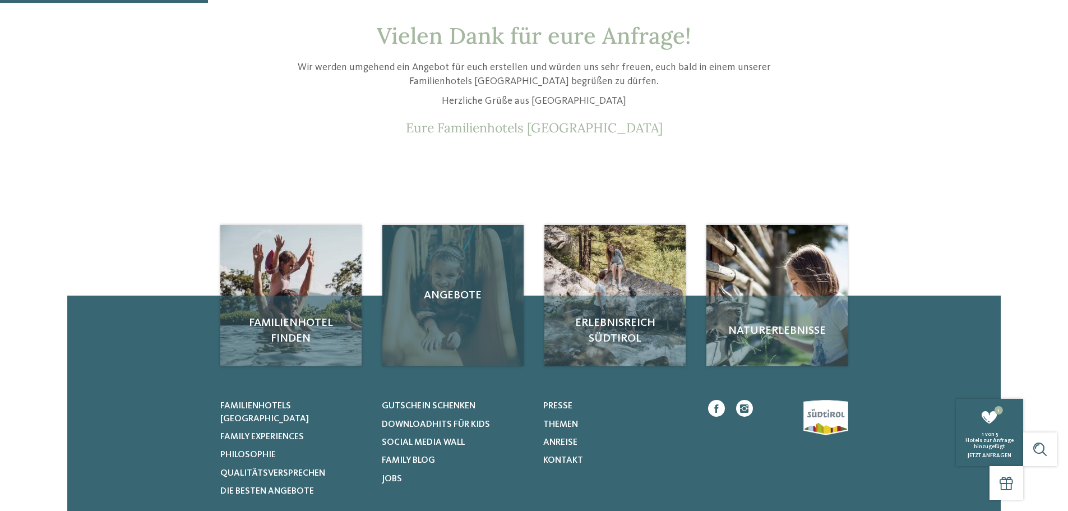
click at [465, 336] on div "Angebote" at bounding box center [452, 295] width 141 height 141
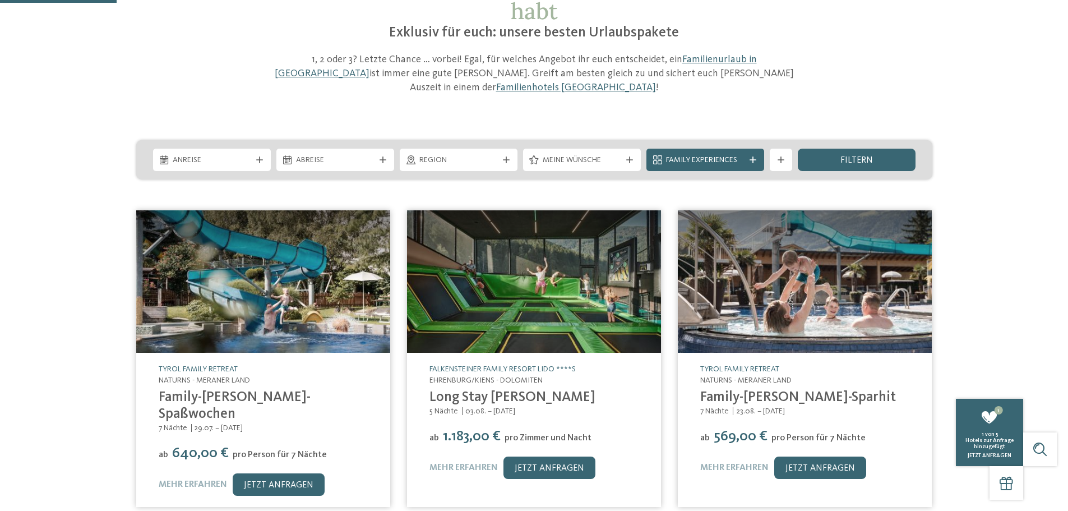
scroll to position [112, 0]
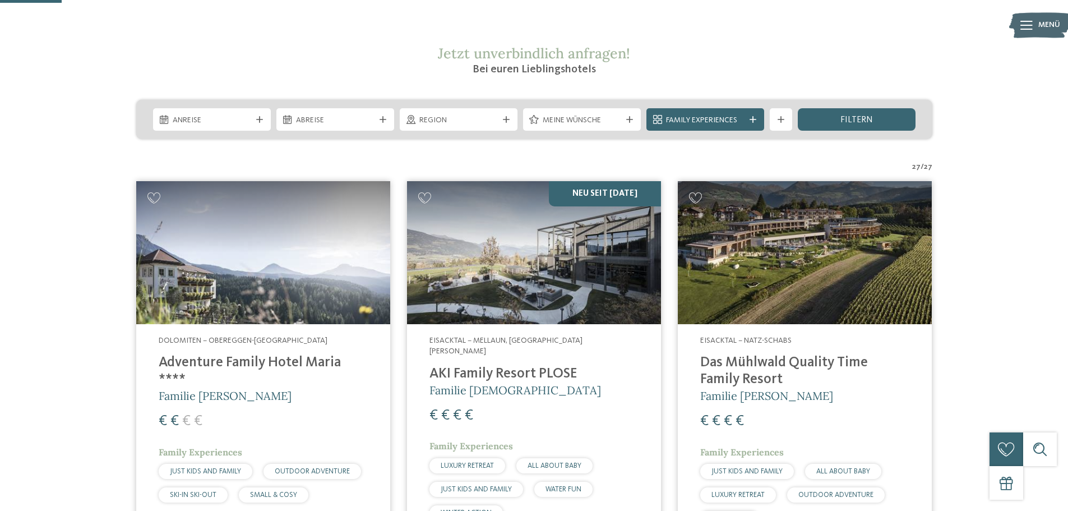
scroll to position [187, 0]
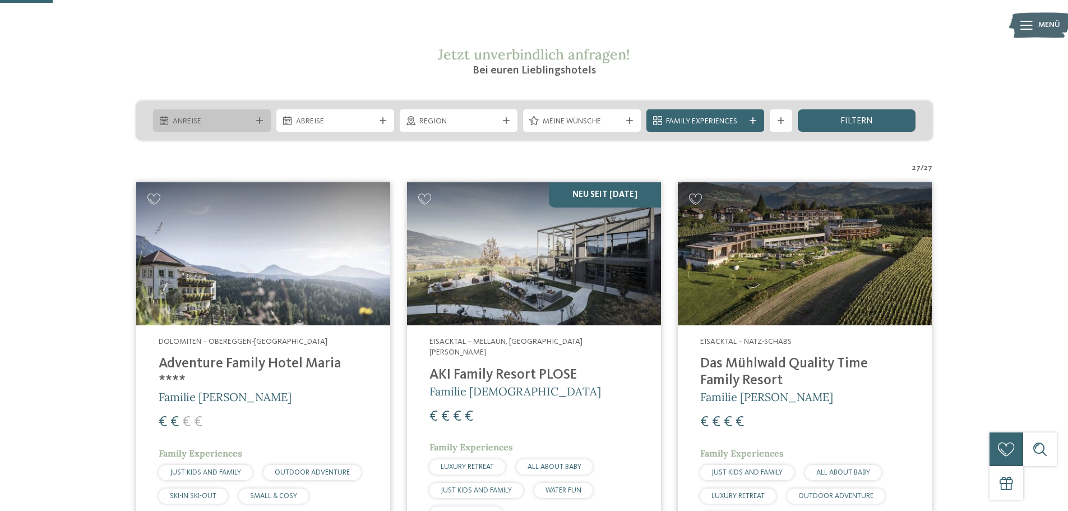
click at [211, 119] on span "Anreise" at bounding box center [212, 121] width 78 height 11
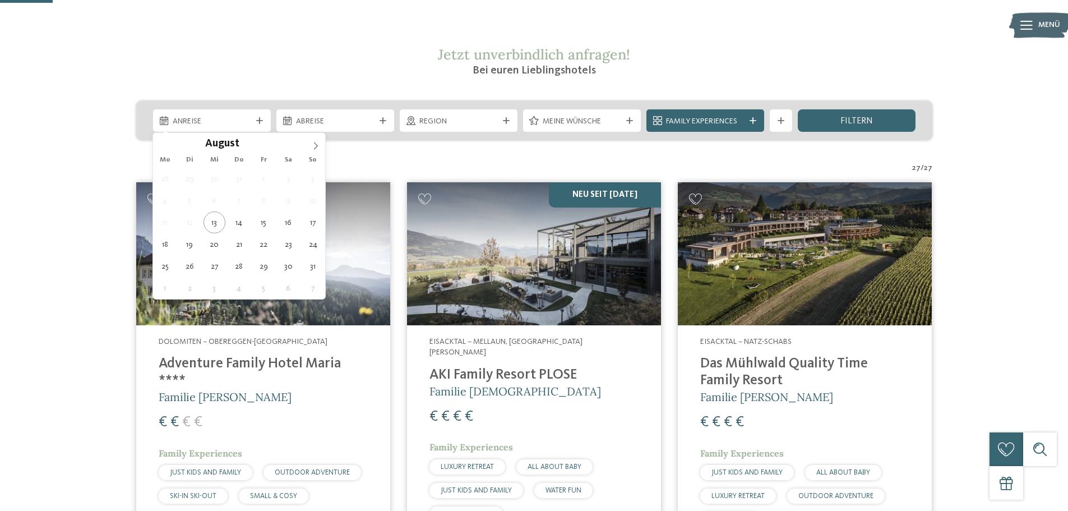
type div "19.08.2025"
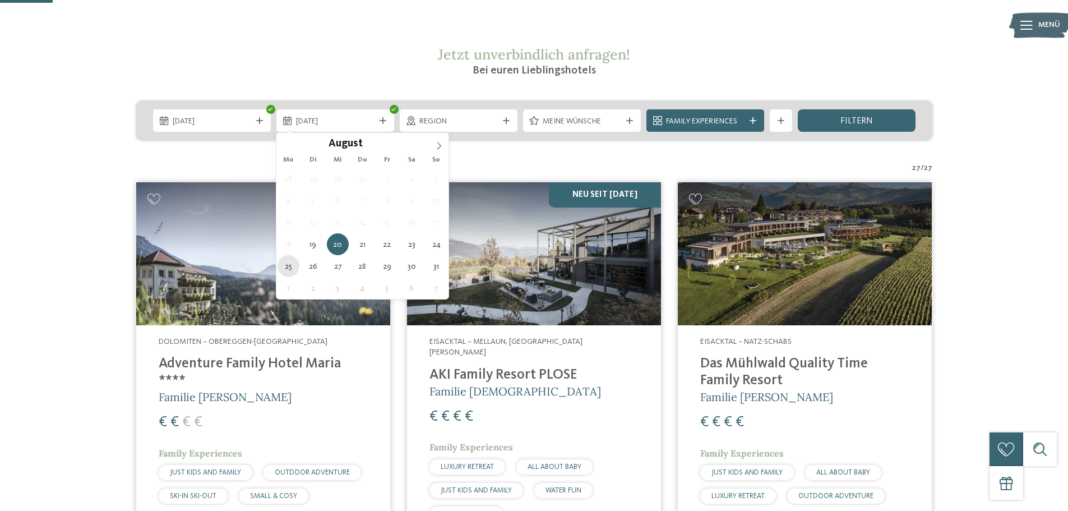
type div "25.08.2025"
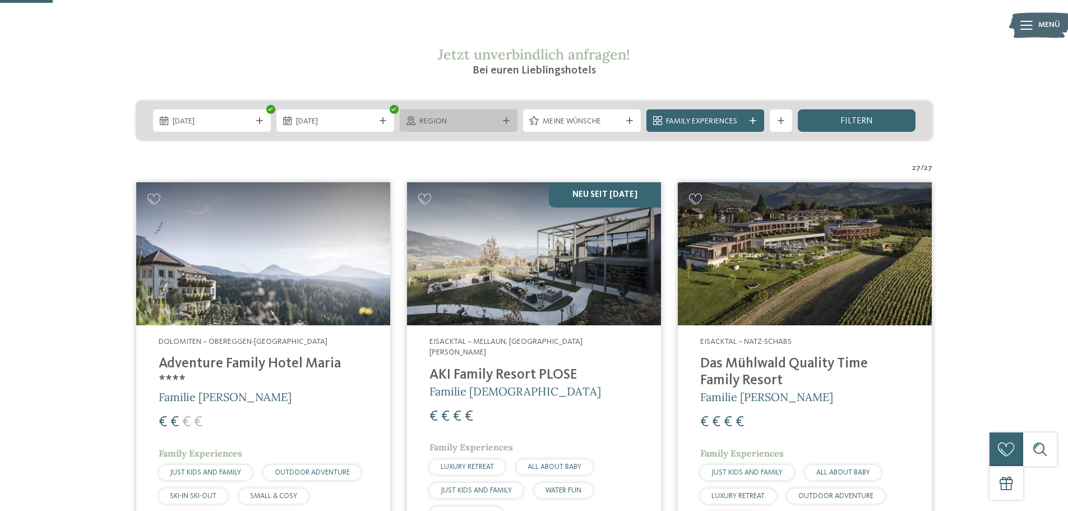
click at [483, 124] on span "Region" at bounding box center [458, 121] width 78 height 11
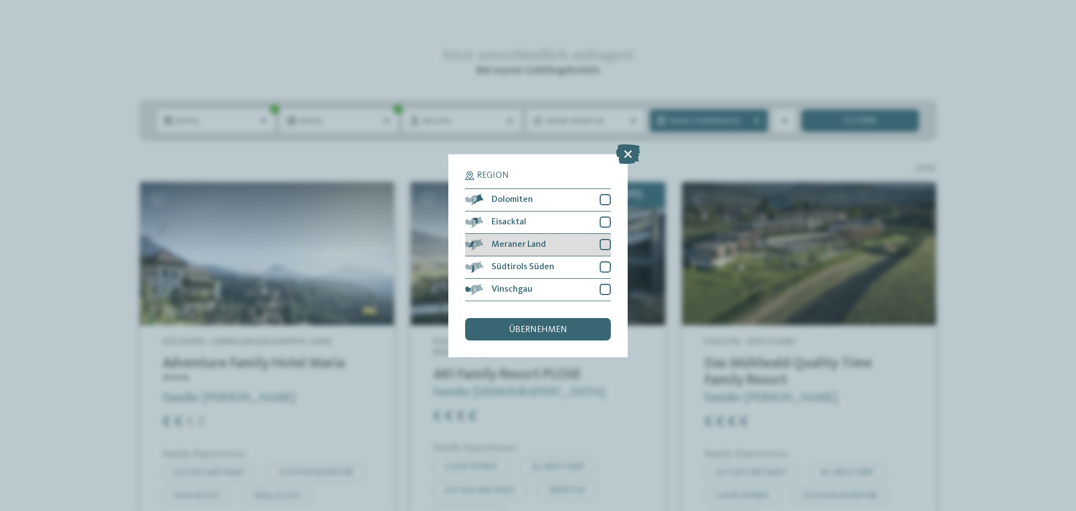
click at [536, 247] on span "Meraner Land" at bounding box center [519, 244] width 54 height 9
click at [536, 268] on span "Südtirols Süden" at bounding box center [523, 266] width 63 height 9
click at [564, 326] on span "übernehmen" at bounding box center [538, 329] width 58 height 9
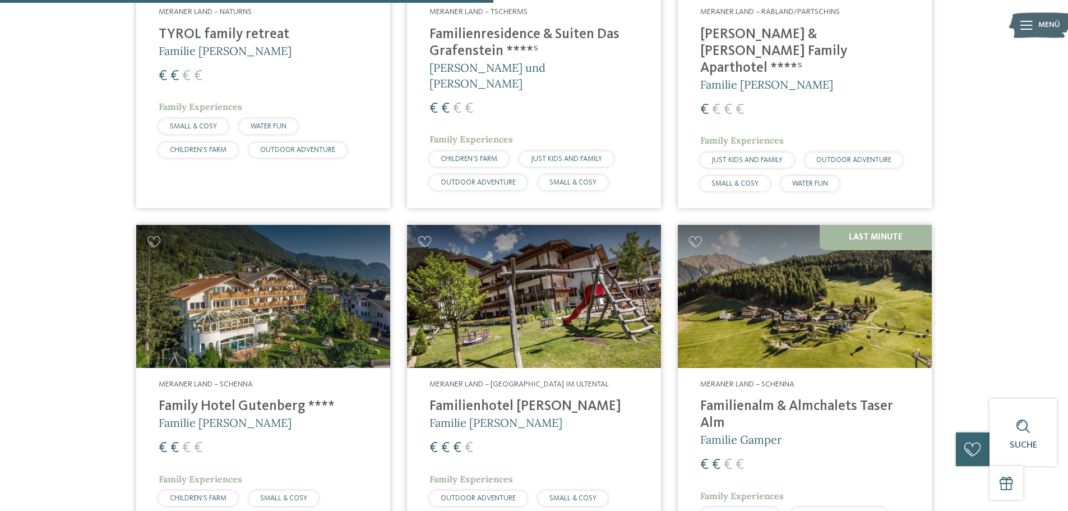
scroll to position [480, 0]
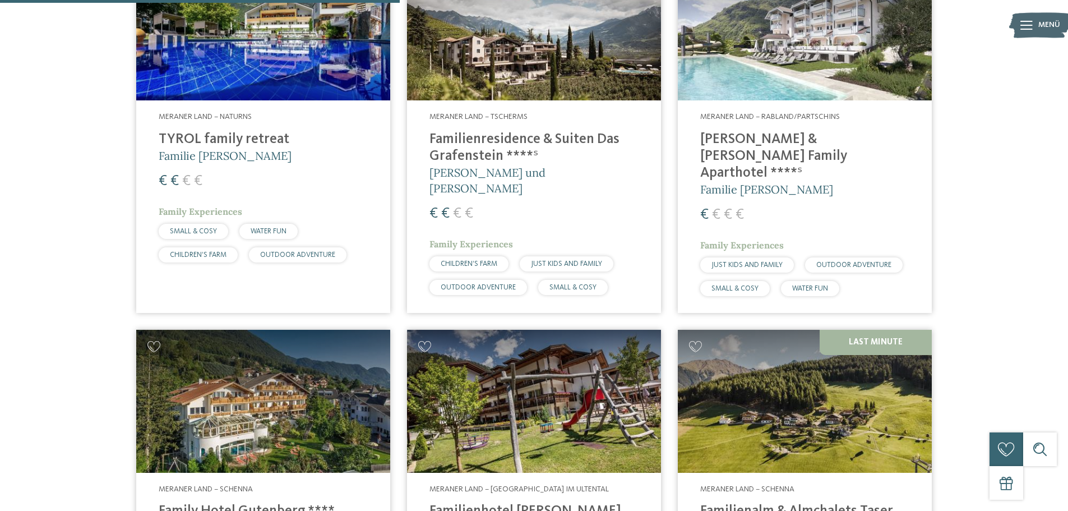
click at [796, 57] on img at bounding box center [805, 29] width 254 height 143
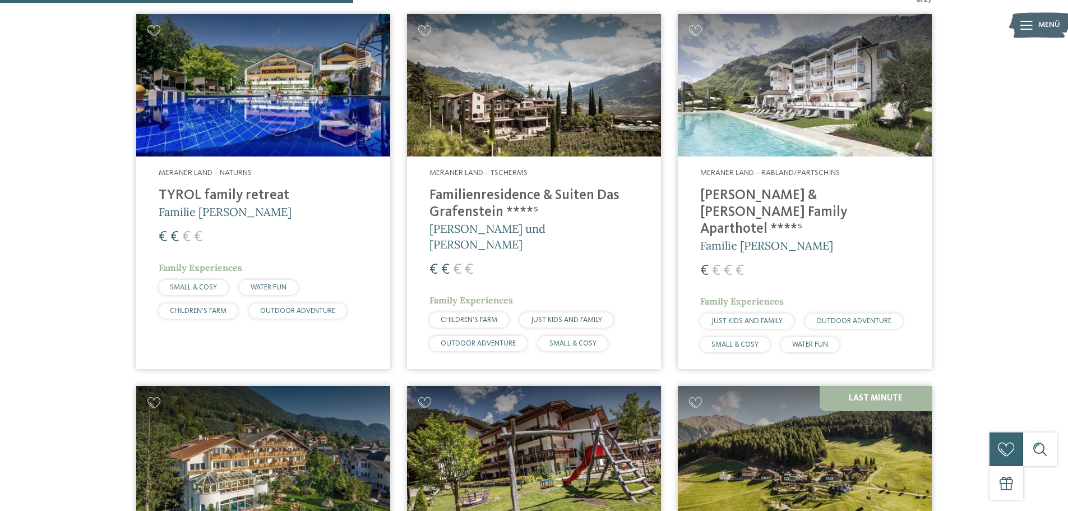
drag, startPoint x: 840, startPoint y: 109, endPoint x: 839, endPoint y: 123, distance: 14.6
click at [840, 109] on img at bounding box center [805, 85] width 254 height 143
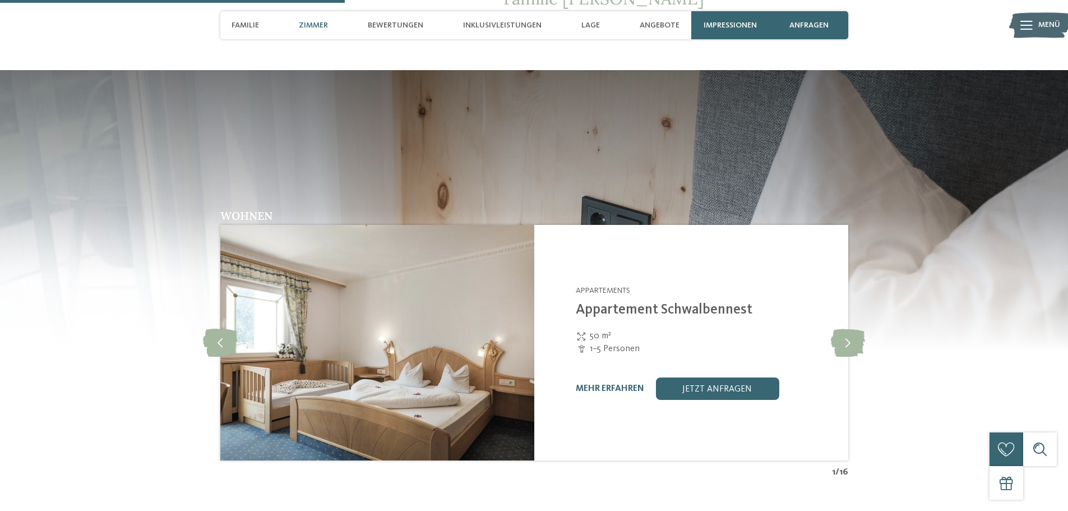
scroll to position [1233, 0]
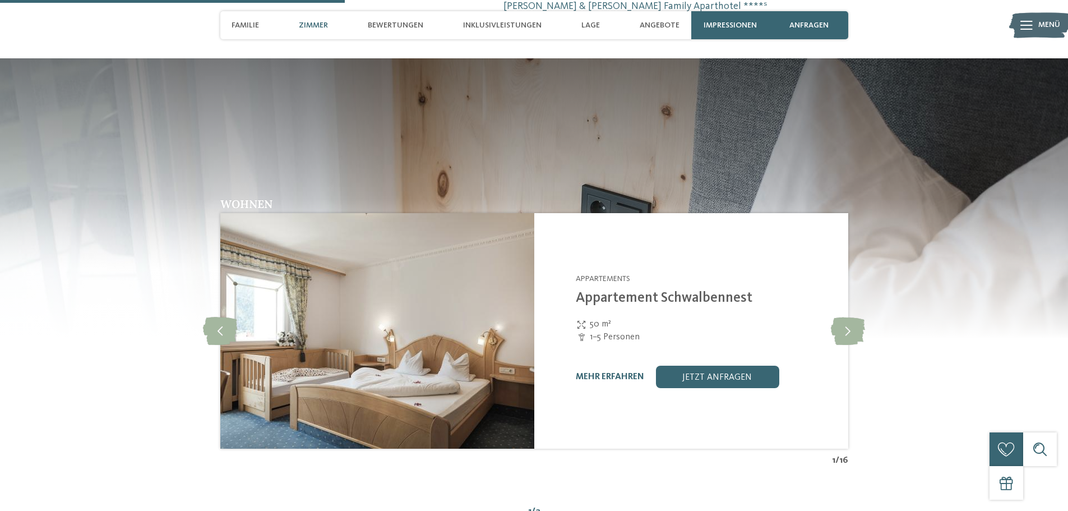
click at [470, 247] on img at bounding box center [377, 330] width 314 height 235
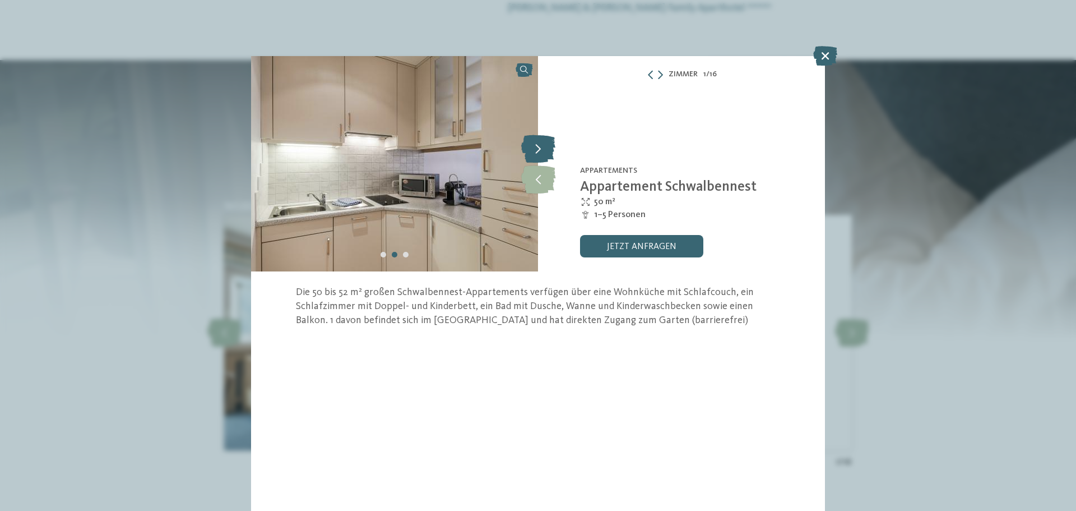
click at [538, 152] on icon at bounding box center [538, 149] width 34 height 28
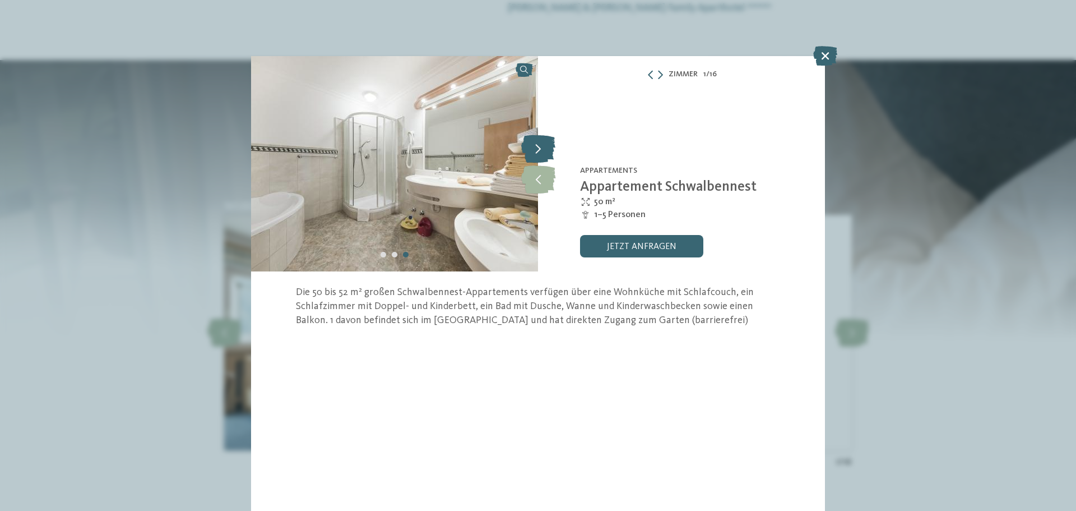
click at [538, 152] on icon at bounding box center [538, 149] width 34 height 28
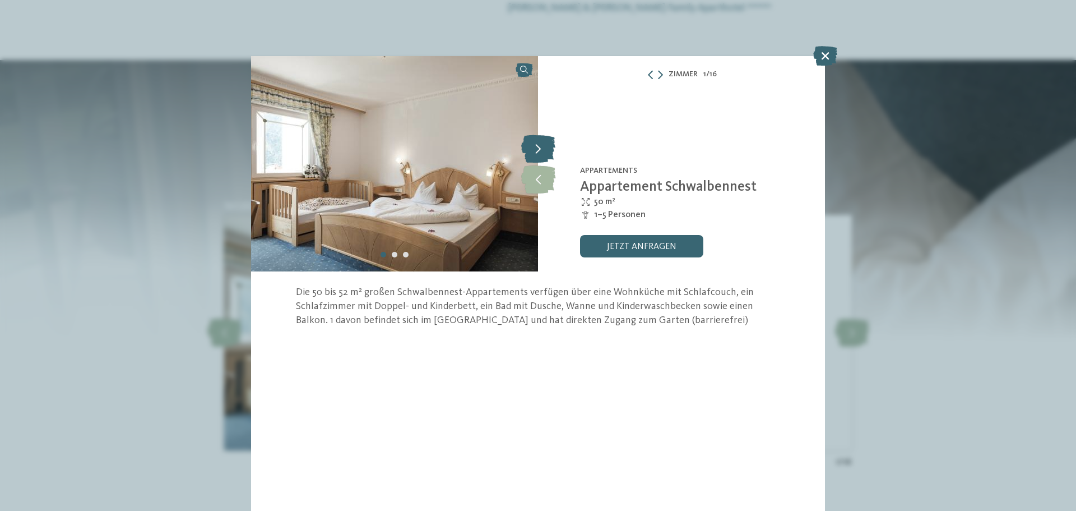
click at [538, 152] on icon at bounding box center [538, 149] width 34 height 28
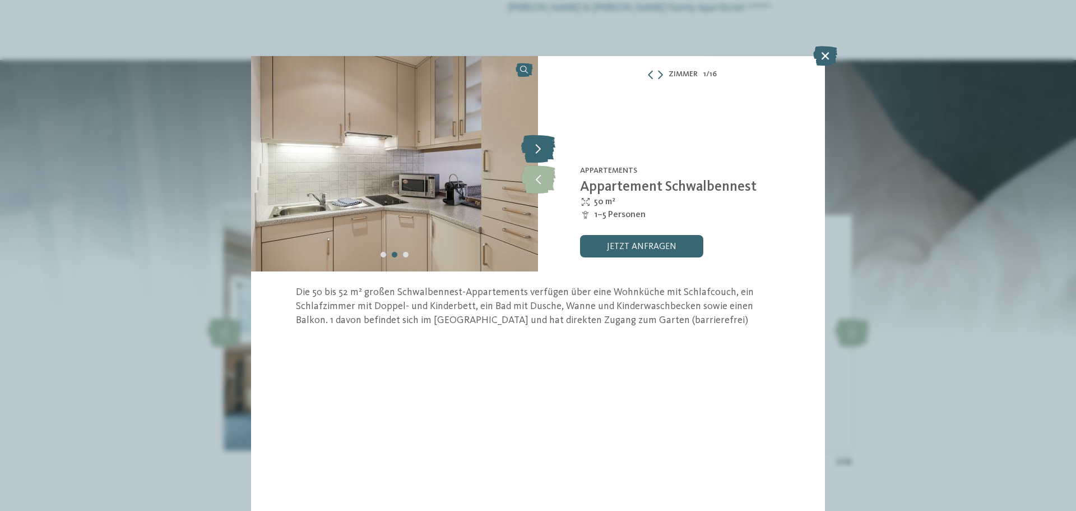
click at [538, 152] on icon at bounding box center [538, 149] width 34 height 28
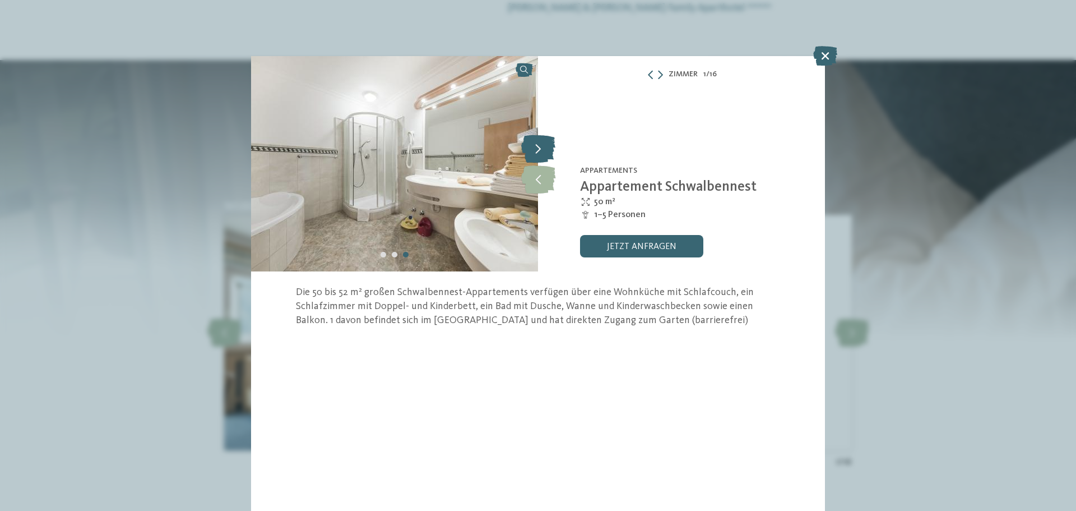
click at [538, 152] on icon at bounding box center [538, 149] width 34 height 28
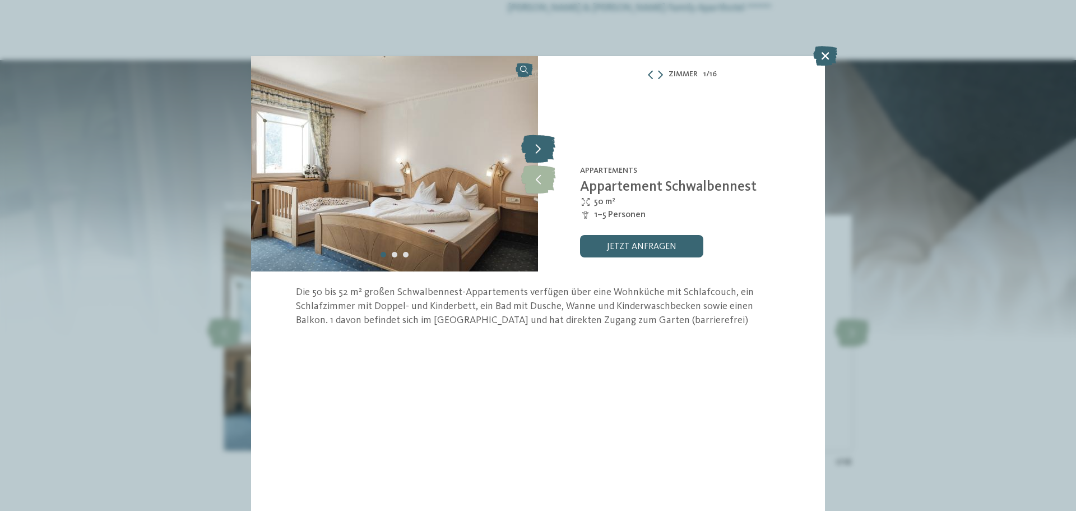
click at [538, 152] on icon at bounding box center [538, 149] width 34 height 28
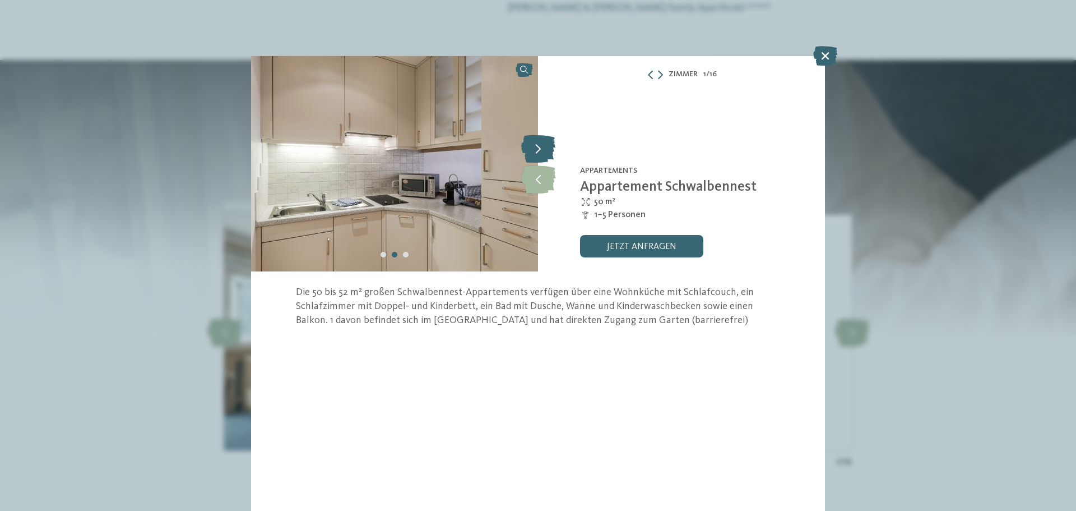
click at [538, 152] on icon at bounding box center [538, 149] width 34 height 28
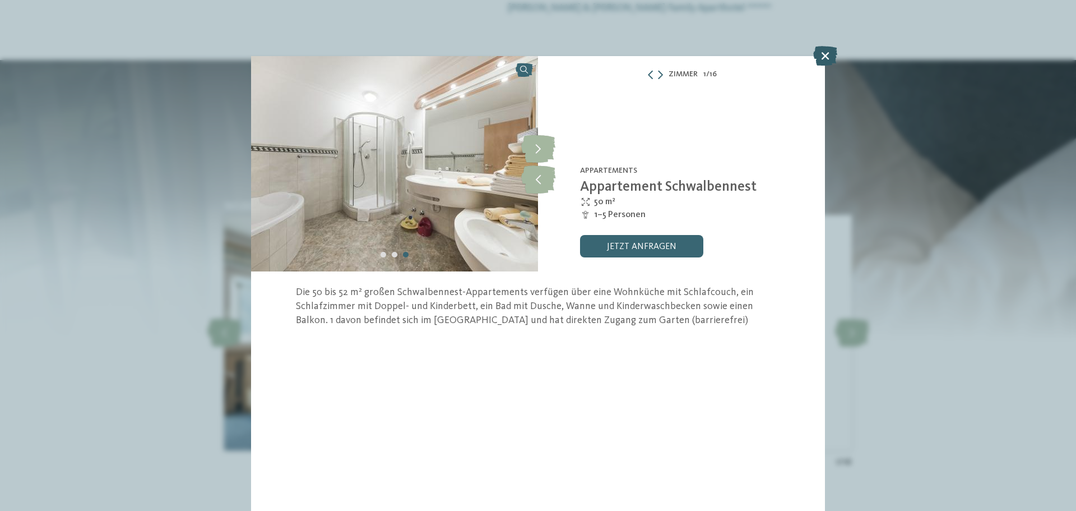
click at [827, 59] on icon at bounding box center [825, 56] width 24 height 20
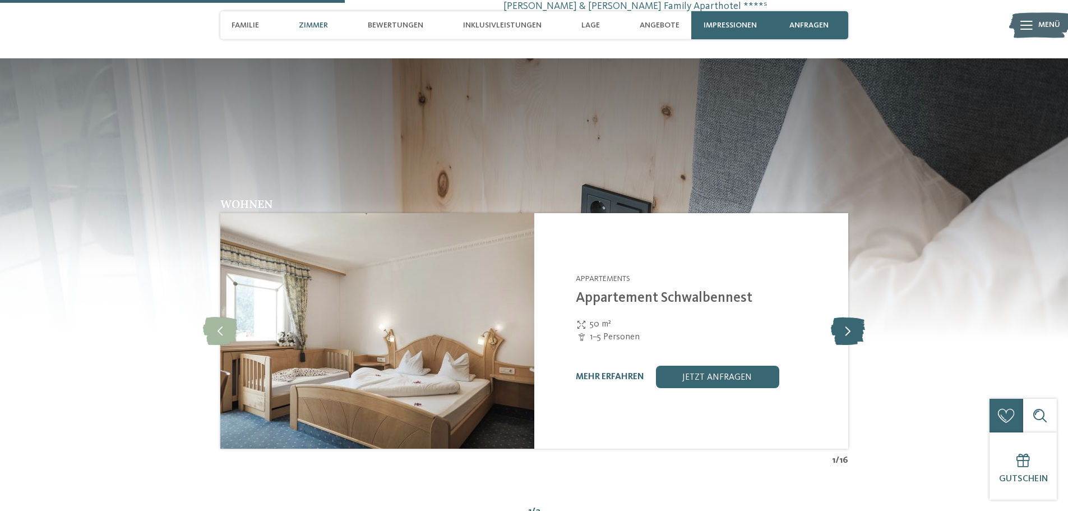
click at [844, 317] on icon at bounding box center [848, 331] width 34 height 28
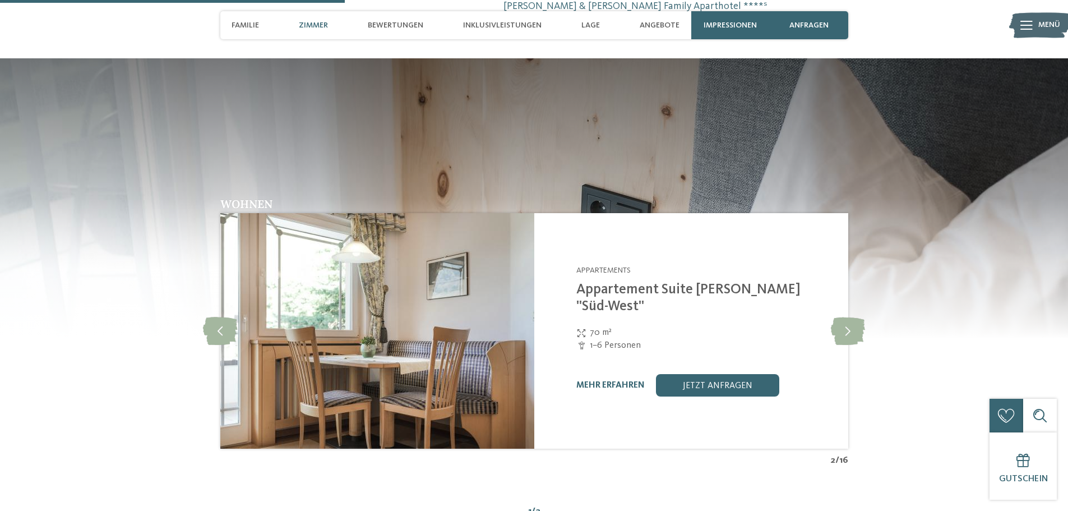
click at [460, 248] on img at bounding box center [377, 330] width 314 height 235
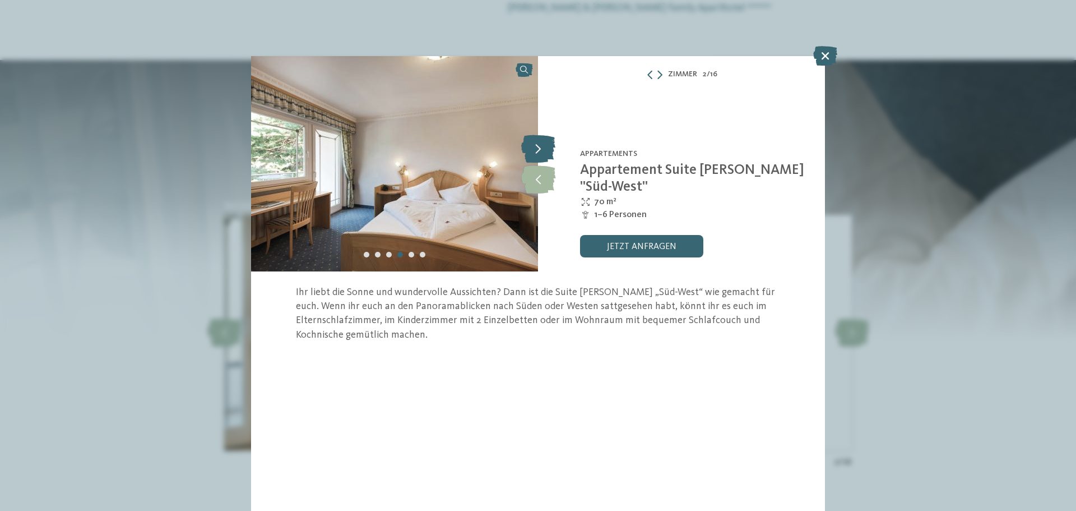
click at [532, 146] on icon at bounding box center [538, 149] width 34 height 28
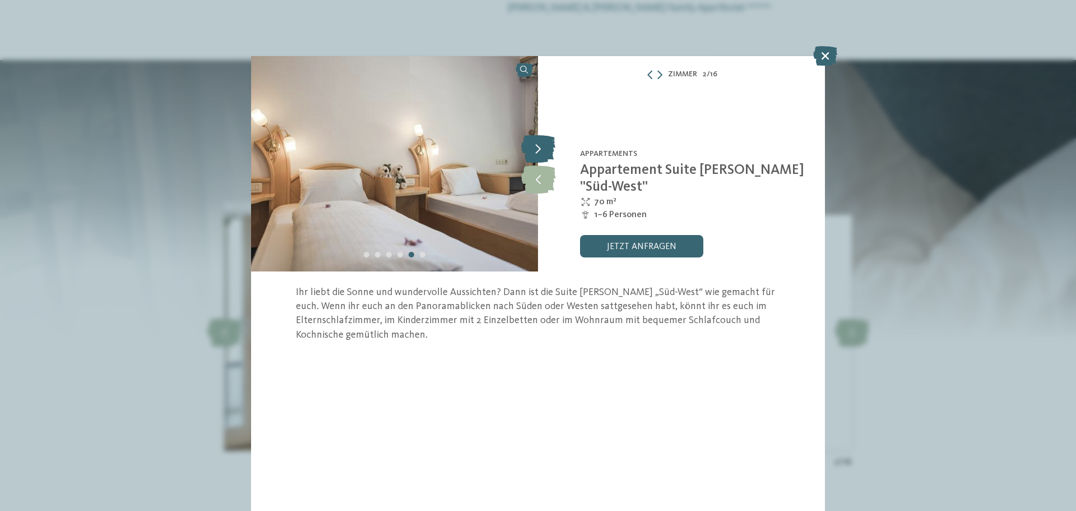
click at [532, 146] on icon at bounding box center [538, 149] width 34 height 28
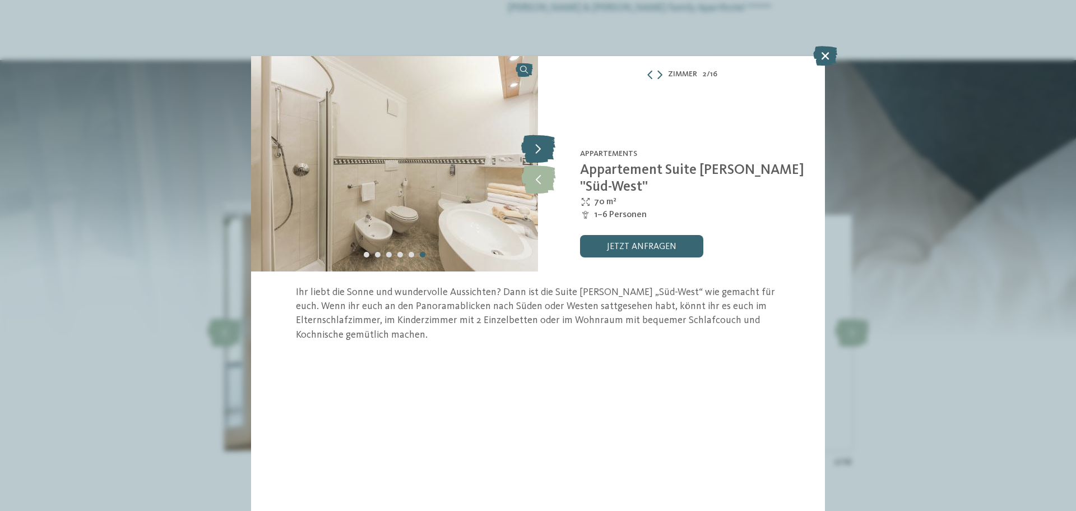
click at [532, 146] on icon at bounding box center [538, 149] width 34 height 28
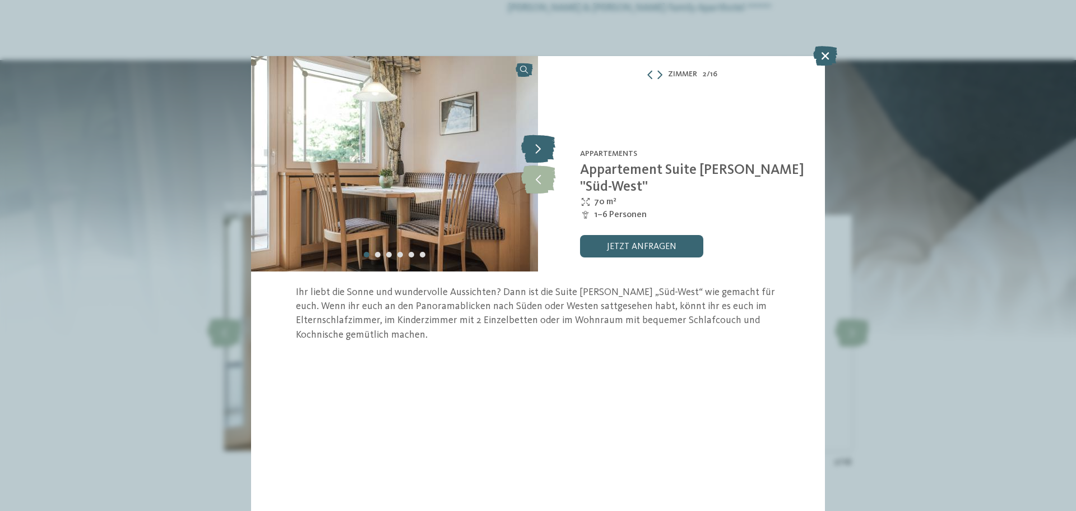
click at [532, 146] on icon at bounding box center [538, 149] width 34 height 28
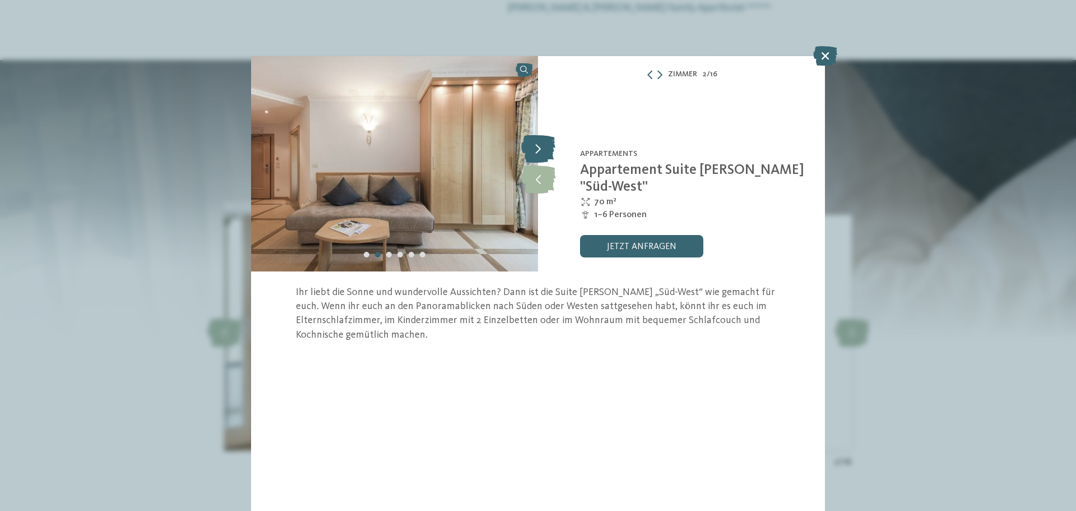
click at [532, 146] on icon at bounding box center [538, 149] width 34 height 28
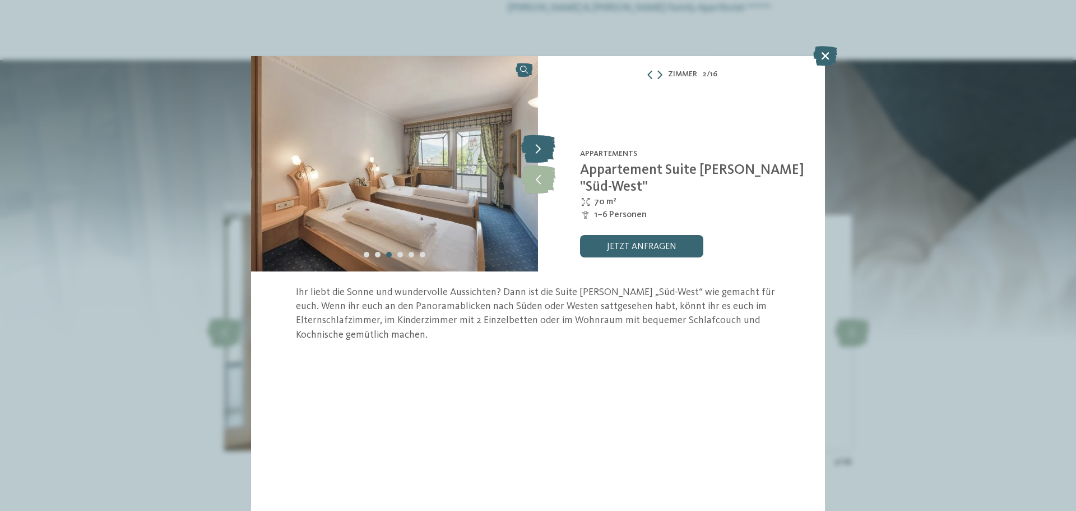
click at [532, 146] on icon at bounding box center [538, 149] width 34 height 28
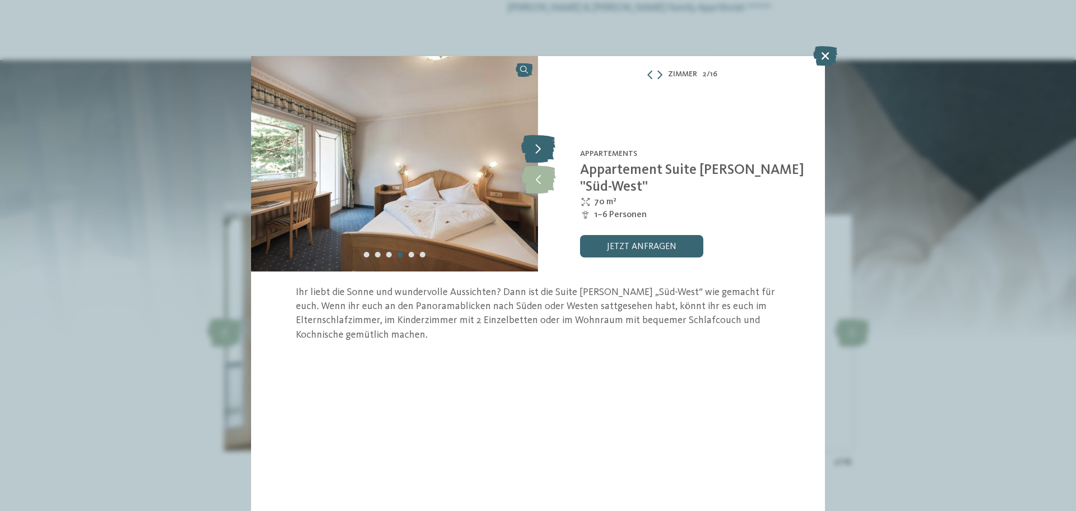
click at [532, 146] on icon at bounding box center [538, 149] width 34 height 28
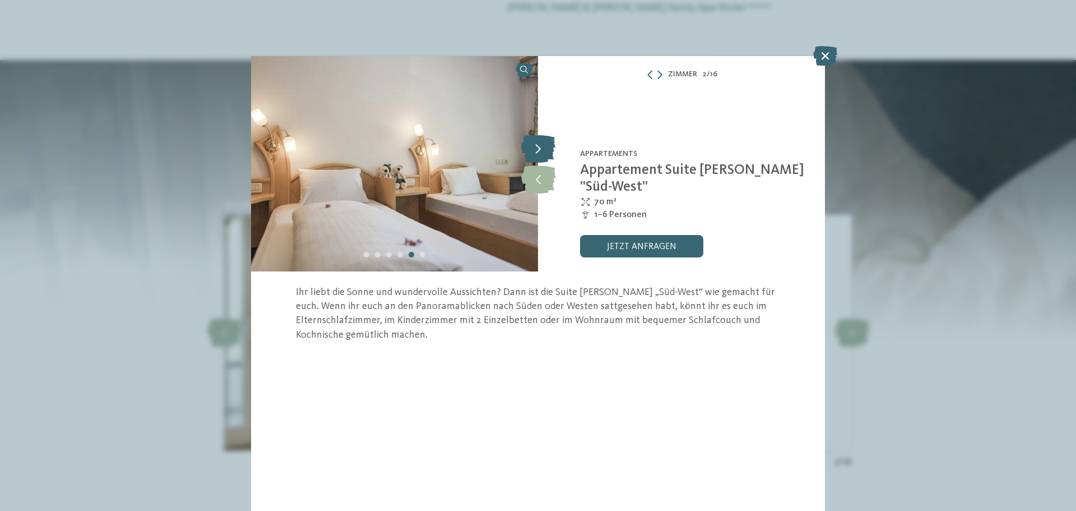
click at [532, 146] on icon at bounding box center [538, 149] width 34 height 28
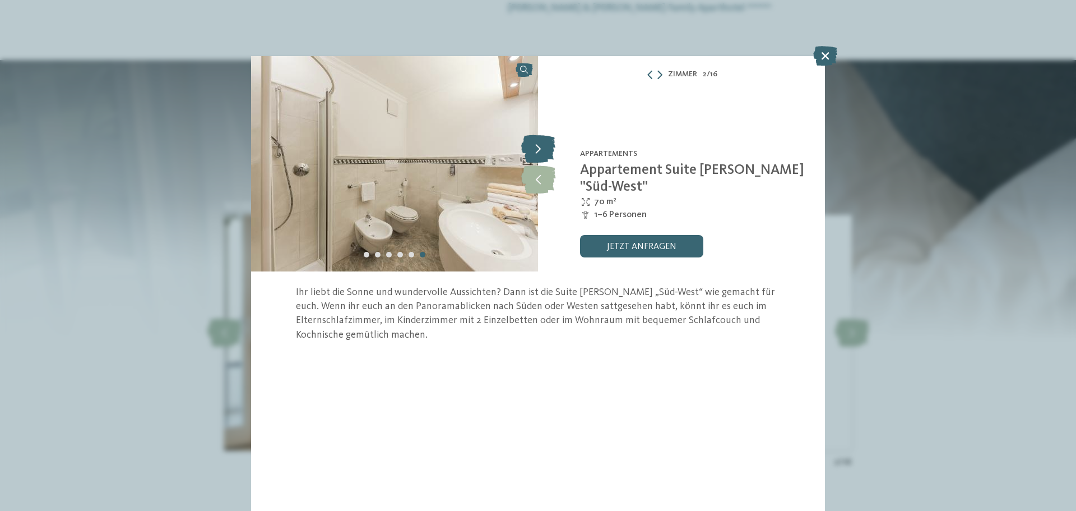
click at [532, 146] on icon at bounding box center [538, 149] width 34 height 28
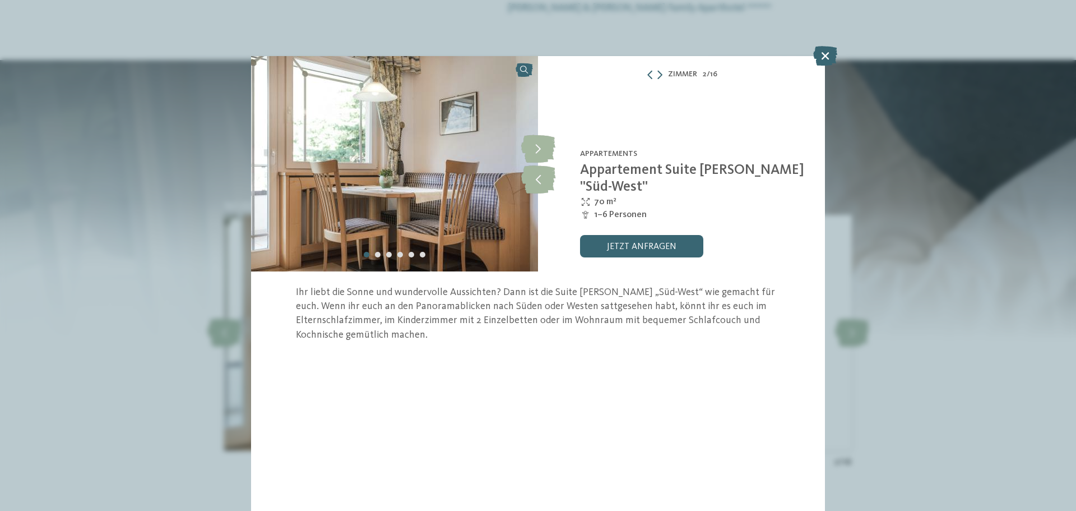
drag, startPoint x: 819, startPoint y: 60, endPoint x: 813, endPoint y: 73, distance: 14.5
click at [820, 60] on icon at bounding box center [825, 56] width 24 height 20
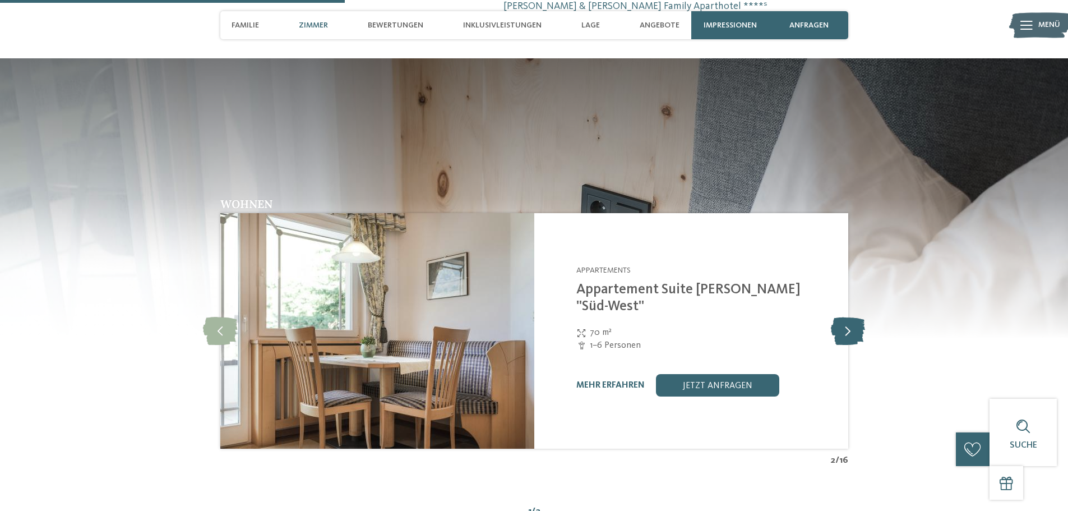
click at [847, 317] on icon at bounding box center [848, 331] width 34 height 28
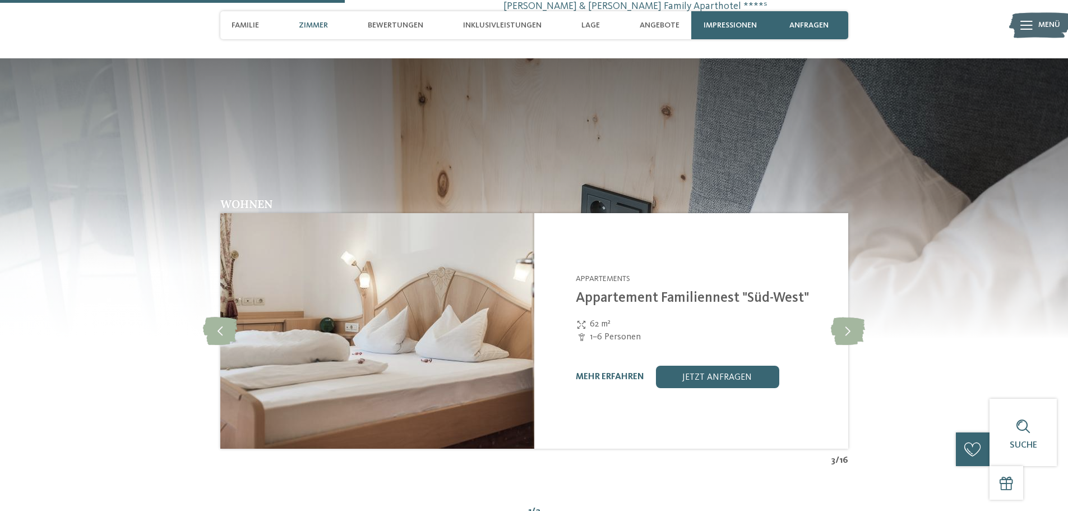
click at [413, 266] on img at bounding box center [377, 330] width 314 height 235
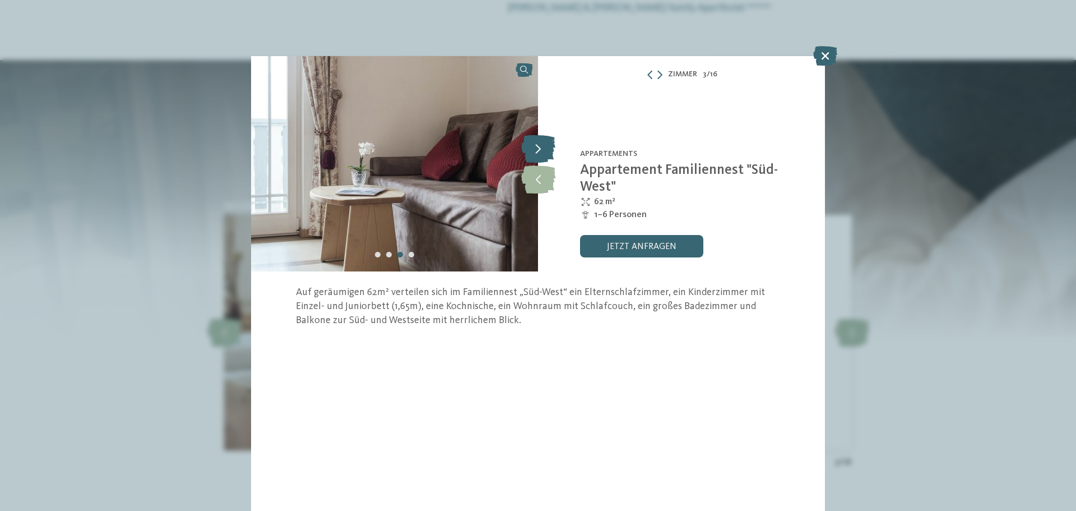
click at [547, 142] on icon at bounding box center [538, 149] width 34 height 28
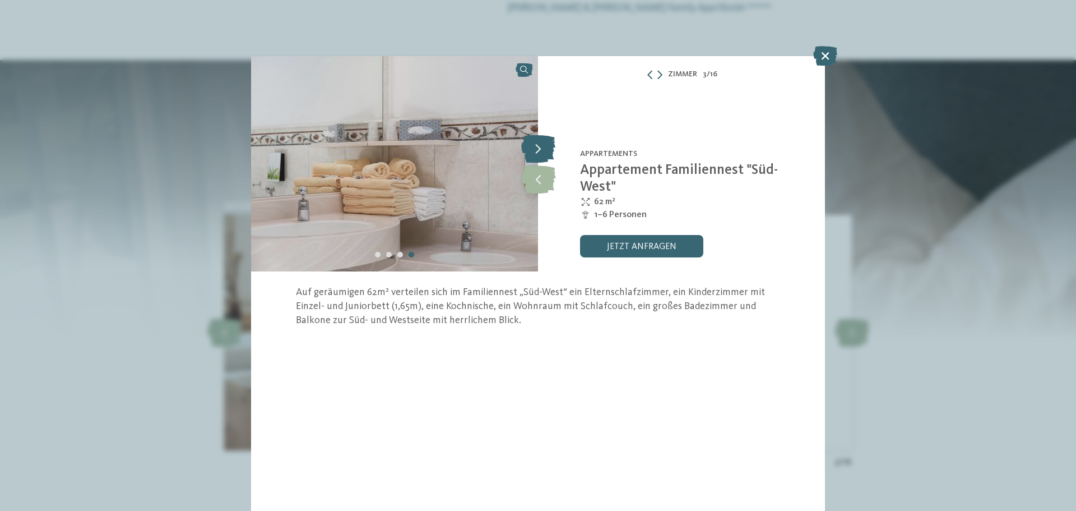
click at [547, 142] on icon at bounding box center [538, 149] width 34 height 28
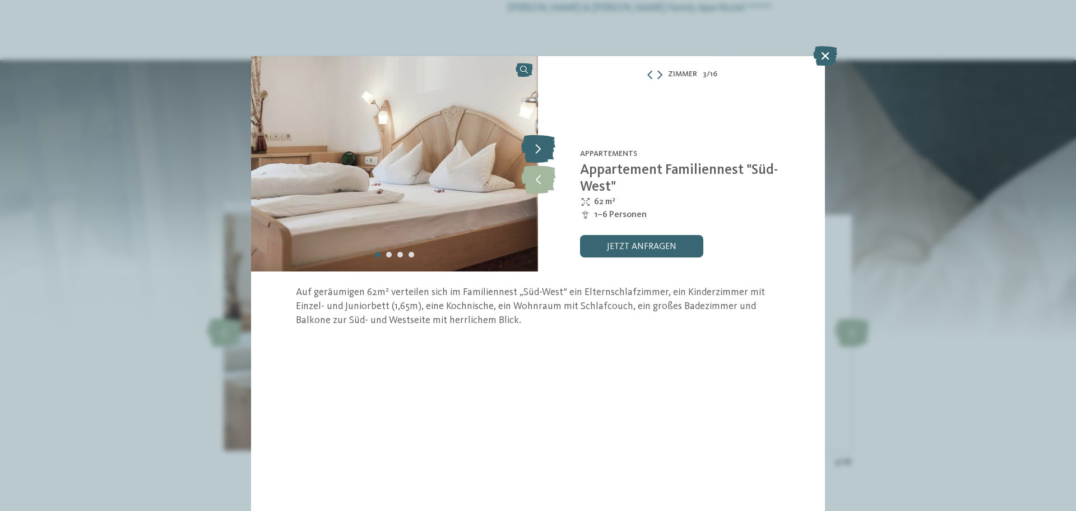
click at [547, 142] on icon at bounding box center [538, 149] width 34 height 28
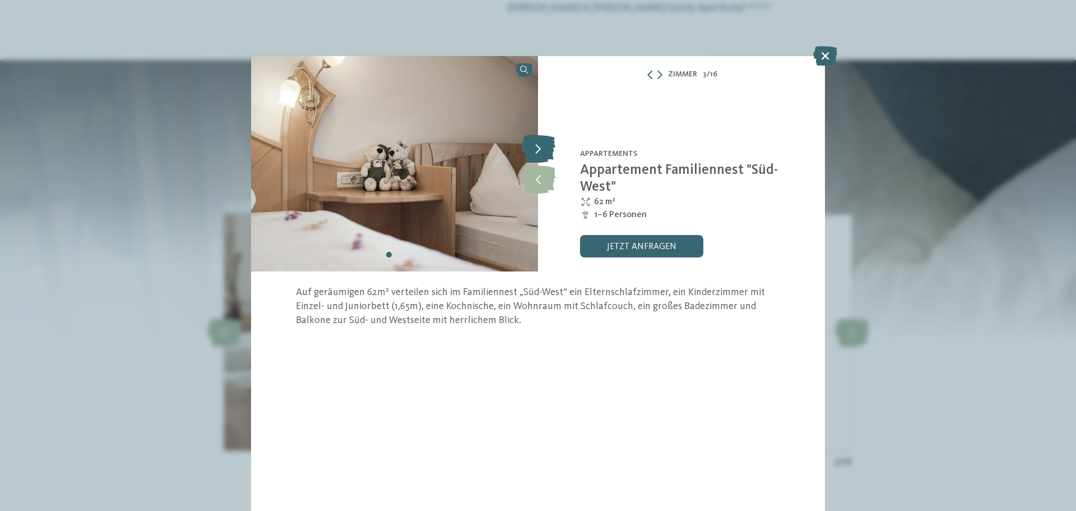
click at [547, 142] on icon at bounding box center [538, 149] width 34 height 28
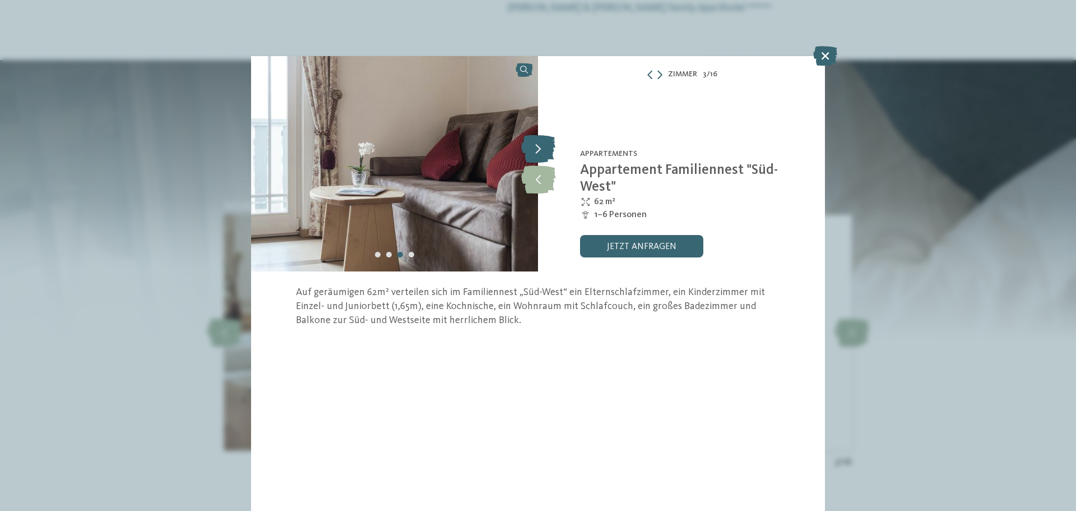
click at [547, 142] on icon at bounding box center [538, 149] width 34 height 28
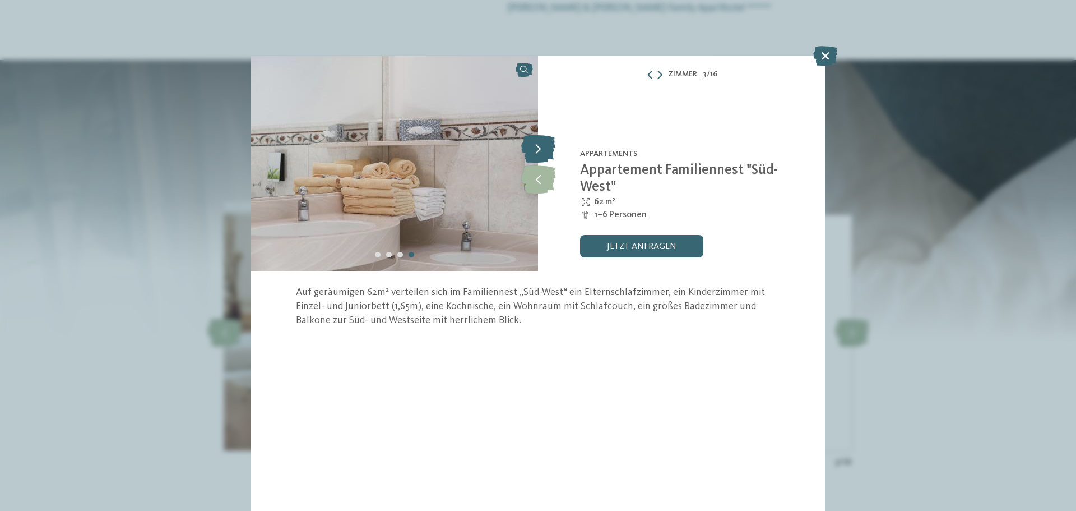
click at [547, 142] on icon at bounding box center [538, 149] width 34 height 28
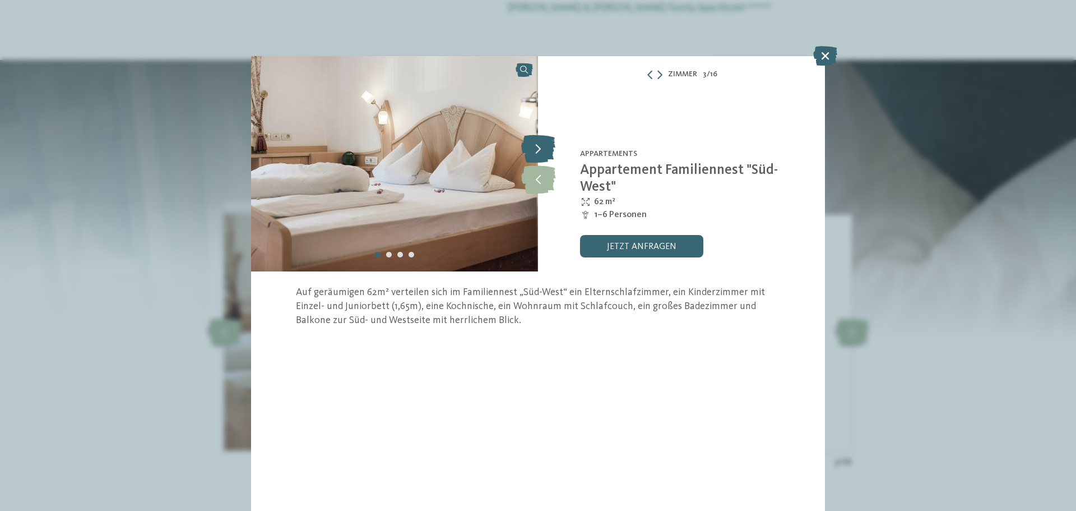
click at [547, 142] on icon at bounding box center [538, 149] width 34 height 28
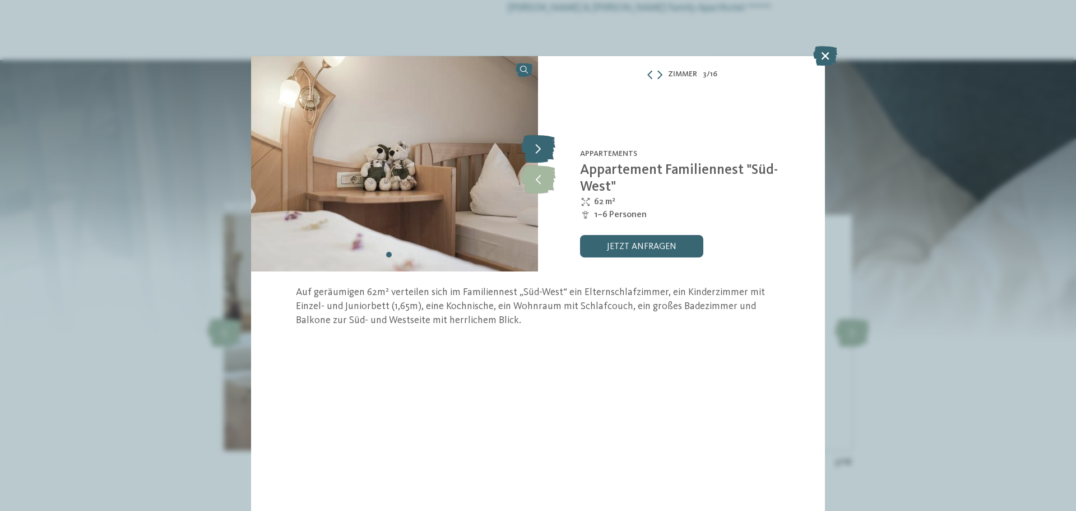
click at [547, 142] on icon at bounding box center [538, 149] width 34 height 28
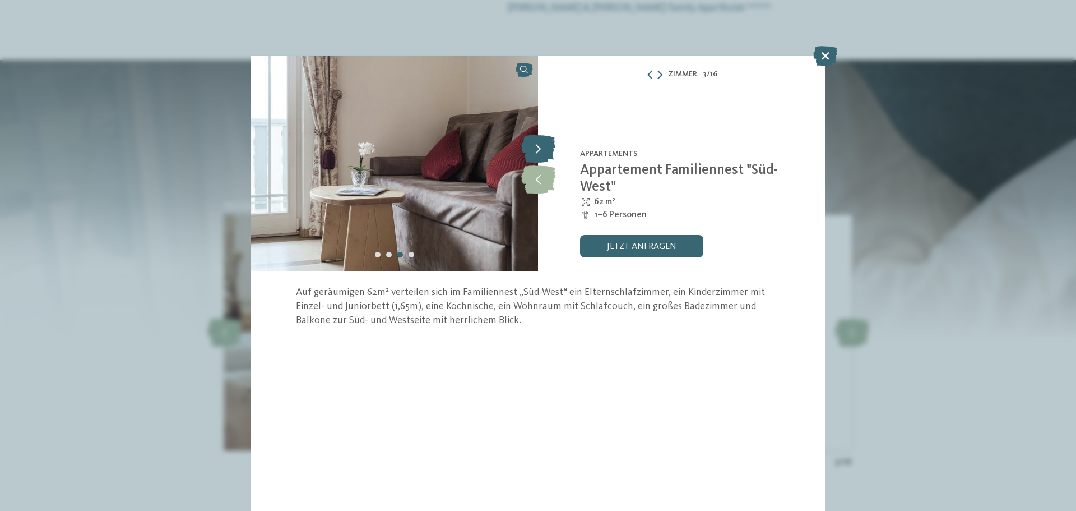
click at [547, 142] on icon at bounding box center [538, 149] width 34 height 28
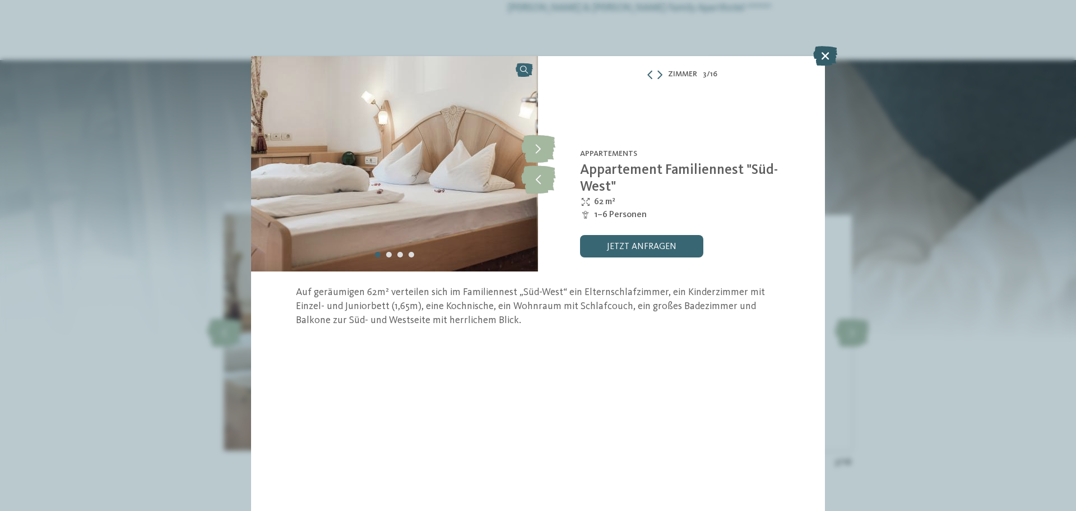
click at [825, 50] on icon at bounding box center [825, 56] width 24 height 20
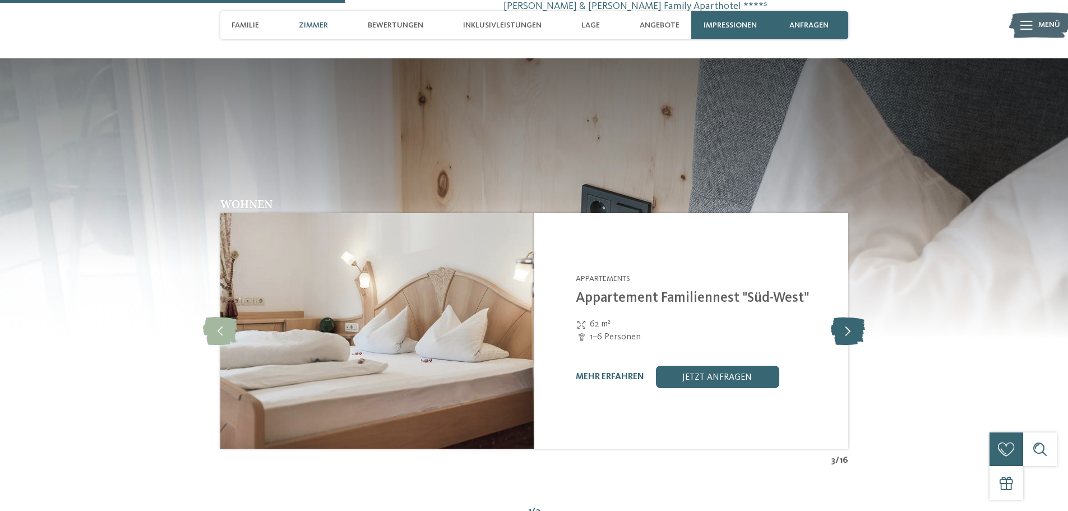
click at [841, 317] on icon at bounding box center [848, 331] width 34 height 28
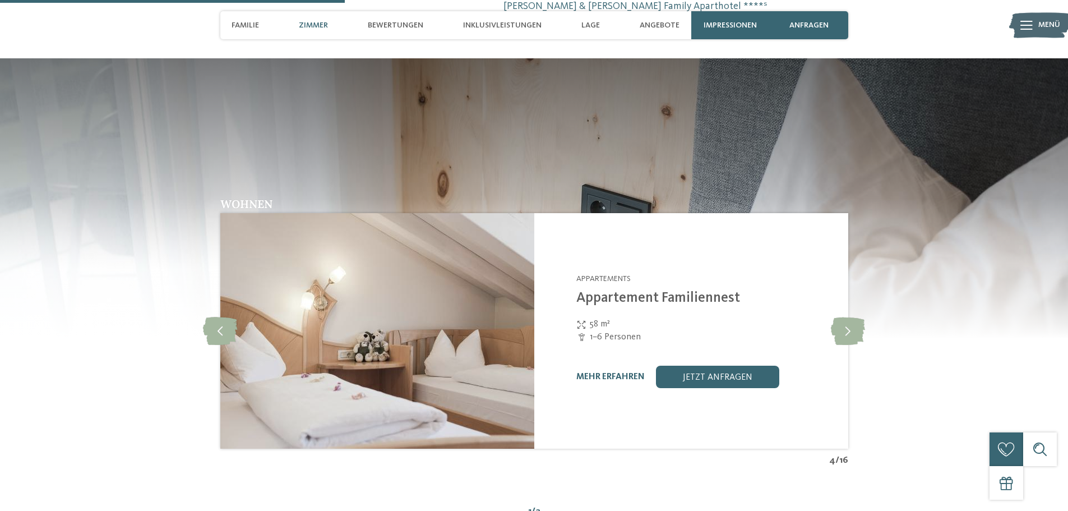
click at [495, 248] on img at bounding box center [377, 330] width 314 height 235
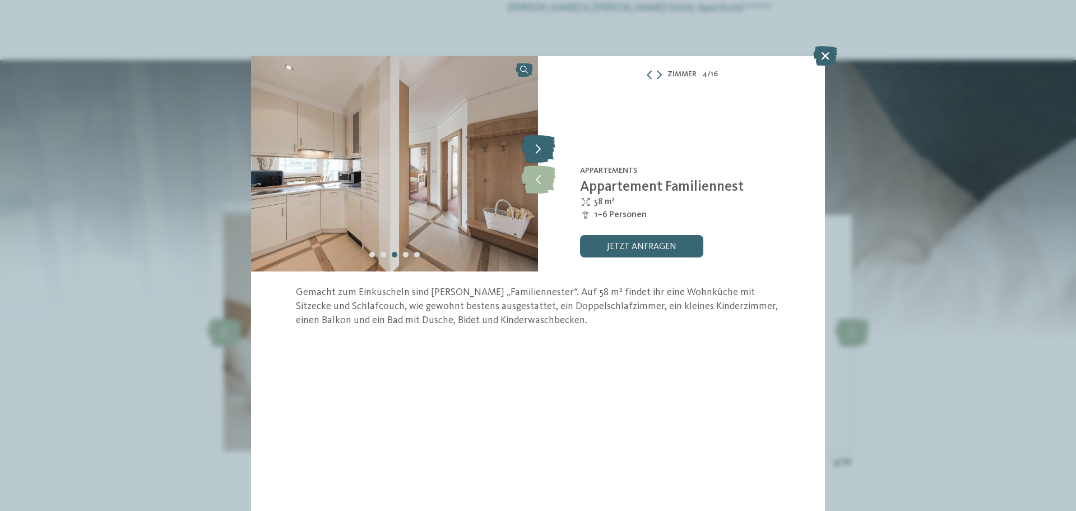
click at [536, 144] on icon at bounding box center [538, 149] width 34 height 28
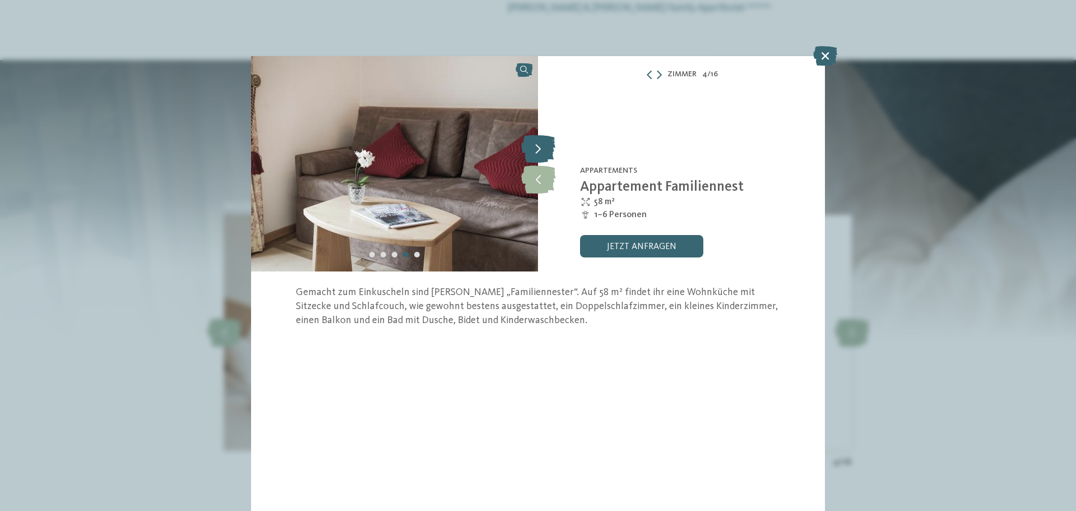
click at [536, 144] on icon at bounding box center [538, 149] width 34 height 28
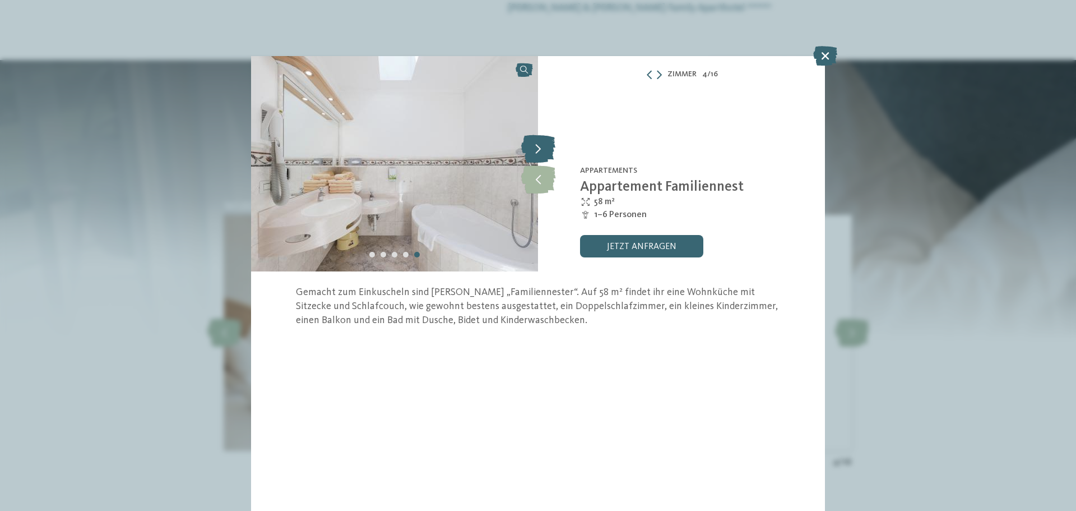
click at [536, 144] on icon at bounding box center [538, 149] width 34 height 28
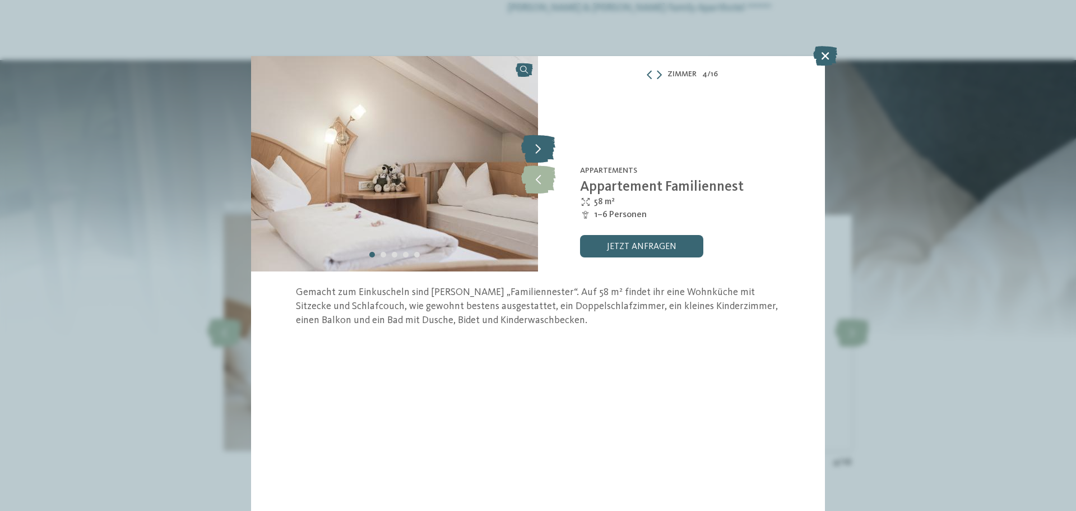
click at [536, 144] on icon at bounding box center [538, 149] width 34 height 28
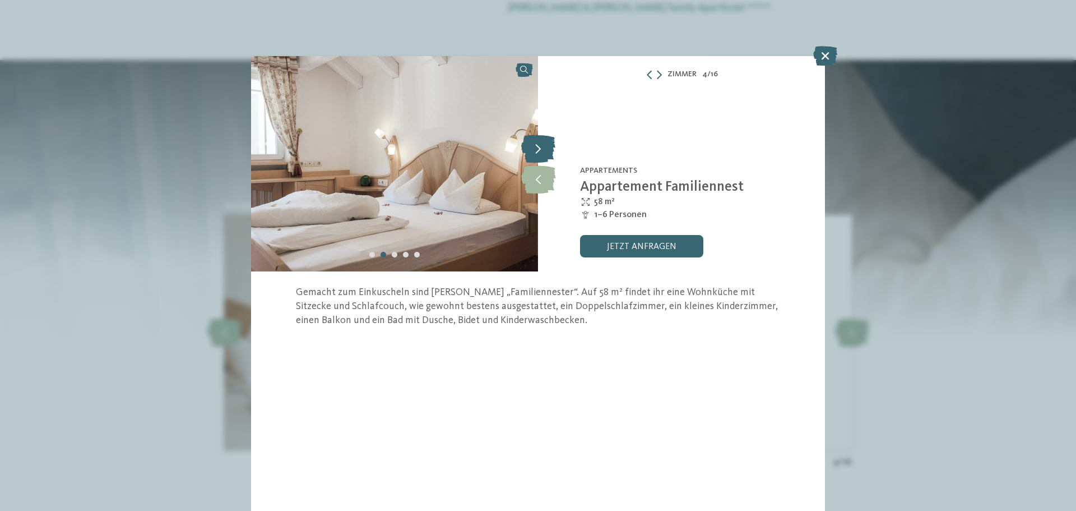
click at [536, 144] on icon at bounding box center [538, 149] width 34 height 28
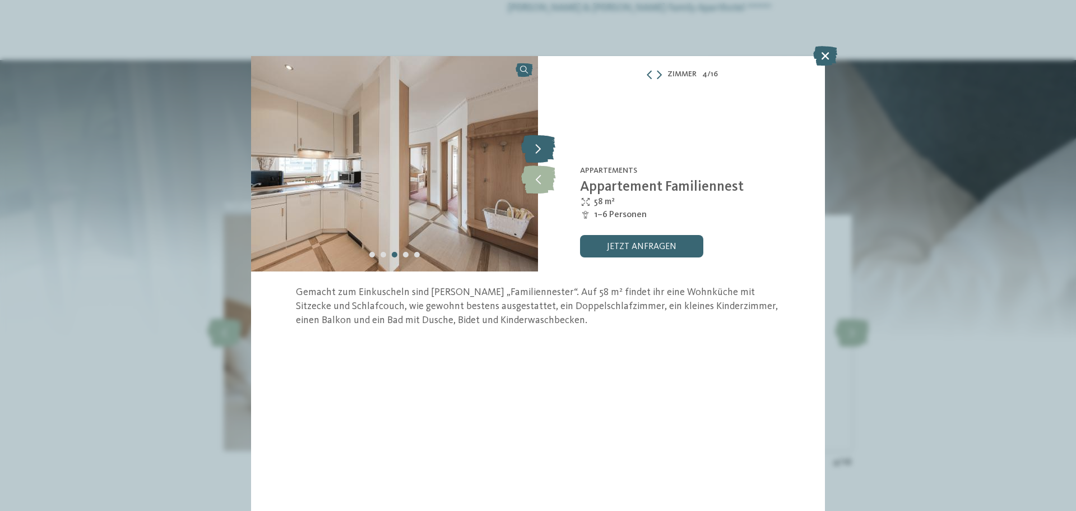
click at [536, 144] on icon at bounding box center [538, 149] width 34 height 28
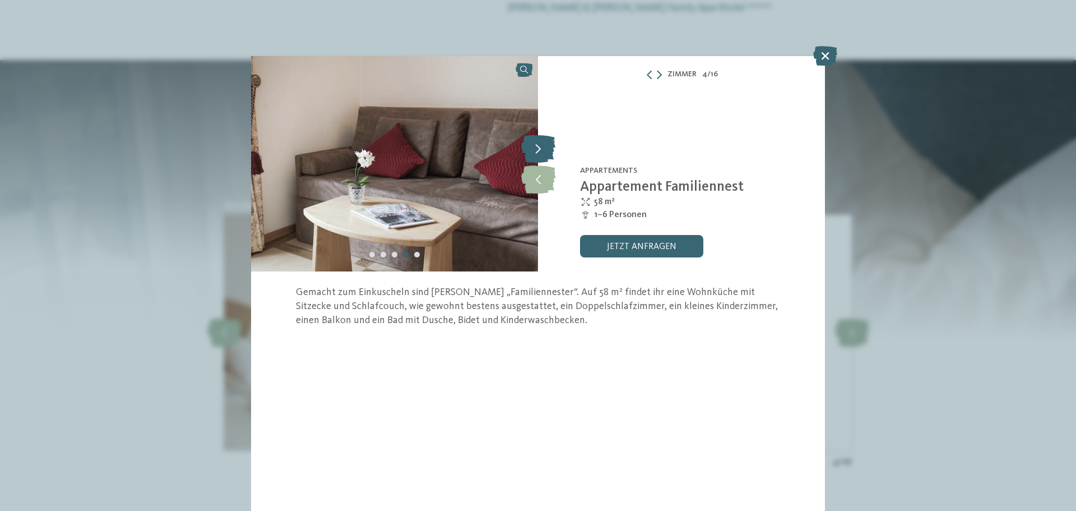
click at [536, 144] on icon at bounding box center [538, 149] width 34 height 28
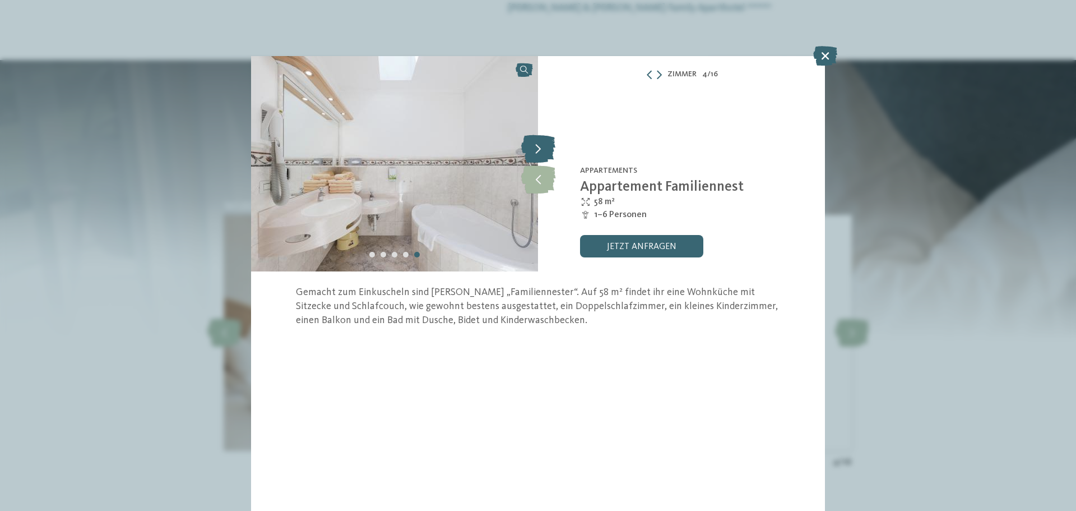
click at [536, 144] on icon at bounding box center [538, 149] width 34 height 28
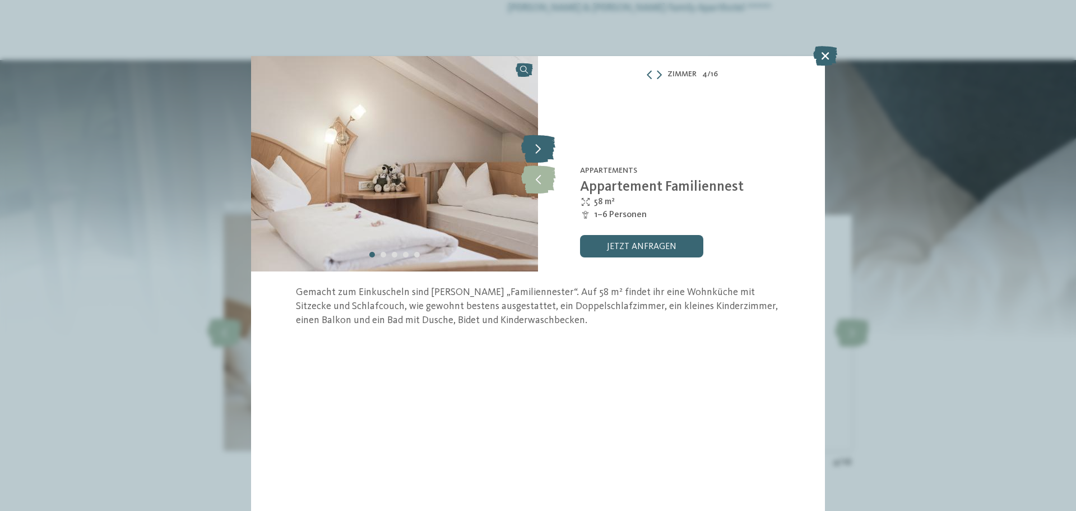
click at [536, 144] on icon at bounding box center [538, 149] width 34 height 28
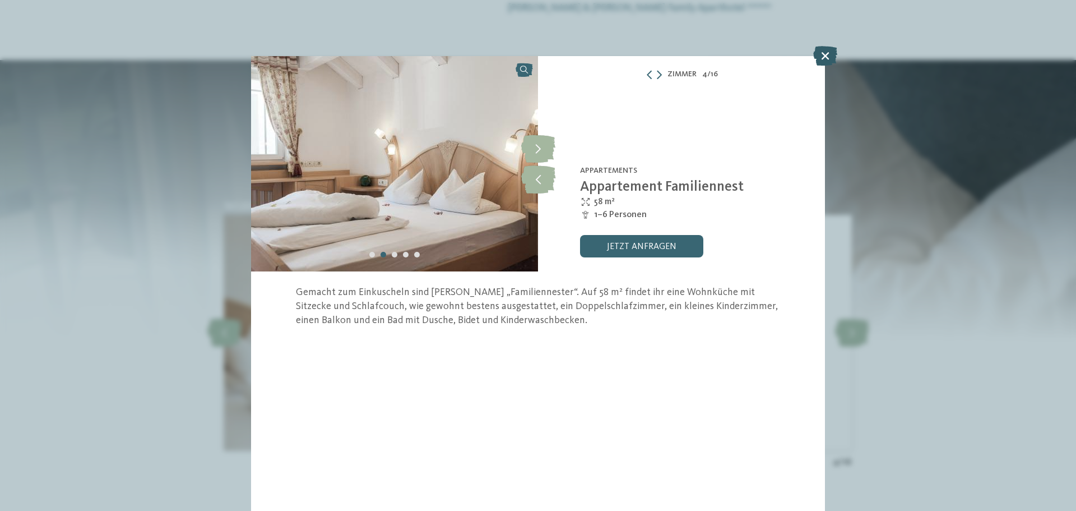
click at [827, 51] on icon at bounding box center [825, 56] width 24 height 20
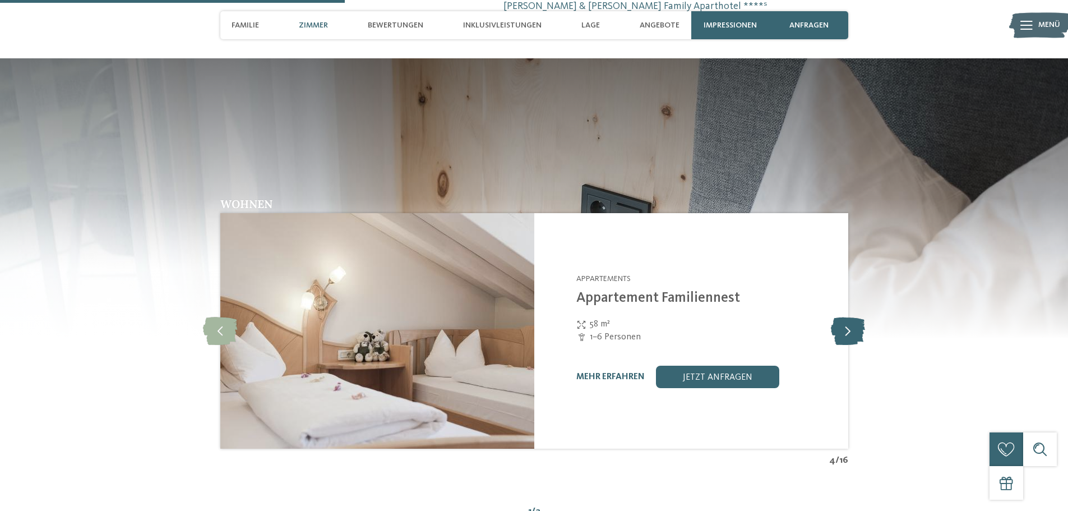
click at [842, 317] on icon at bounding box center [848, 331] width 34 height 28
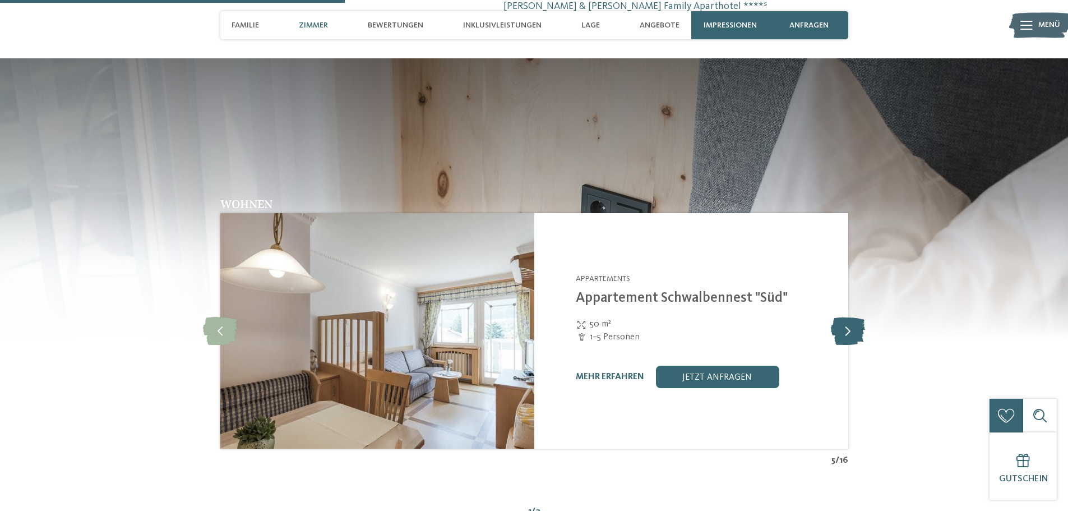
click at [842, 317] on icon at bounding box center [848, 331] width 34 height 28
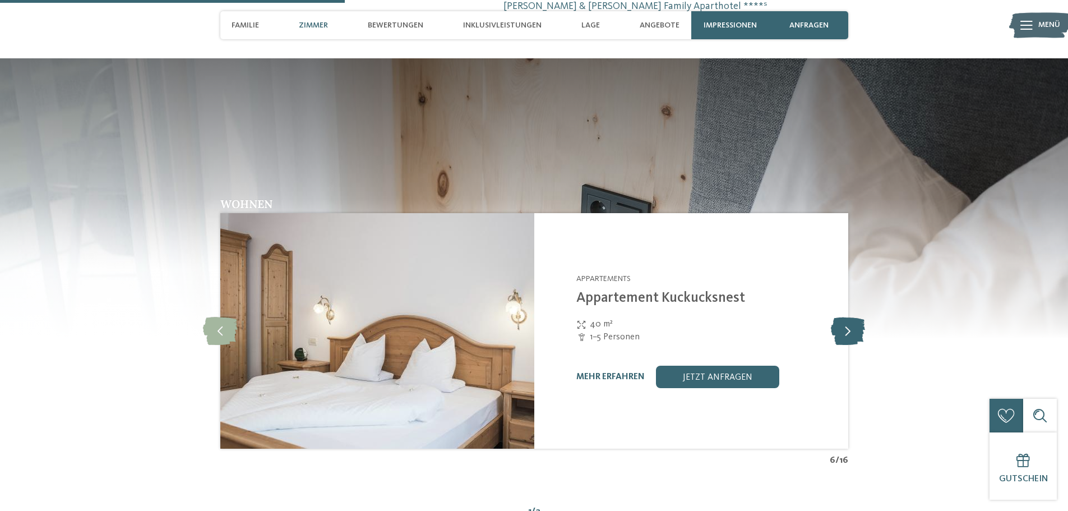
click at [842, 317] on icon at bounding box center [848, 331] width 34 height 28
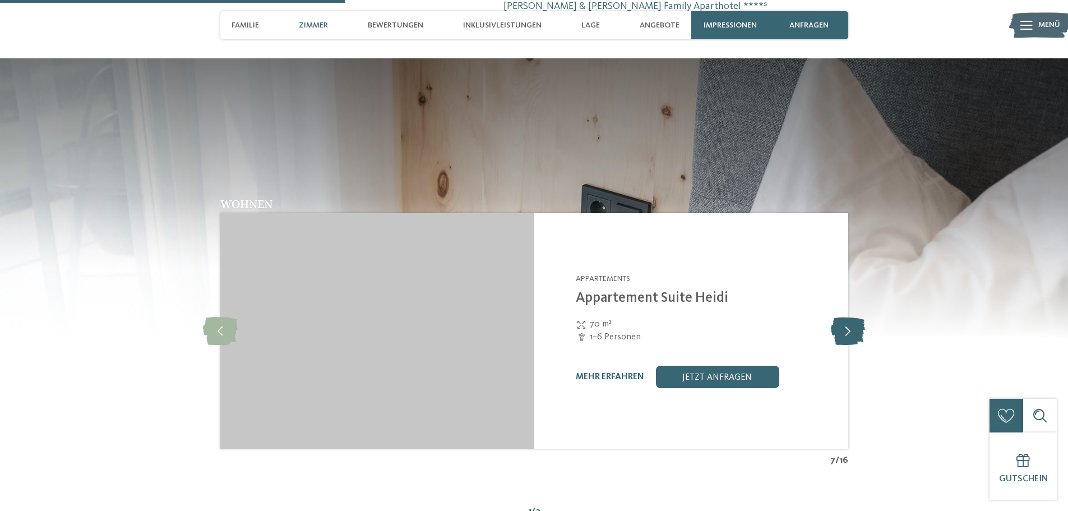
click at [842, 317] on icon at bounding box center [848, 331] width 34 height 28
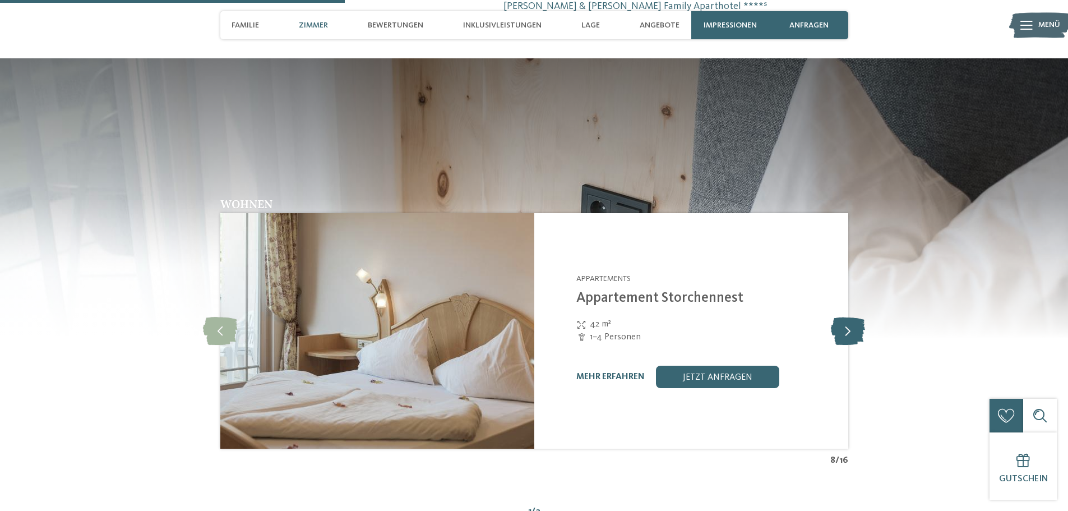
click at [842, 317] on icon at bounding box center [848, 331] width 34 height 28
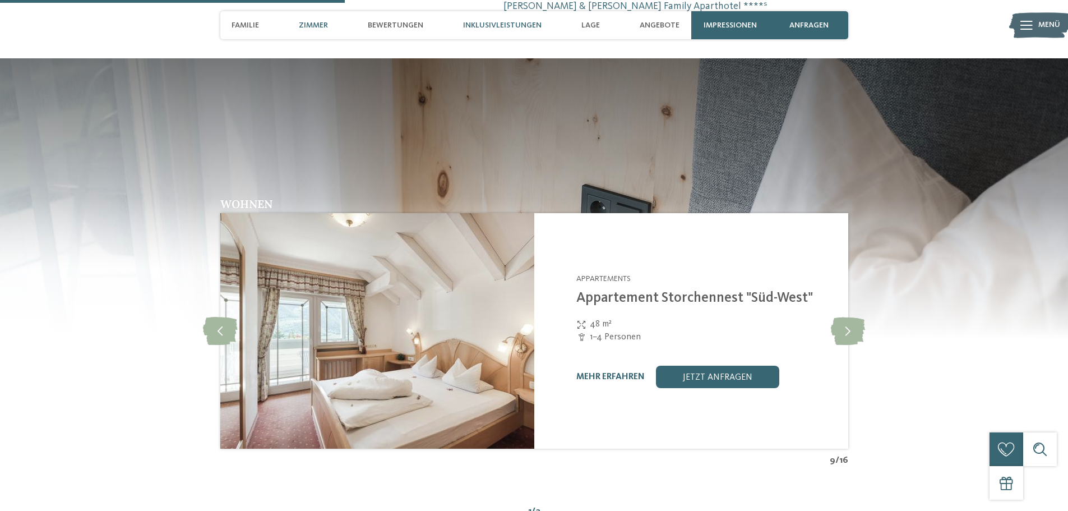
click at [520, 29] on span "Inklusivleistungen" at bounding box center [502, 26] width 78 height 10
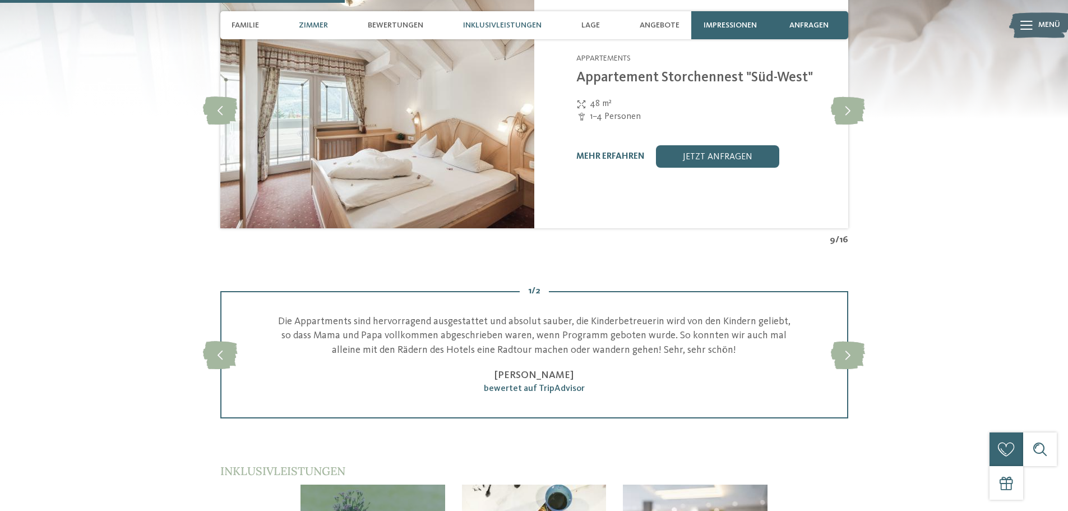
scroll to position [1763, 0]
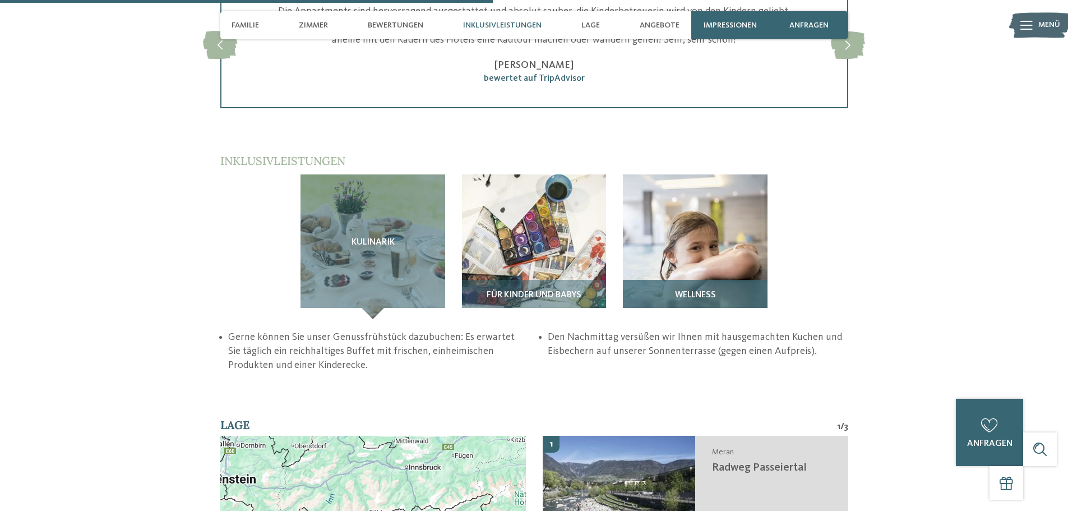
click at [677, 174] on img at bounding box center [695, 246] width 145 height 145
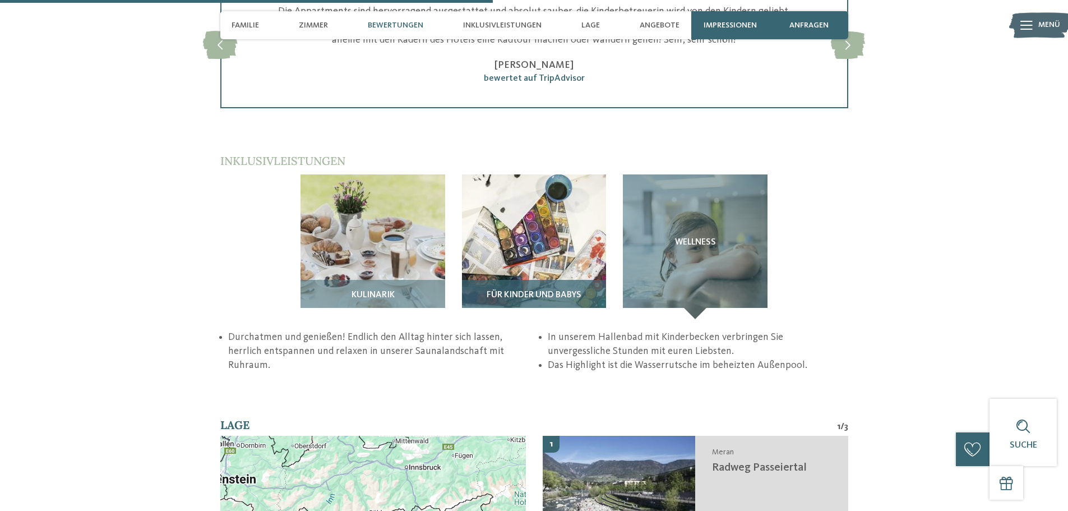
click at [556, 174] on img at bounding box center [534, 246] width 145 height 145
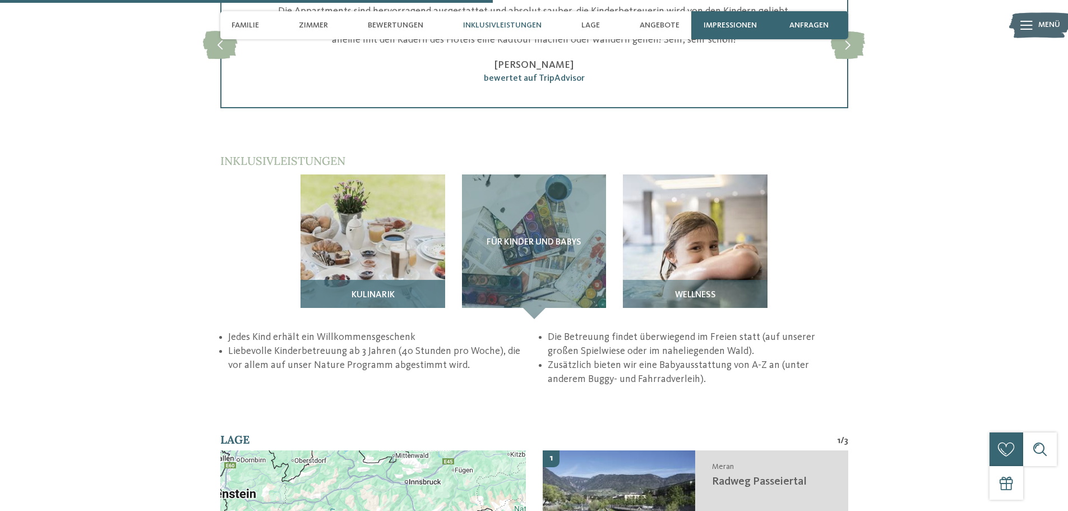
click at [343, 174] on img at bounding box center [372, 246] width 145 height 145
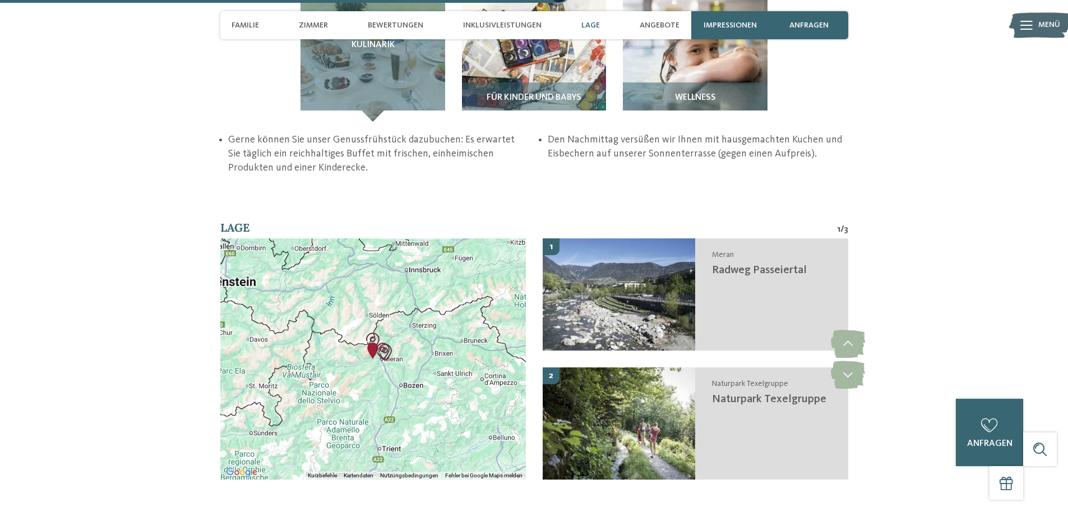
scroll to position [1988, 0]
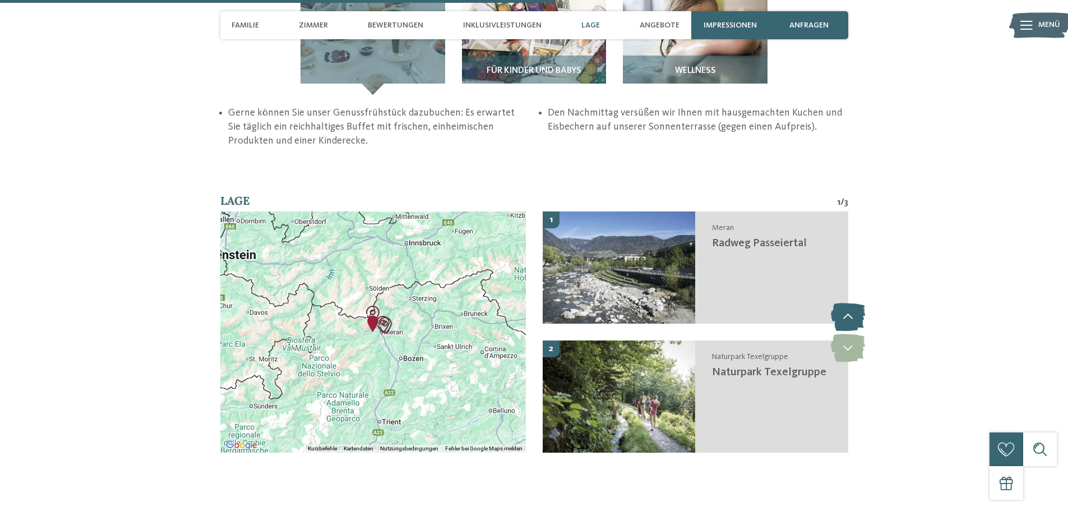
click at [845, 303] on icon at bounding box center [848, 317] width 34 height 28
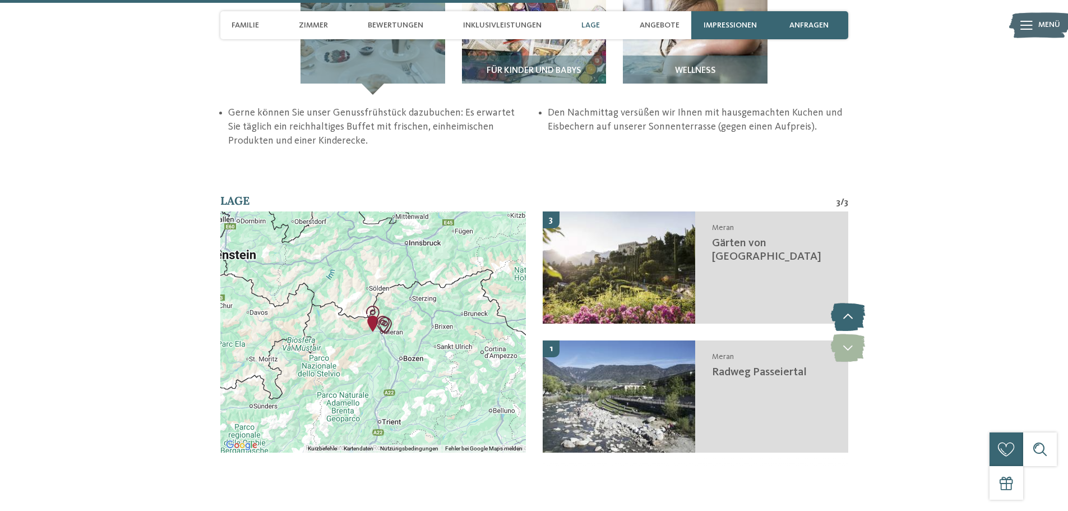
click at [845, 303] on icon at bounding box center [848, 317] width 34 height 28
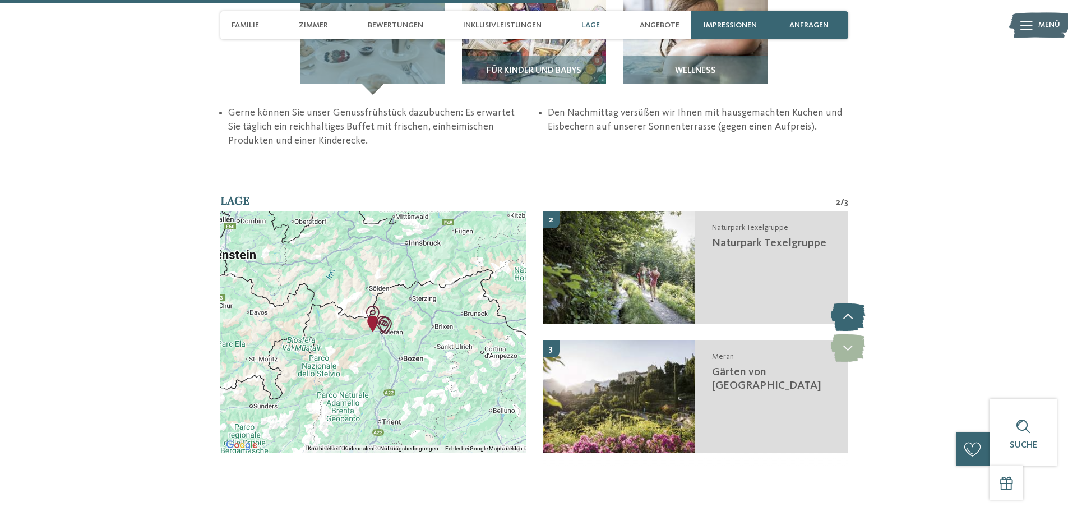
click at [845, 303] on icon at bounding box center [848, 317] width 34 height 28
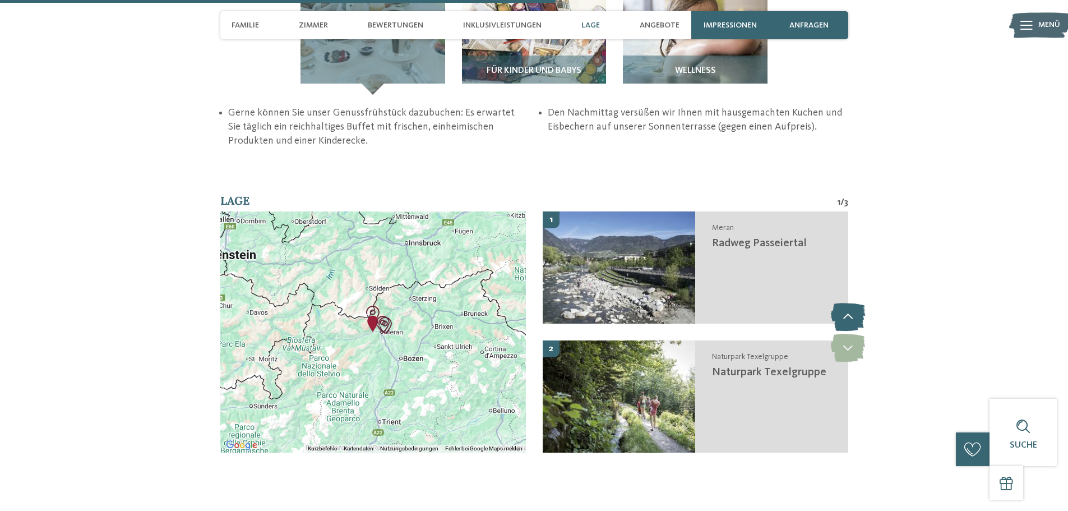
click at [845, 303] on icon at bounding box center [848, 317] width 34 height 28
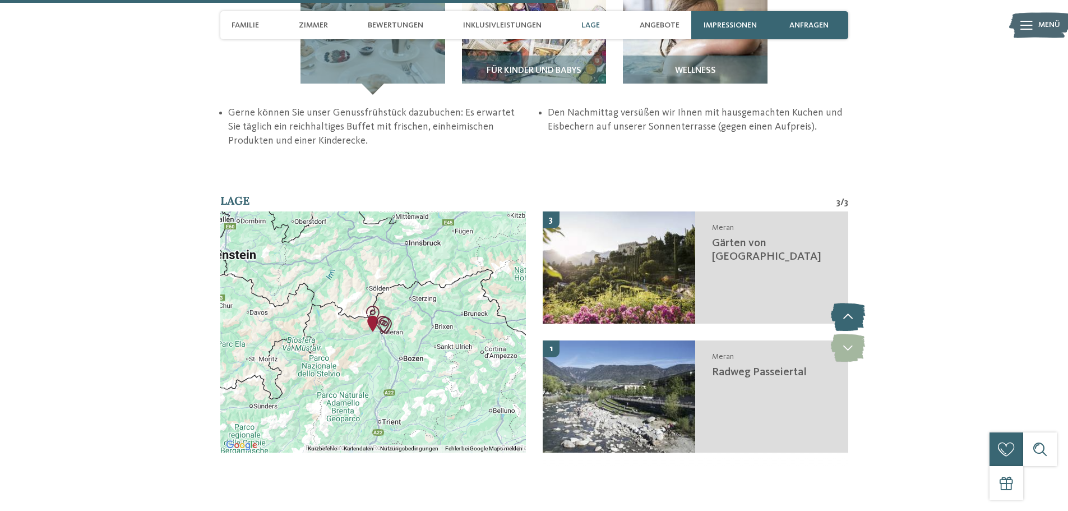
click at [845, 303] on icon at bounding box center [848, 317] width 34 height 28
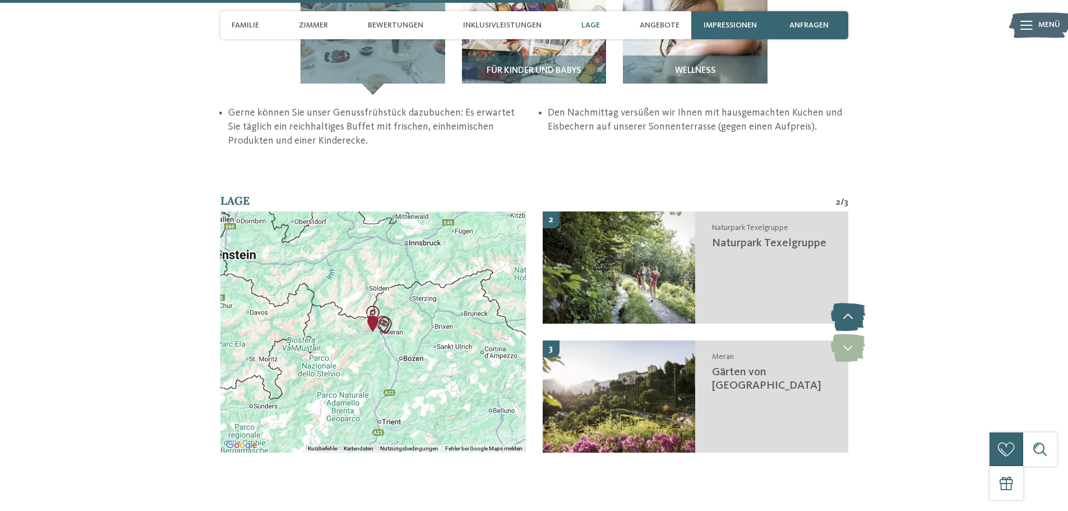
click at [845, 303] on icon at bounding box center [848, 317] width 34 height 28
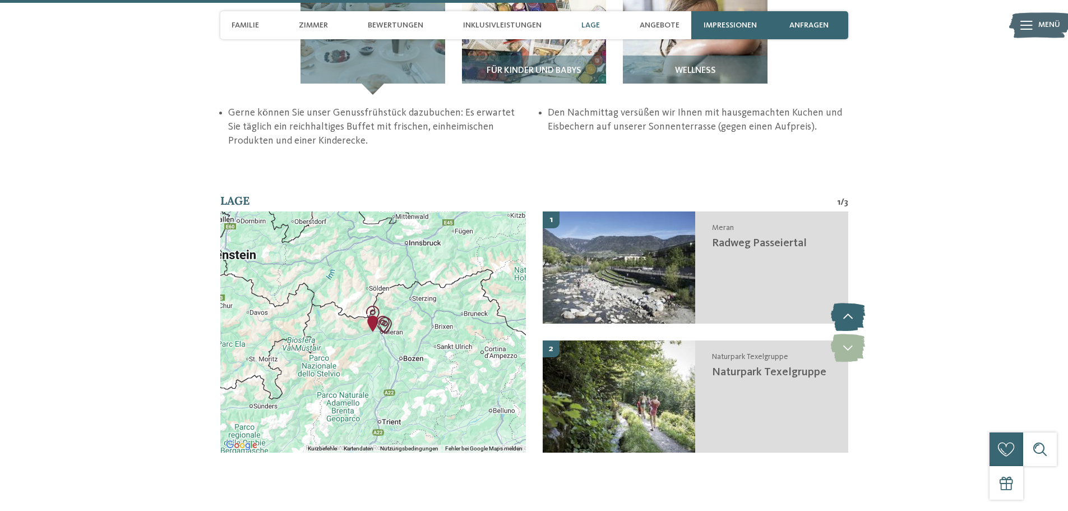
click at [845, 303] on icon at bounding box center [848, 317] width 34 height 28
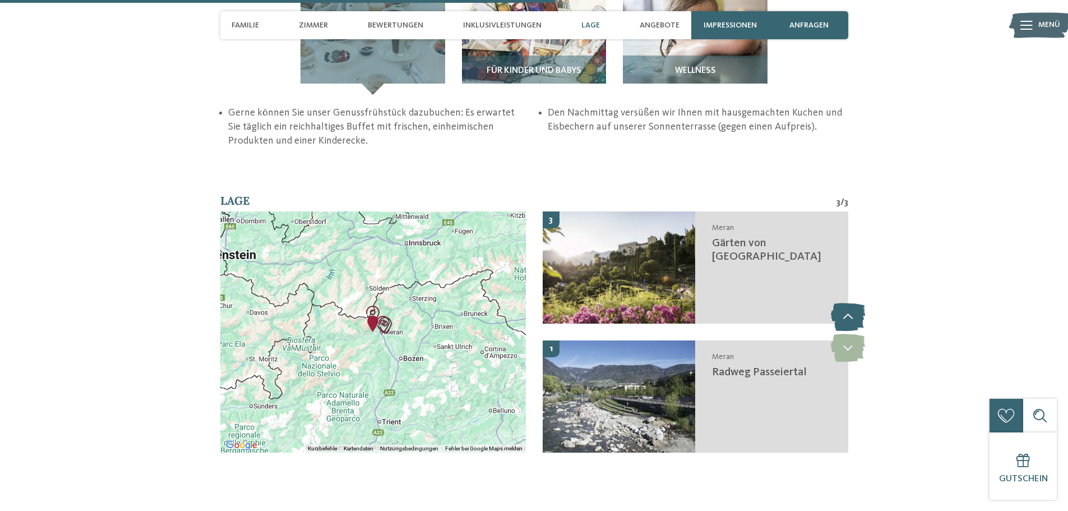
click at [845, 303] on icon at bounding box center [848, 317] width 34 height 28
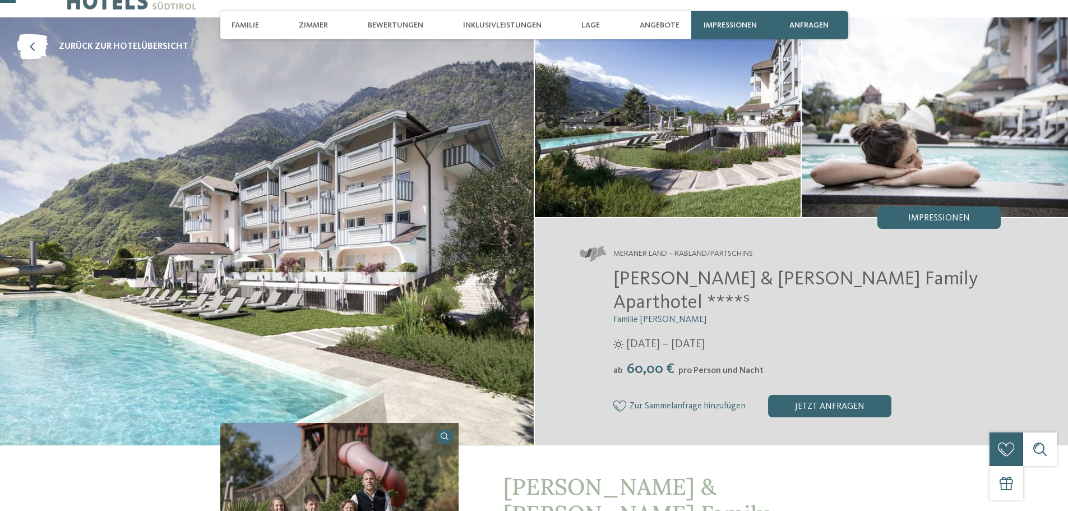
scroll to position [56, 0]
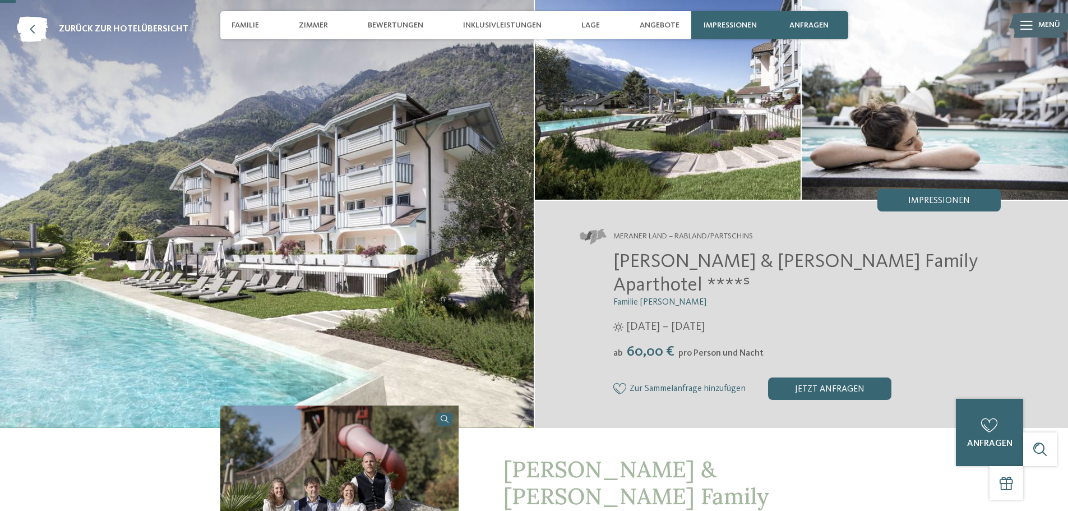
click at [149, 299] on img at bounding box center [267, 214] width 534 height 428
click at [75, 275] on img at bounding box center [267, 214] width 534 height 428
click at [948, 135] on img at bounding box center [935, 100] width 266 height 200
click at [594, 23] on span "Lage" at bounding box center [590, 26] width 18 height 10
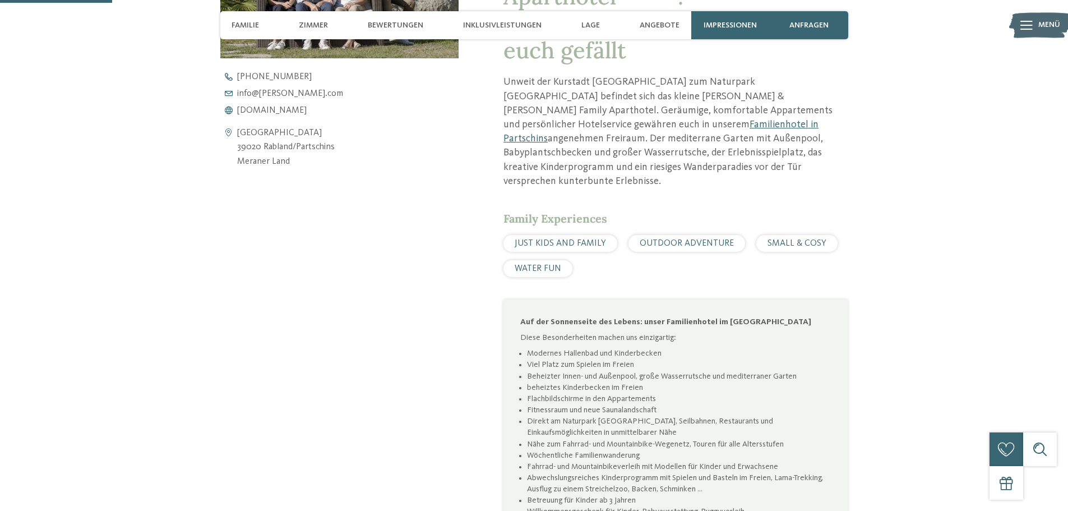
scroll to position [402, 0]
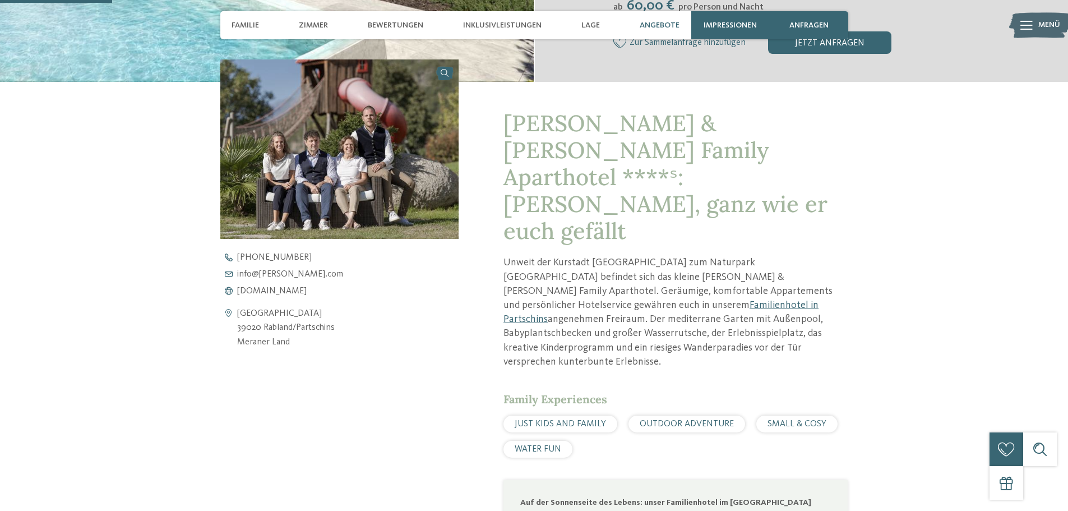
click at [663, 21] on span "Angebote" at bounding box center [660, 26] width 40 height 10
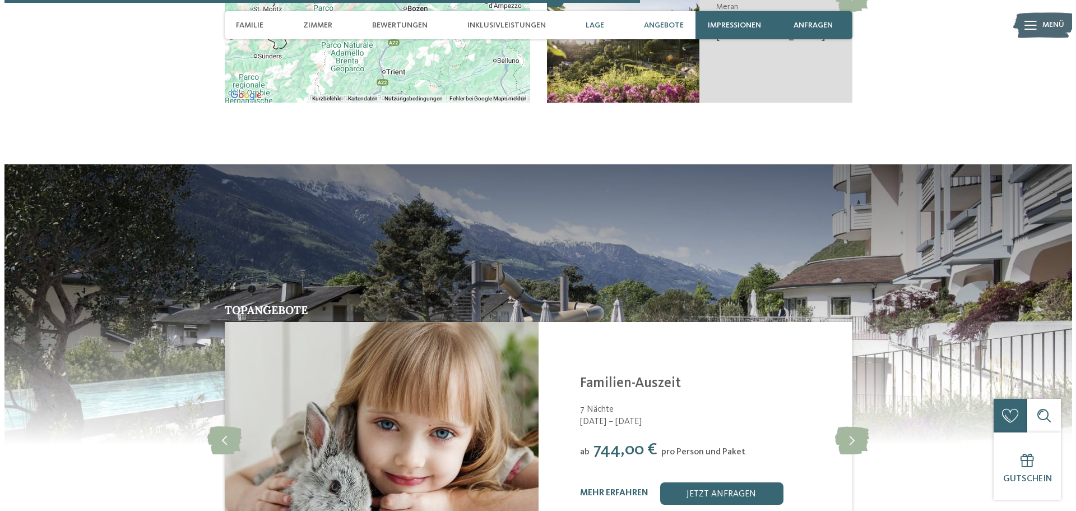
scroll to position [2349, 0]
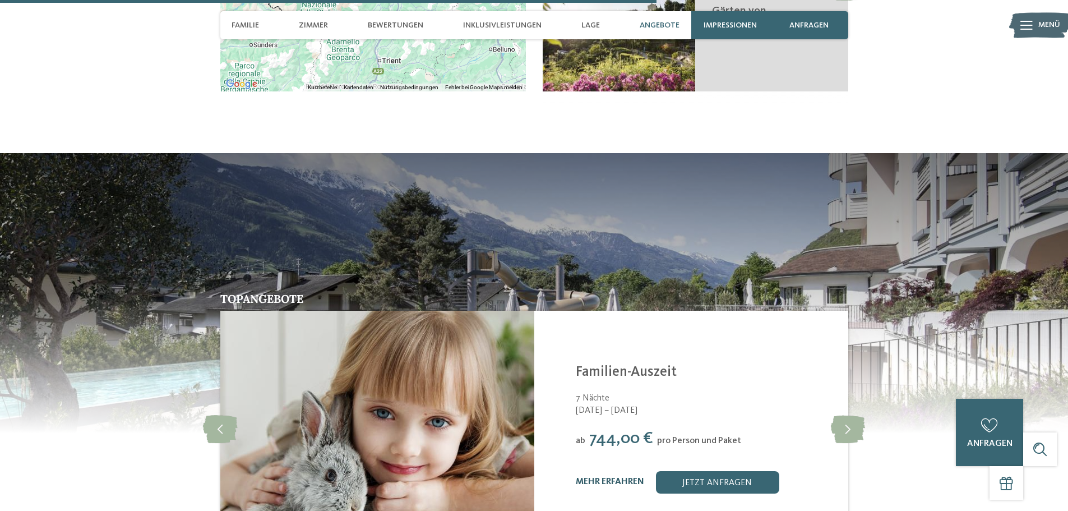
click at [629, 477] on link "mehr erfahren" at bounding box center [610, 481] width 68 height 9
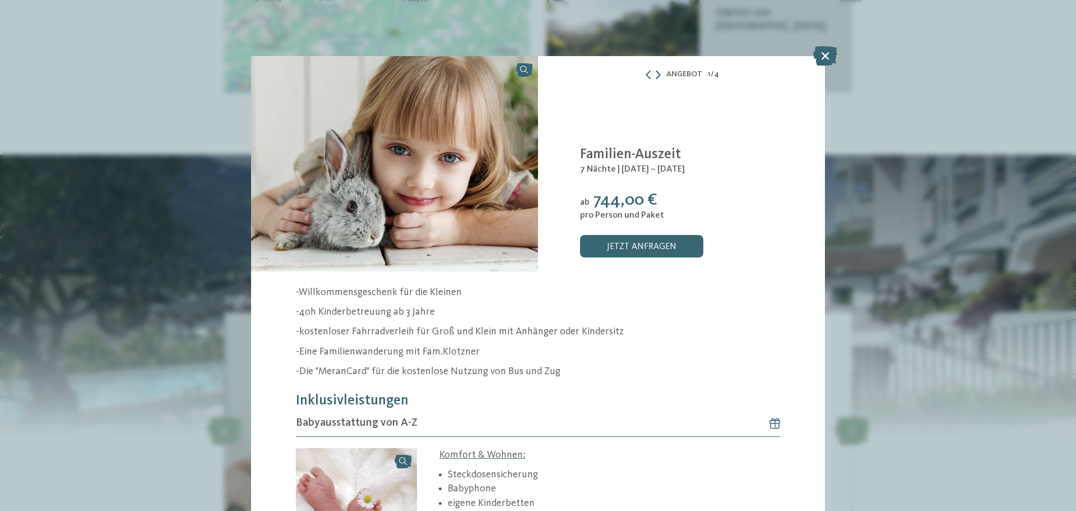
click at [656, 76] on icon at bounding box center [658, 74] width 5 height 9
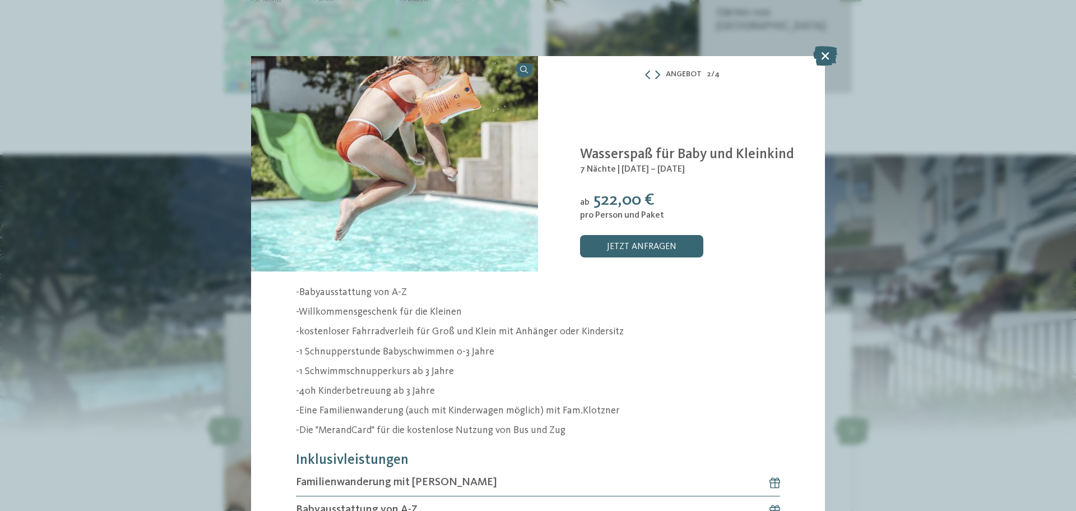
click at [656, 76] on icon at bounding box center [657, 74] width 5 height 9
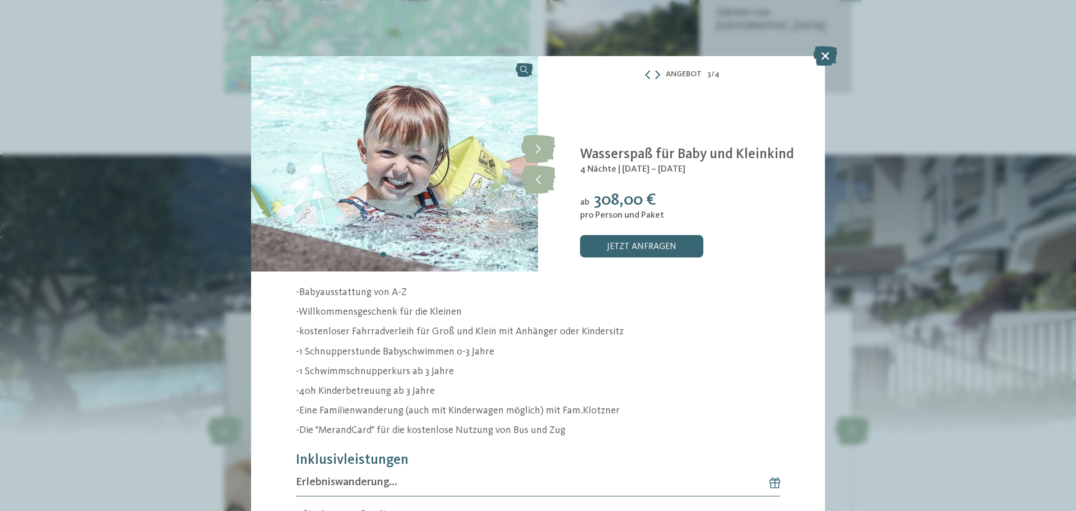
click at [656, 76] on icon at bounding box center [657, 74] width 5 height 9
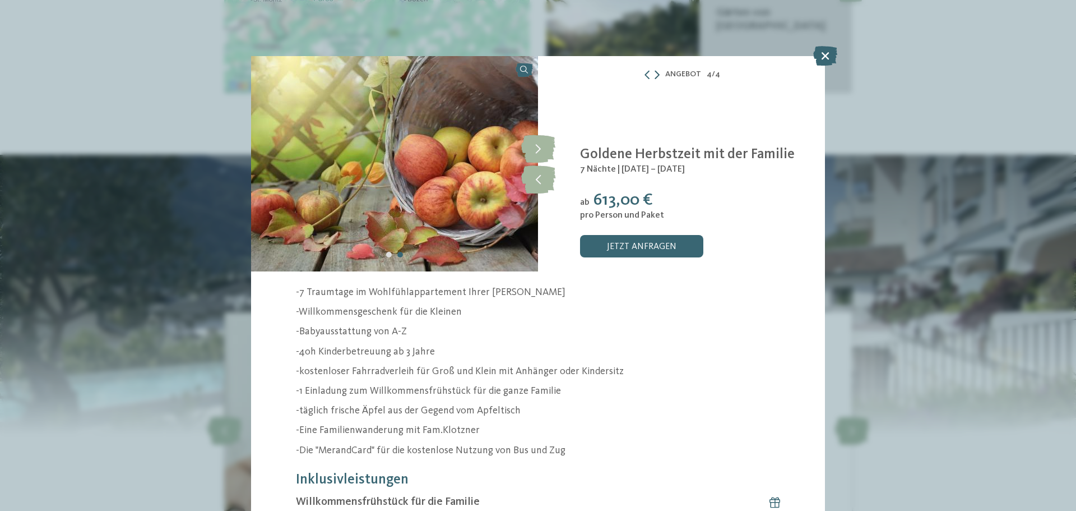
click at [656, 76] on icon at bounding box center [657, 74] width 5 height 9
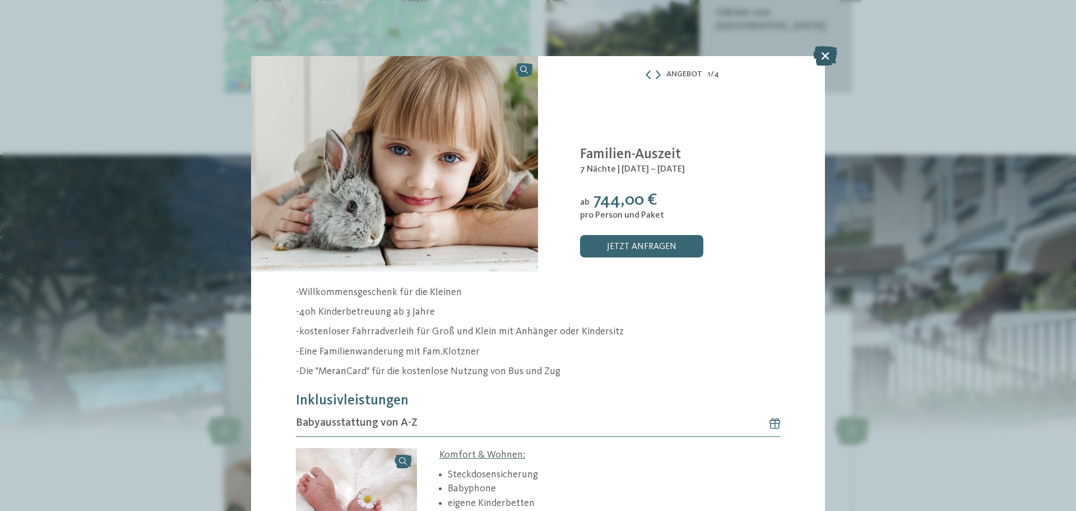
click at [825, 55] on icon at bounding box center [825, 56] width 24 height 20
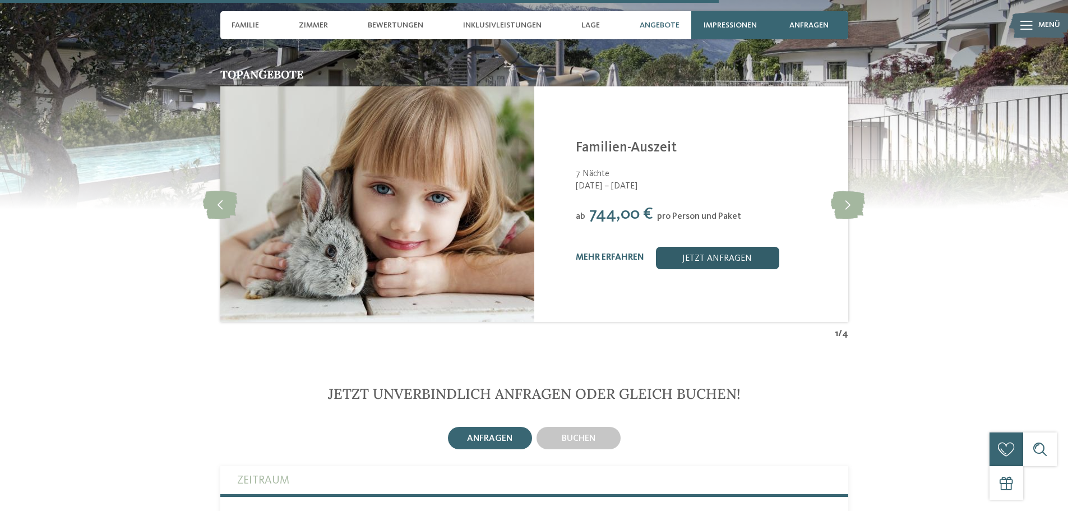
click at [711, 247] on link "jetzt anfragen" at bounding box center [716, 258] width 123 height 22
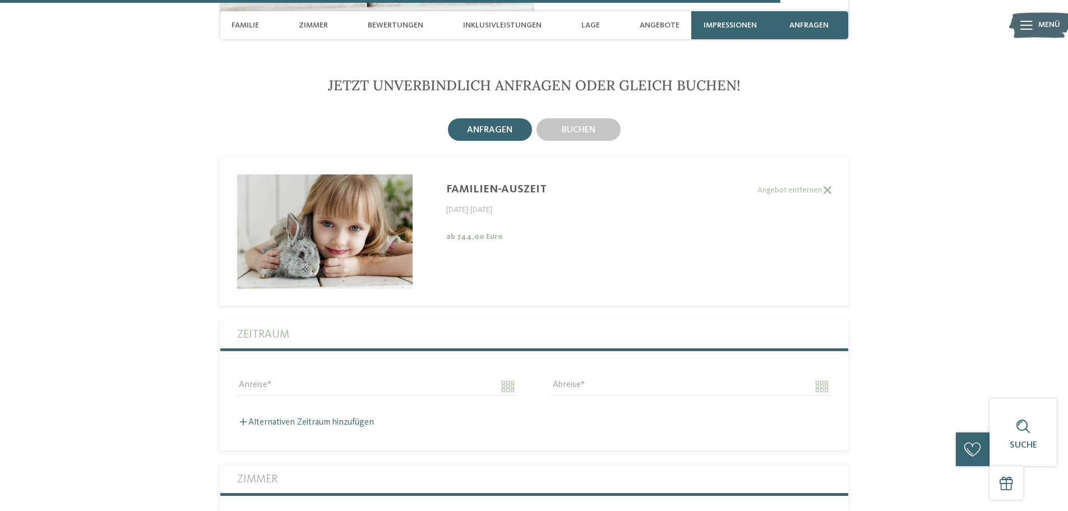
scroll to position [2956, 0]
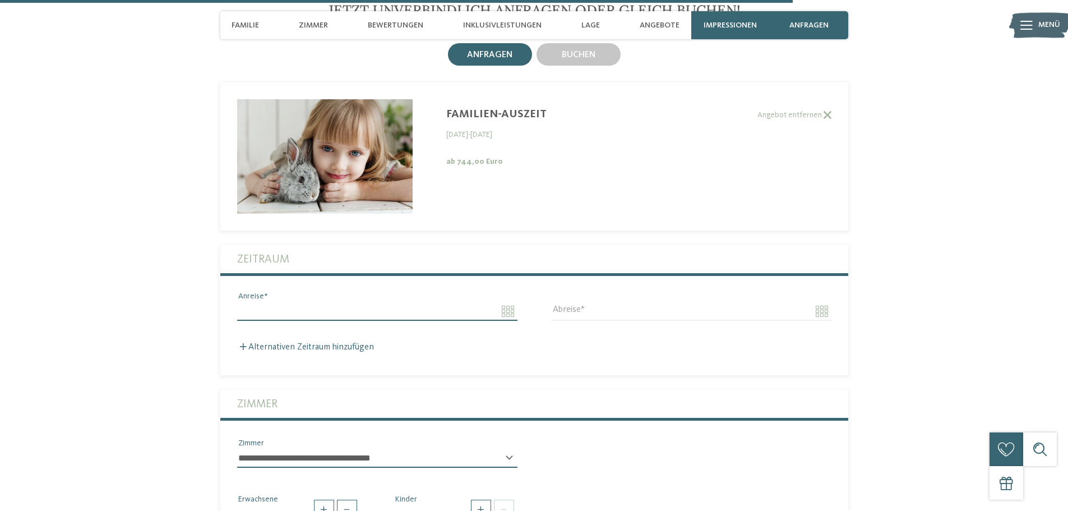
click at [289, 302] on input "Anreise" at bounding box center [377, 311] width 280 height 19
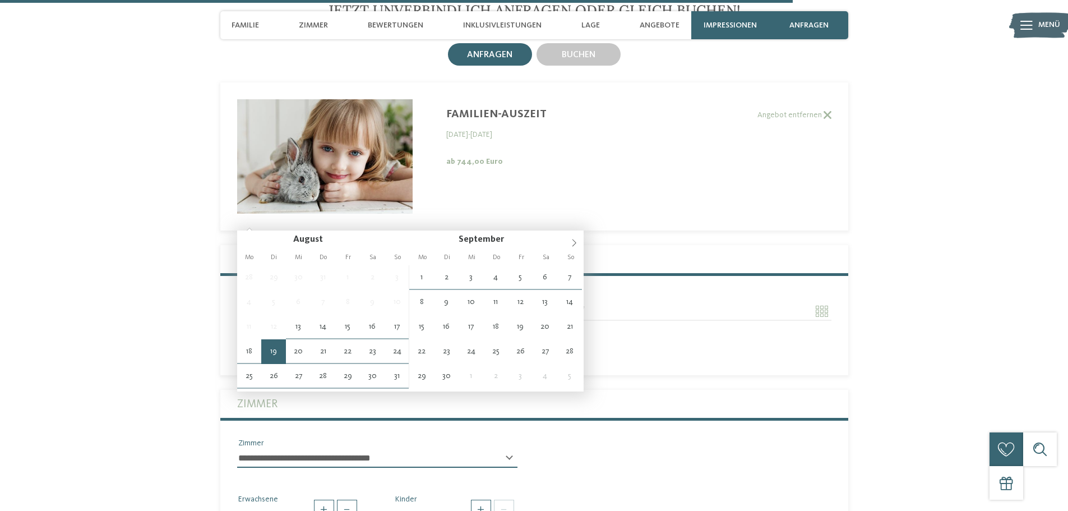
type input "**********"
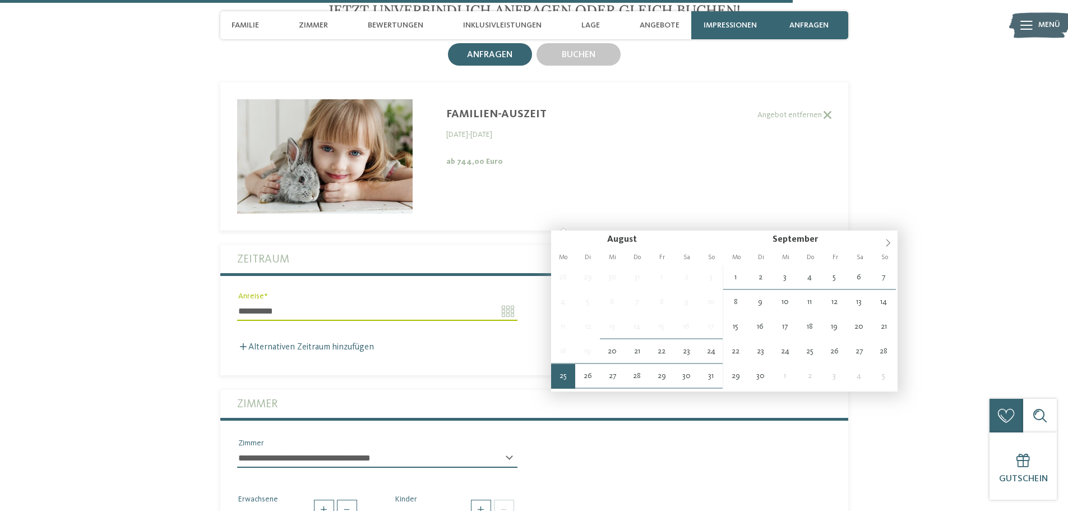
type input "**********"
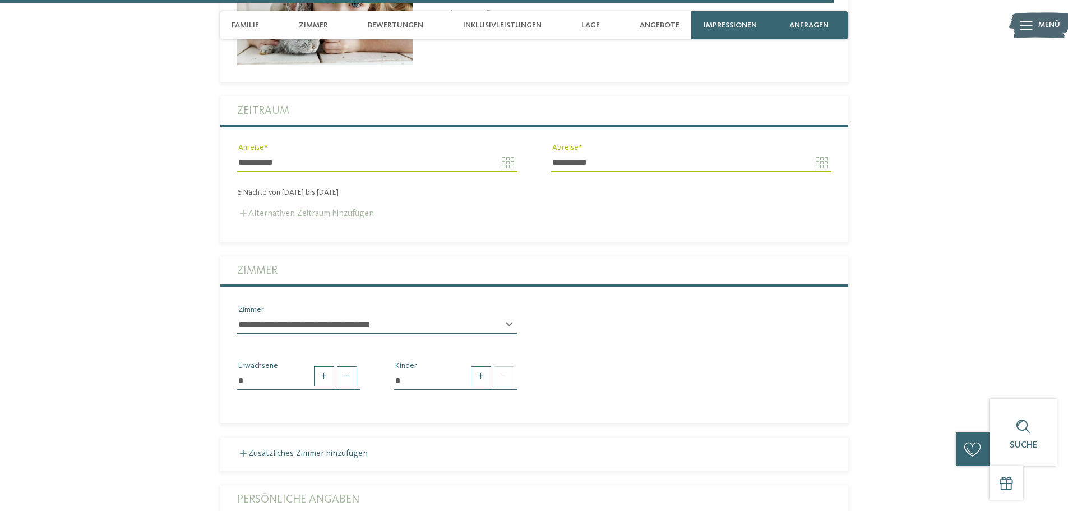
scroll to position [3124, 0]
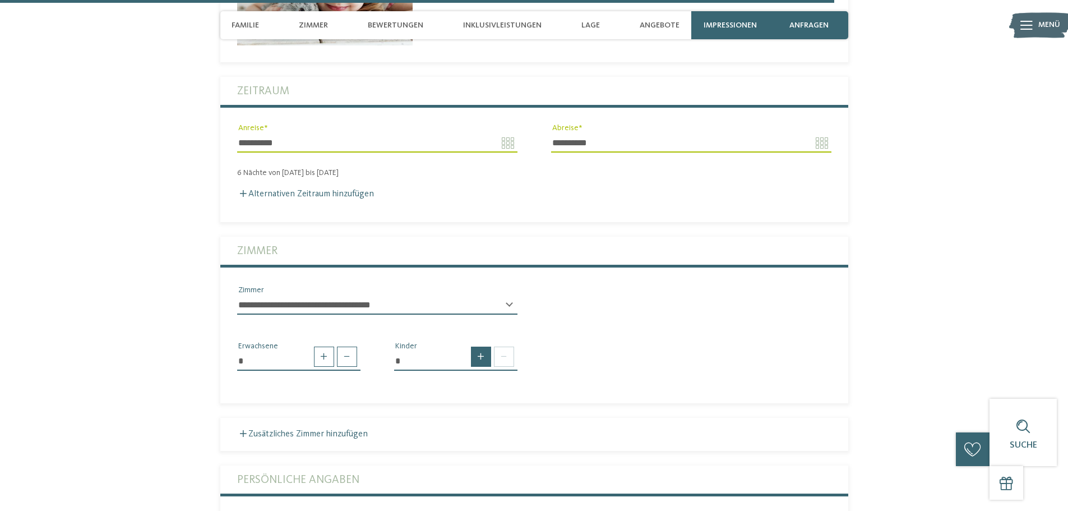
click at [488, 346] on span at bounding box center [481, 356] width 20 height 20
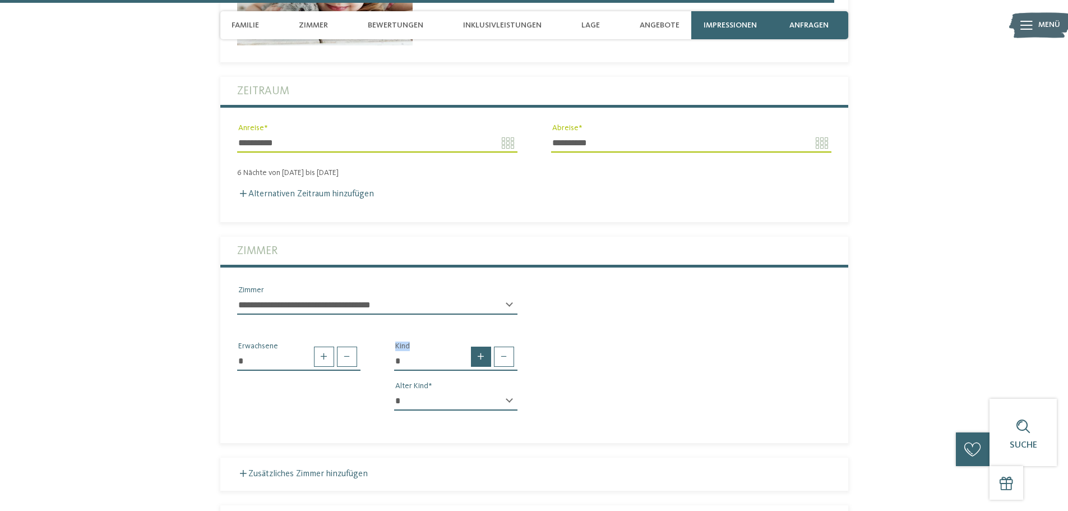
click at [488, 346] on span at bounding box center [481, 356] width 20 height 20
type input "*"
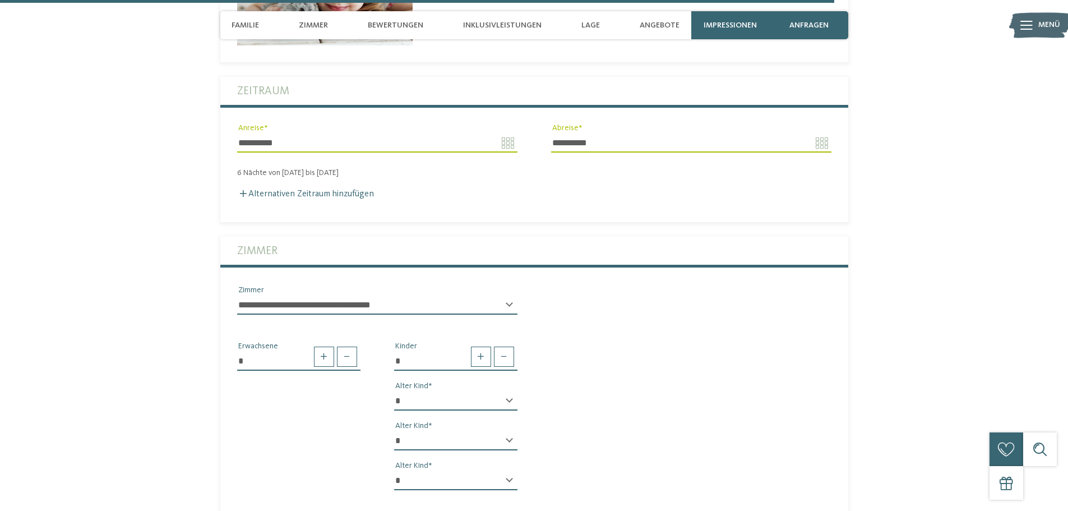
drag, startPoint x: 481, startPoint y: 303, endPoint x: 480, endPoint y: 309, distance: 6.7
click at [481, 391] on select "* * * * * * * * * * * ** ** ** ** ** ** ** **" at bounding box center [455, 400] width 123 height 19
select select "*"
click at [394, 391] on select "* * * * * * * * * * * ** ** ** ** ** ** ** **" at bounding box center [455, 400] width 123 height 19
click at [455, 431] on select "* * * * * * * * * * * ** ** ** ** ** ** ** **" at bounding box center [455, 440] width 123 height 19
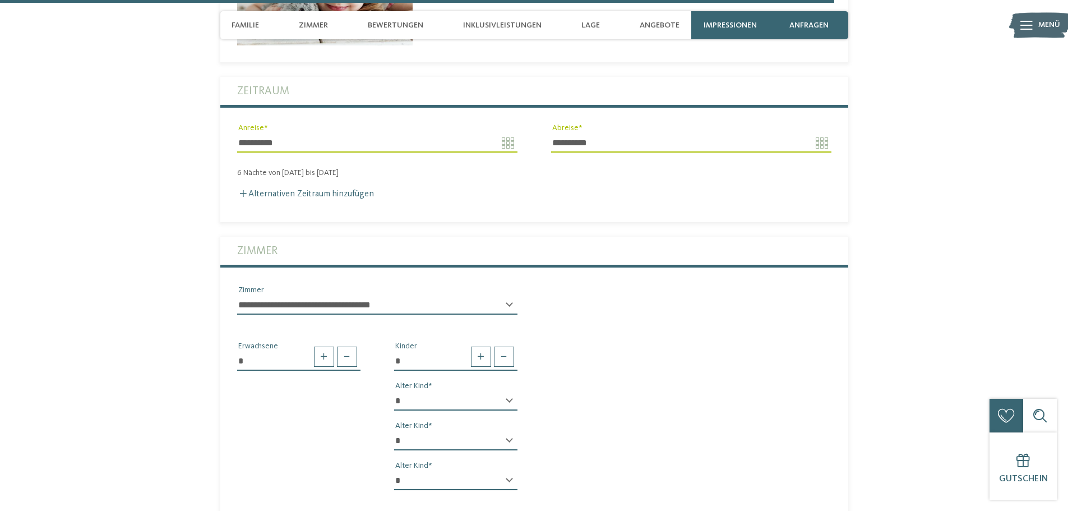
select select "*"
click at [394, 431] on select "* * * * * * * * * * * ** ** ** ** ** ** ** **" at bounding box center [455, 440] width 123 height 19
click at [455, 471] on select "* * * * * * * * * * * ** ** ** ** ** ** ** **" at bounding box center [455, 480] width 123 height 19
select select "*"
click at [394, 471] on select "* * * * * * * * * * * ** ** ** ** ** ** ** **" at bounding box center [455, 480] width 123 height 19
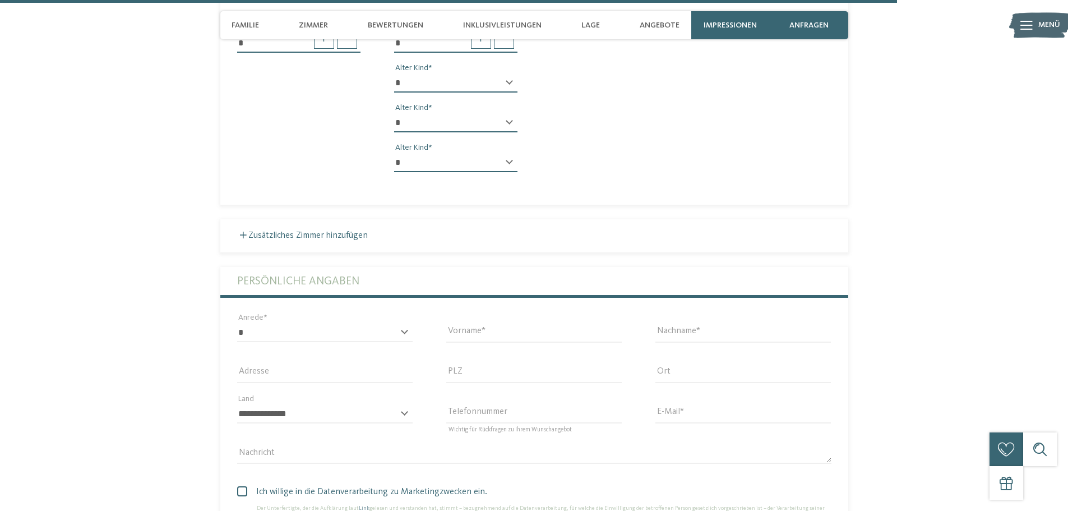
scroll to position [3461, 0]
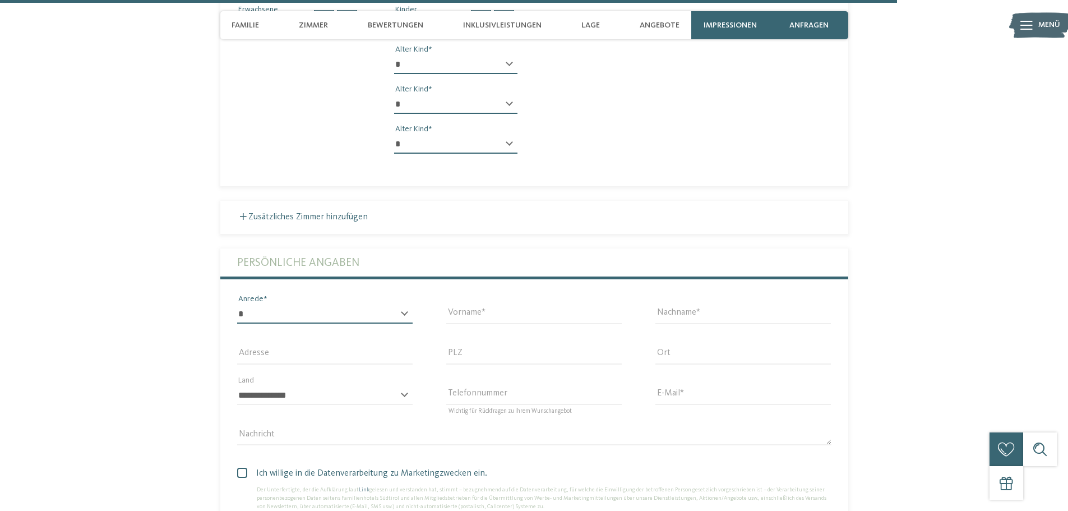
drag, startPoint x: 298, startPoint y: 220, endPoint x: 298, endPoint y: 214, distance: 6.2
click at [298, 304] on select "* **** **** ******* ******" at bounding box center [324, 313] width 175 height 19
select select "*"
click at [237, 304] on select "* **** **** ******* ******" at bounding box center [324, 313] width 175 height 19
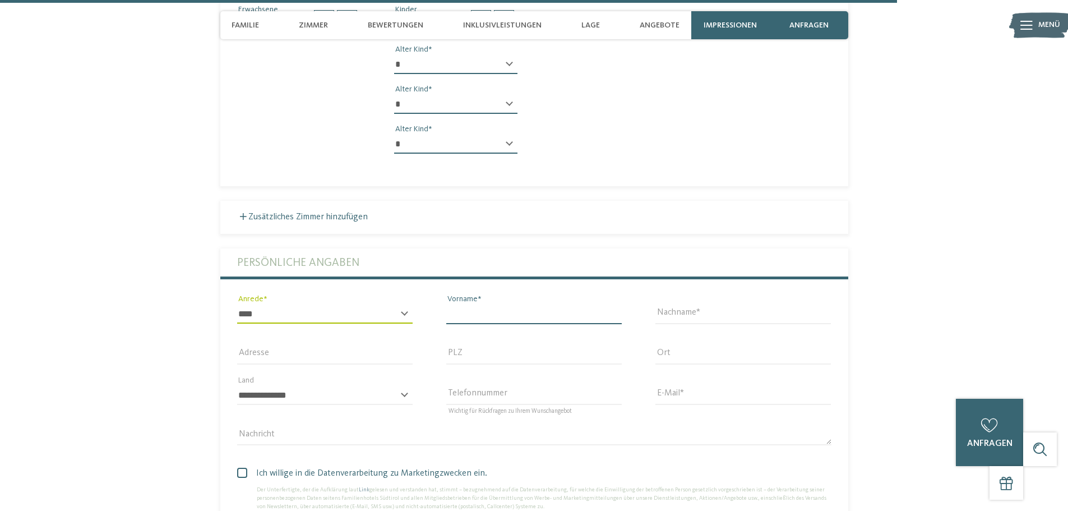
click at [466, 304] on input "Vorname" at bounding box center [533, 313] width 175 height 19
type input "*"
type input "**********"
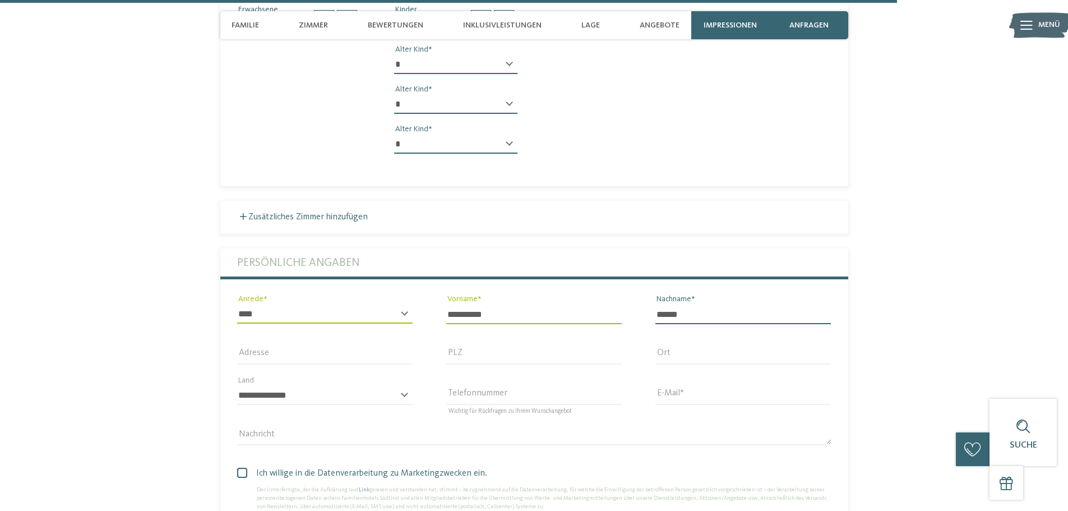
type input "******"
click at [363, 345] on input "Adresse" at bounding box center [324, 354] width 175 height 19
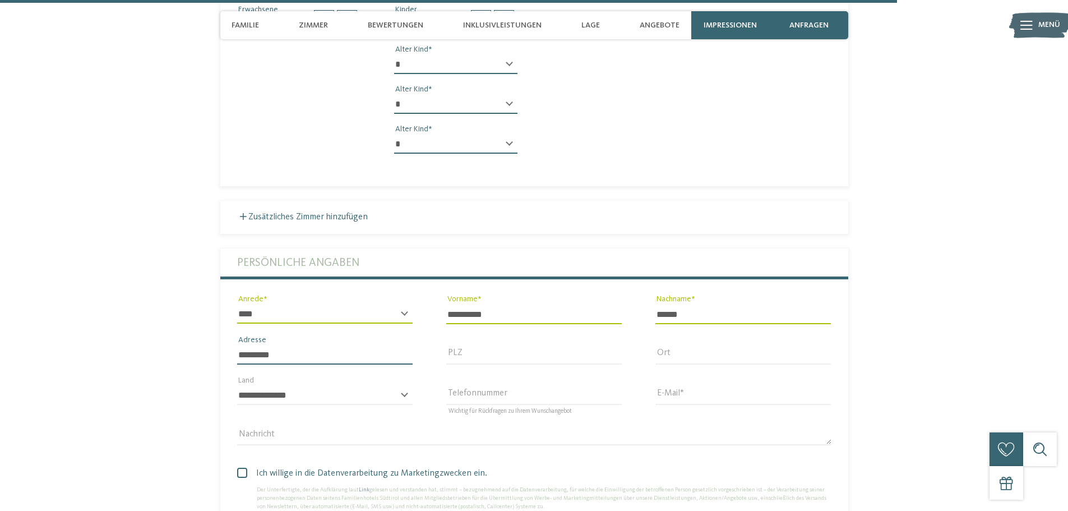
type input "*********"
type input "*****"
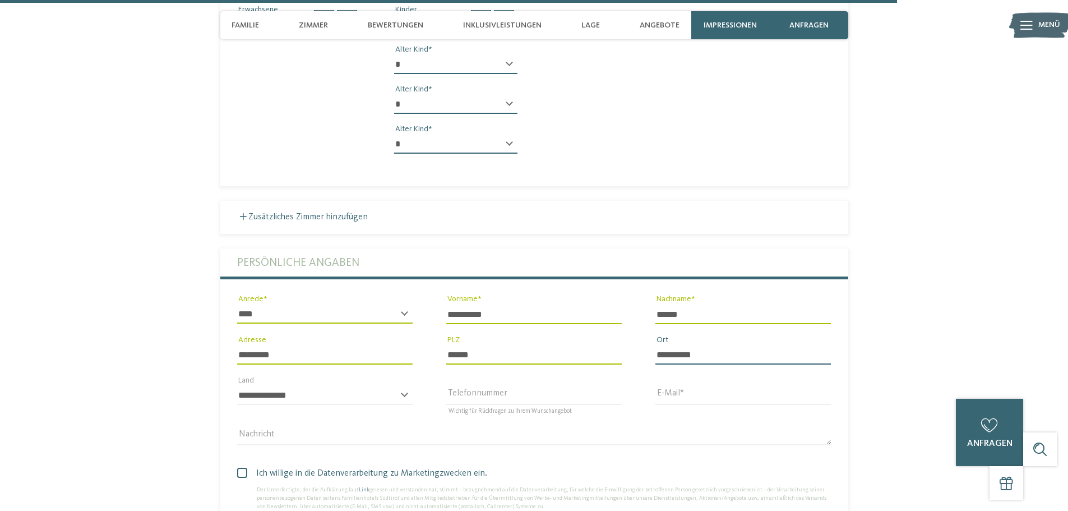
type input "**********"
click at [356, 386] on select "**********" at bounding box center [324, 395] width 175 height 19
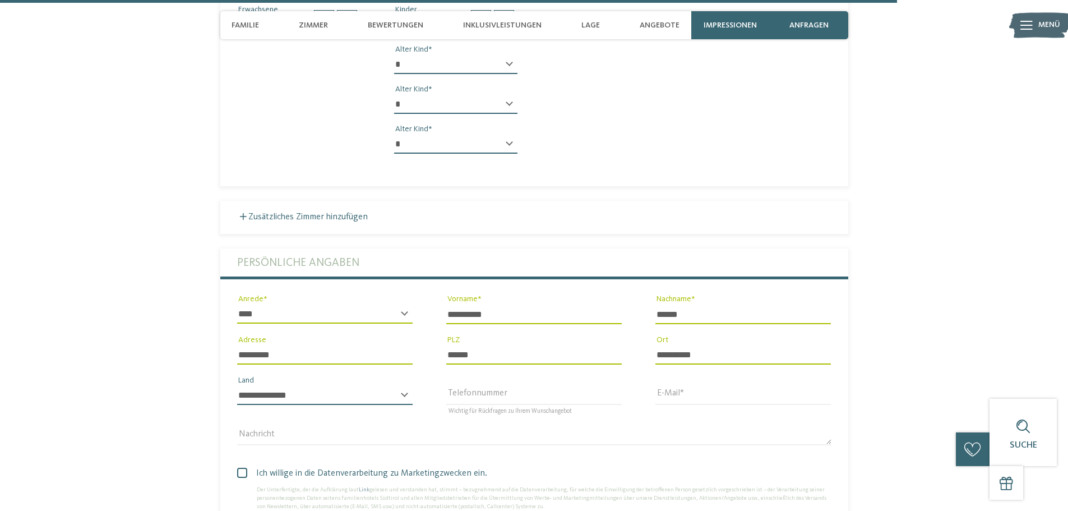
select select "**"
click at [237, 386] on select "**********" at bounding box center [324, 395] width 175 height 19
click at [456, 386] on input "Telefonnummer" at bounding box center [533, 395] width 175 height 19
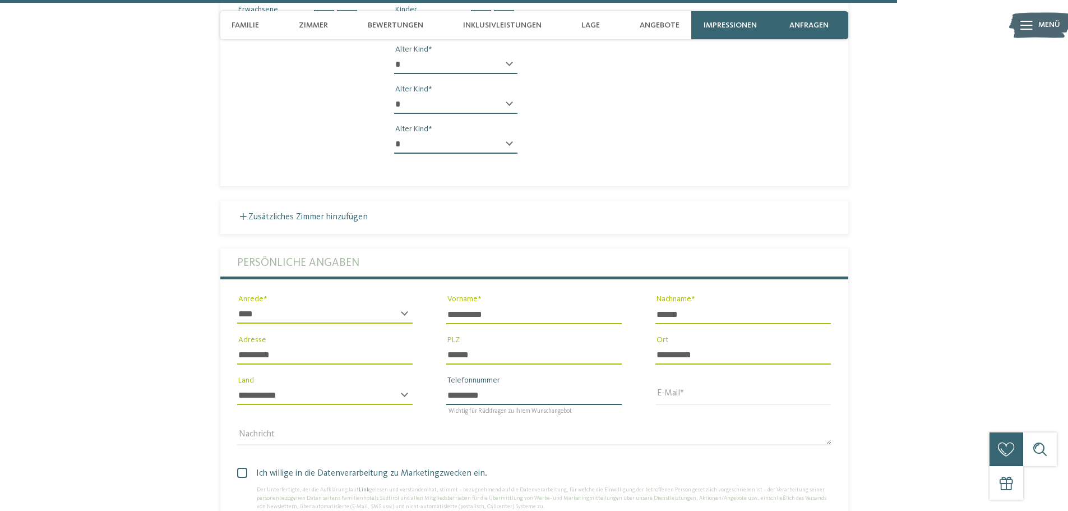
type input "*********"
click at [679, 386] on input "E-Mail" at bounding box center [742, 395] width 175 height 19
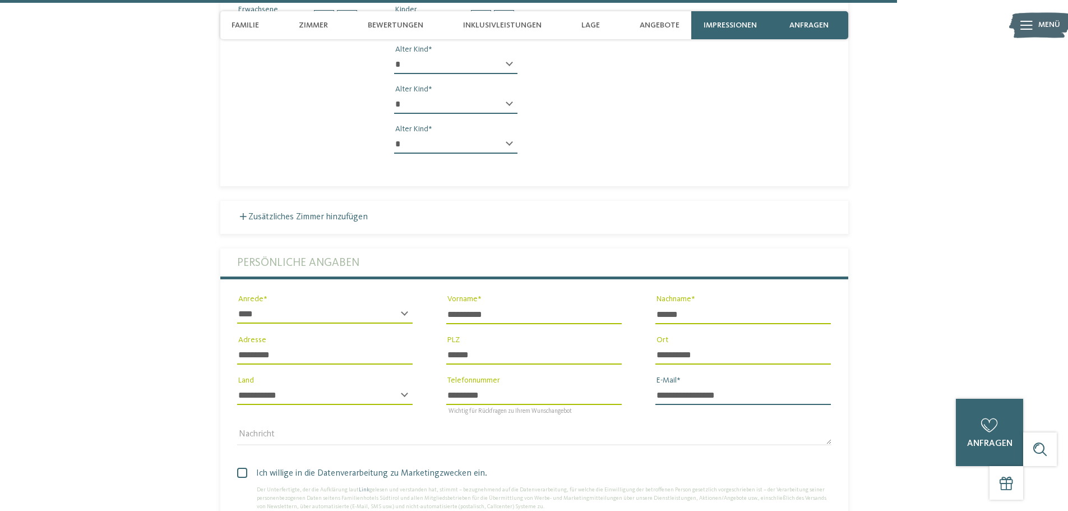
type input "**********"
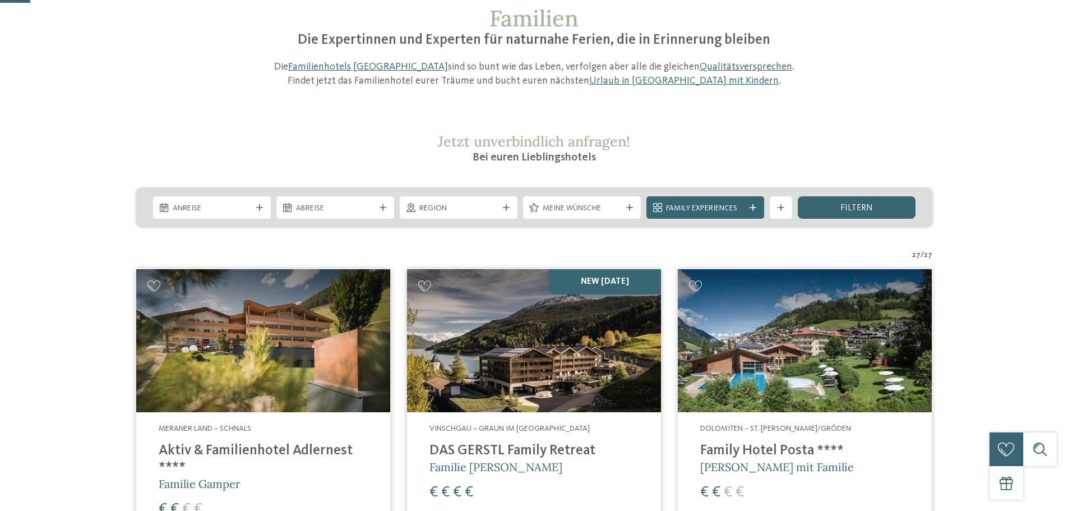
scroll to position [112, 0]
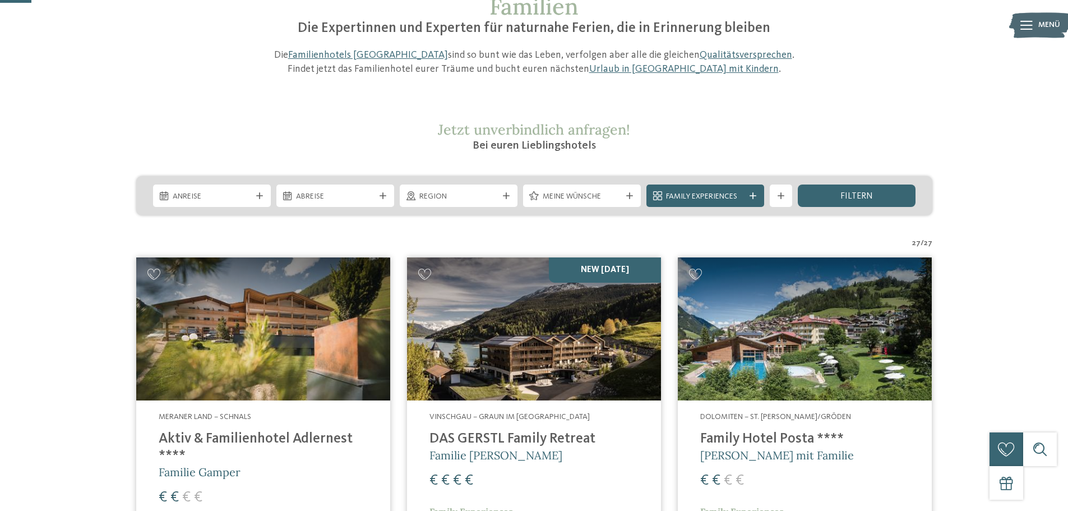
click at [224, 203] on div "Anreise" at bounding box center [212, 195] width 118 height 22
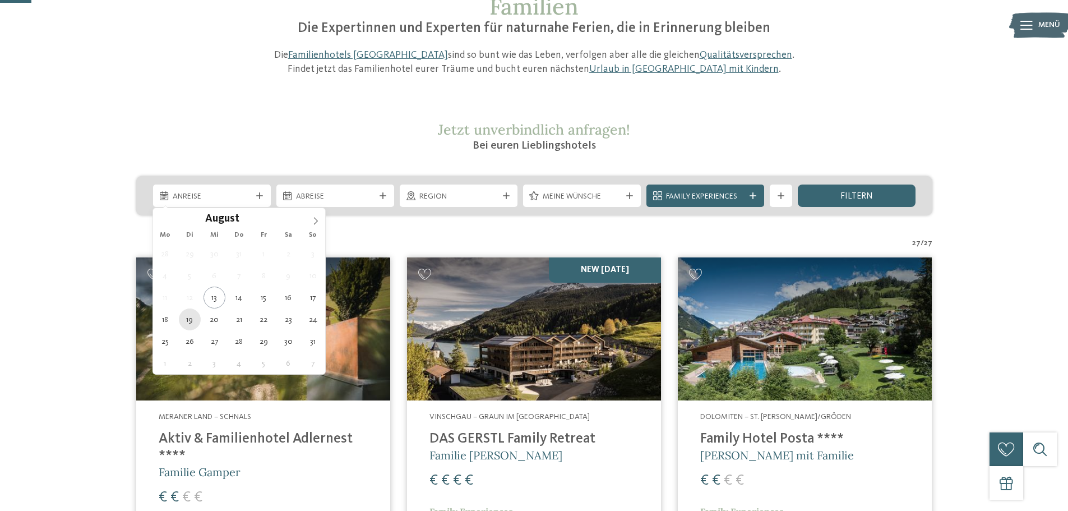
type div "19.08.2025"
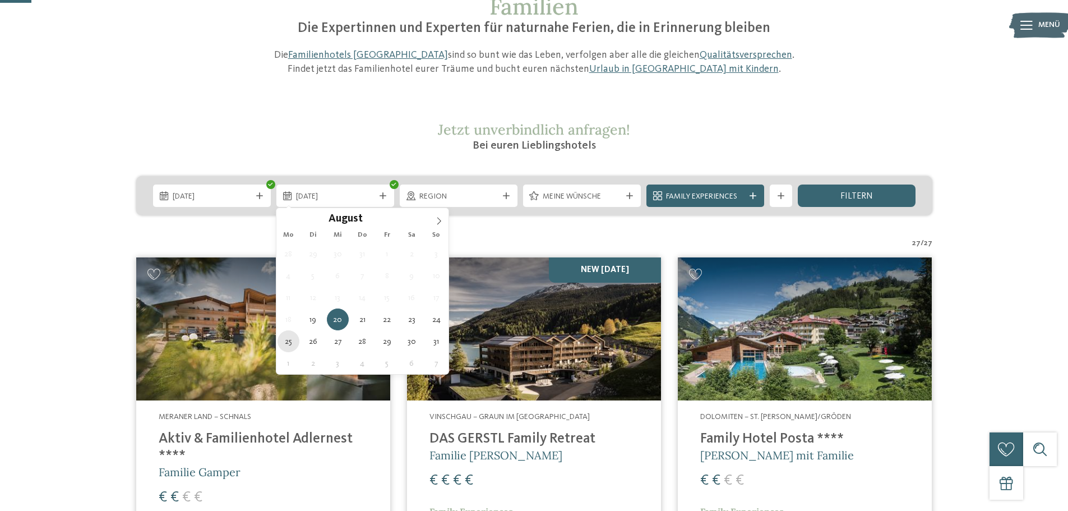
type div "25.08.2025"
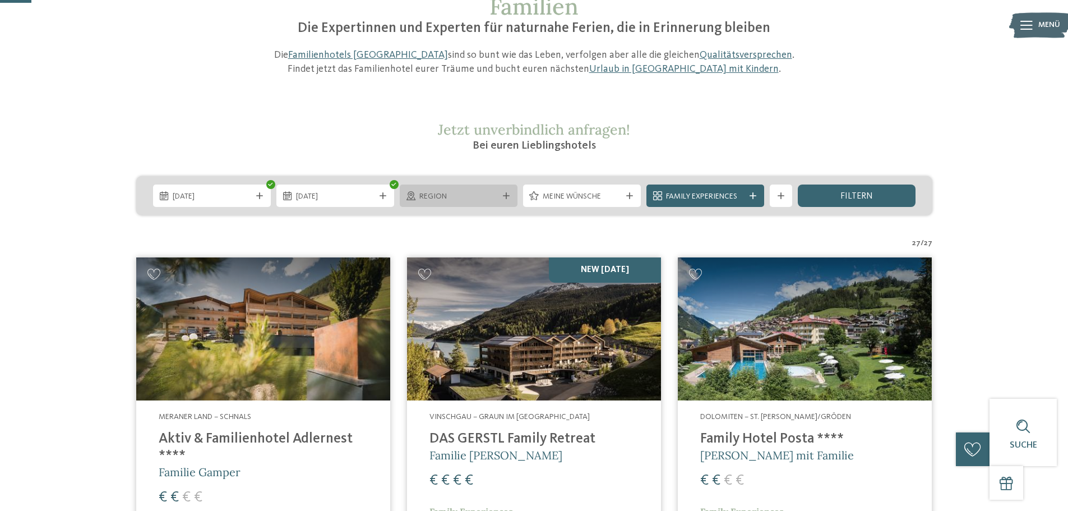
click at [464, 200] on span "Region" at bounding box center [458, 196] width 78 height 11
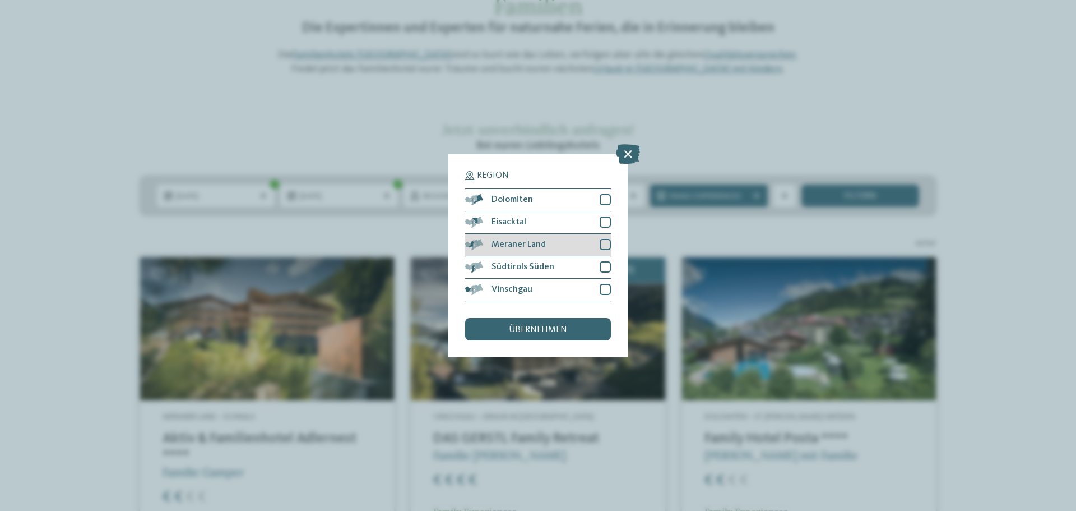
click at [502, 248] on span "Meraner Land" at bounding box center [519, 244] width 54 height 9
click at [504, 267] on span "Südtirols Süden" at bounding box center [523, 266] width 63 height 9
click at [527, 332] on span "übernehmen" at bounding box center [538, 329] width 58 height 9
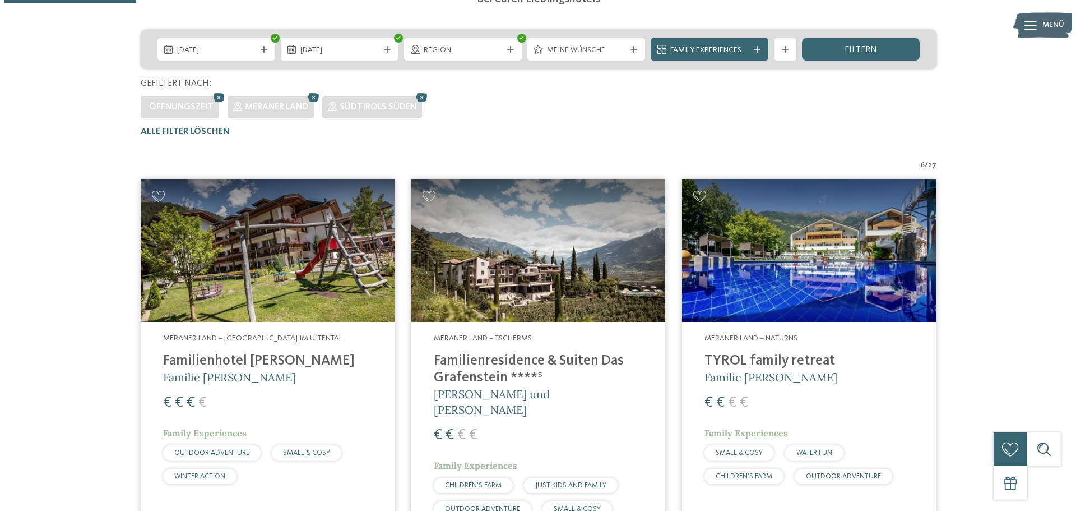
scroll to position [31, 0]
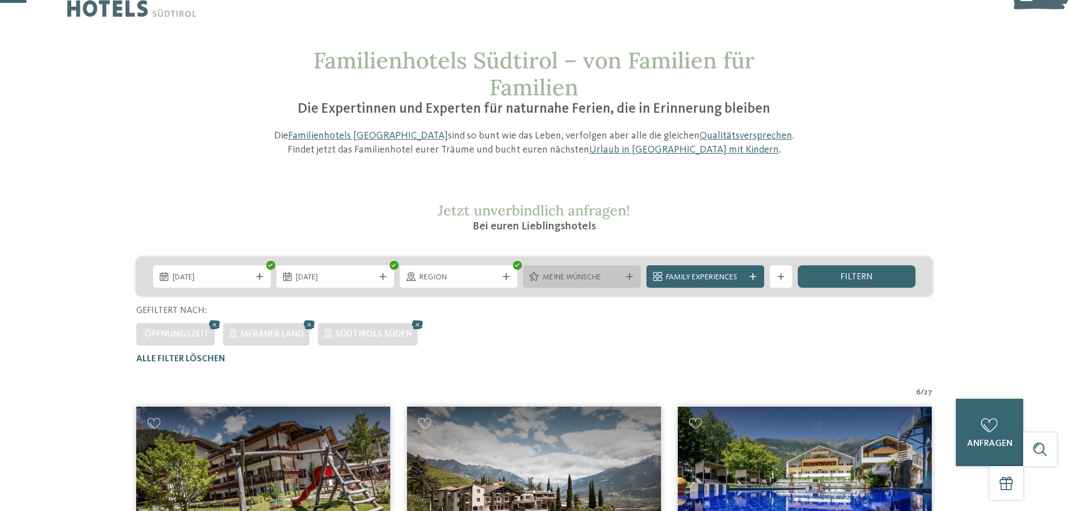
click at [583, 280] on span "Meine Wünsche" at bounding box center [582, 277] width 78 height 11
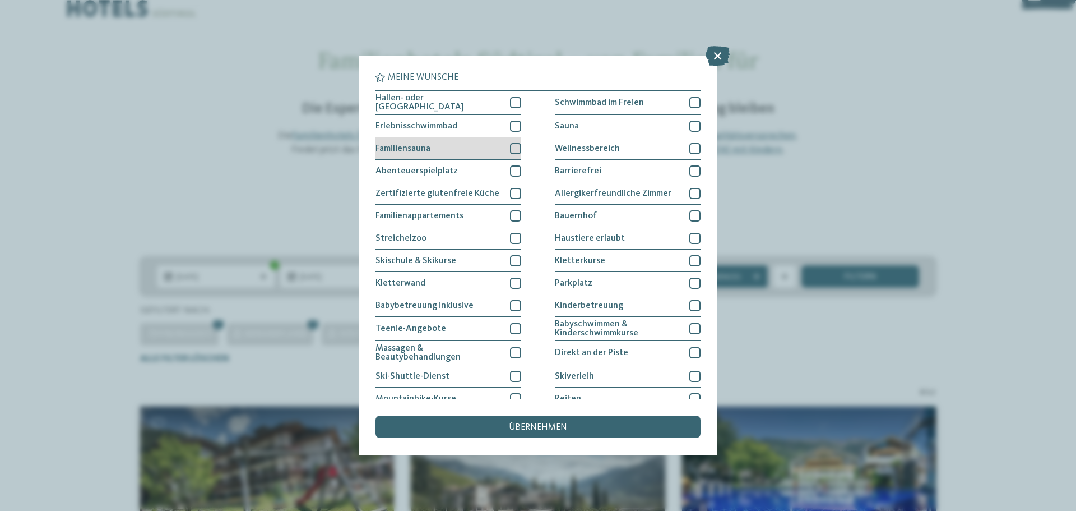
click at [460, 151] on div "Familiensauna" at bounding box center [449, 148] width 146 height 22
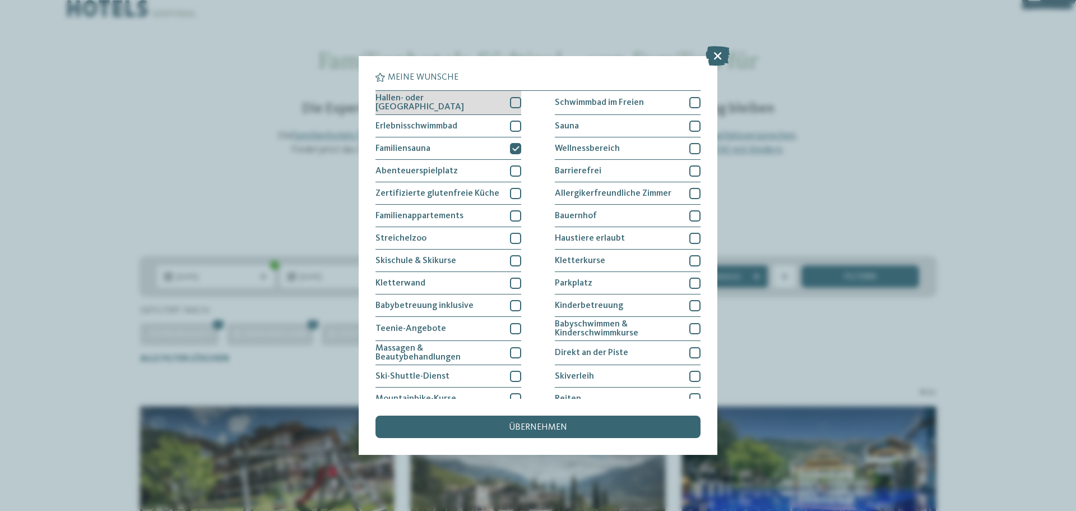
click at [460, 107] on div "Hallen- oder Schleusenbad" at bounding box center [449, 103] width 146 height 24
click at [473, 128] on div "Erlebnisschwimmbad" at bounding box center [449, 126] width 146 height 22
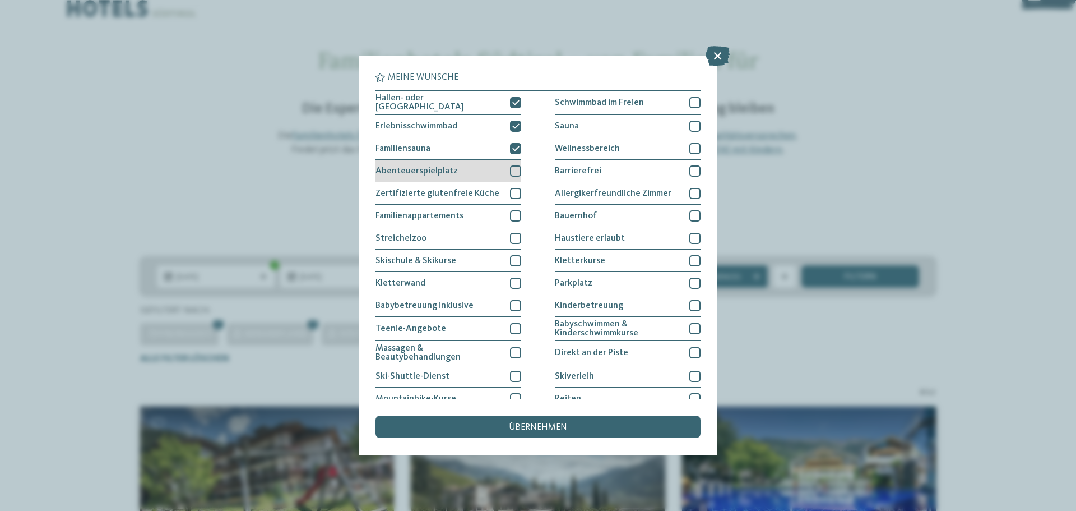
click at [478, 177] on div "Abenteuerspielplatz" at bounding box center [449, 171] width 146 height 22
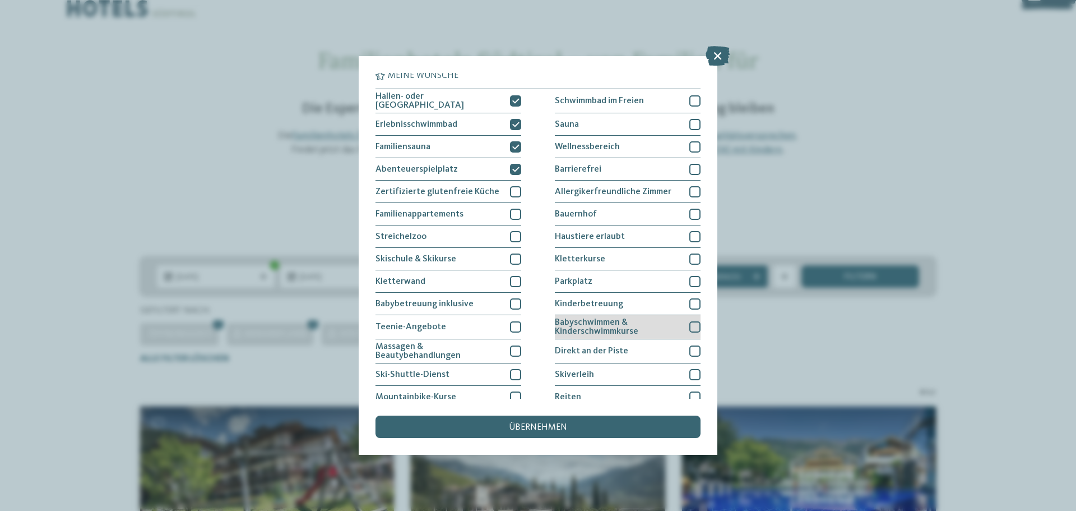
scroll to position [0, 0]
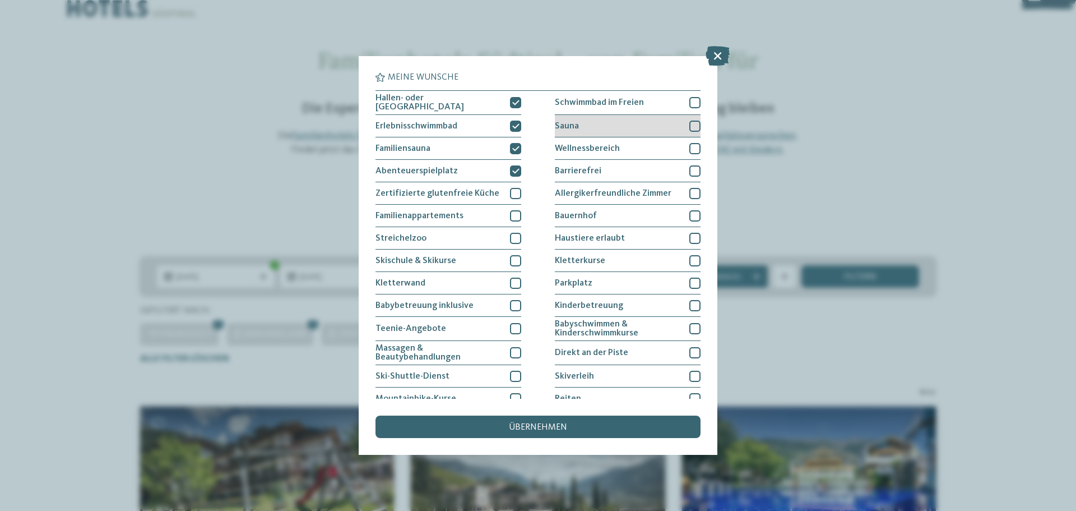
click at [609, 125] on div "Sauna" at bounding box center [628, 126] width 146 height 22
click at [625, 145] on div "Wellnessbereich" at bounding box center [628, 148] width 146 height 22
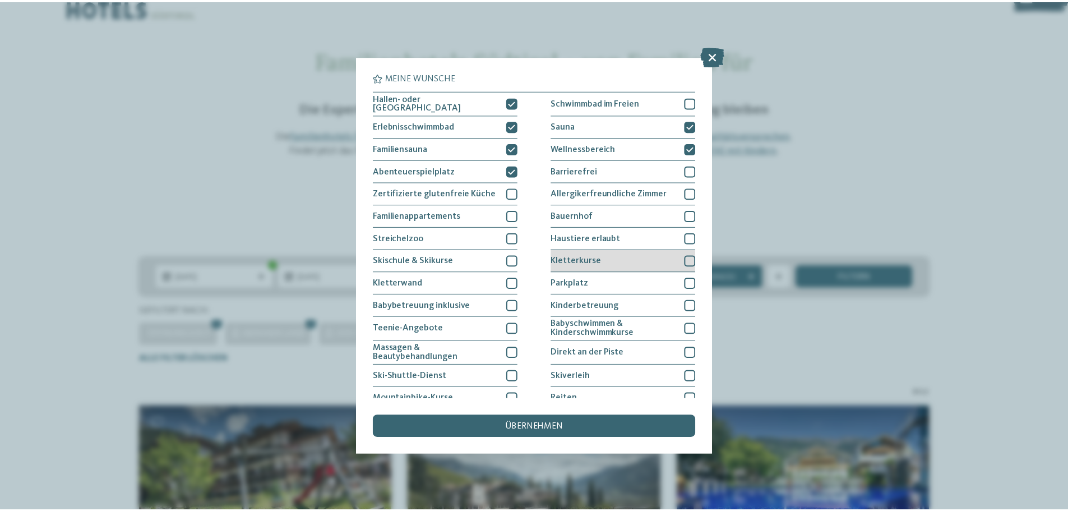
scroll to position [56, 0]
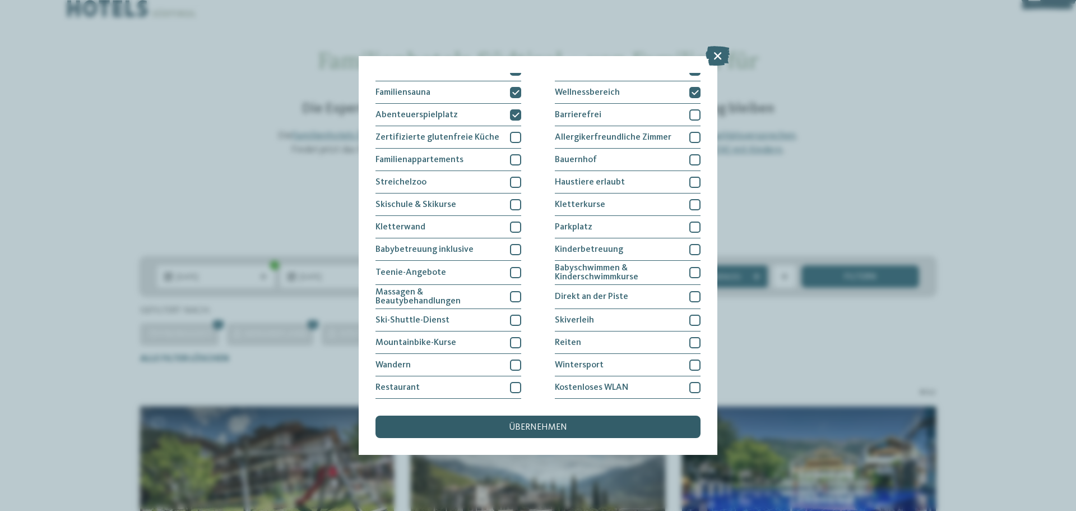
click at [648, 432] on div "übernehmen" at bounding box center [538, 426] width 325 height 22
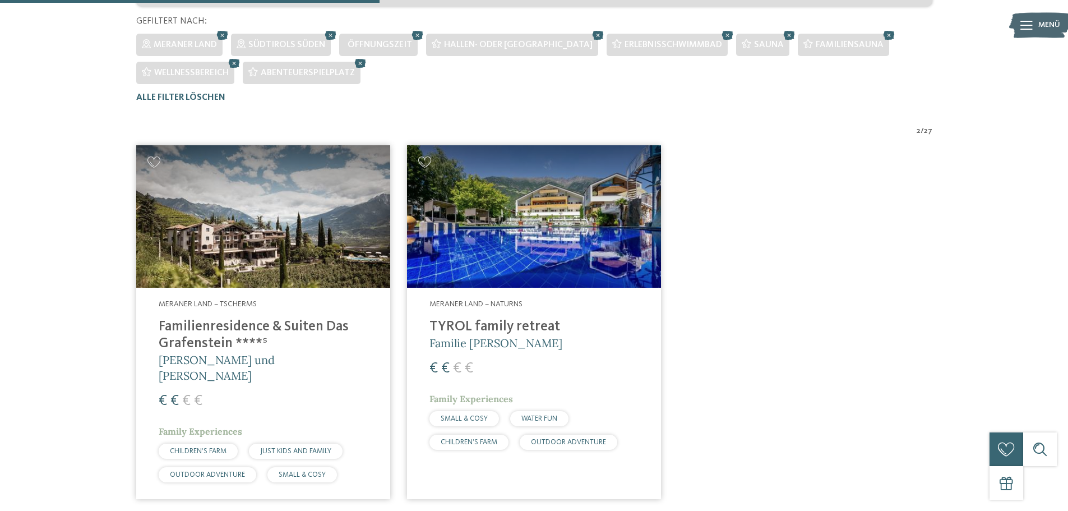
scroll to position [340, 0]
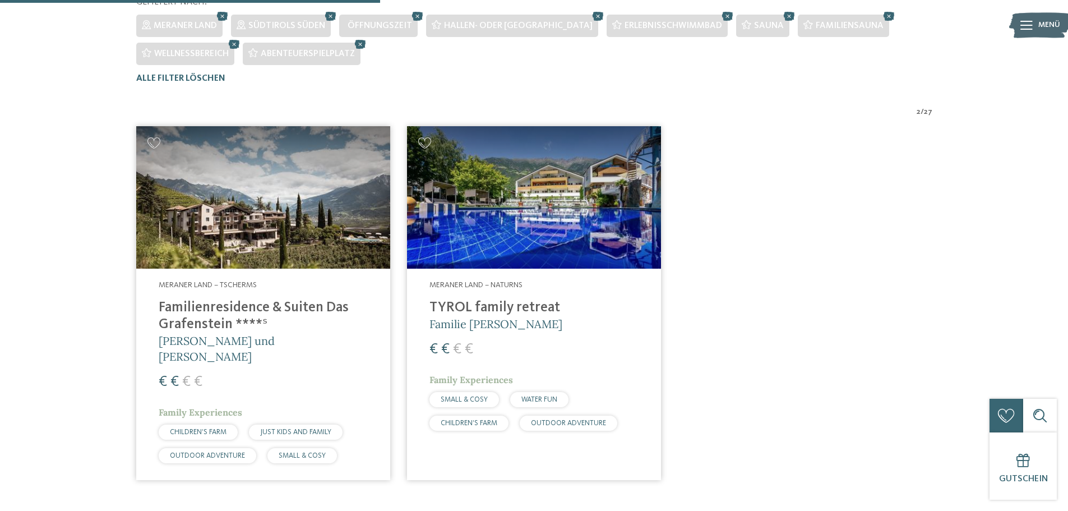
click at [495, 192] on img at bounding box center [534, 197] width 254 height 143
drag, startPoint x: 467, startPoint y: 192, endPoint x: 468, endPoint y: 206, distance: 14.0
click at [467, 192] on img at bounding box center [534, 197] width 254 height 143
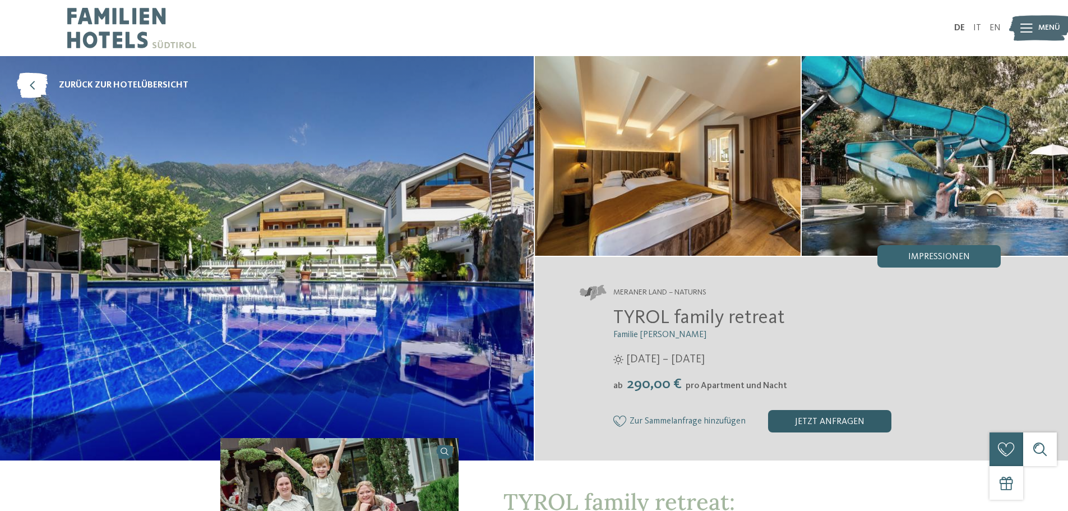
click at [804, 418] on div "jetzt anfragen" at bounding box center [829, 421] width 123 height 22
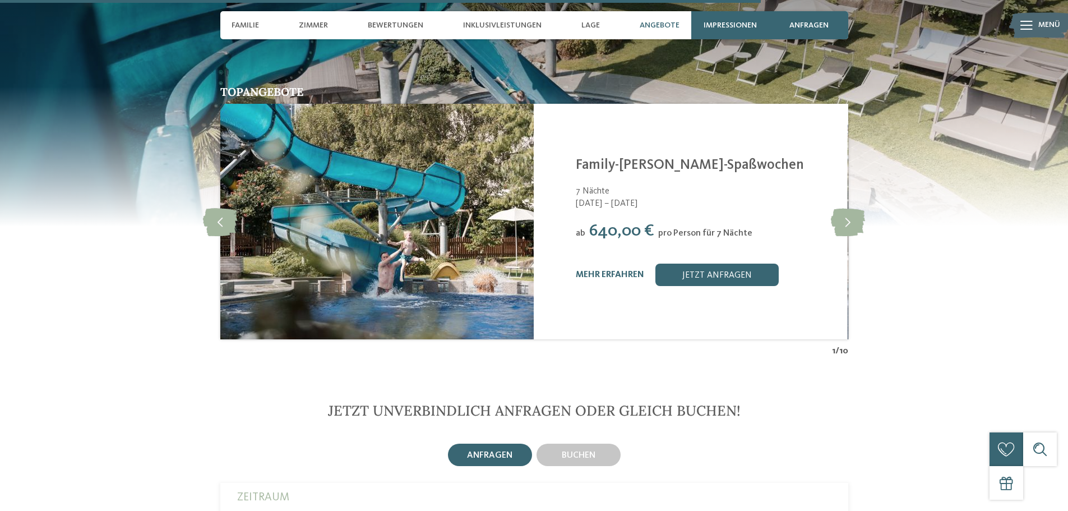
scroll to position [2421, 0]
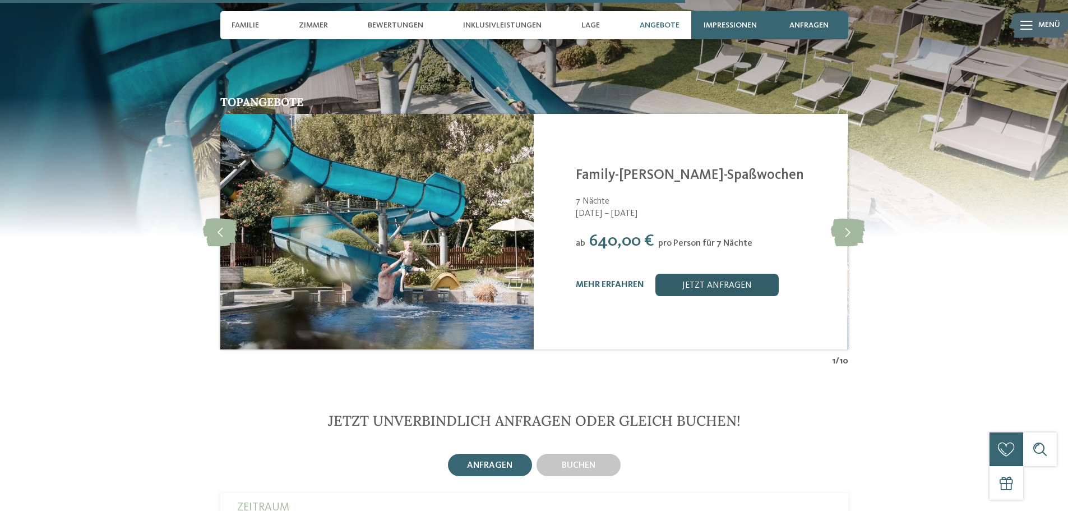
click at [670, 274] on link "jetzt anfragen" at bounding box center [716, 285] width 123 height 22
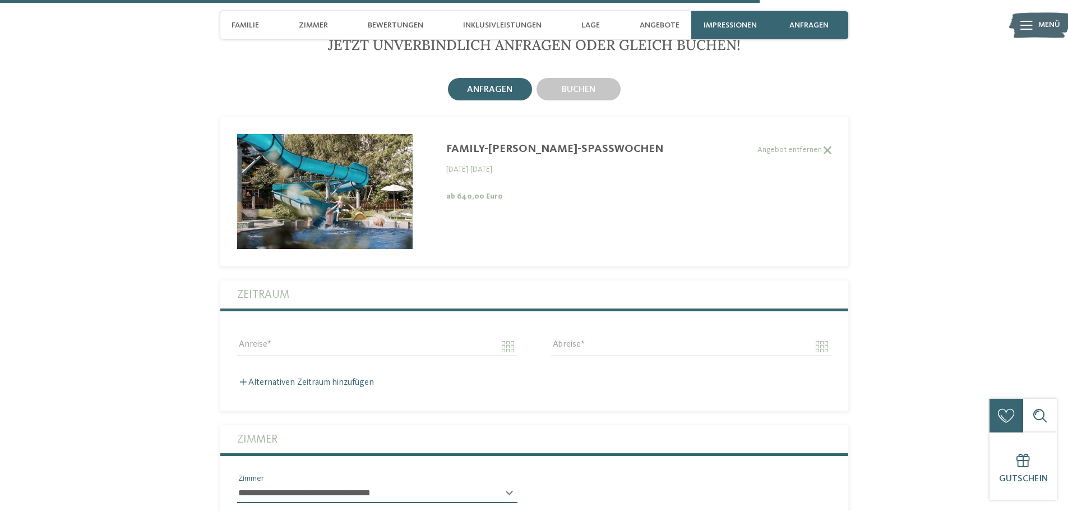
scroll to position [2853, 0]
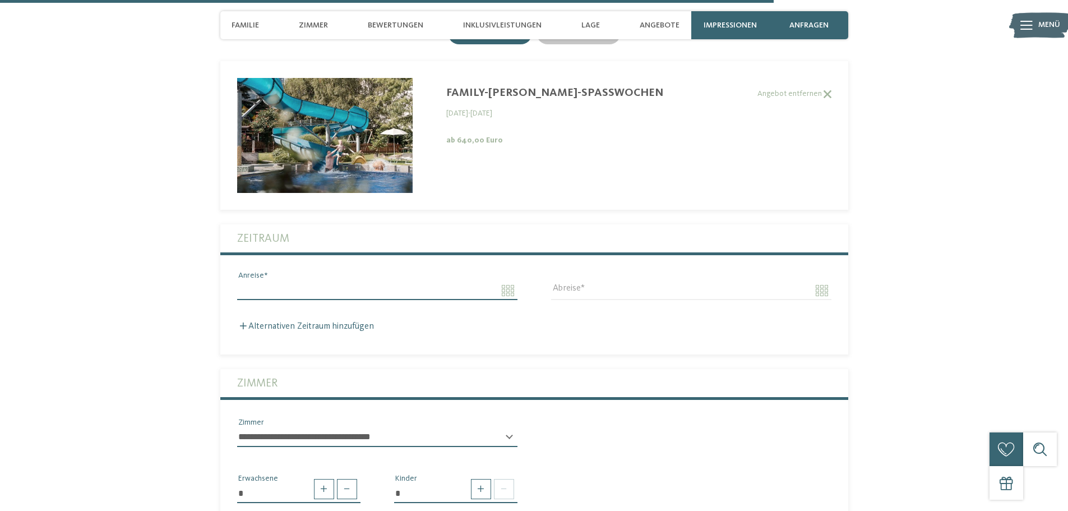
click at [288, 281] on input "Anreise" at bounding box center [377, 290] width 280 height 19
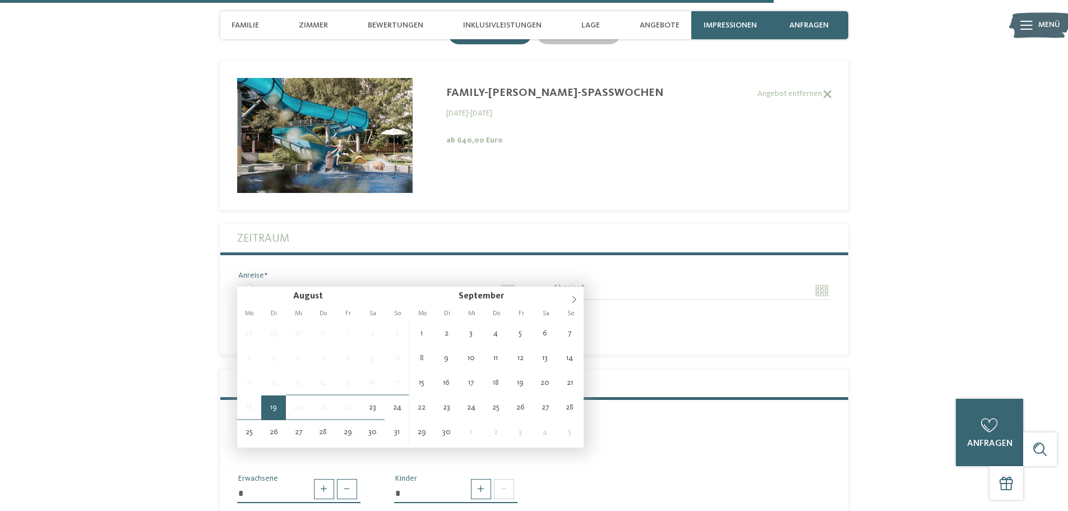
click at [268, 407] on span "19" at bounding box center [273, 407] width 25 height 25
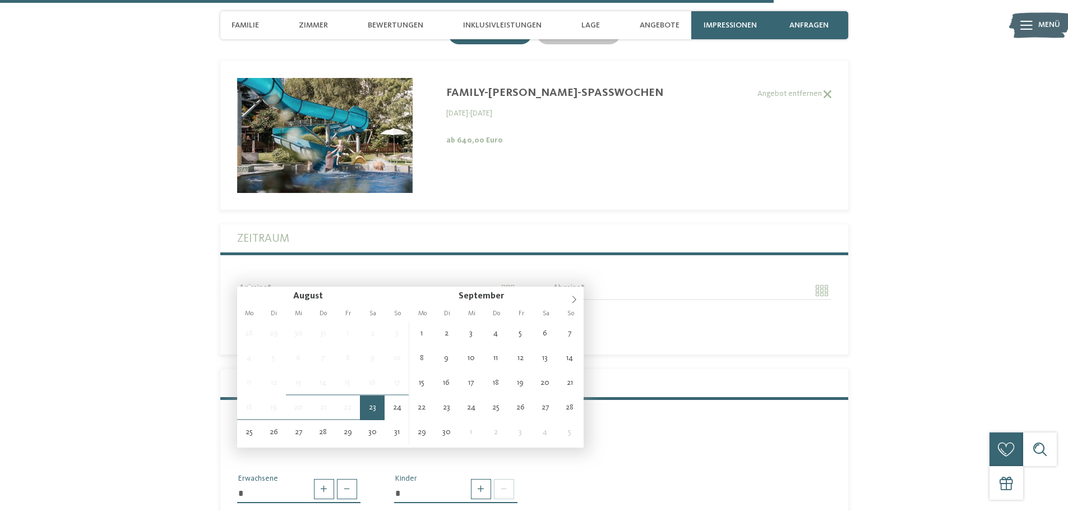
type input "**********"
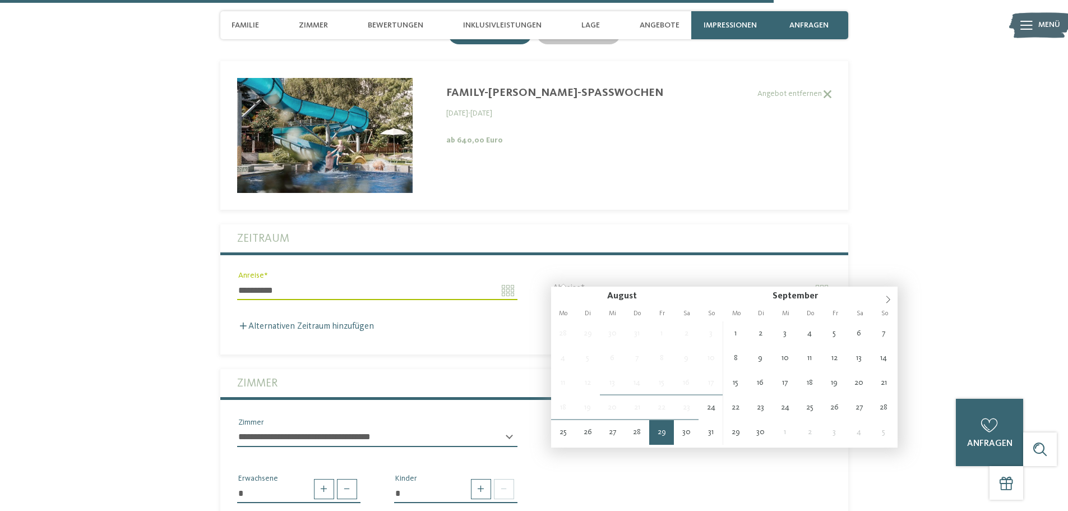
type input "**********"
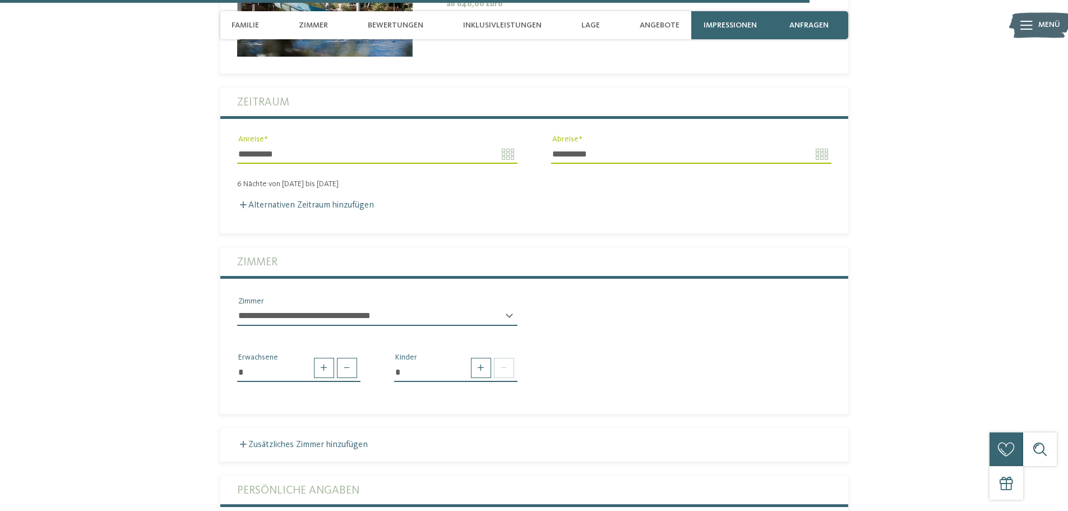
scroll to position [3021, 0]
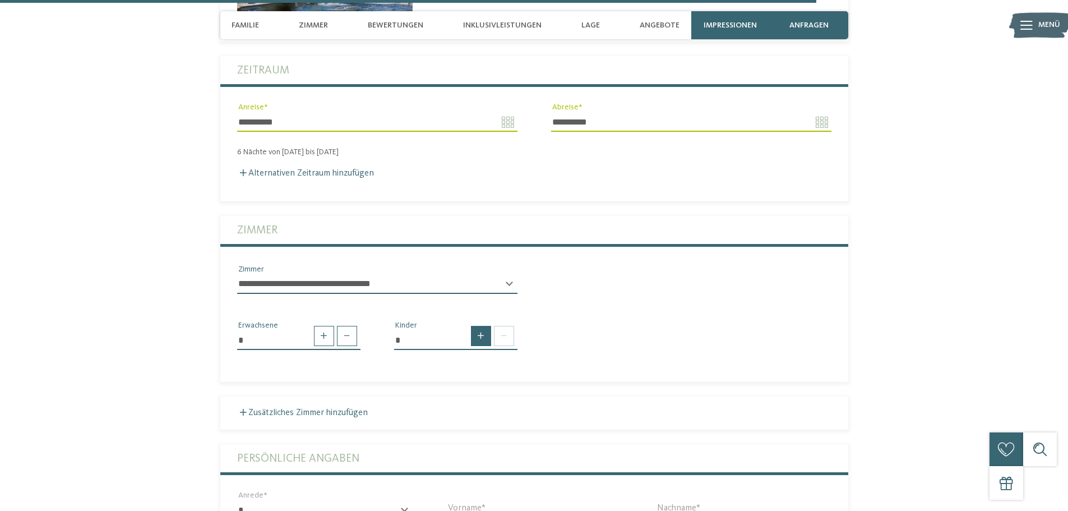
click at [485, 326] on span at bounding box center [481, 336] width 20 height 20
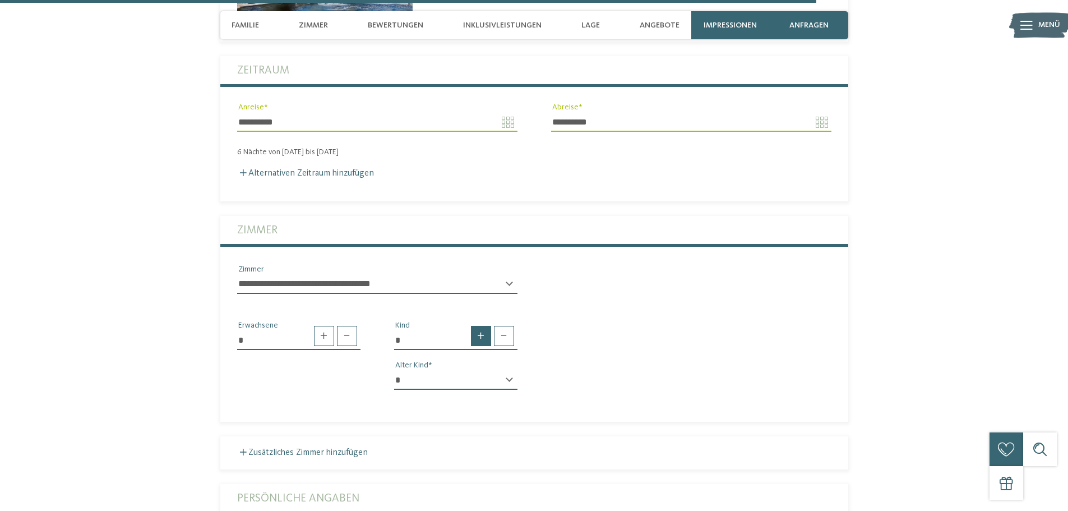
click at [485, 326] on span at bounding box center [481, 336] width 20 height 20
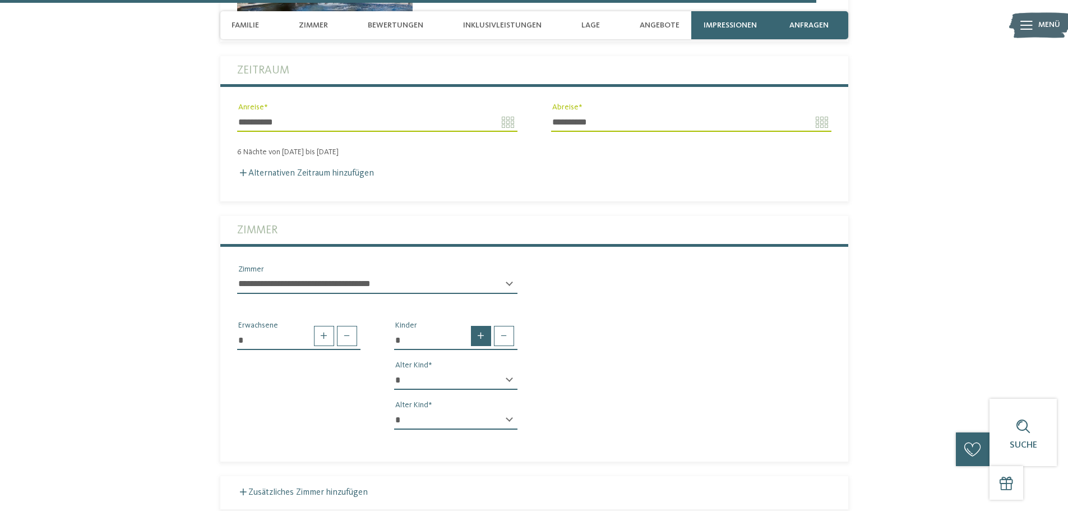
click at [485, 326] on span at bounding box center [481, 336] width 20 height 20
type input "*"
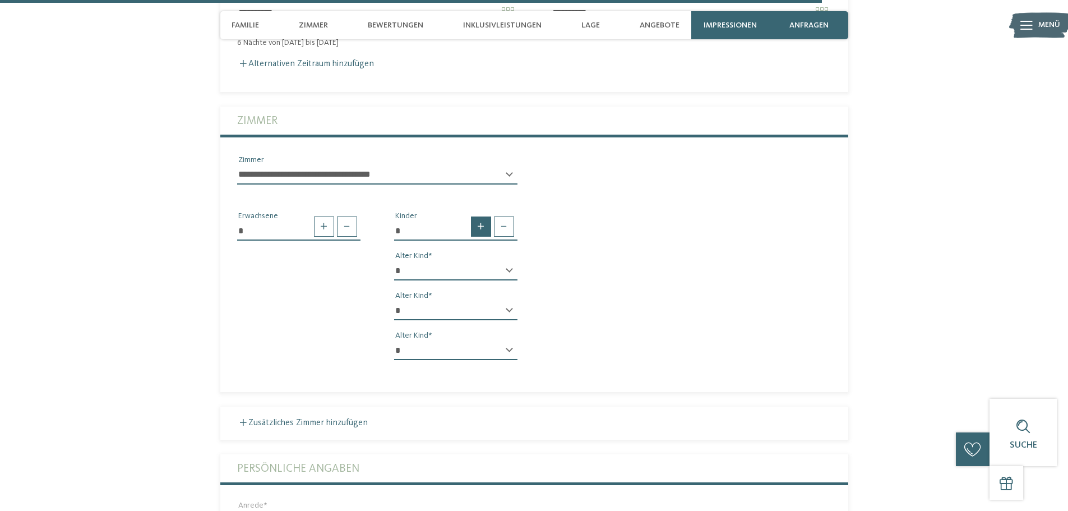
scroll to position [3133, 0]
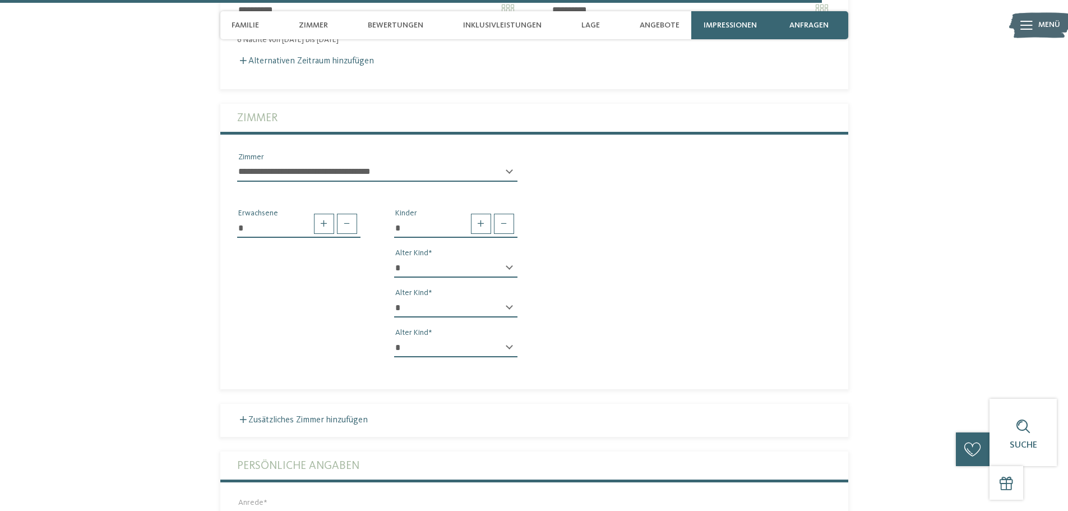
click at [455, 258] on select "* * * * * * * * * * * ** ** ** ** ** ** ** **" at bounding box center [455, 267] width 123 height 19
select select "*"
click at [394, 258] on select "* * * * * * * * * * * ** ** ** ** ** ** ** **" at bounding box center [455, 267] width 123 height 19
drag, startPoint x: 436, startPoint y: 293, endPoint x: 436, endPoint y: 286, distance: 6.7
click at [436, 298] on select "* * * * * * * * * * * ** ** ** ** ** ** ** **" at bounding box center [455, 307] width 123 height 19
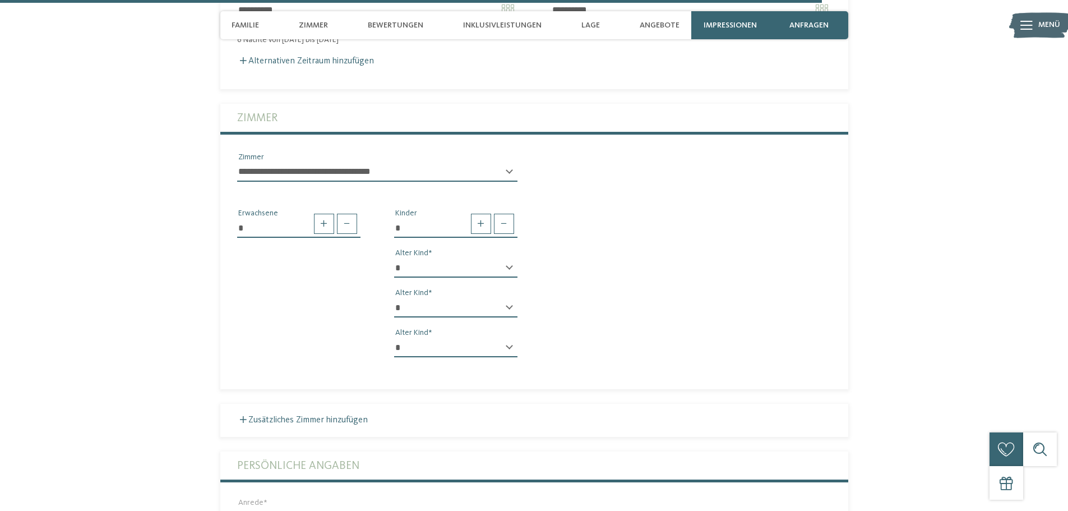
select select "*"
click at [394, 298] on select "* * * * * * * * * * * ** ** ** ** ** ** ** **" at bounding box center [455, 307] width 123 height 19
click at [437, 338] on select "* * * * * * * * * * * ** ** ** ** ** ** ** **" at bounding box center [455, 347] width 123 height 19
select select "*"
click at [394, 338] on select "* * * * * * * * * * * ** ** ** ** ** ** ** **" at bounding box center [455, 347] width 123 height 19
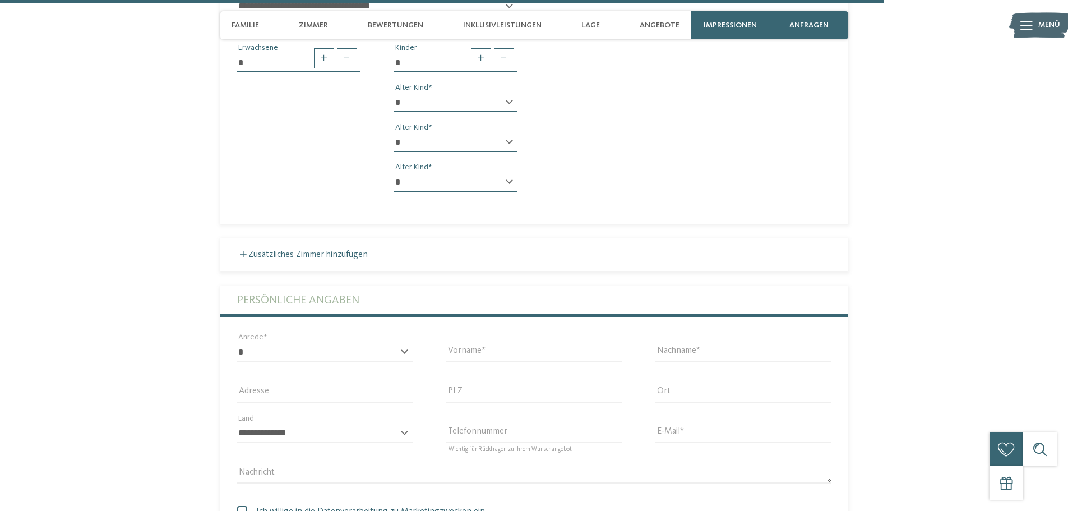
scroll to position [3414, 0]
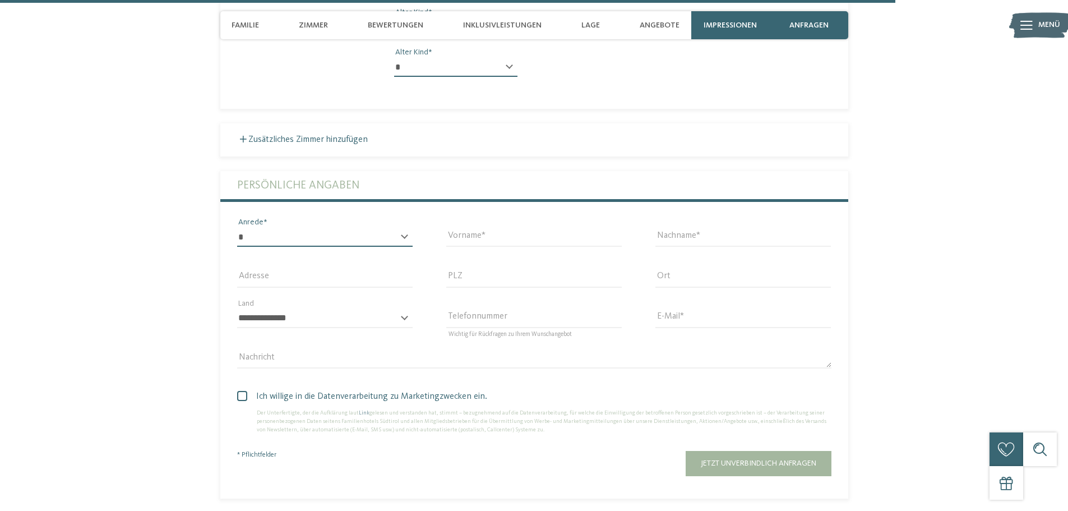
click at [304, 228] on select "* **** **** ******* ******" at bounding box center [324, 237] width 175 height 19
select select "*"
click at [237, 228] on select "* **** **** ******* ******" at bounding box center [324, 237] width 175 height 19
click at [455, 228] on input "Vorname" at bounding box center [533, 237] width 175 height 19
type input "*"
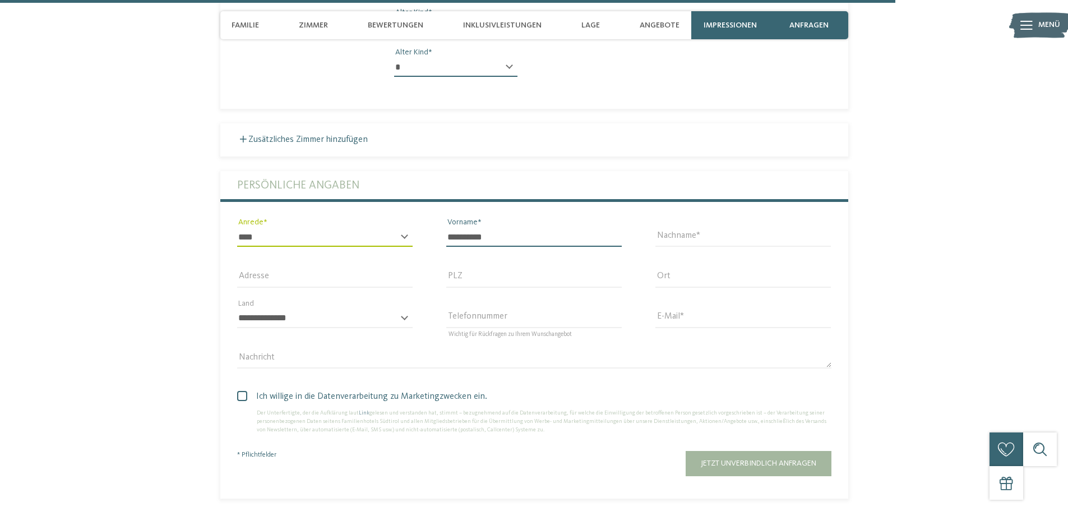
type input "**********"
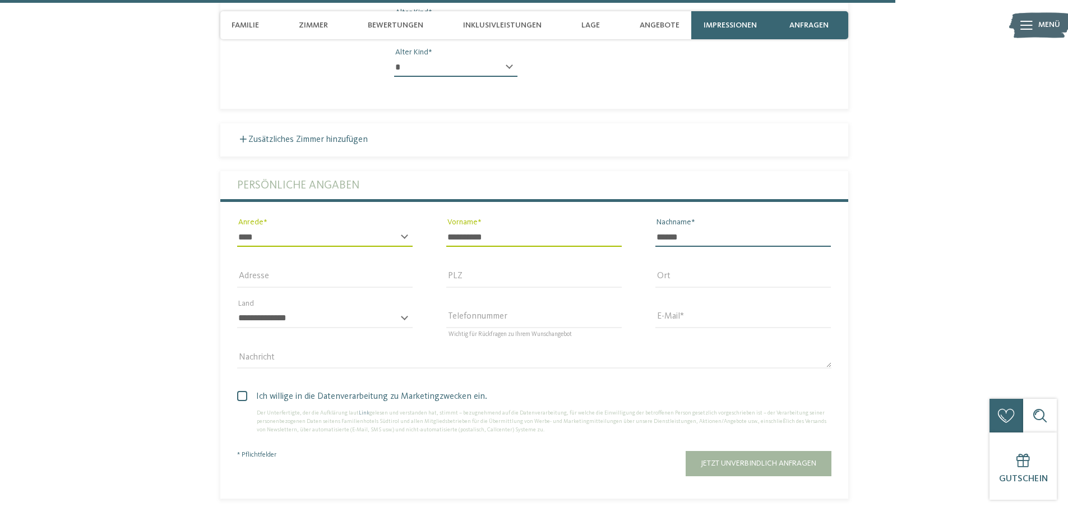
type input "******"
click at [332, 268] on input "Adresse" at bounding box center [324, 277] width 175 height 19
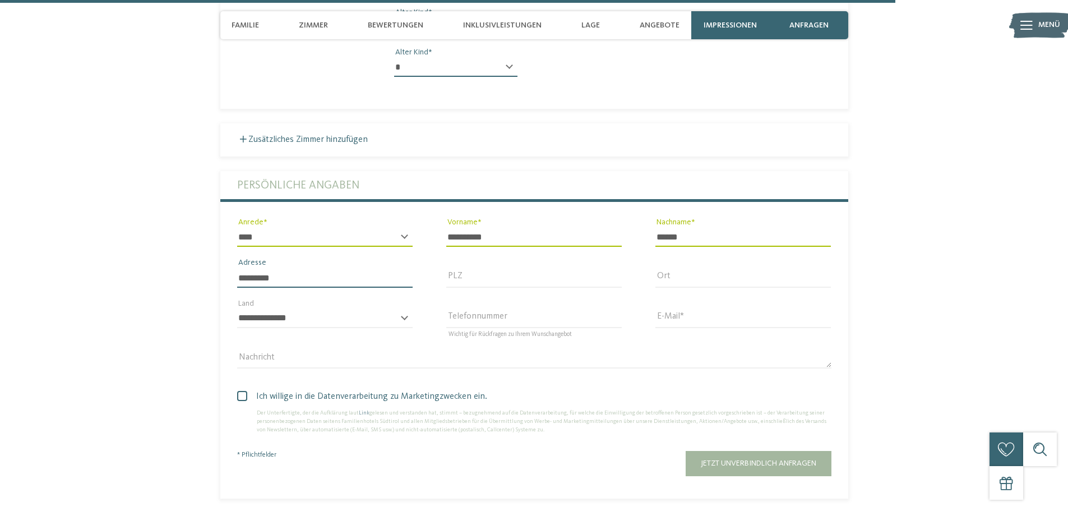
type input "*********"
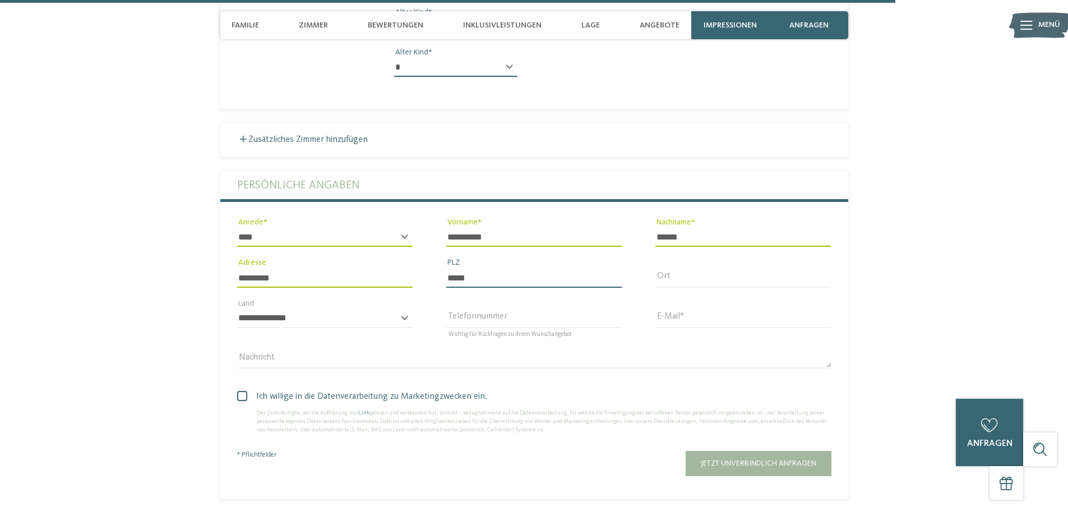
type input "*****"
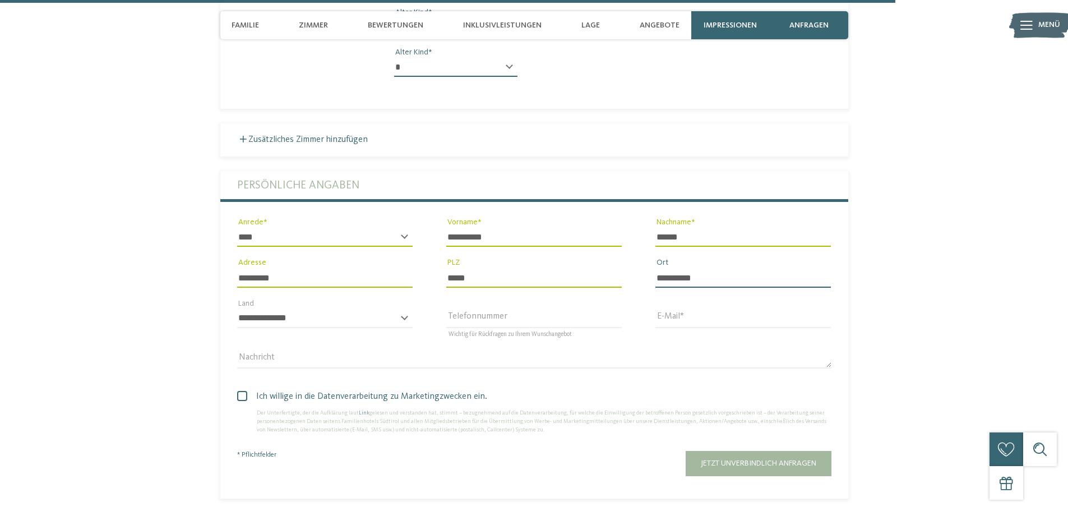
type input "**********"
click at [341, 309] on select "**********" at bounding box center [324, 318] width 175 height 19
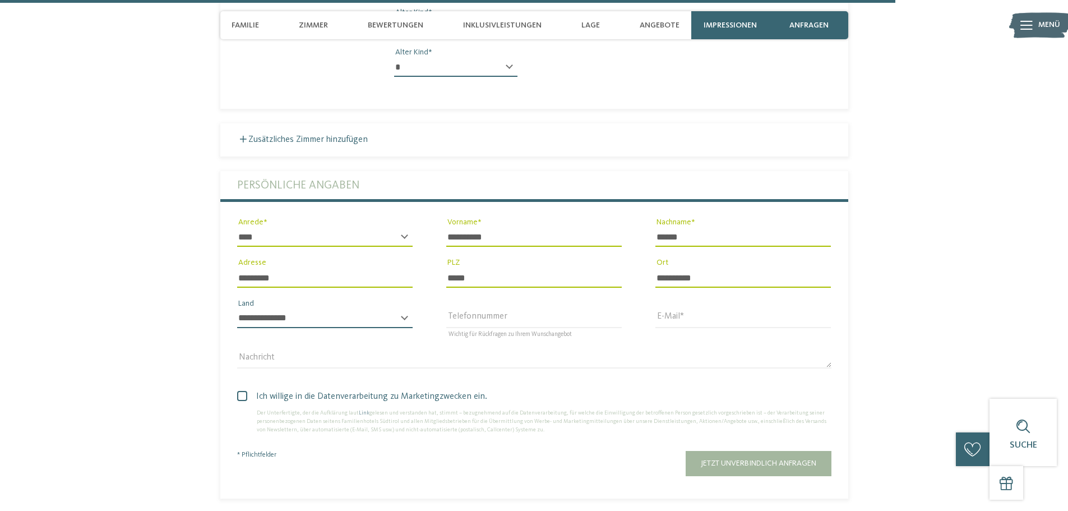
select select "**"
click at [237, 309] on select "**********" at bounding box center [324, 318] width 175 height 19
click at [468, 309] on input "Telefonnummer" at bounding box center [533, 318] width 175 height 19
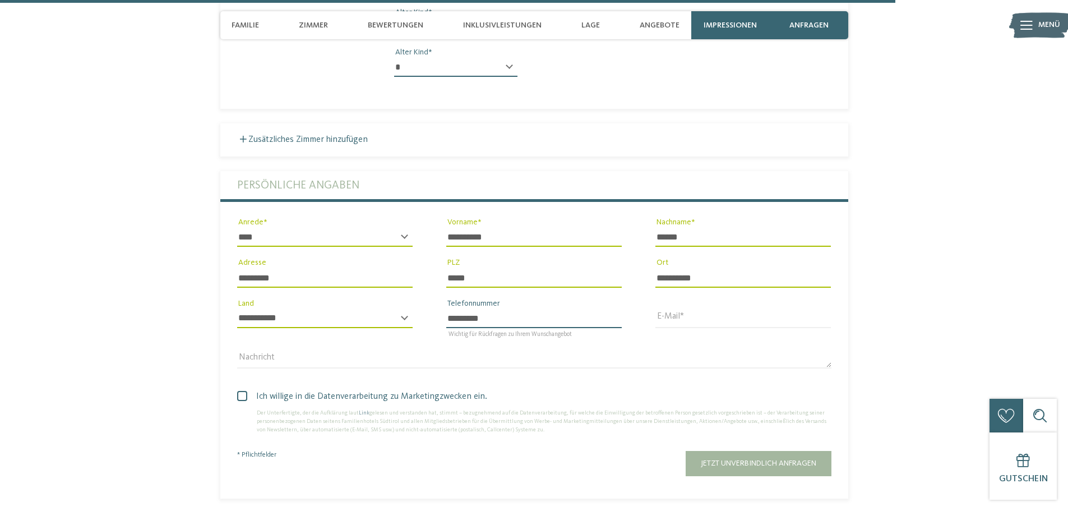
type input "*********"
click at [694, 309] on input "E-Mail" at bounding box center [742, 318] width 175 height 19
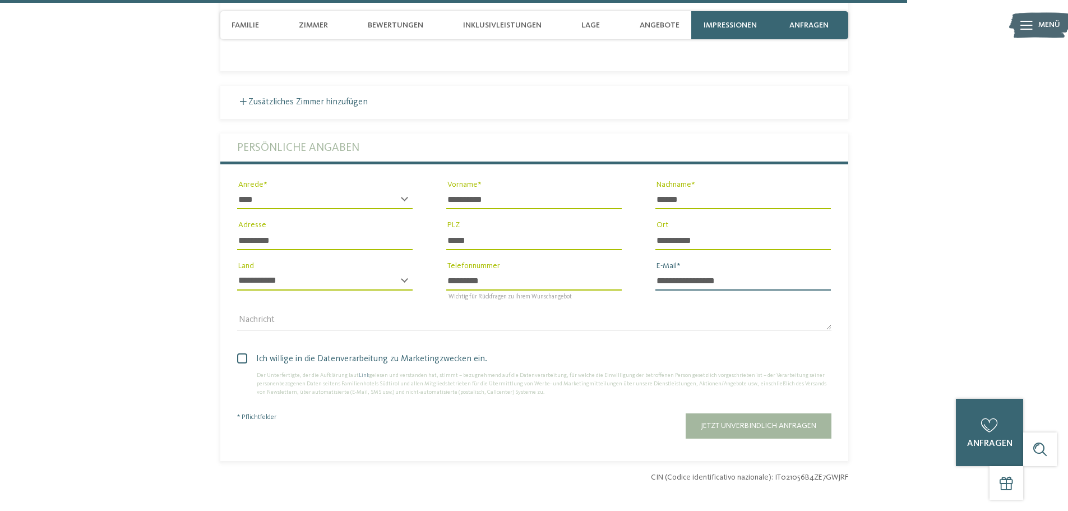
scroll to position [3470, 0]
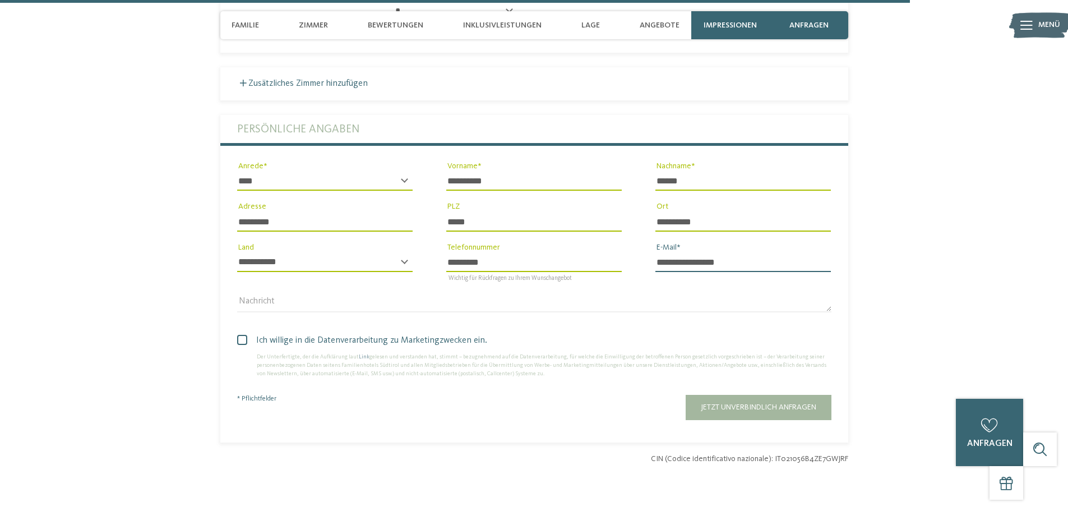
type input "**********"
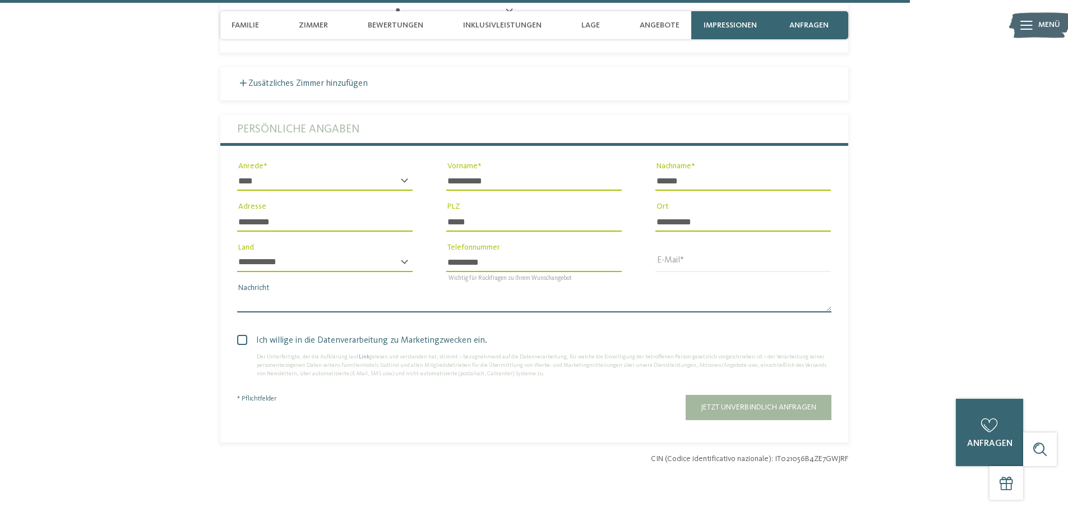
click at [414, 293] on textarea "Nachricht" at bounding box center [534, 302] width 594 height 19
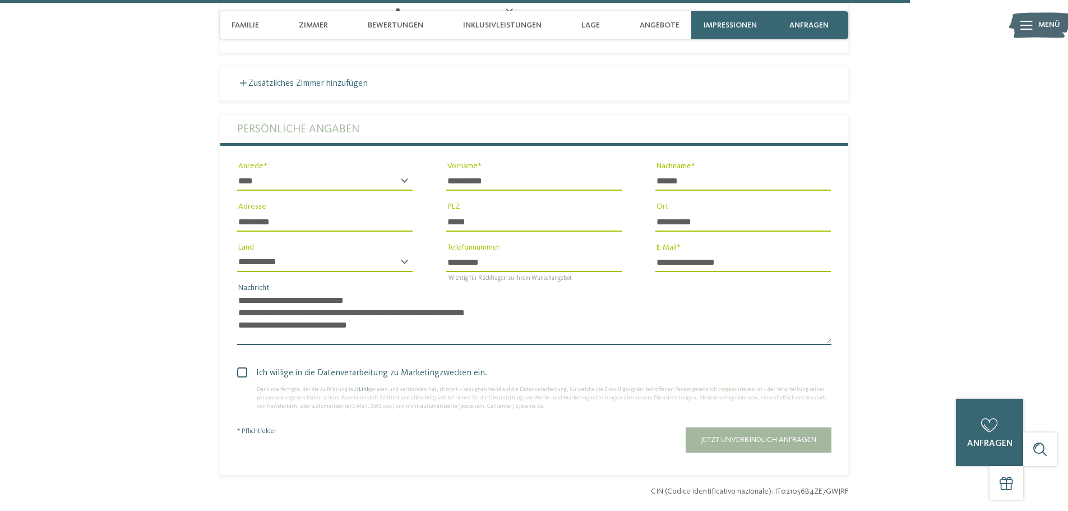
scroll to position [0, 0]
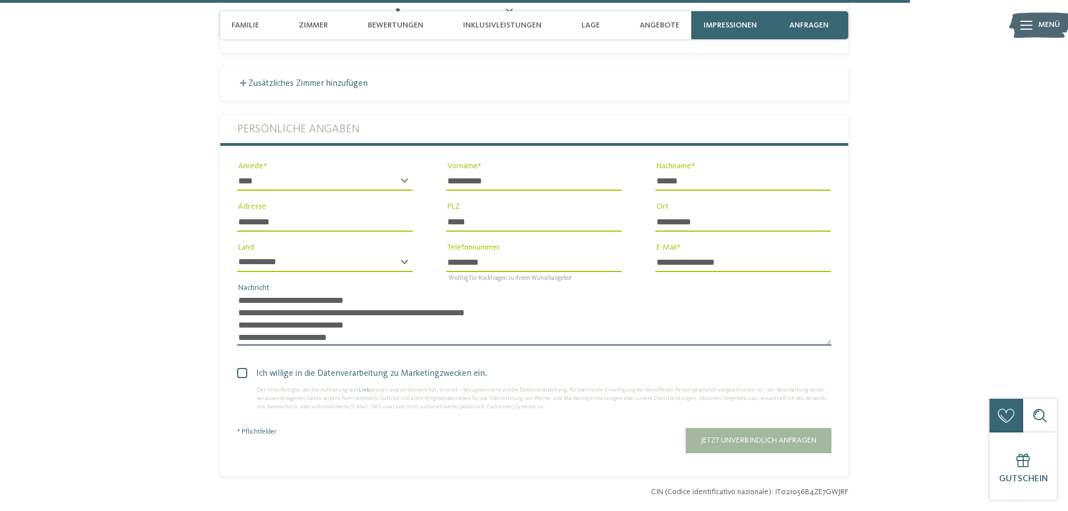
click at [277, 311] on textarea "**********" at bounding box center [534, 319] width 594 height 52
click at [346, 325] on textarea "**********" at bounding box center [534, 319] width 594 height 52
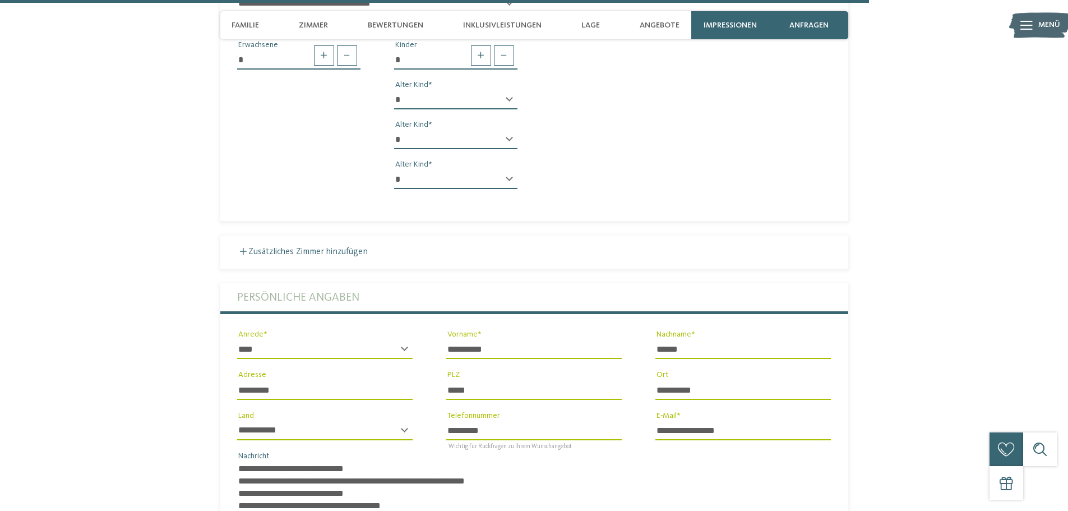
scroll to position [3470, 0]
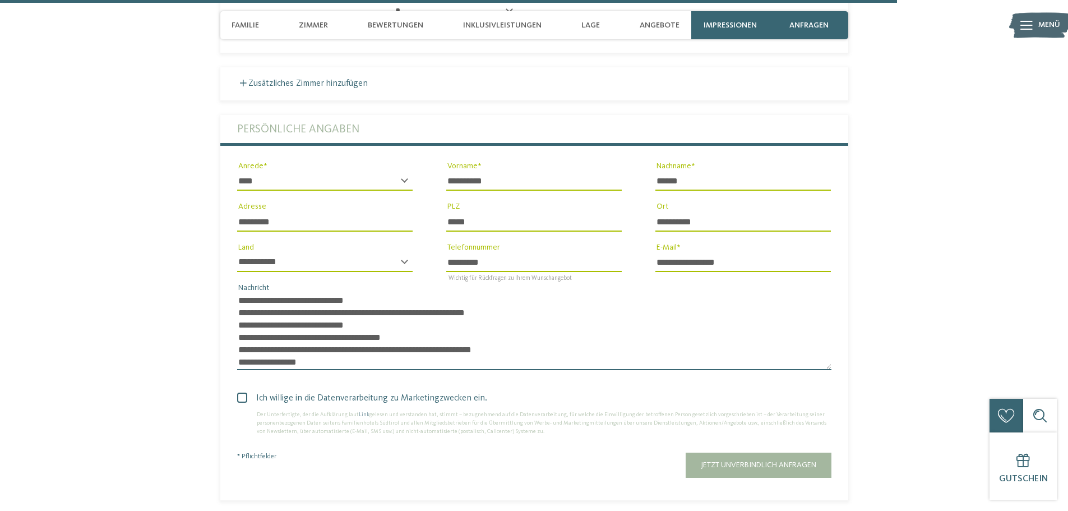
click at [459, 295] on textarea "**********" at bounding box center [534, 331] width 594 height 77
click at [331, 308] on textarea "**********" at bounding box center [534, 331] width 594 height 77
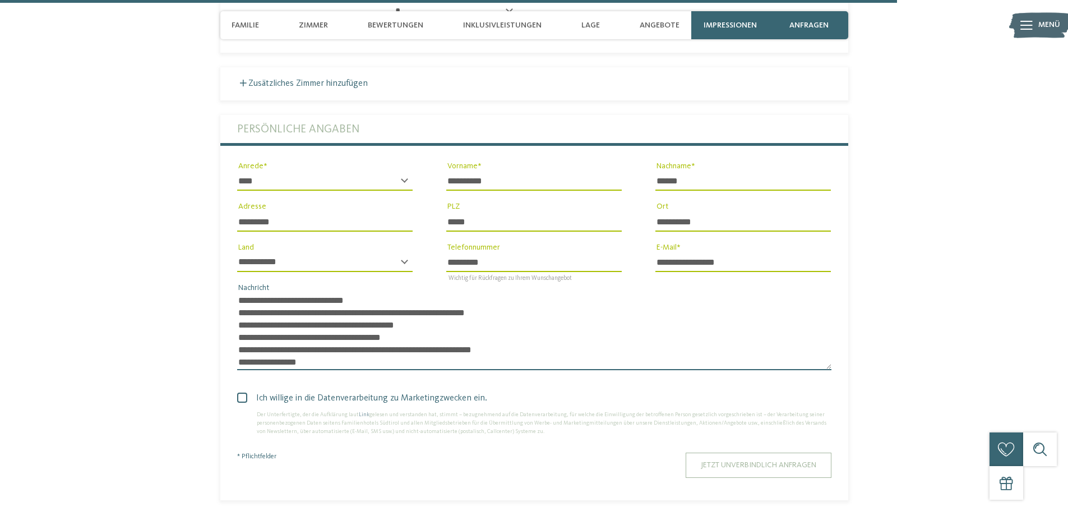
type textarea "**********"
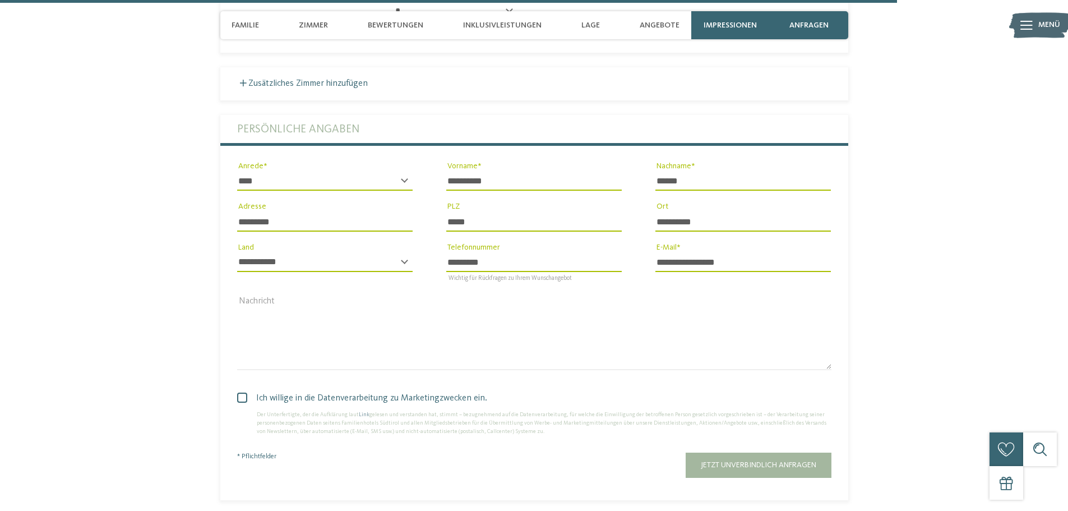
click at [725, 461] on span "Jetzt unverbindlich anfragen" at bounding box center [758, 465] width 115 height 8
